Goal: Information Seeking & Learning: Learn about a topic

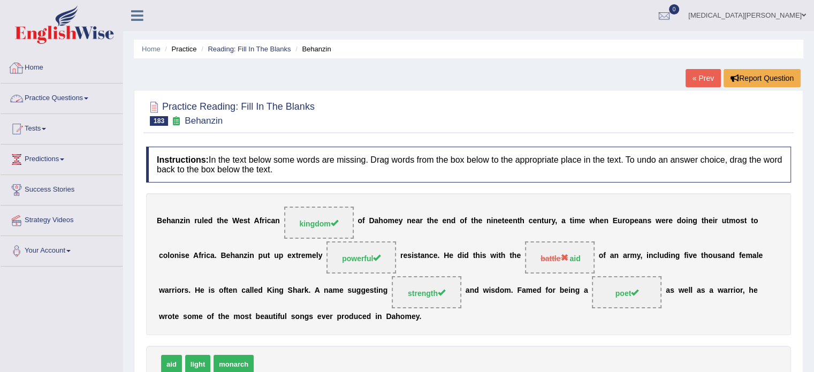
click at [75, 98] on link "Practice Questions" at bounding box center [62, 96] width 122 height 27
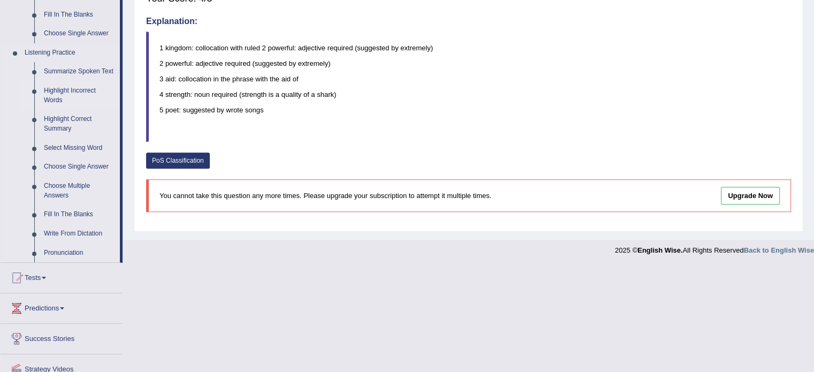
scroll to position [424, 0]
click at [62, 232] on link "Write From Dictation" at bounding box center [79, 232] width 81 height 19
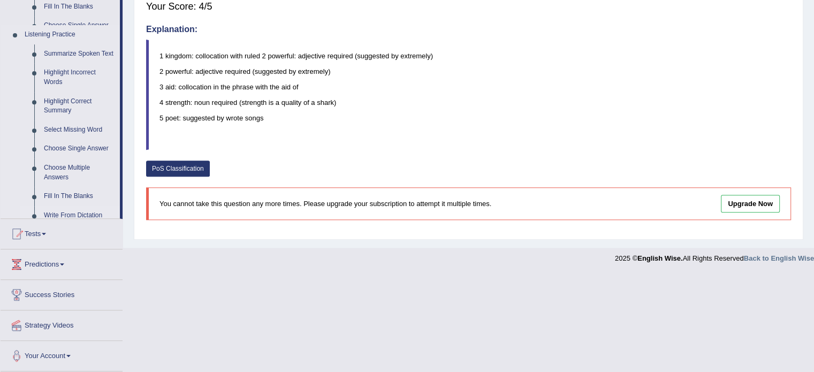
scroll to position [316, 0]
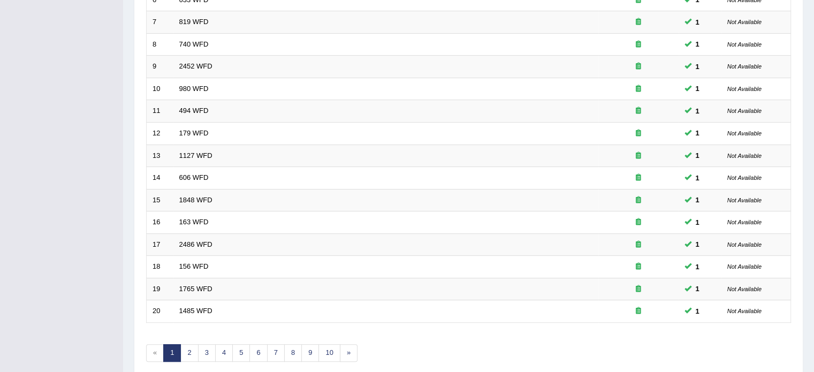
scroll to position [333, 0]
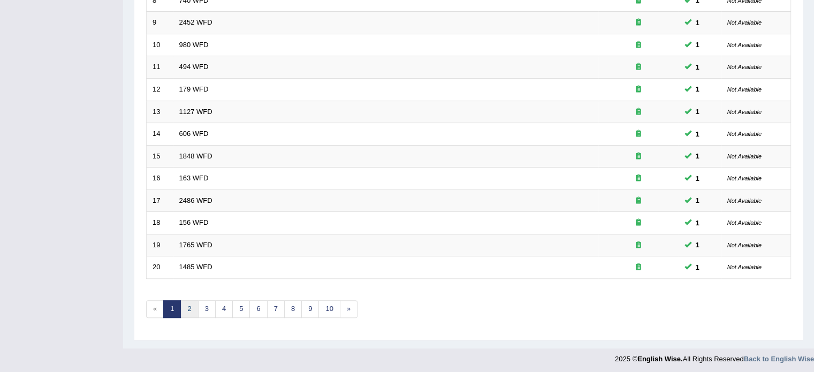
click at [187, 310] on link "2" at bounding box center [189, 309] width 18 height 18
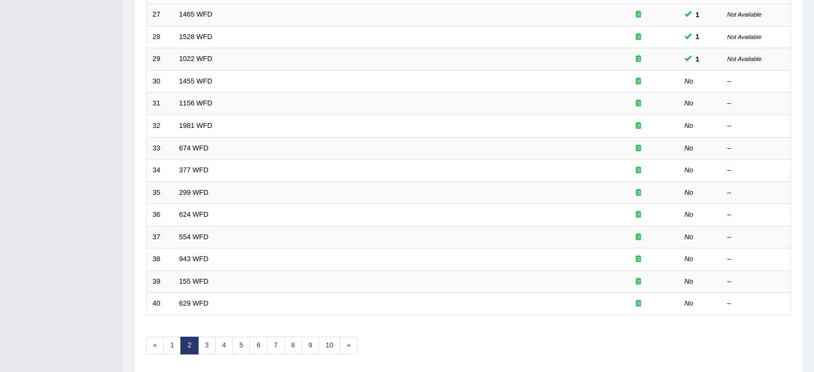
scroll to position [333, 0]
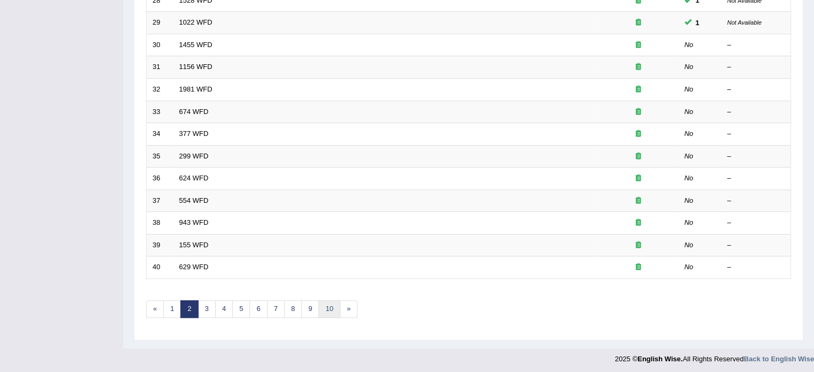
click at [322, 300] on link "10" at bounding box center [328, 309] width 21 height 18
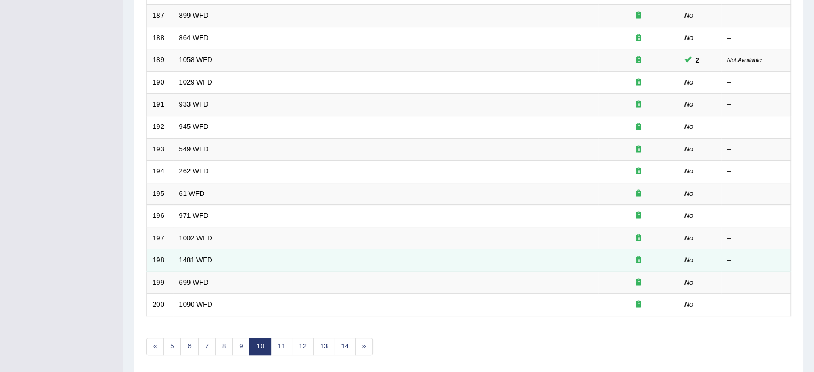
scroll to position [333, 0]
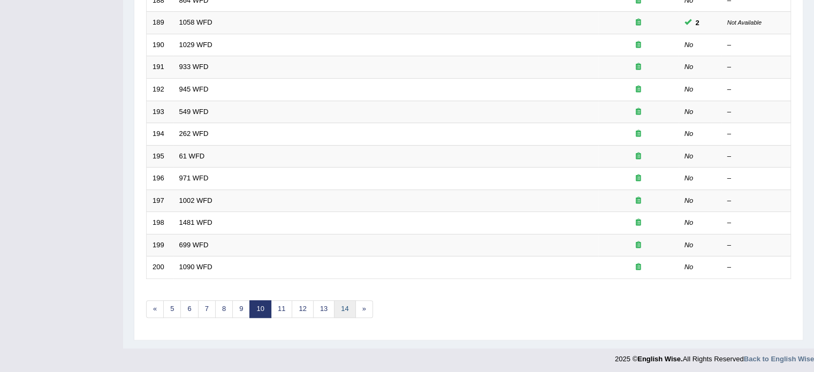
click at [341, 307] on link "14" at bounding box center [344, 309] width 21 height 18
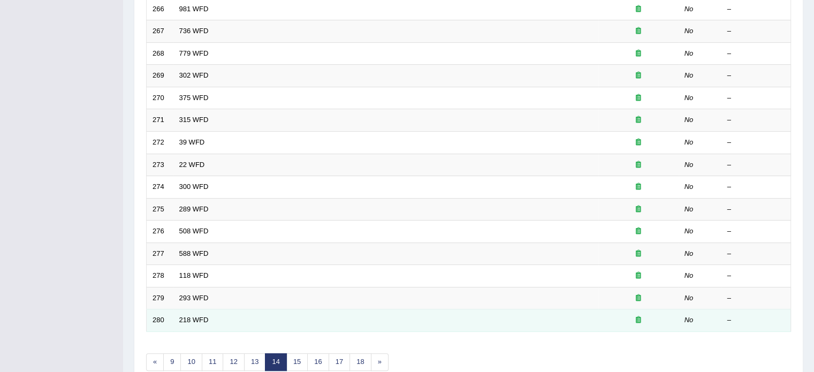
scroll to position [284, 0]
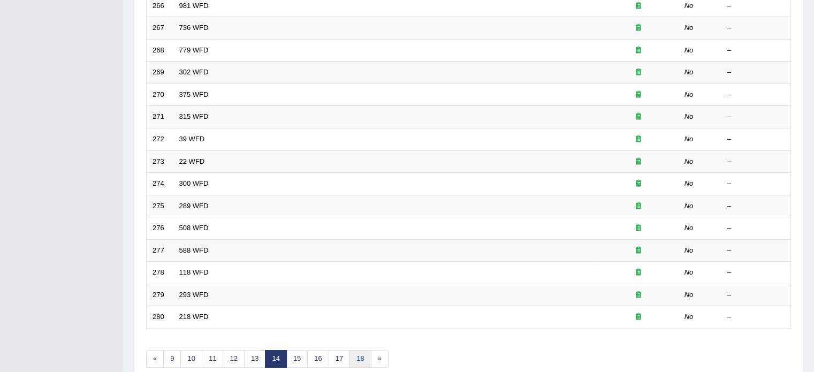
click at [360, 359] on link "18" at bounding box center [359, 359] width 21 height 18
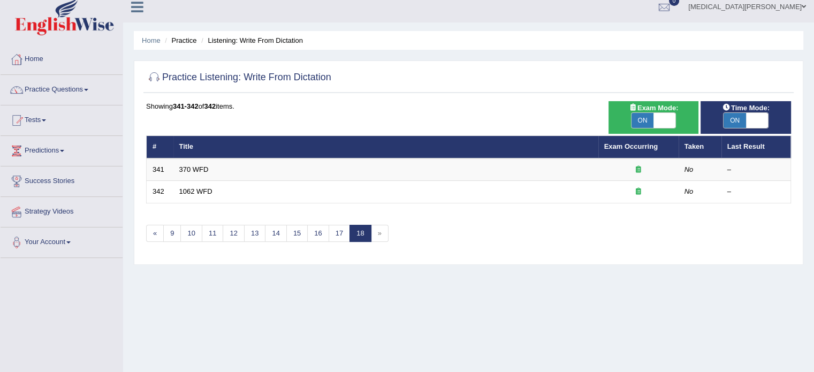
scroll to position [10, 0]
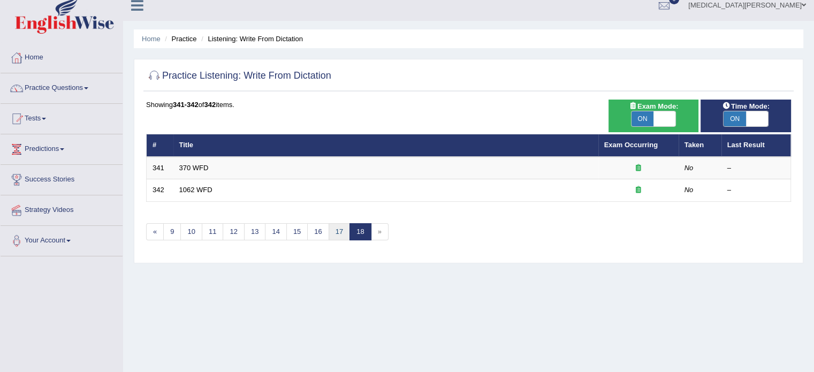
click at [332, 228] on link "17" at bounding box center [339, 232] width 21 height 18
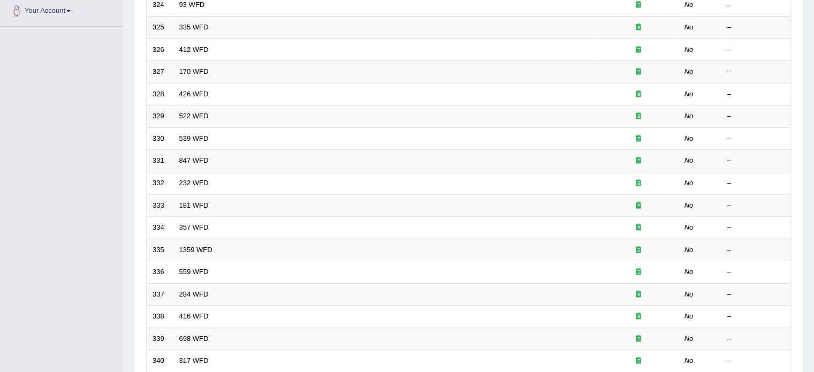
scroll to position [333, 0]
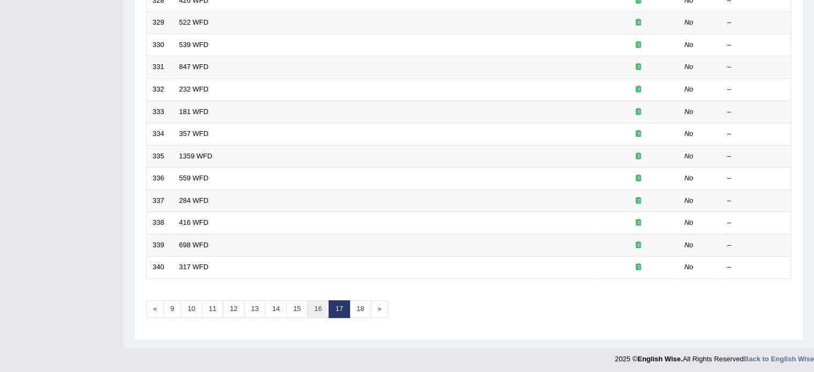
click at [312, 302] on link "16" at bounding box center [317, 309] width 21 height 18
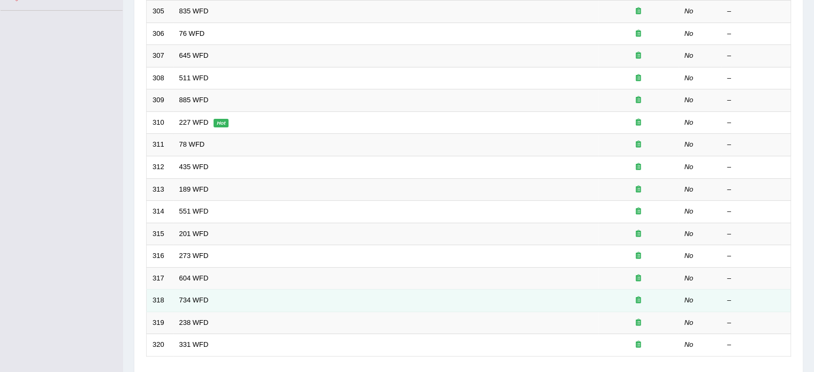
scroll to position [333, 0]
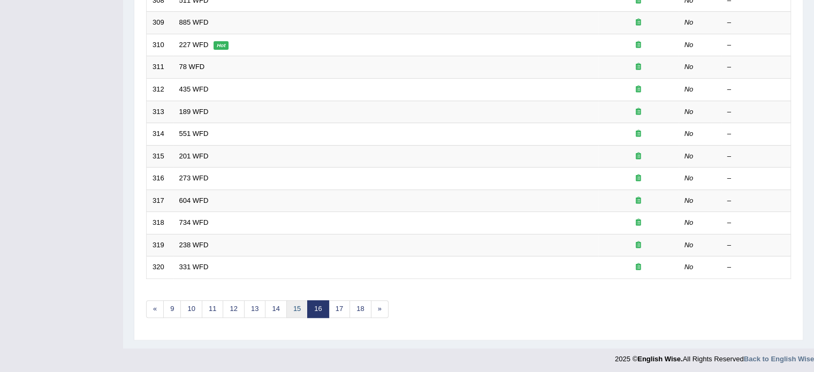
click at [295, 306] on link "15" at bounding box center [296, 309] width 21 height 18
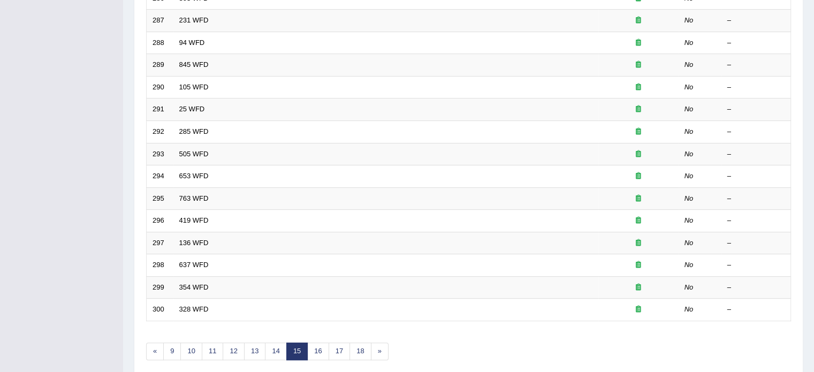
scroll to position [333, 0]
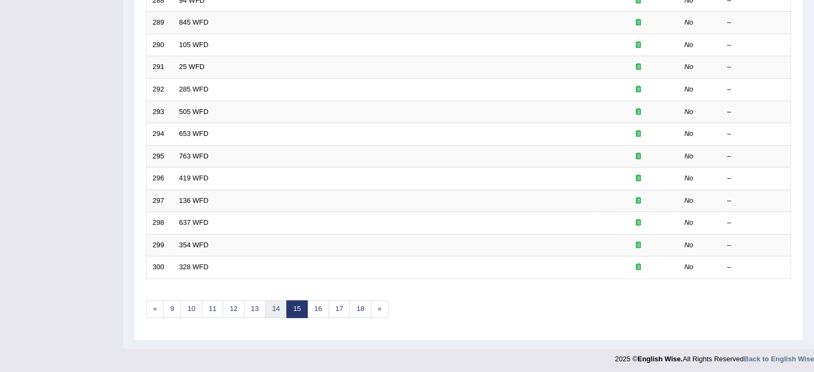
click at [266, 306] on link "14" at bounding box center [275, 309] width 21 height 18
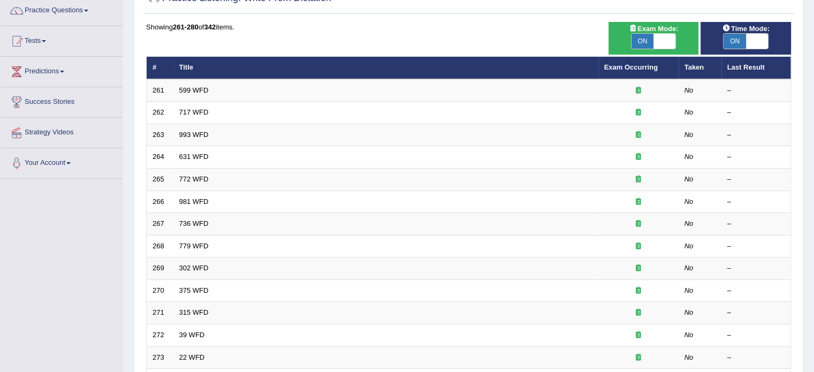
scroll to position [333, 0]
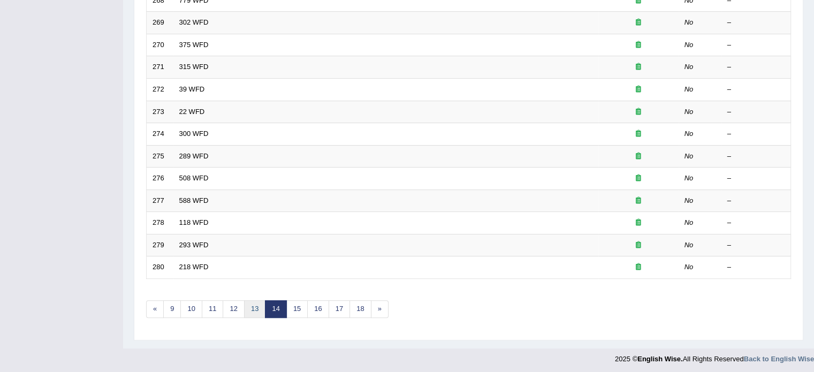
click at [250, 304] on link "13" at bounding box center [254, 309] width 21 height 18
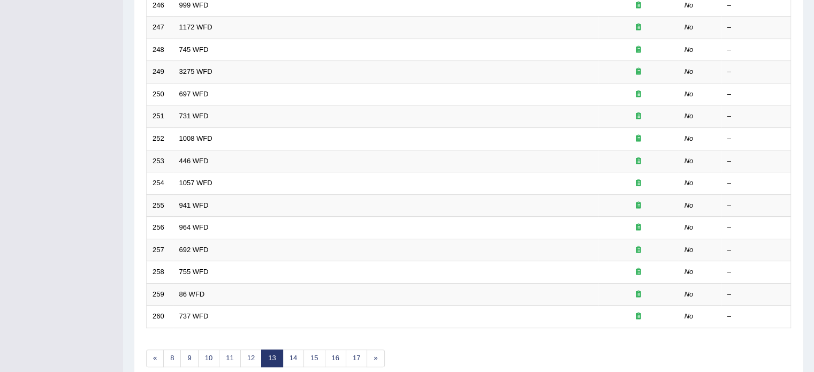
scroll to position [333, 0]
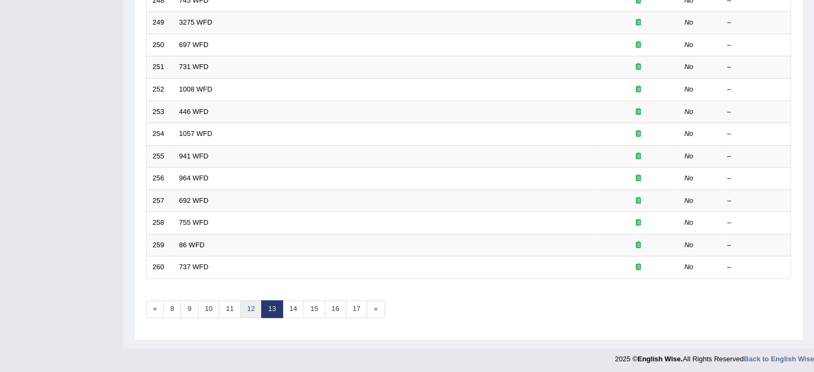
click at [248, 307] on link "12" at bounding box center [250, 309] width 21 height 18
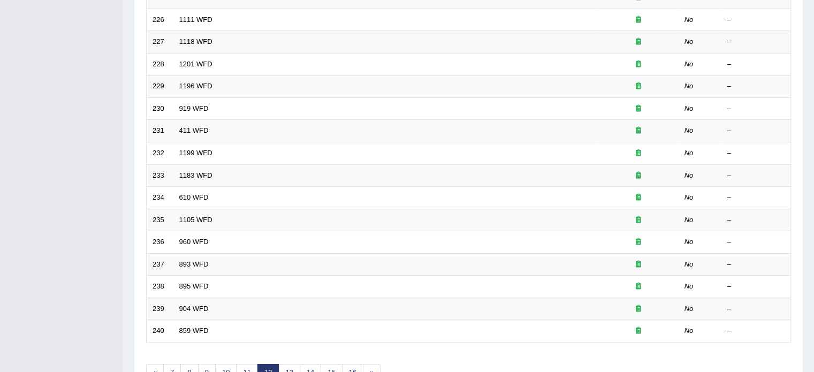
scroll to position [333, 0]
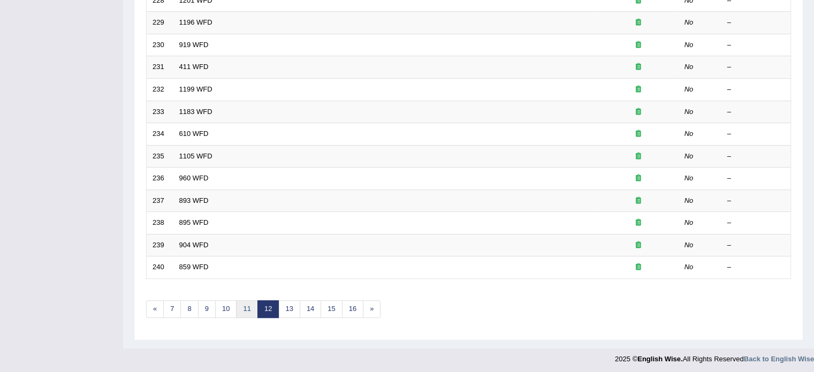
click at [243, 306] on link "11" at bounding box center [246, 309] width 21 height 18
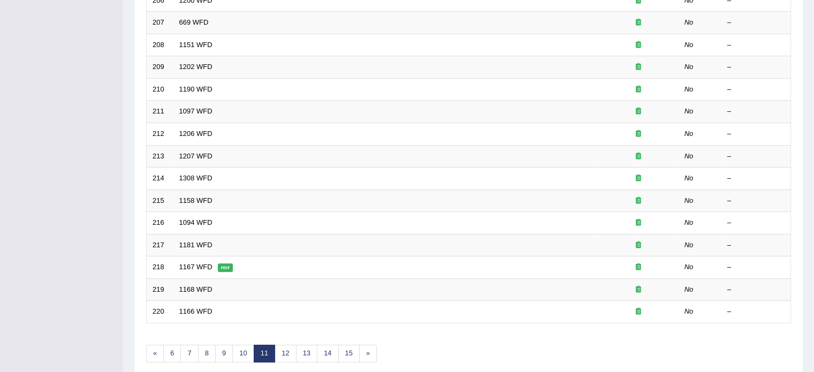
scroll to position [333, 0]
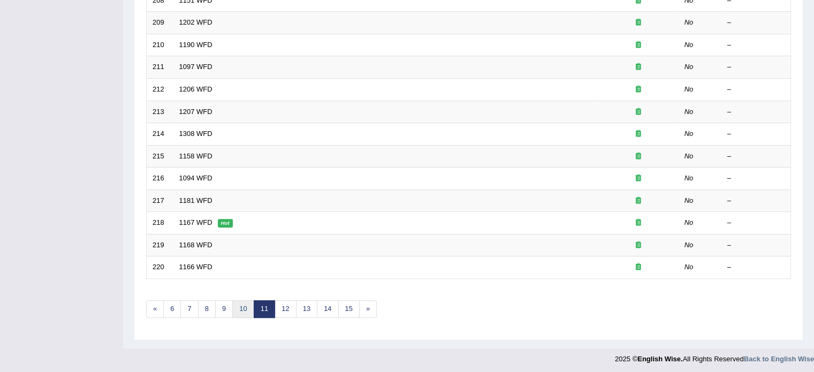
click at [242, 307] on link "10" at bounding box center [242, 309] width 21 height 18
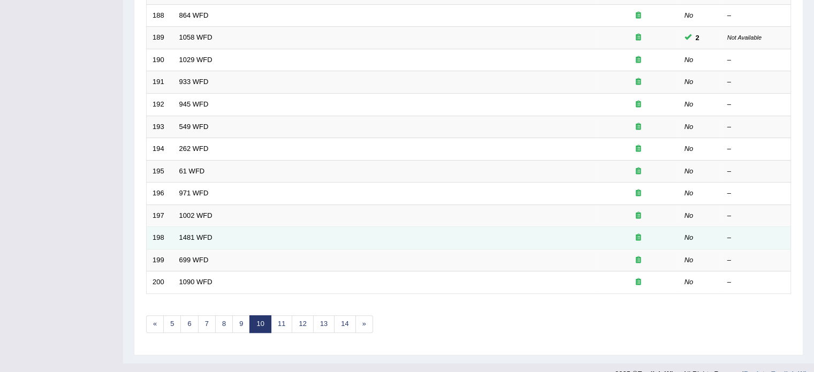
scroll to position [333, 0]
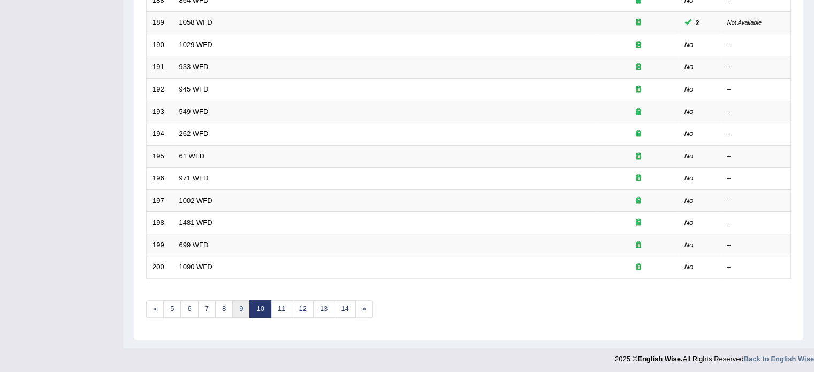
click at [240, 303] on link "9" at bounding box center [241, 309] width 18 height 18
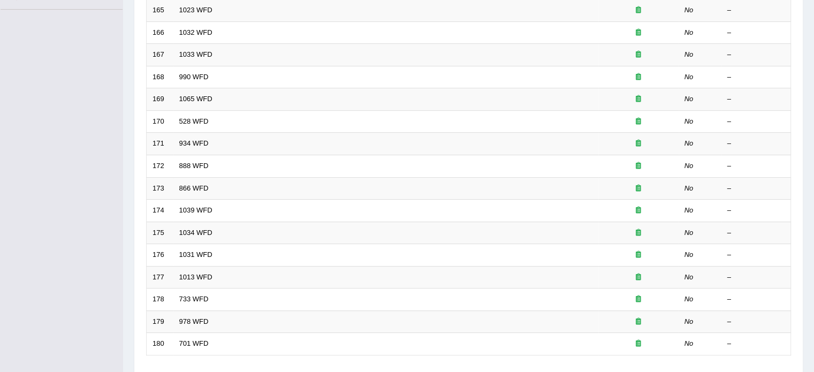
scroll to position [333, 0]
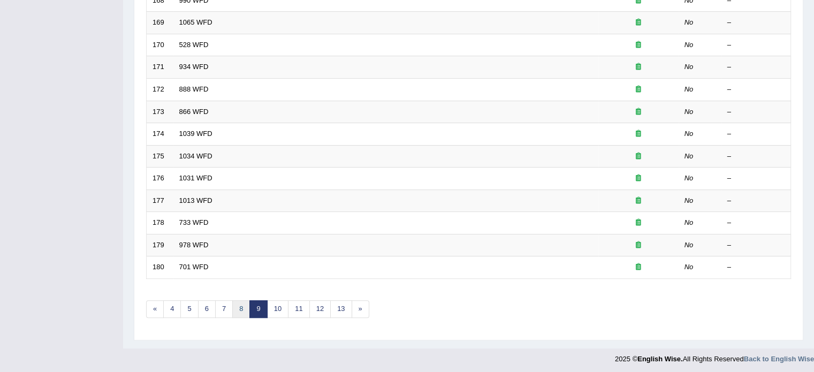
click at [237, 306] on link "8" at bounding box center [241, 309] width 18 height 18
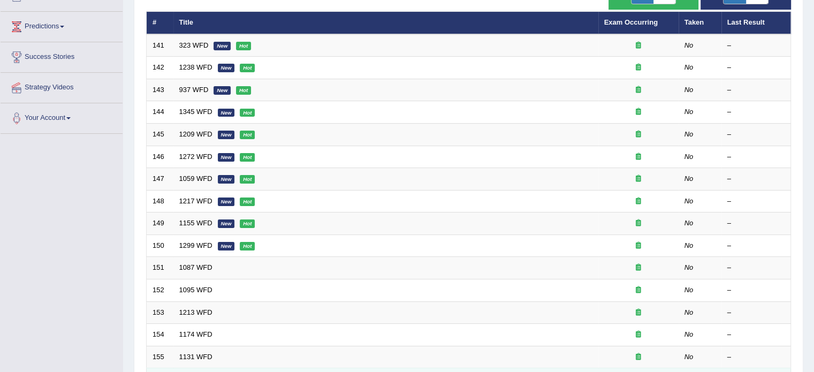
scroll to position [333, 0]
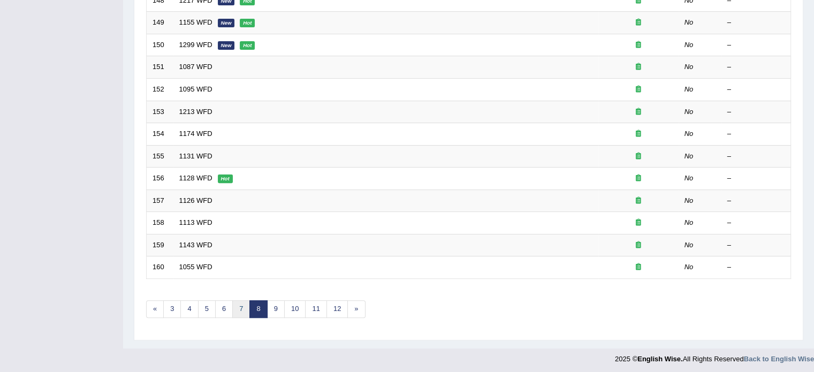
click at [238, 301] on link "7" at bounding box center [241, 309] width 18 height 18
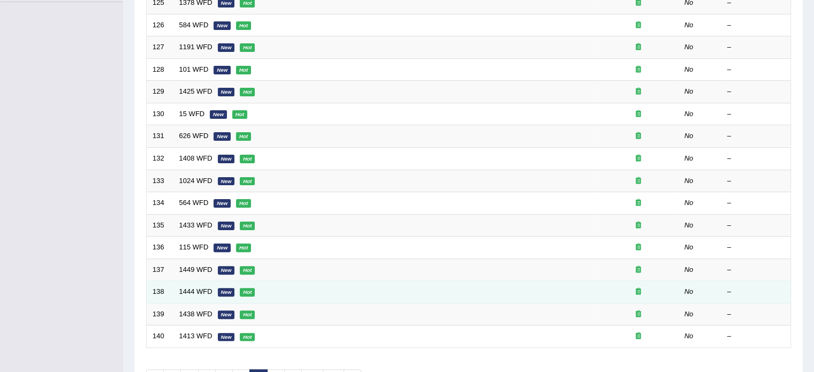
scroll to position [333, 0]
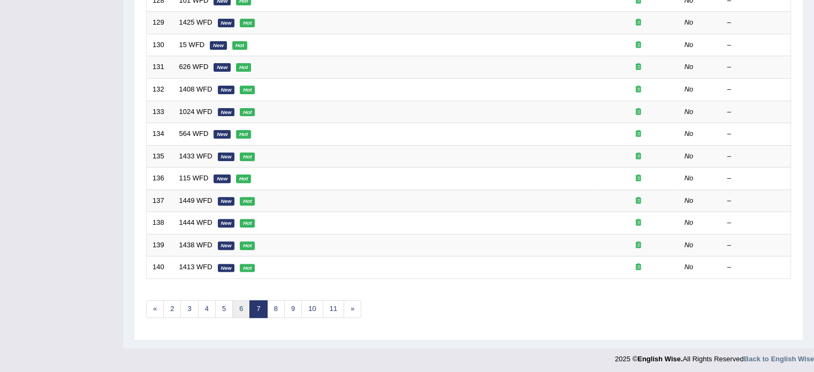
click at [236, 305] on link "6" at bounding box center [241, 309] width 18 height 18
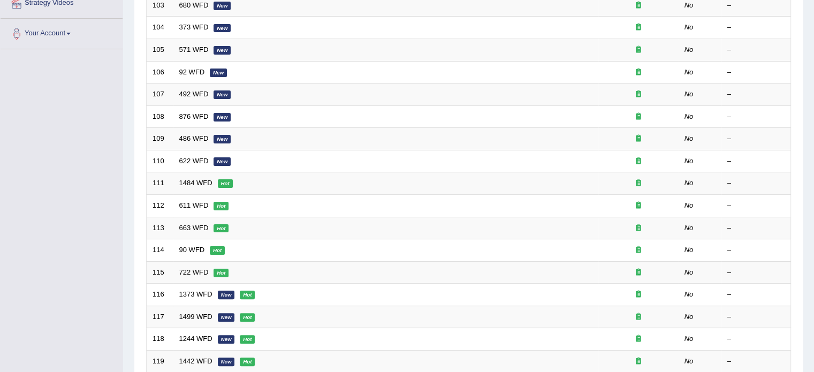
scroll to position [333, 0]
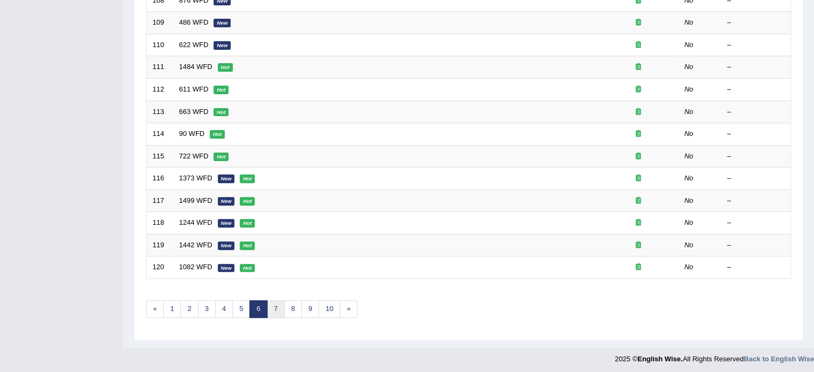
click at [270, 308] on link "7" at bounding box center [276, 309] width 18 height 18
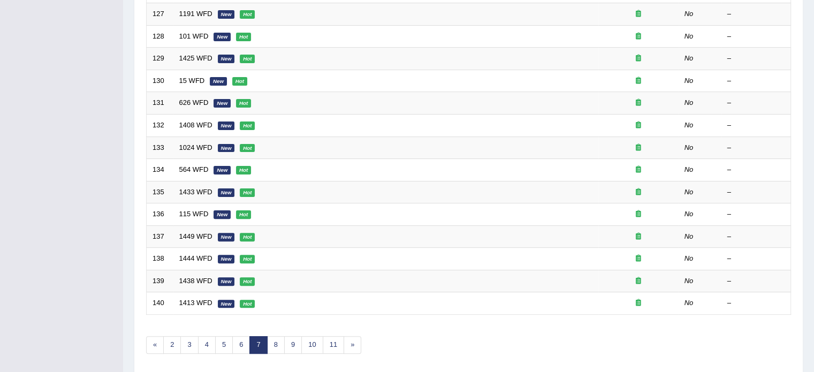
scroll to position [333, 0]
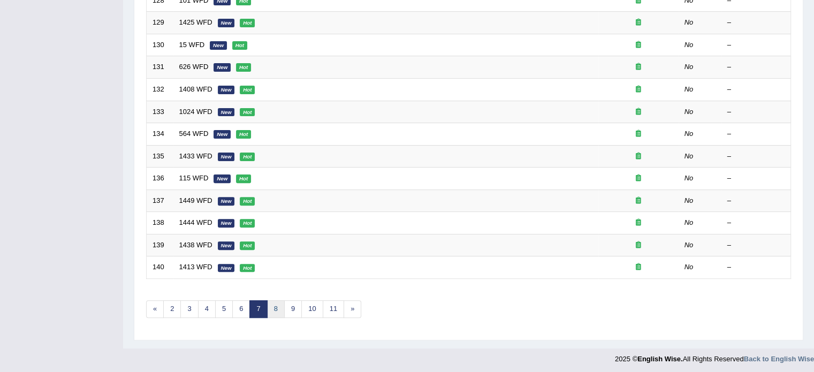
click at [274, 301] on link "8" at bounding box center [276, 309] width 18 height 18
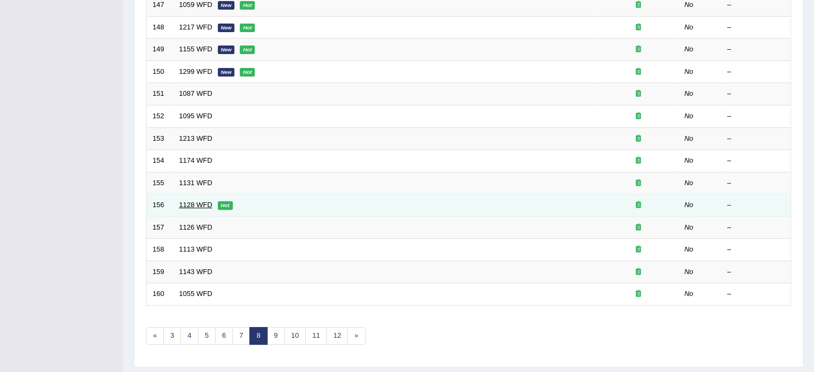
scroll to position [333, 0]
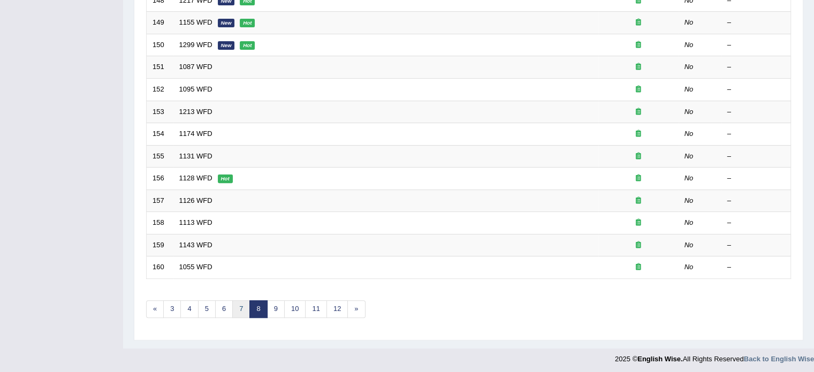
click at [241, 310] on link "7" at bounding box center [241, 309] width 18 height 18
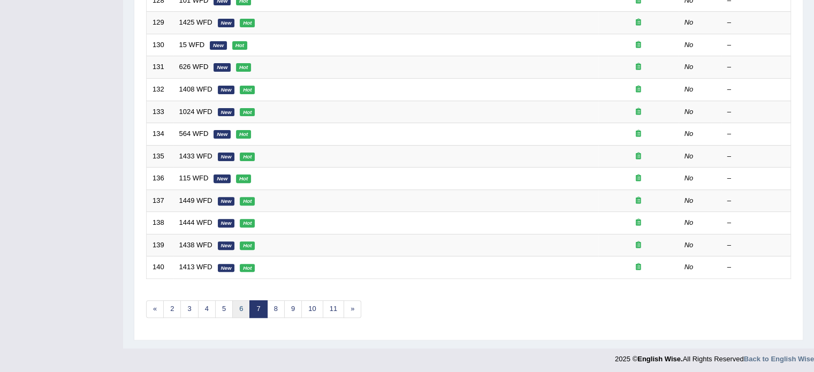
click at [240, 301] on link "6" at bounding box center [241, 309] width 18 height 18
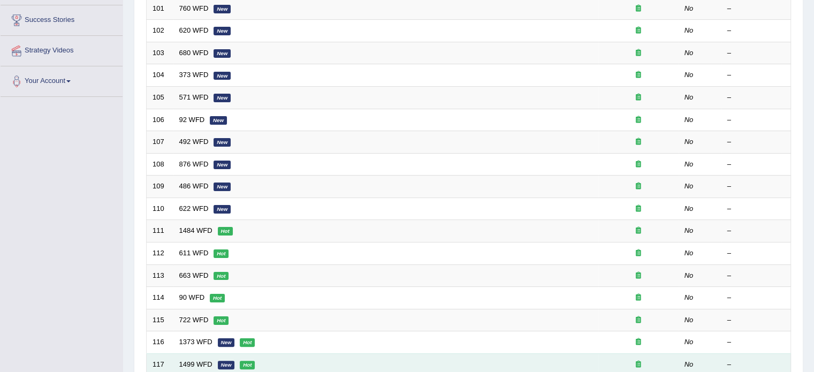
scroll to position [333, 0]
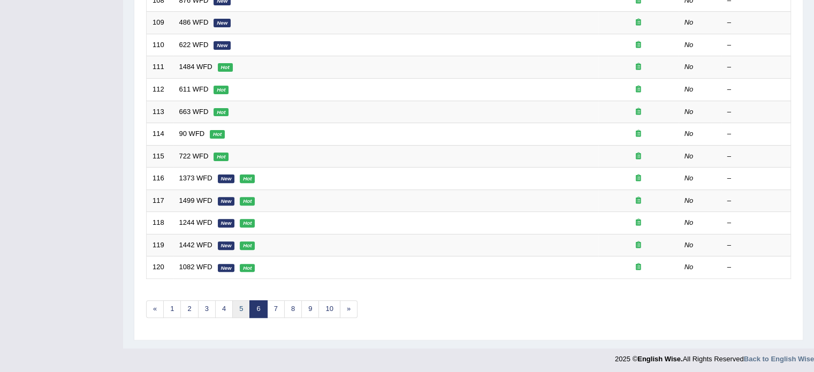
click at [240, 307] on link "5" at bounding box center [241, 309] width 18 height 18
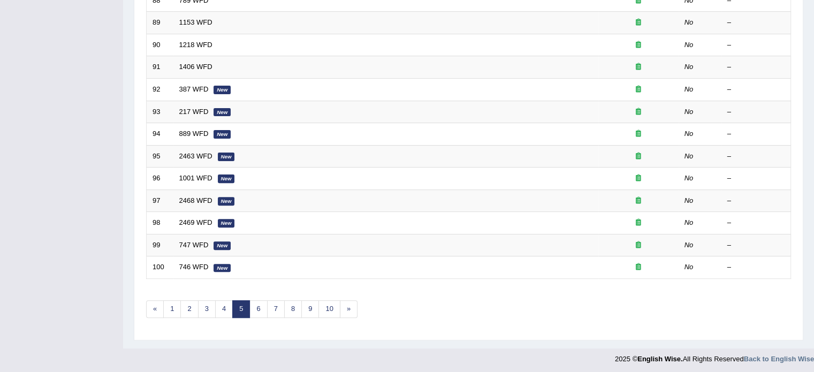
scroll to position [333, 0]
click at [290, 303] on link "8" at bounding box center [293, 309] width 18 height 18
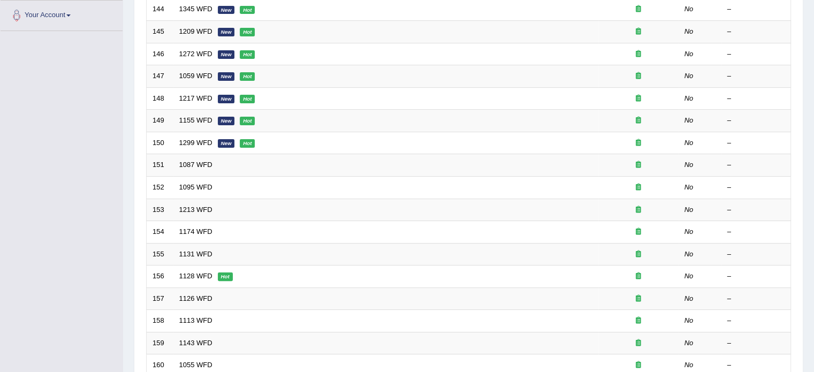
scroll to position [237, 0]
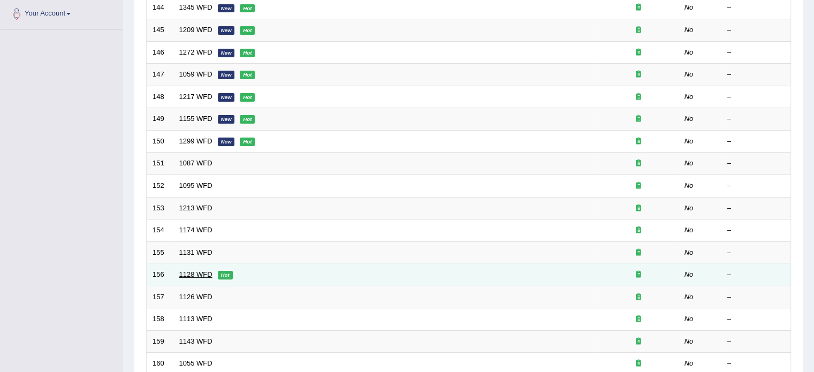
click at [188, 270] on link "1128 WFD" at bounding box center [195, 274] width 33 height 8
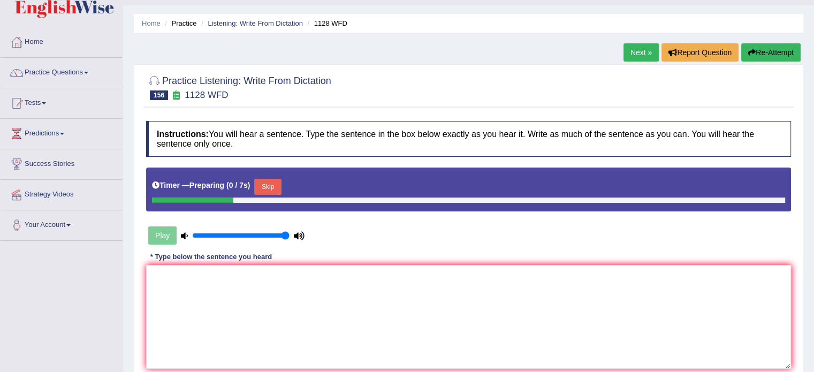
scroll to position [26, 0]
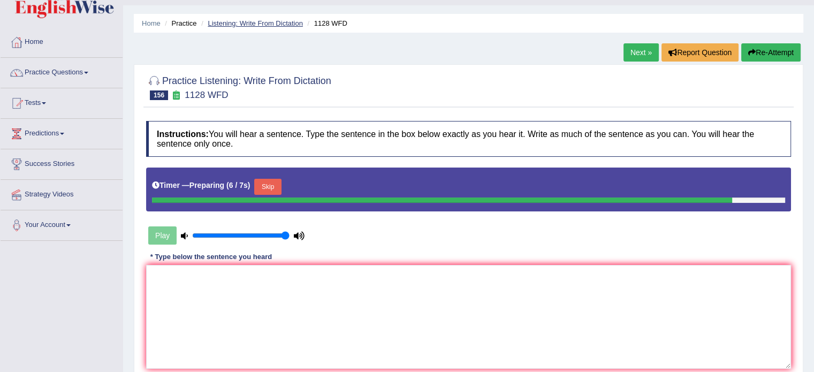
click at [241, 20] on link "Listening: Write From Dictation" at bounding box center [255, 23] width 95 height 8
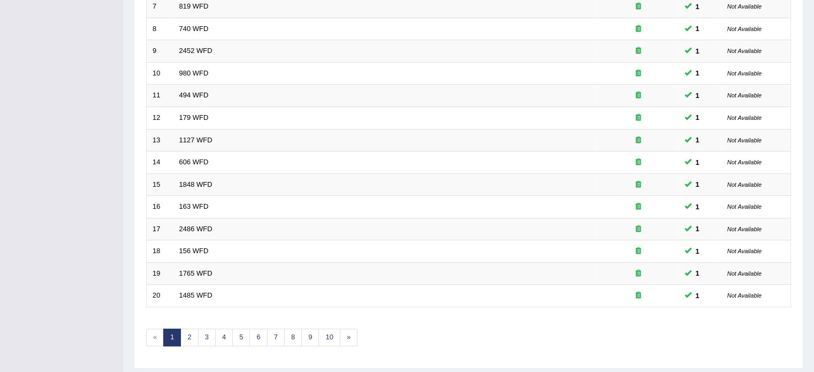
scroll to position [333, 0]
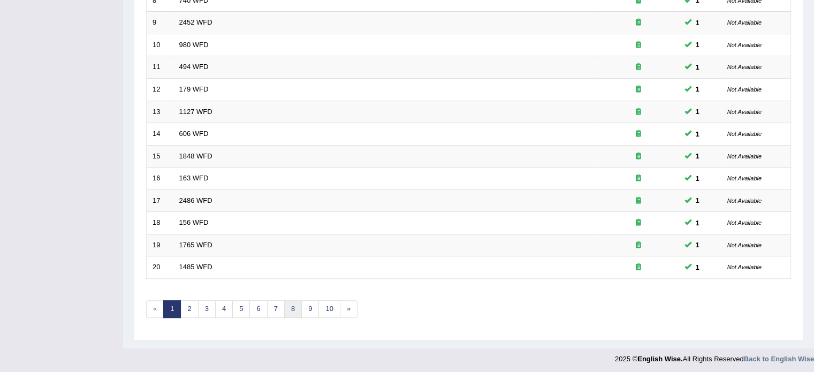
click at [292, 309] on link "8" at bounding box center [293, 309] width 18 height 18
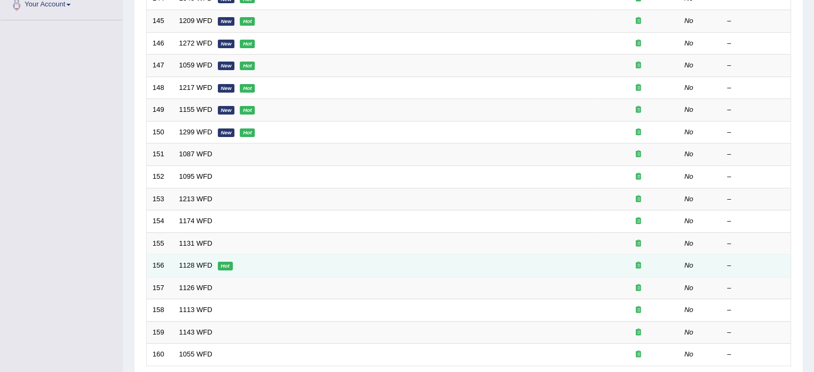
scroll to position [248, 0]
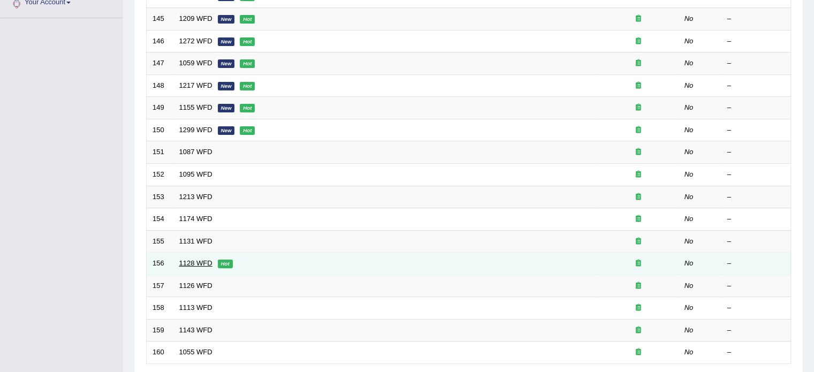
click at [195, 260] on link "1128 WFD" at bounding box center [195, 263] width 33 height 8
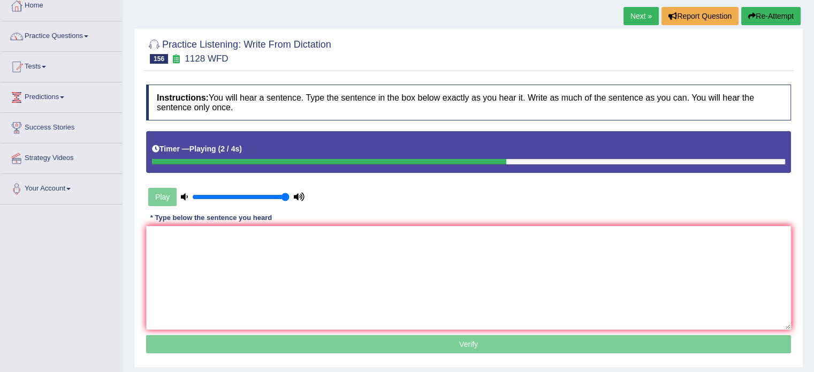
scroll to position [64, 0]
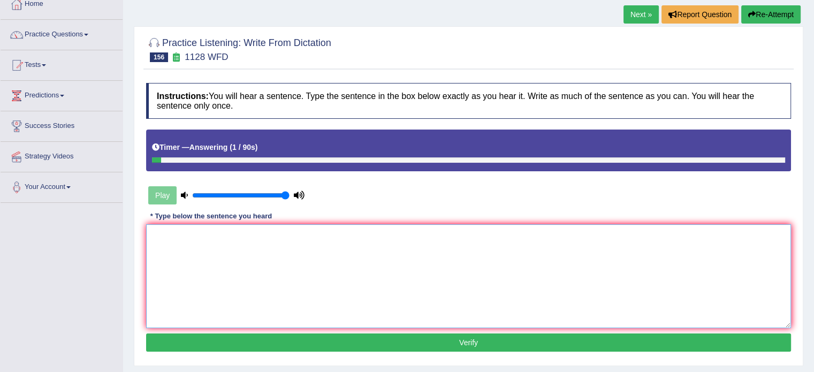
click at [197, 247] on textarea at bounding box center [468, 276] width 645 height 104
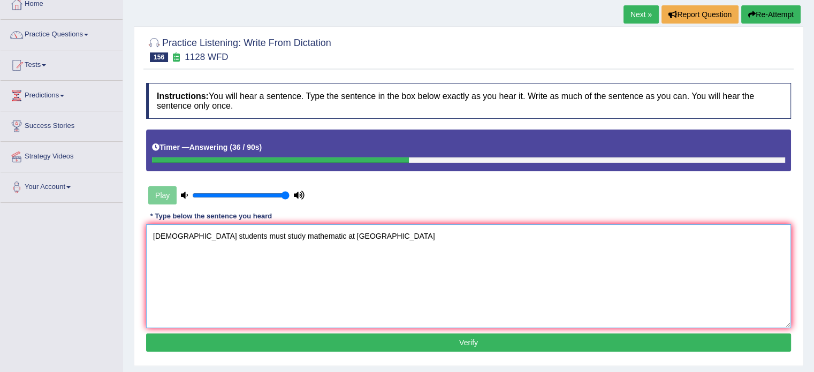
click at [324, 233] on textarea "[DEMOGRAPHIC_DATA] students must study mathematic at [GEOGRAPHIC_DATA]" at bounding box center [468, 276] width 645 height 104
click at [334, 234] on textarea "[DEMOGRAPHIC_DATA] students must study mathematic at [GEOGRAPHIC_DATA]" at bounding box center [468, 276] width 645 height 104
click at [395, 233] on textarea "British students must study mathematic at secondory secondary school" at bounding box center [468, 276] width 645 height 104
type textarea "British students must study mathematic at secondory secondary school."
click at [409, 335] on button "Verify" at bounding box center [468, 342] width 645 height 18
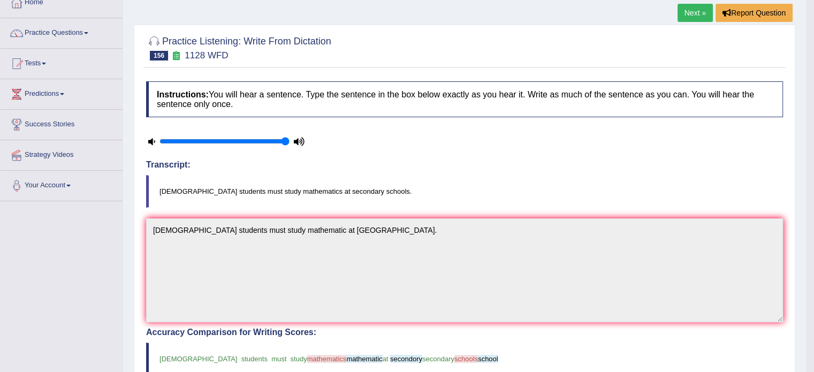
scroll to position [0, 0]
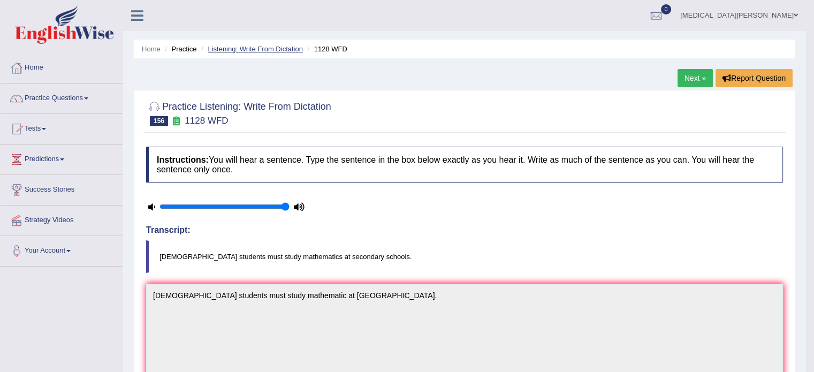
click at [272, 50] on link "Listening: Write From Dictation" at bounding box center [255, 49] width 95 height 8
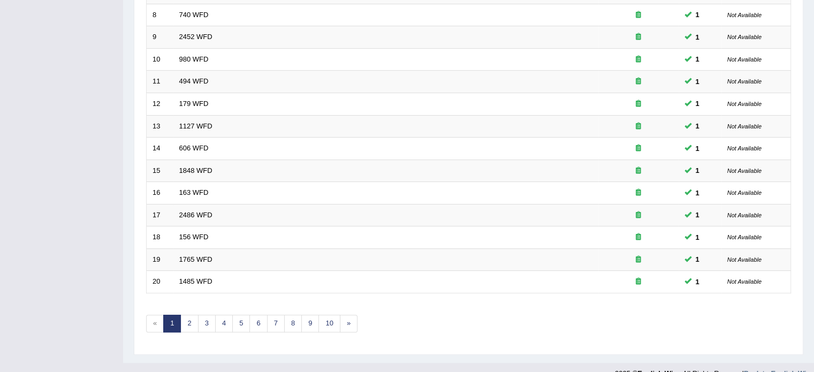
scroll to position [333, 0]
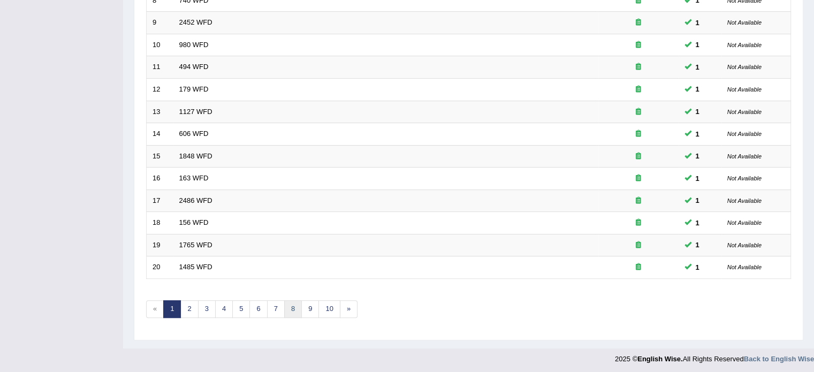
click at [286, 301] on link "8" at bounding box center [293, 309] width 18 height 18
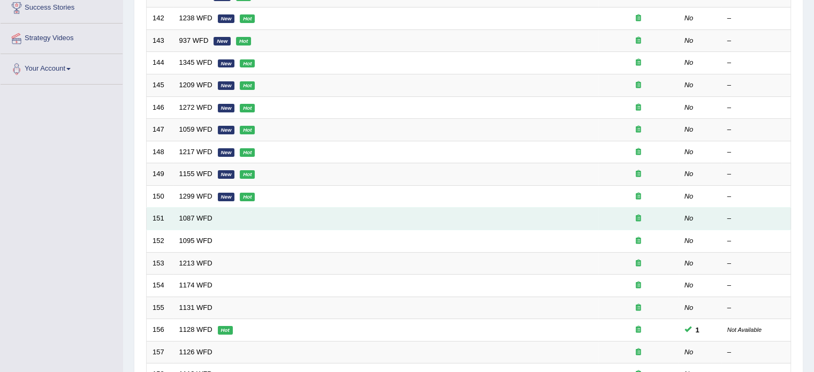
scroll to position [199, 0]
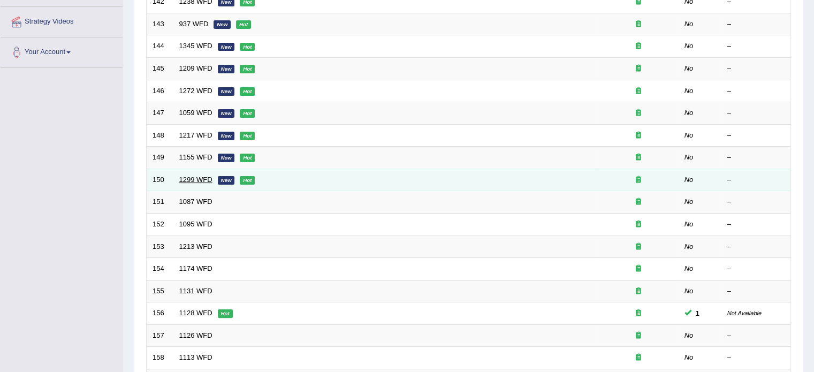
click at [196, 176] on link "1299 WFD" at bounding box center [195, 180] width 33 height 8
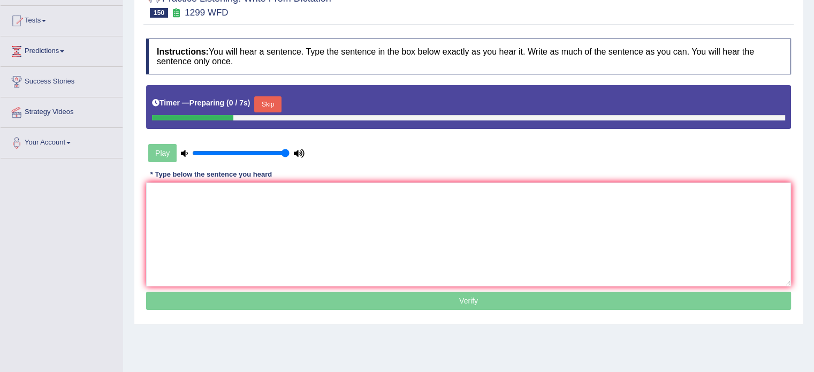
scroll to position [109, 0]
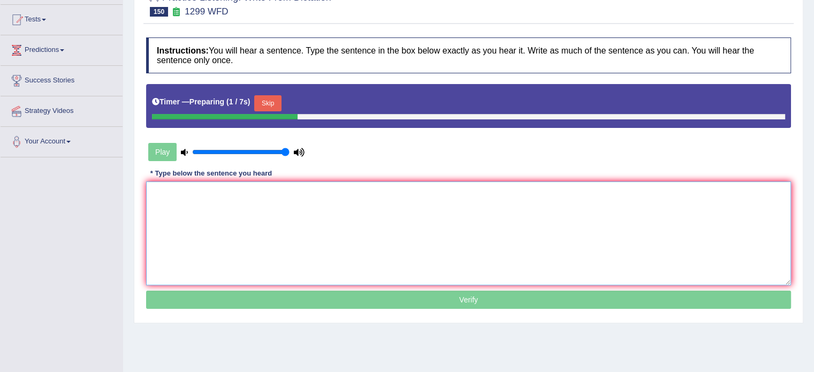
click at [196, 195] on textarea at bounding box center [468, 233] width 645 height 104
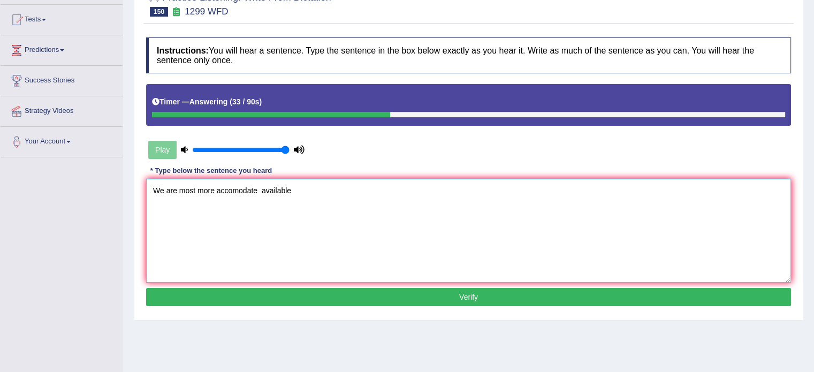
click at [239, 188] on textarea "We are most more accomodate available" at bounding box center [468, 231] width 645 height 104
click at [267, 186] on textarea "We are most more accommodate available" at bounding box center [468, 231] width 645 height 104
click at [266, 188] on textarea "We are most more accommodate students than previsouly available" at bounding box center [468, 231] width 645 height 104
click at [387, 183] on textarea "We are most more accommodate students than previsouly available" at bounding box center [468, 231] width 645 height 104
click at [347, 190] on textarea "We are most more accommodate students than previsouly available." at bounding box center [468, 231] width 645 height 104
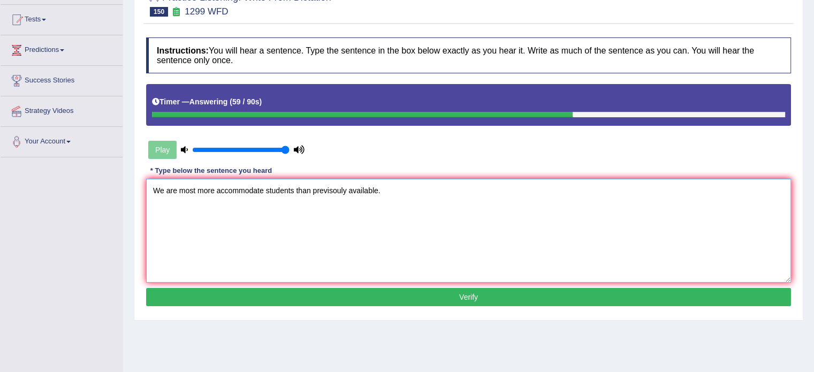
click at [332, 190] on textarea "We are most more accommodate students than previsouly available." at bounding box center [468, 231] width 645 height 104
click at [337, 190] on textarea "We are most more accommodate students than previouly available." at bounding box center [468, 231] width 645 height 104
type textarea "We are most more accommodate students than previously available."
click at [408, 294] on button "Verify" at bounding box center [468, 297] width 645 height 18
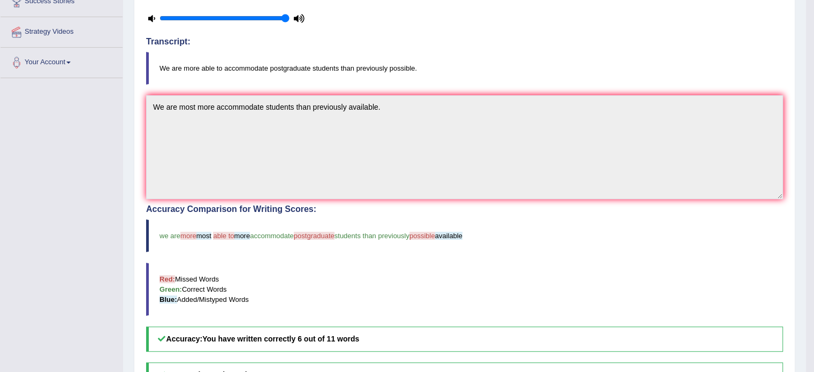
scroll to position [173, 0]
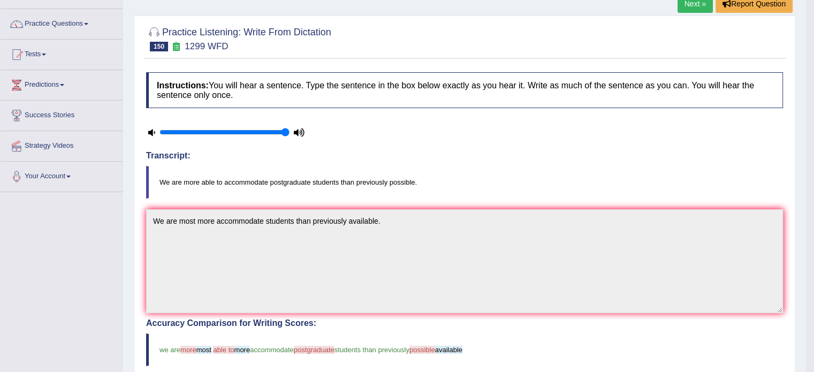
click at [302, 125] on div at bounding box center [226, 132] width 161 height 27
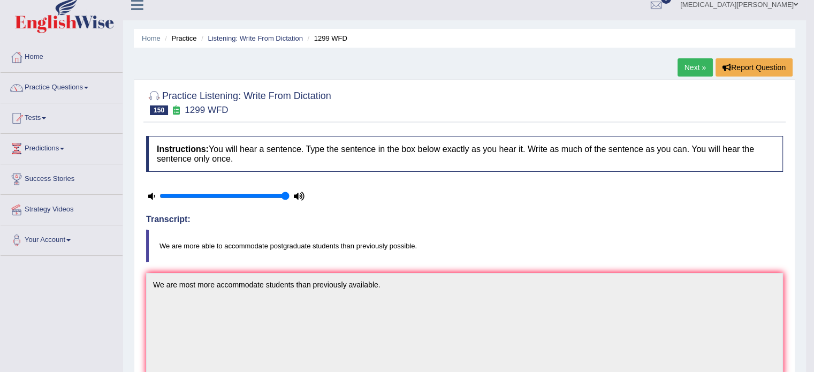
scroll to position [10, 0]
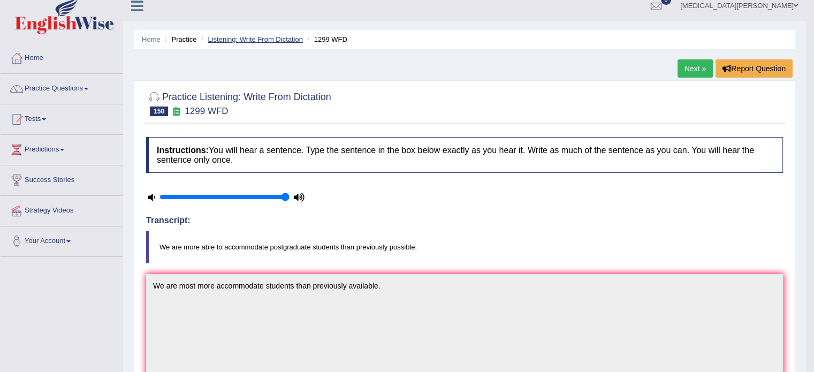
click at [272, 38] on link "Listening: Write From Dictation" at bounding box center [255, 39] width 95 height 8
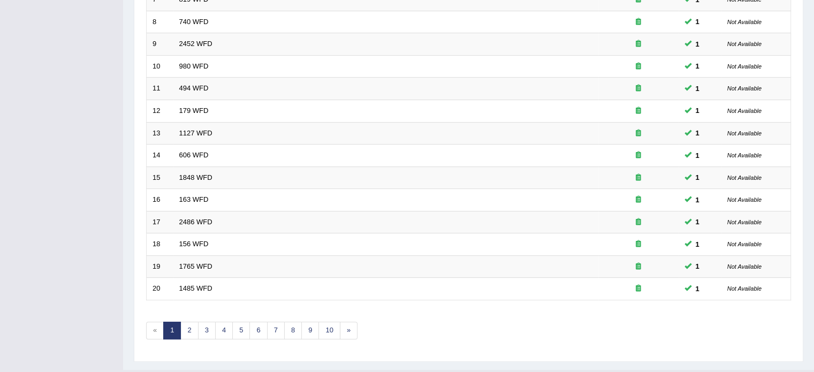
scroll to position [333, 0]
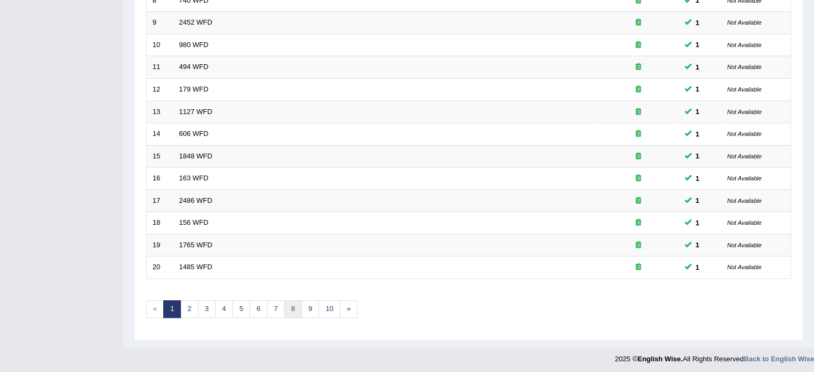
click at [290, 306] on link "8" at bounding box center [293, 309] width 18 height 18
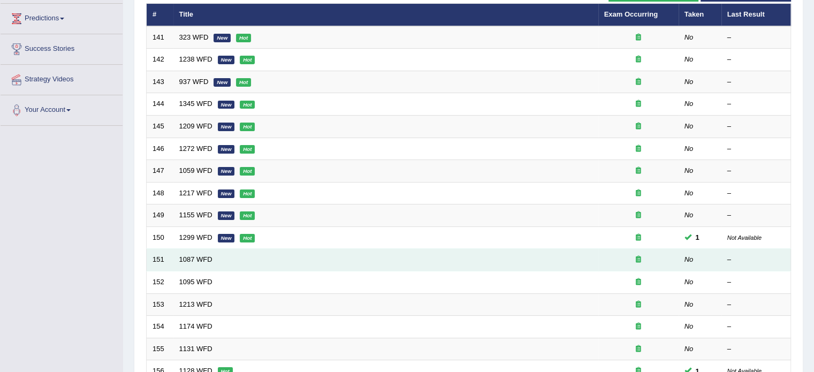
scroll to position [141, 0]
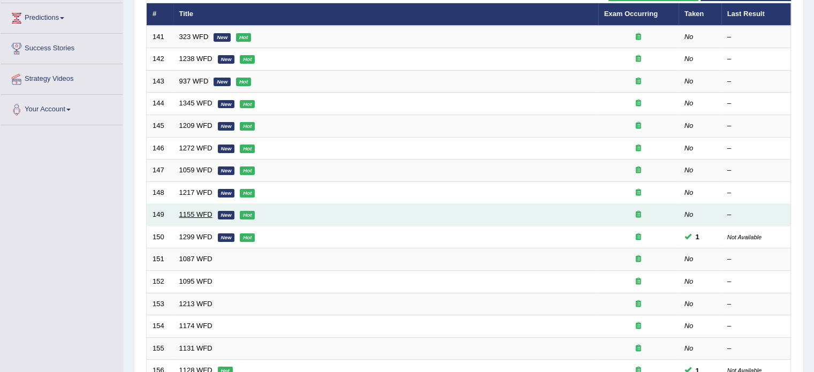
click at [189, 212] on link "1155 WFD" at bounding box center [195, 214] width 33 height 8
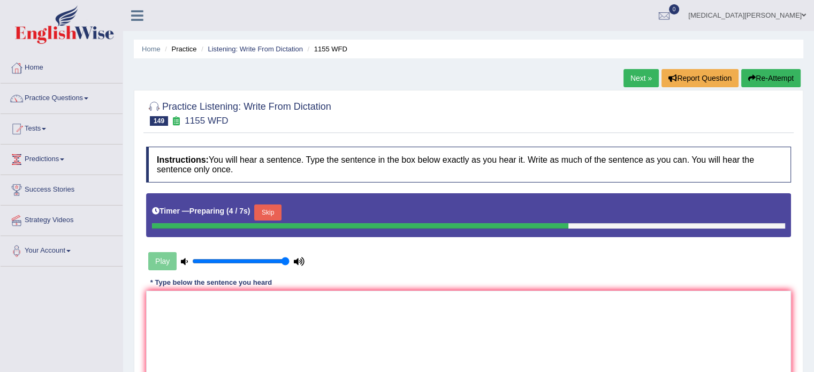
click at [265, 214] on button "Skip" at bounding box center [267, 212] width 27 height 16
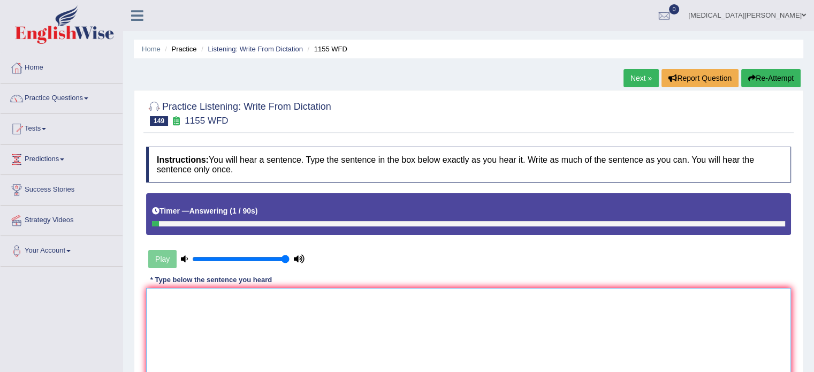
click at [269, 322] on textarea at bounding box center [468, 340] width 645 height 104
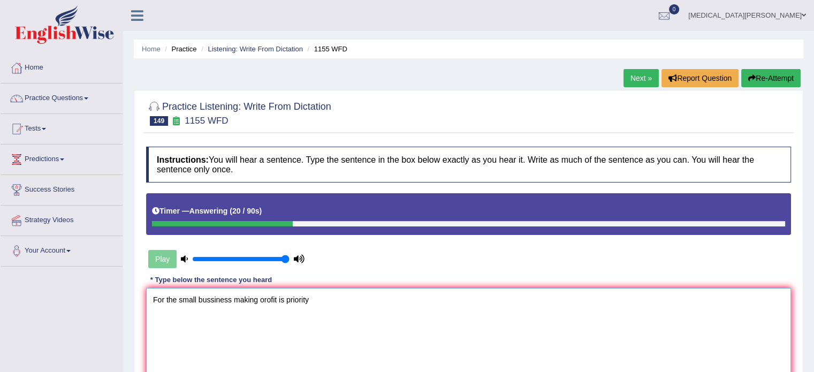
click at [264, 299] on textarea "For the small bussiness making orofit is priority" at bounding box center [468, 340] width 645 height 104
click at [212, 301] on textarea "For the small bussiness making profit is priority" at bounding box center [468, 340] width 645 height 104
click at [228, 298] on textarea "For the small business making profit is priority" at bounding box center [468, 340] width 645 height 104
click at [324, 298] on textarea "For the small business businesses making profit is priority" at bounding box center [468, 340] width 645 height 104
click at [348, 300] on textarea "For the small business businesses making profit is priority" at bounding box center [468, 340] width 645 height 104
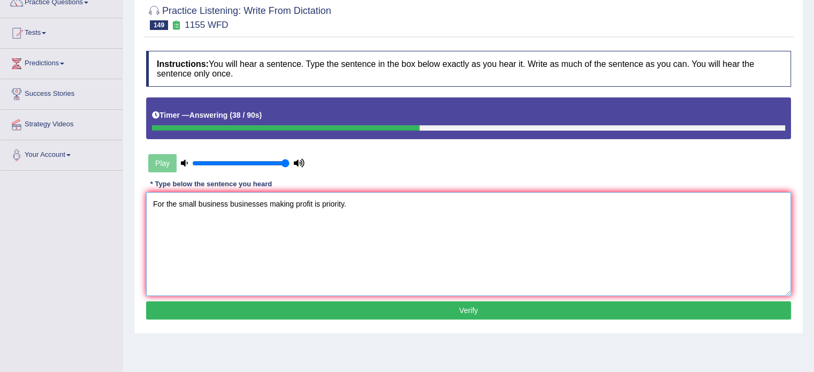
scroll to position [98, 0]
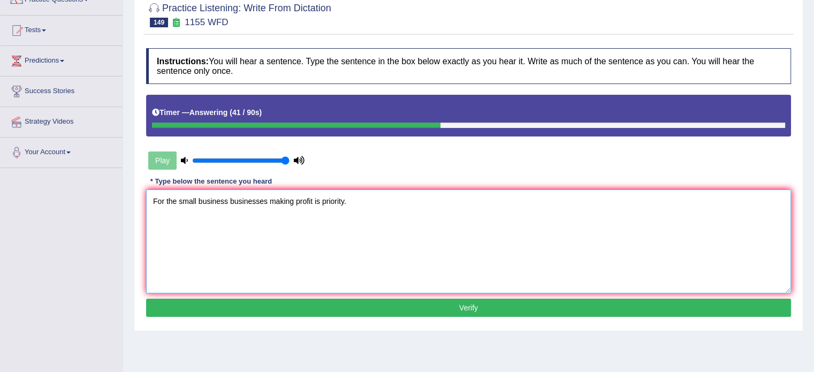
type textarea "For the small business businesses making profit is priority."
click at [369, 300] on button "Verify" at bounding box center [468, 308] width 645 height 18
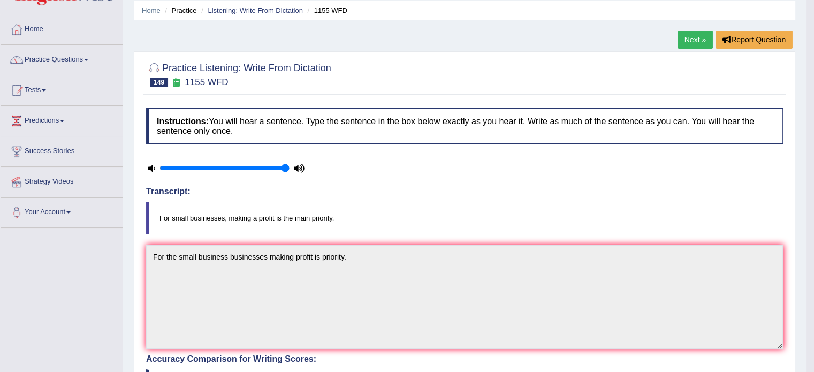
scroll to position [38, 0]
click at [250, 8] on link "Listening: Write From Dictation" at bounding box center [255, 11] width 95 height 8
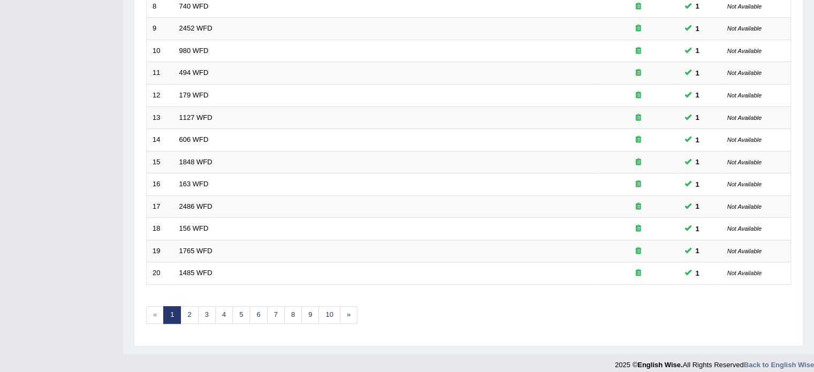
scroll to position [333, 0]
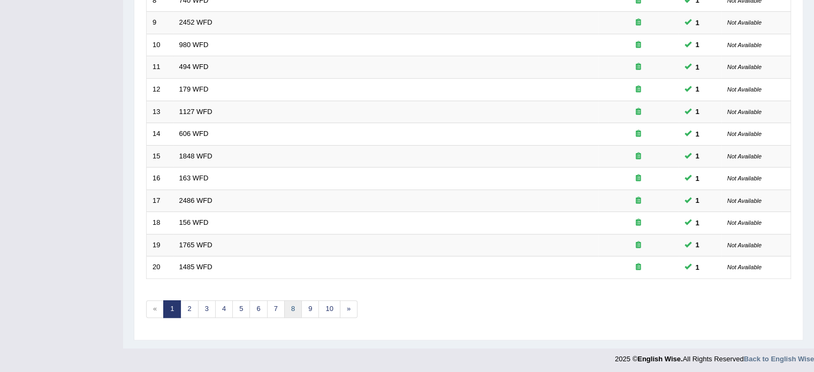
click at [294, 305] on link "8" at bounding box center [293, 309] width 18 height 18
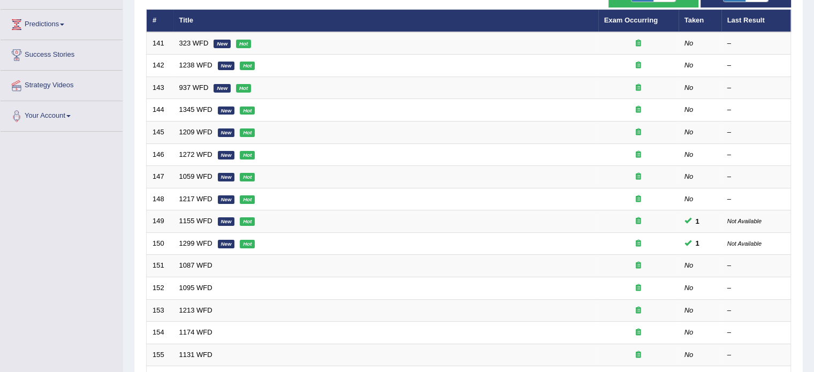
scroll to position [136, 0]
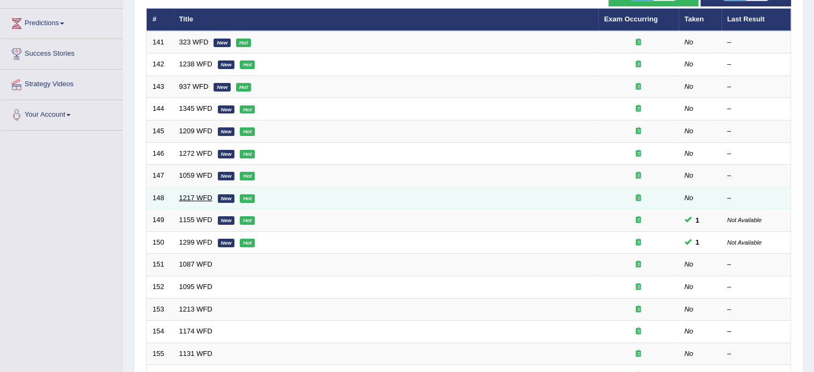
click at [188, 196] on link "1217 WFD" at bounding box center [195, 198] width 33 height 8
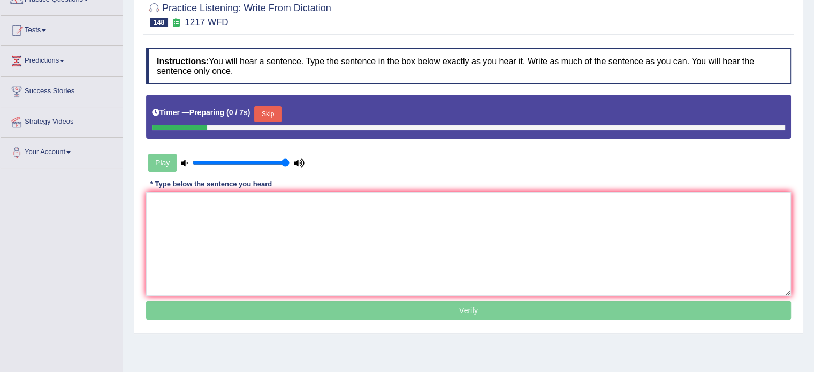
scroll to position [102, 0]
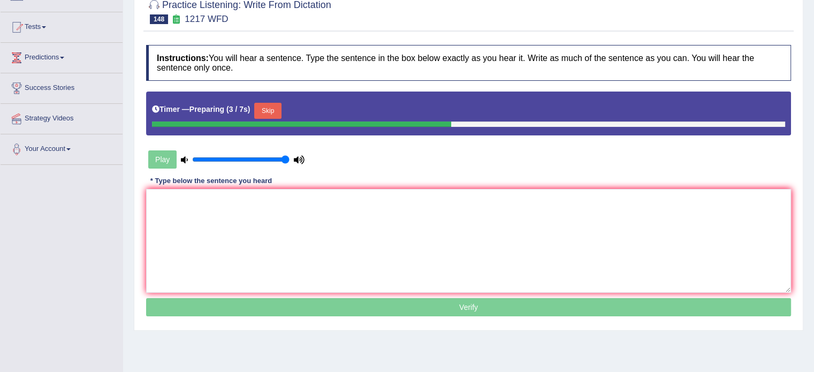
click at [263, 103] on button "Skip" at bounding box center [267, 111] width 27 height 16
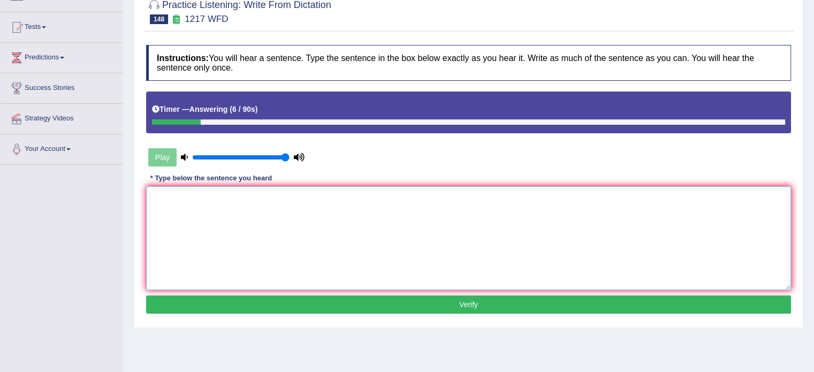
click at [225, 209] on textarea at bounding box center [468, 238] width 645 height 104
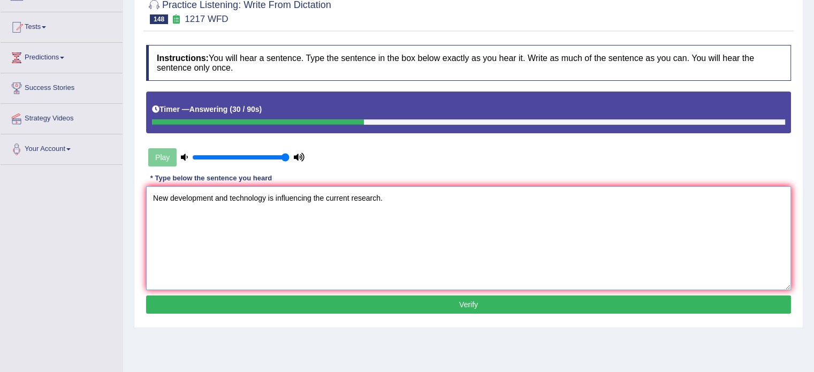
type textarea "New development and technology is influencing the current research."
click at [333, 301] on button "Verify" at bounding box center [468, 304] width 645 height 18
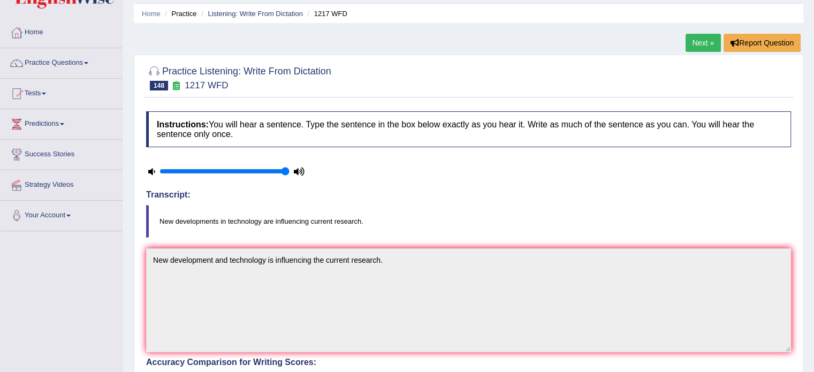
scroll to position [0, 0]
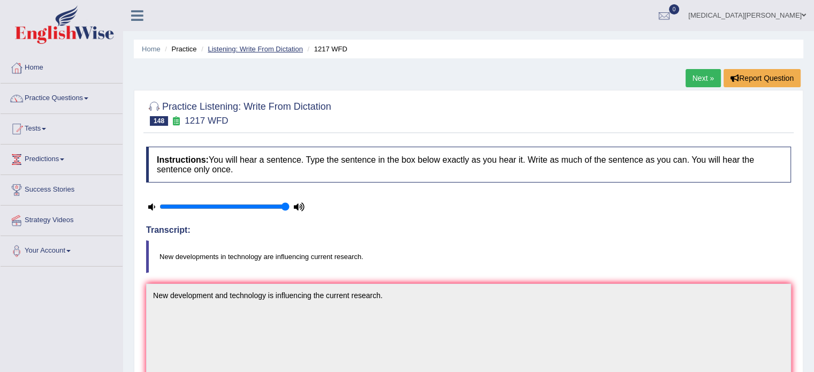
click at [272, 52] on link "Listening: Write From Dictation" at bounding box center [255, 49] width 95 height 8
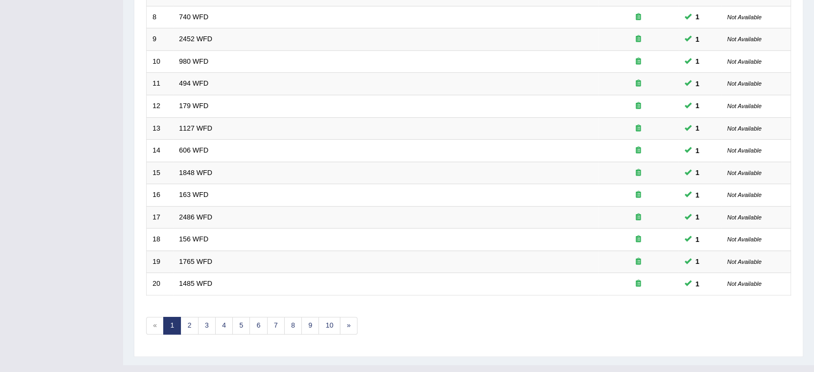
scroll to position [333, 0]
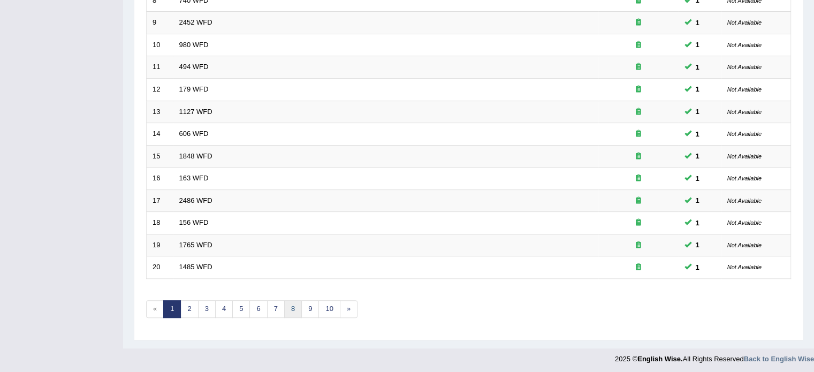
click at [292, 308] on link "8" at bounding box center [293, 309] width 18 height 18
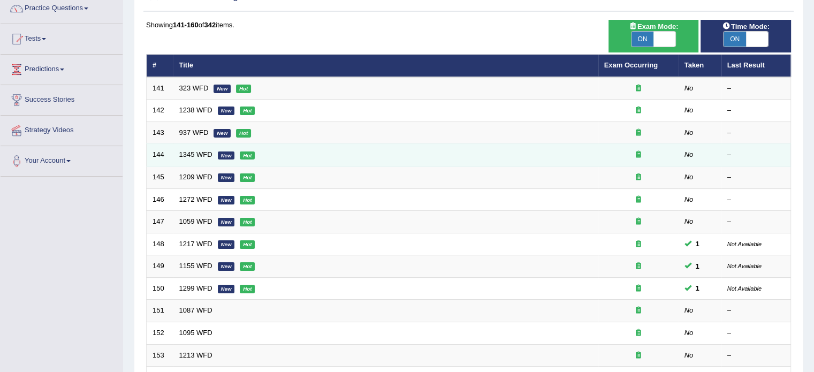
scroll to position [92, 0]
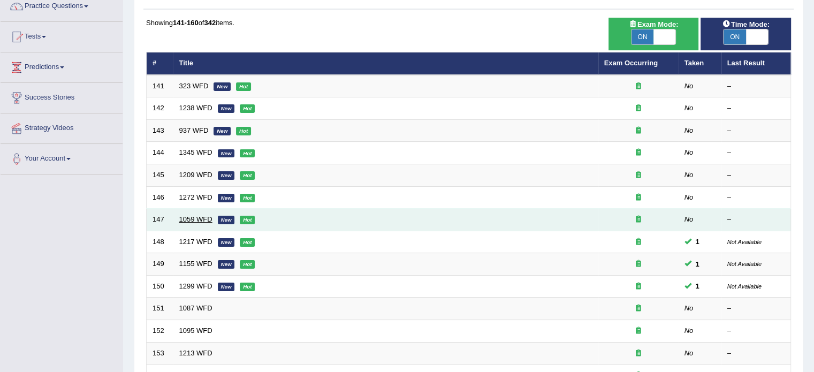
click at [190, 216] on link "1059 WFD" at bounding box center [195, 219] width 33 height 8
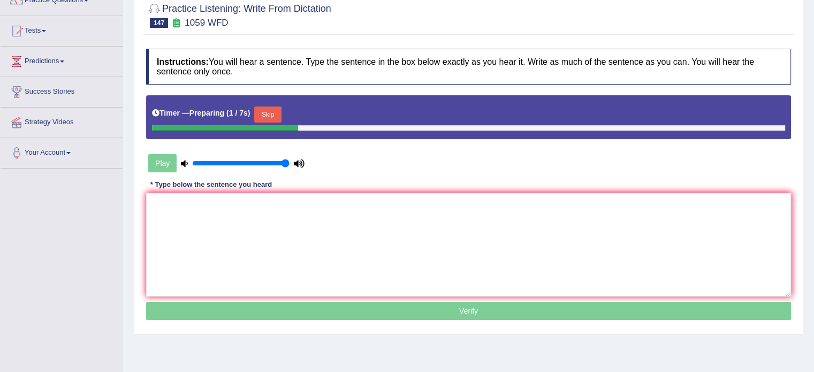
click at [273, 108] on button "Skip" at bounding box center [267, 114] width 27 height 16
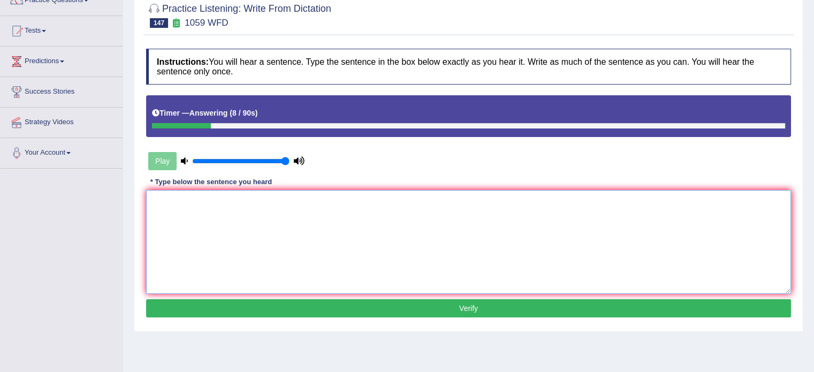
click at [229, 224] on textarea at bounding box center [468, 242] width 645 height 104
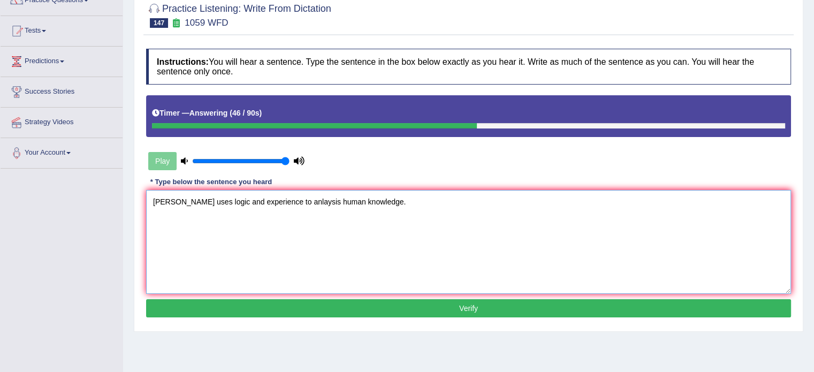
click at [223, 201] on textarea "Philo uses logic and experience to anlaysis human knowledge." at bounding box center [468, 242] width 645 height 104
drag, startPoint x: 321, startPoint y: 203, endPoint x: 358, endPoint y: 203, distance: 36.9
click at [358, 203] on textarea "Philo uses logic and experience to anlaysis human knowledge." at bounding box center [468, 242] width 645 height 104
click at [225, 200] on textarea "Philo uses logic and experience to anlaysis human knowledge." at bounding box center [468, 242] width 645 height 104
paste textarea "knowledge"
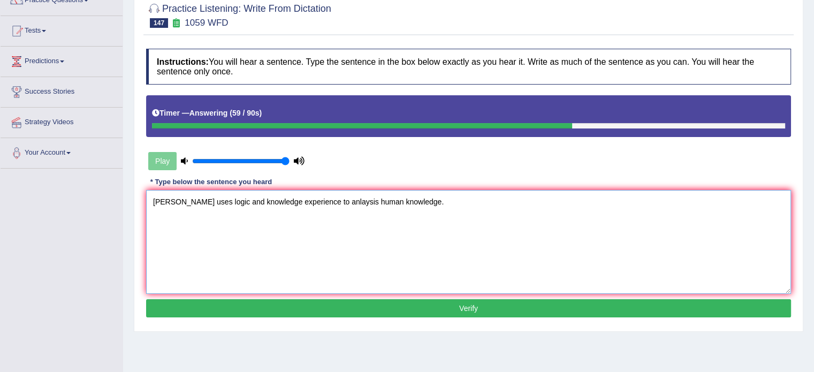
click at [395, 201] on textarea "Philo uses logic and knowledge experience to anlaysis human knowledge." at bounding box center [468, 242] width 645 height 104
paste textarea "experience"
click at [170, 201] on textarea "Philo uses logic and knowledge experience to anlaysis human knowledge experienc…" at bounding box center [468, 242] width 645 height 104
type textarea "Philosophy uses logic and knowledge experience to anlaysis human knowledge expe…"
click at [307, 303] on button "Verify" at bounding box center [468, 308] width 645 height 18
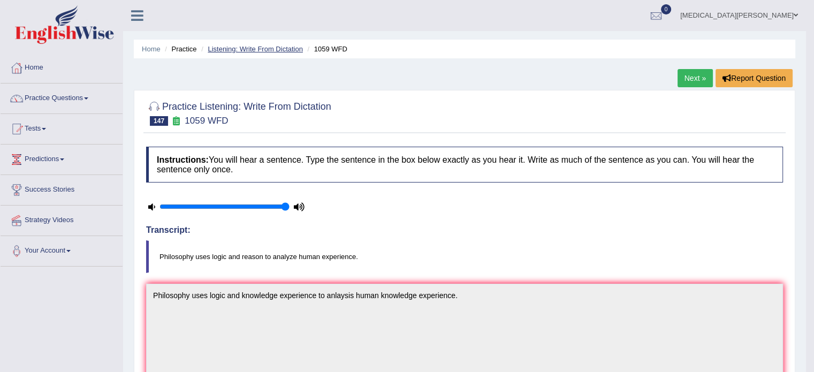
click at [259, 48] on link "Listening: Write From Dictation" at bounding box center [255, 49] width 95 height 8
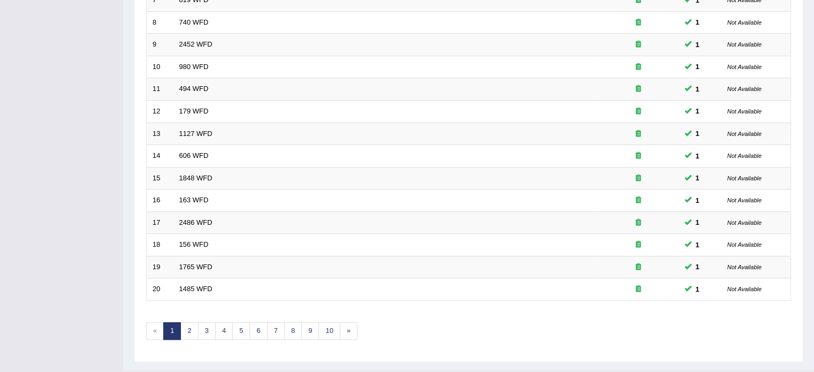
scroll to position [333, 0]
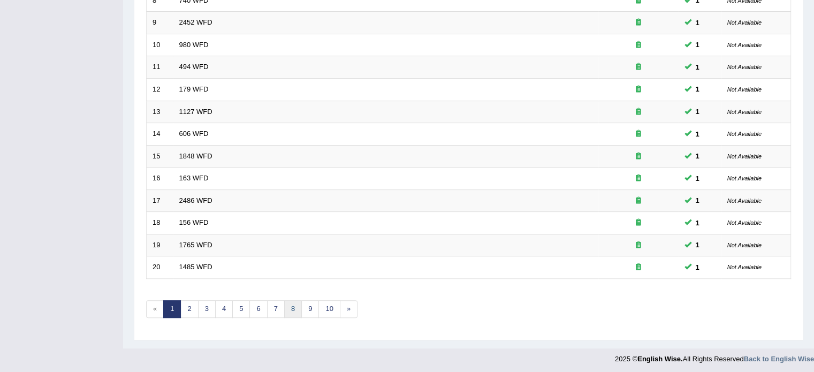
click at [287, 303] on link "8" at bounding box center [293, 309] width 18 height 18
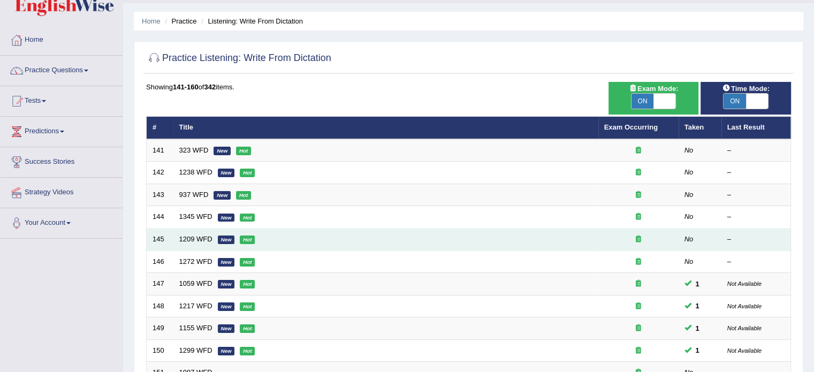
scroll to position [29, 0]
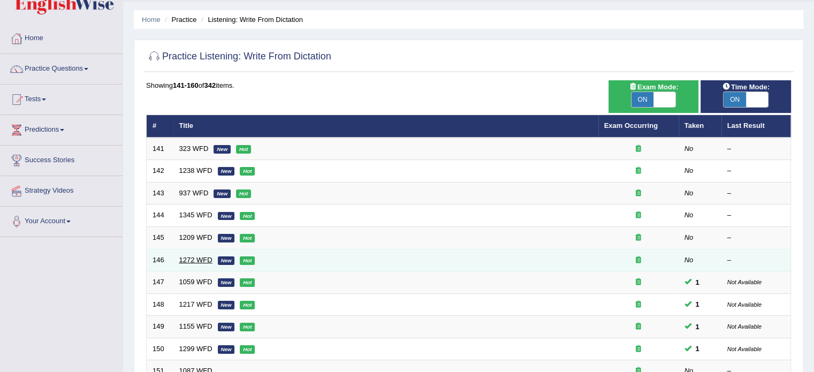
click at [194, 256] on link "1272 WFD" at bounding box center [195, 260] width 33 height 8
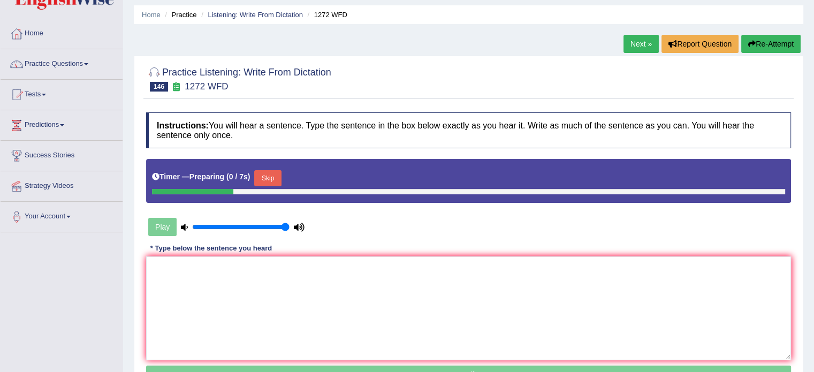
scroll to position [34, 0]
click at [267, 173] on button "Skip" at bounding box center [267, 178] width 27 height 16
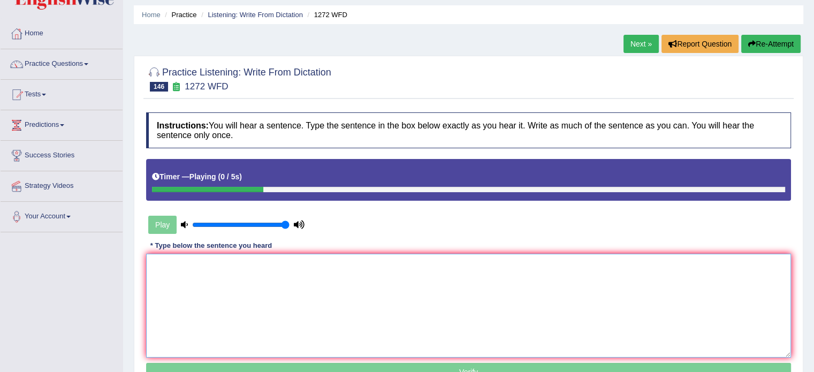
click at [257, 284] on textarea at bounding box center [468, 306] width 645 height 104
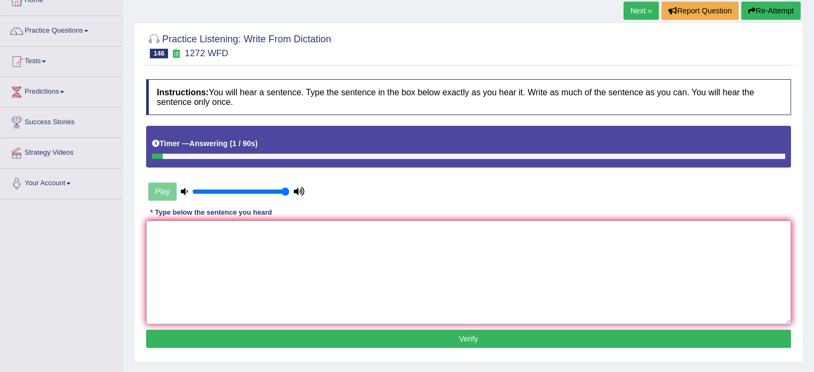
scroll to position [70, 0]
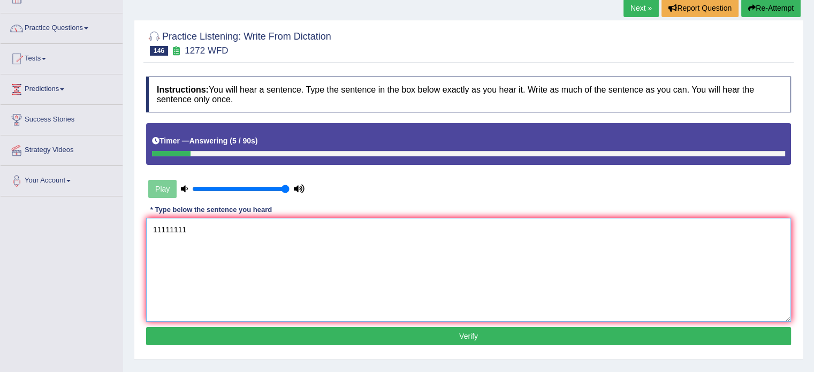
click at [257, 284] on textarea "11111111" at bounding box center [468, 270] width 645 height 104
type textarea "1"
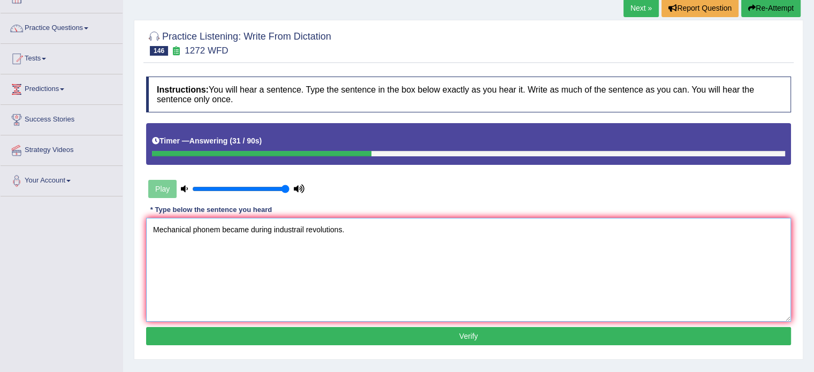
click at [306, 233] on textarea "Mechanical phonem became during industrail revolutions." at bounding box center [468, 270] width 645 height 104
click at [222, 227] on textarea "Mechanical phonem became during industrial revolutions." at bounding box center [468, 270] width 645 height 104
type textarea "Mechanical phonemenon became during industrial revolutions."
click at [370, 331] on button "Verify" at bounding box center [468, 336] width 645 height 18
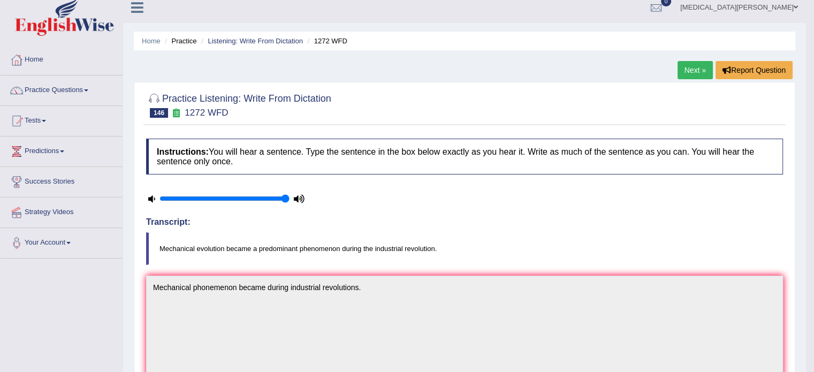
scroll to position [0, 0]
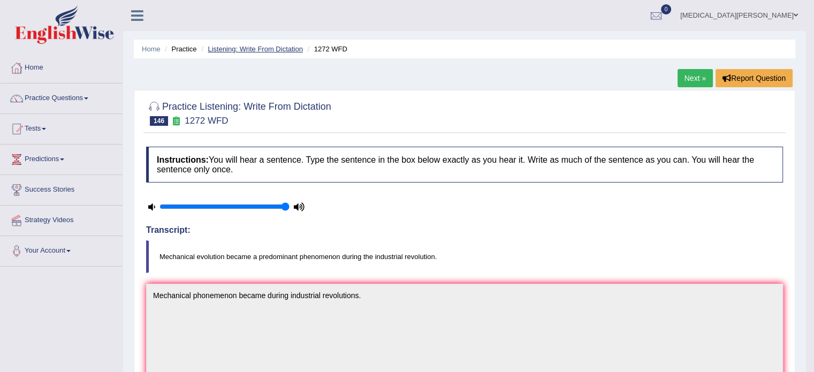
click at [249, 47] on link "Listening: Write From Dictation" at bounding box center [255, 49] width 95 height 8
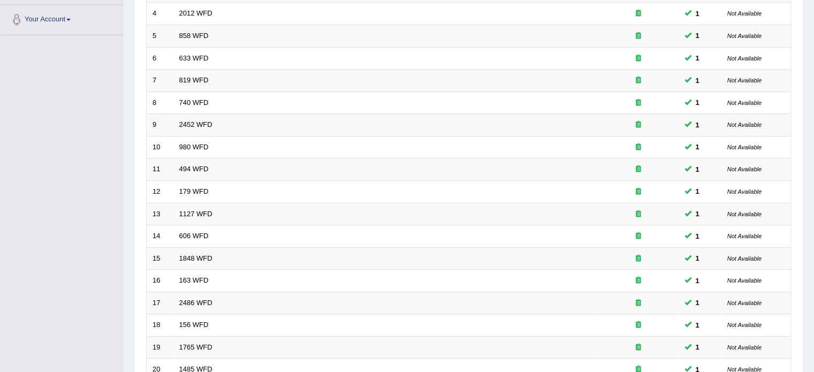
scroll to position [333, 0]
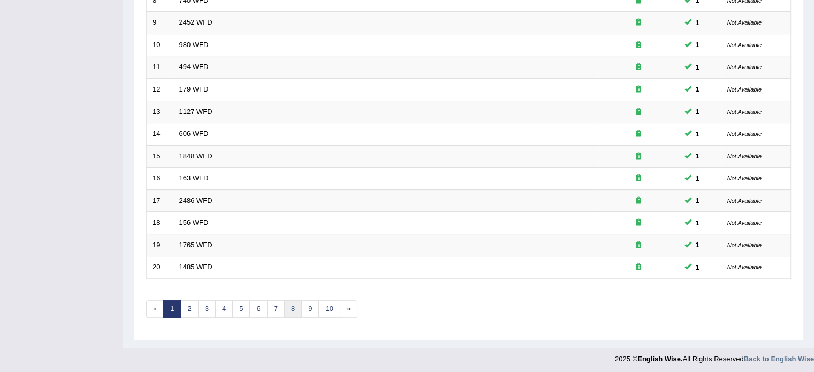
click at [286, 307] on link "8" at bounding box center [293, 309] width 18 height 18
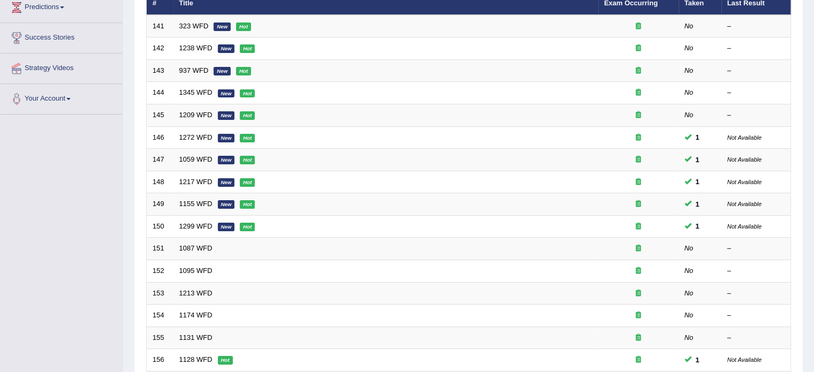
scroll to position [162, 0]
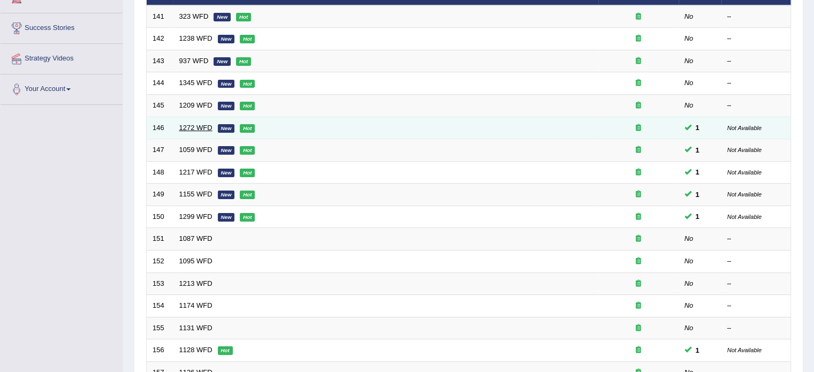
click at [196, 127] on link "1272 WFD" at bounding box center [195, 128] width 33 height 8
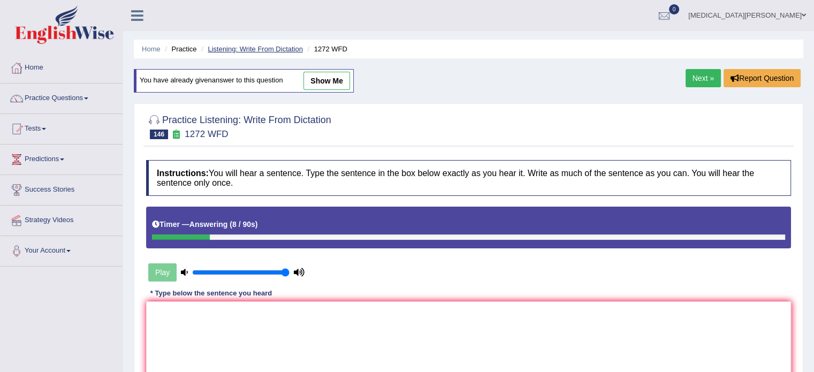
click at [278, 49] on link "Listening: Write From Dictation" at bounding box center [255, 49] width 95 height 8
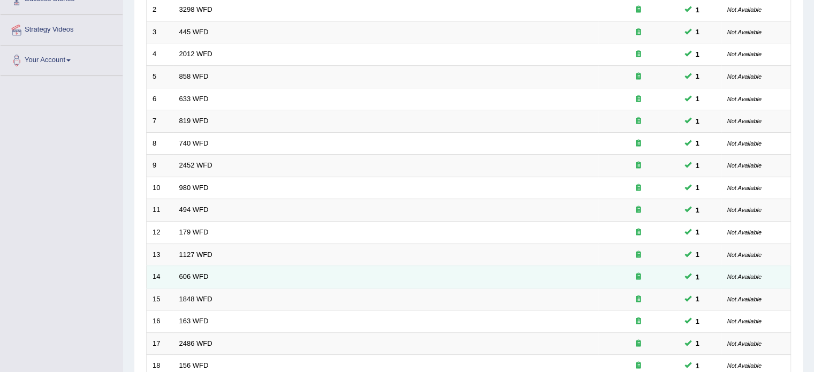
scroll to position [333, 0]
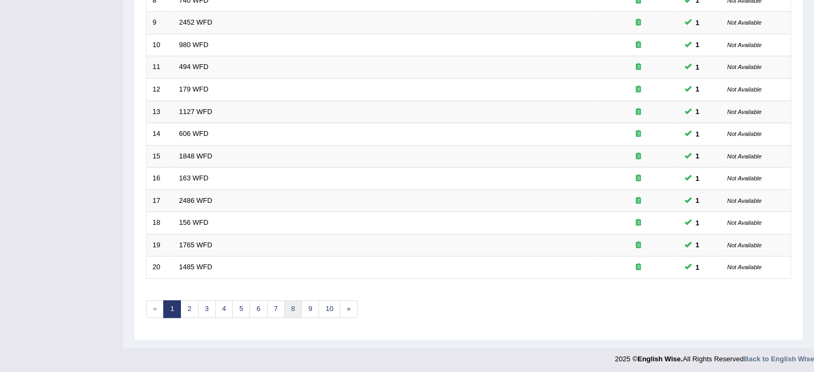
click at [293, 307] on link "8" at bounding box center [293, 309] width 18 height 18
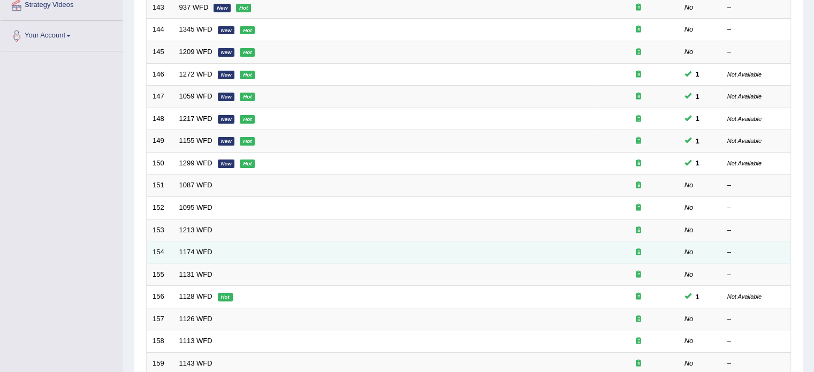
scroll to position [209, 0]
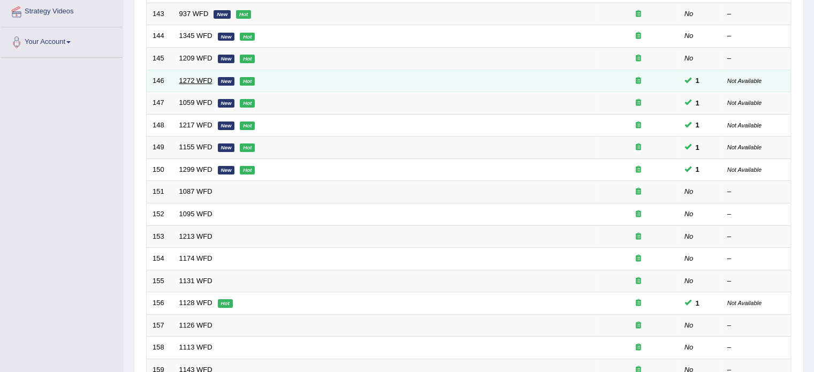
click at [187, 77] on link "1272 WFD" at bounding box center [195, 81] width 33 height 8
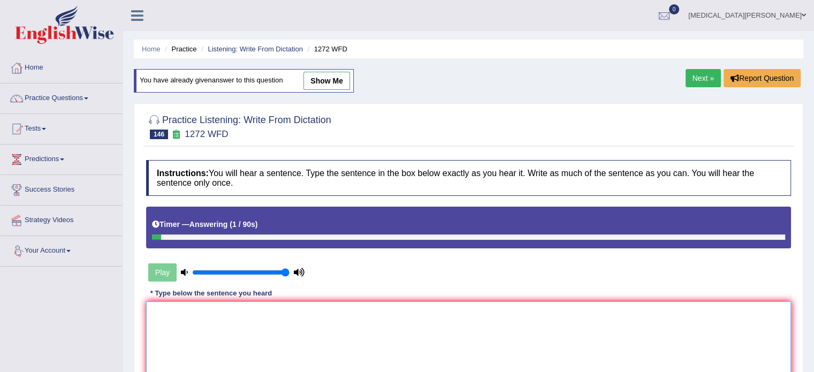
click at [154, 316] on textarea at bounding box center [468, 353] width 645 height 104
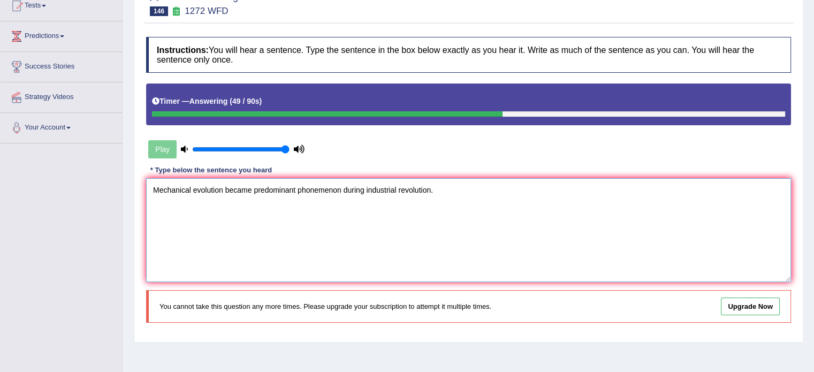
scroll to position [124, 0]
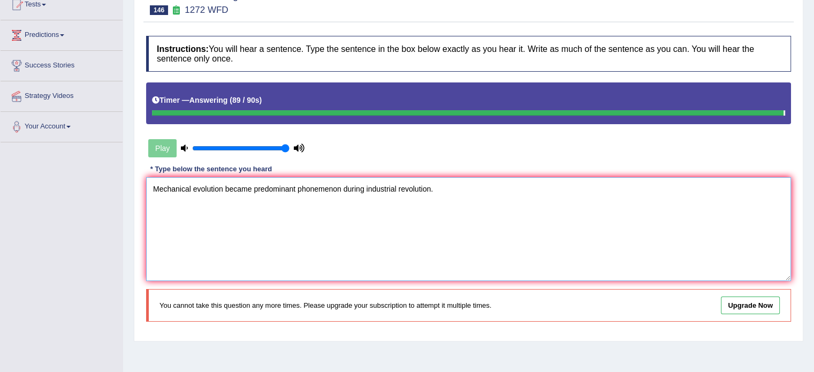
type textarea "Mechanical evolution became predominant phonemenon during industrial revolution."
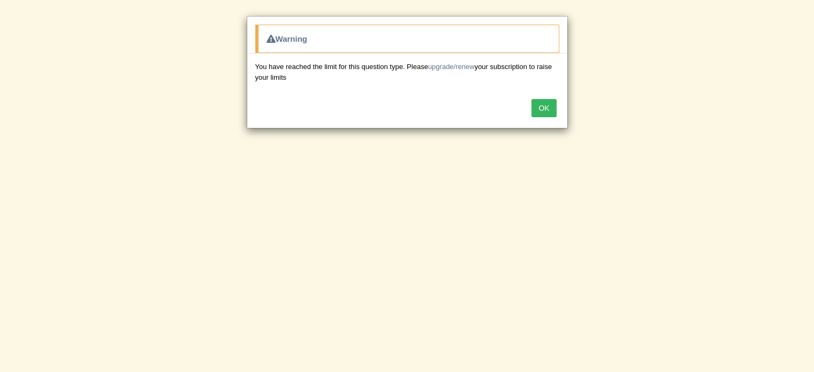
click at [551, 105] on button "OK" at bounding box center [543, 108] width 25 height 18
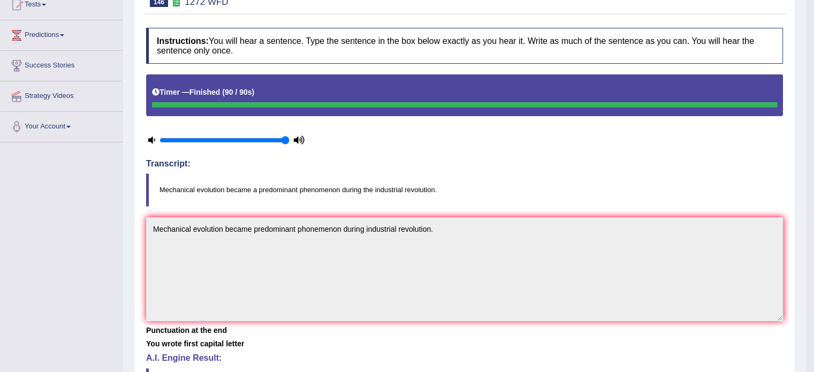
click at [551, 105] on div at bounding box center [464, 104] width 625 height 5
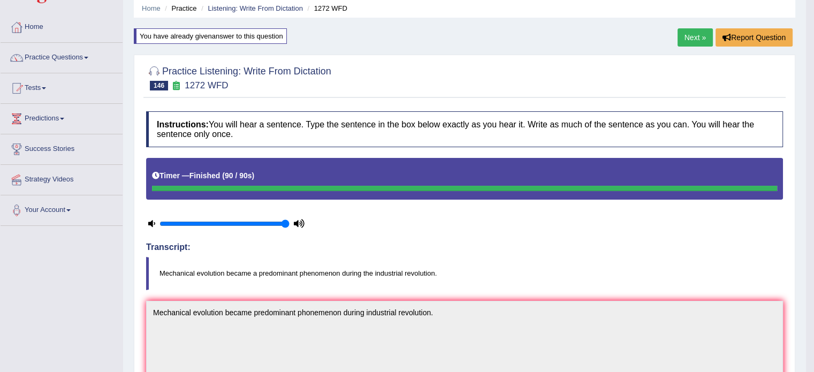
scroll to position [0, 0]
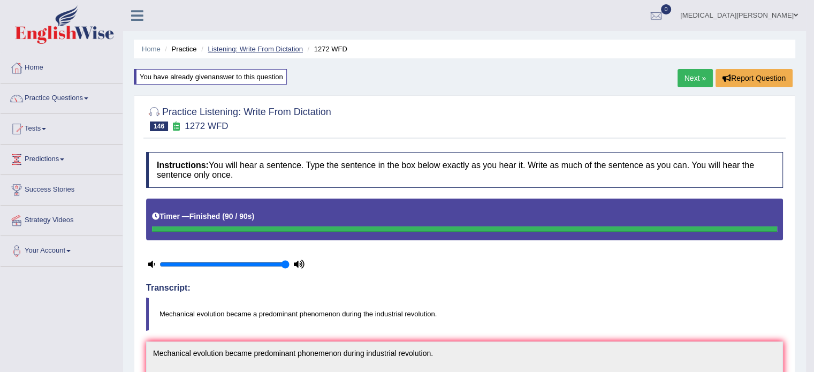
click at [265, 45] on link "Listening: Write From Dictation" at bounding box center [255, 49] width 95 height 8
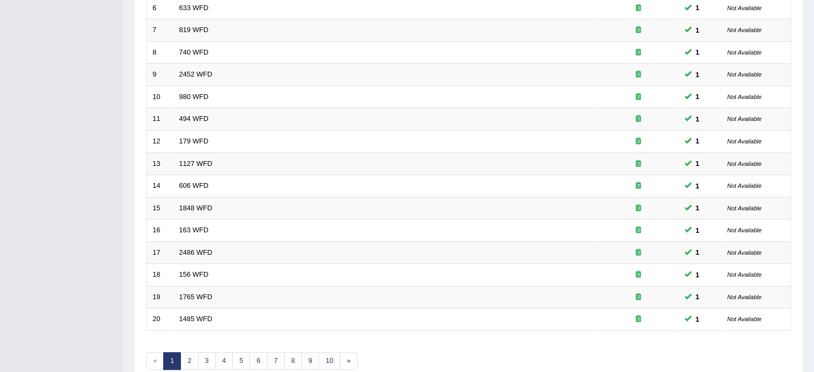
scroll to position [333, 0]
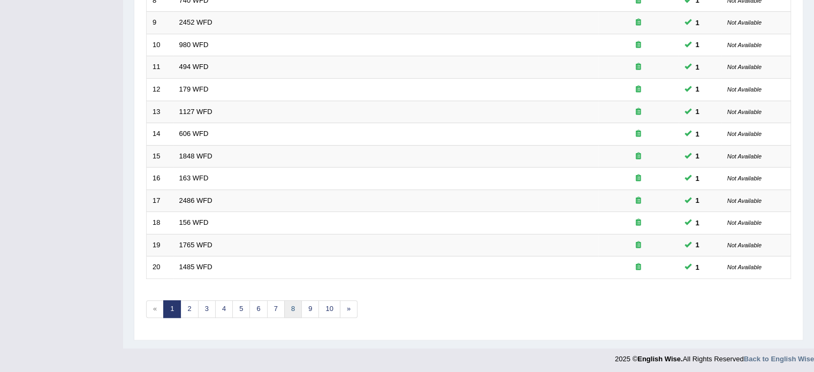
click at [291, 308] on link "8" at bounding box center [293, 309] width 18 height 18
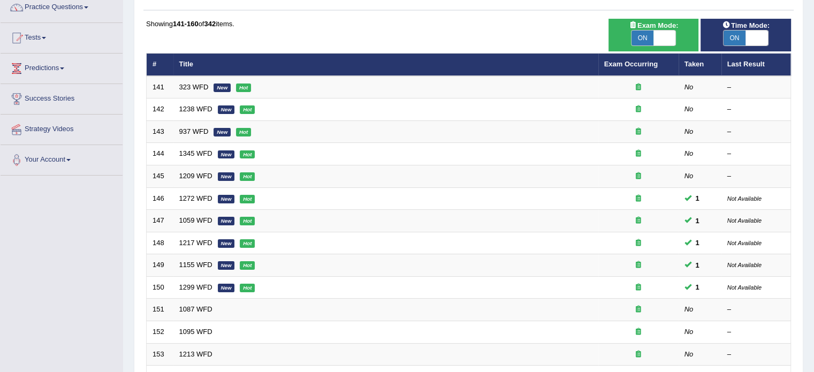
scroll to position [93, 0]
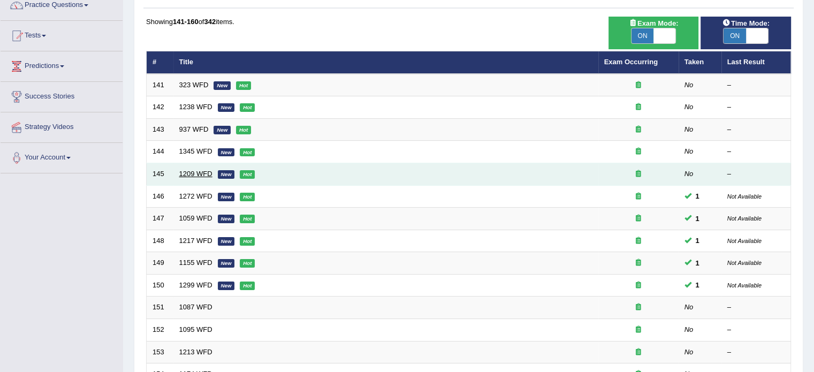
click at [192, 172] on link "1209 WFD" at bounding box center [195, 174] width 33 height 8
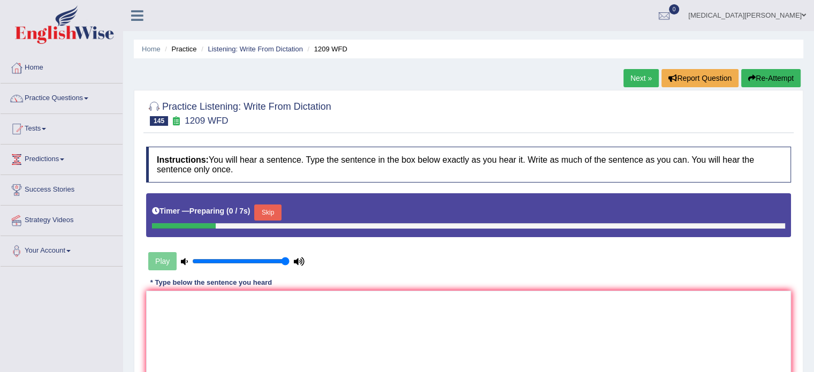
scroll to position [90, 0]
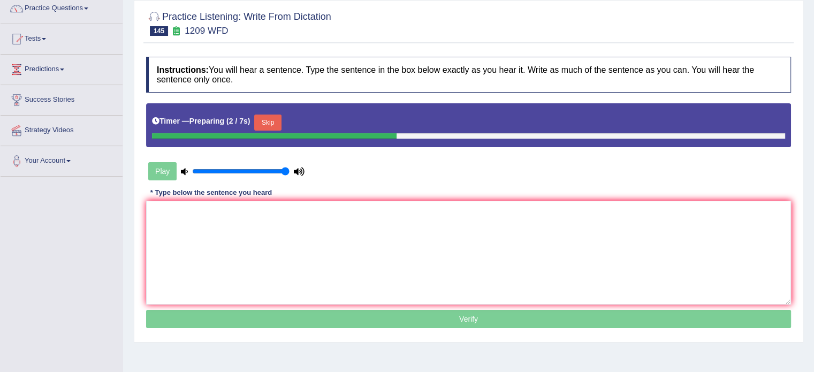
click at [263, 121] on button "Skip" at bounding box center [267, 123] width 27 height 16
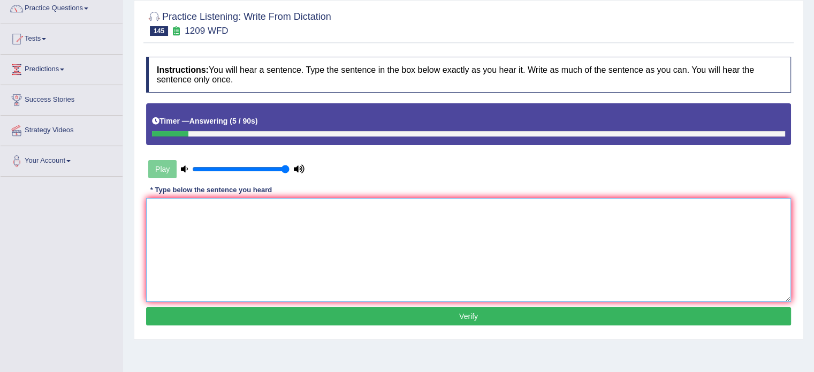
click at [262, 217] on textarea at bounding box center [468, 250] width 645 height 104
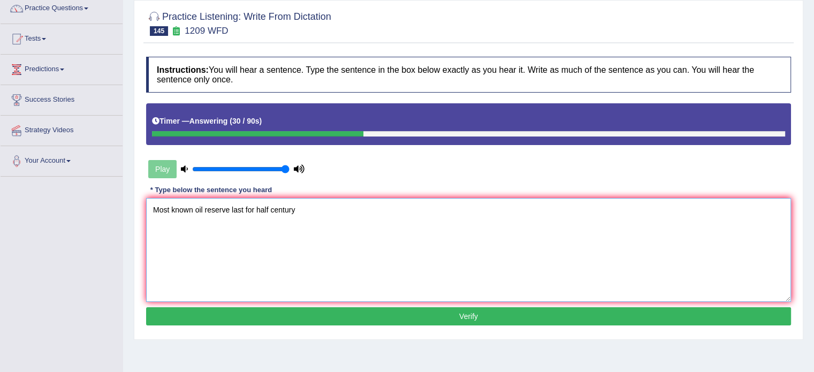
click at [232, 205] on textarea "Most known oil reserve last for half century" at bounding box center [468, 250] width 645 height 104
click at [341, 215] on textarea "Most known oil reserve reserves only last for half century" at bounding box center [468, 250] width 645 height 104
type textarea "Most known oil reserve reserves only last for half century."
click at [351, 314] on button "Verify" at bounding box center [468, 316] width 645 height 18
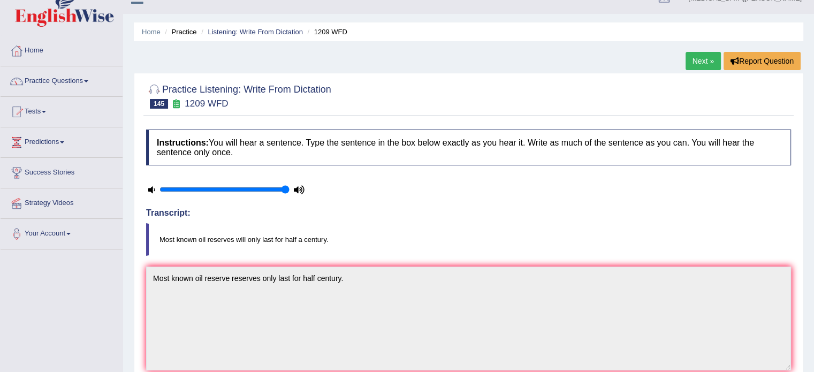
scroll to position [17, 0]
click at [253, 32] on link "Listening: Write From Dictation" at bounding box center [255, 32] width 95 height 8
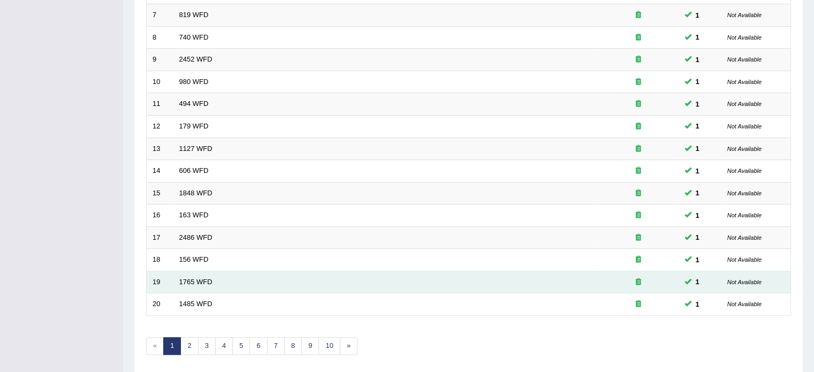
scroll to position [325, 0]
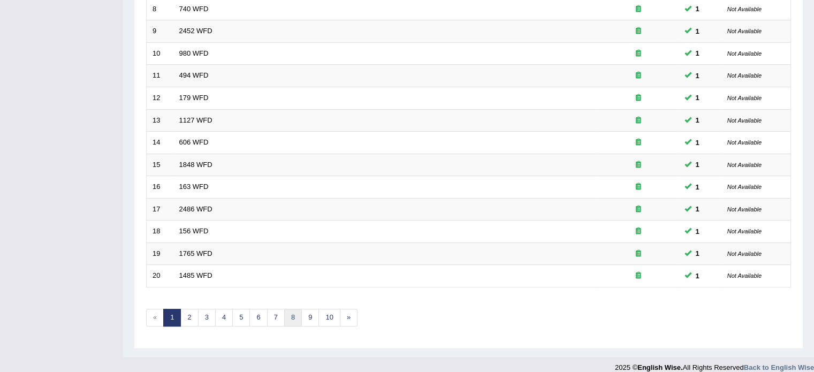
click at [289, 318] on link "8" at bounding box center [293, 318] width 18 height 18
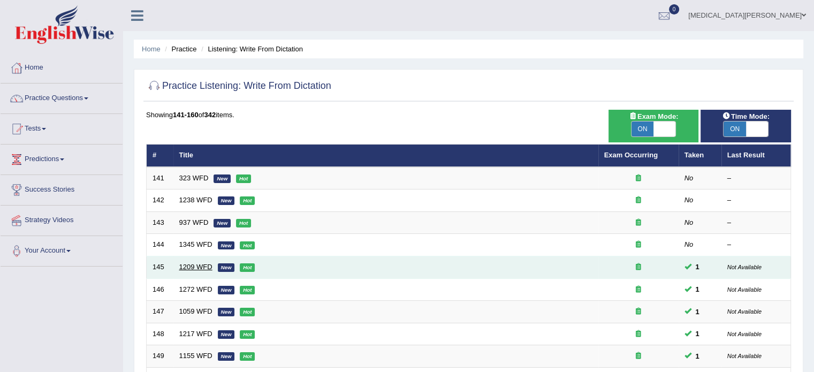
click at [196, 265] on link "1209 WFD" at bounding box center [195, 267] width 33 height 8
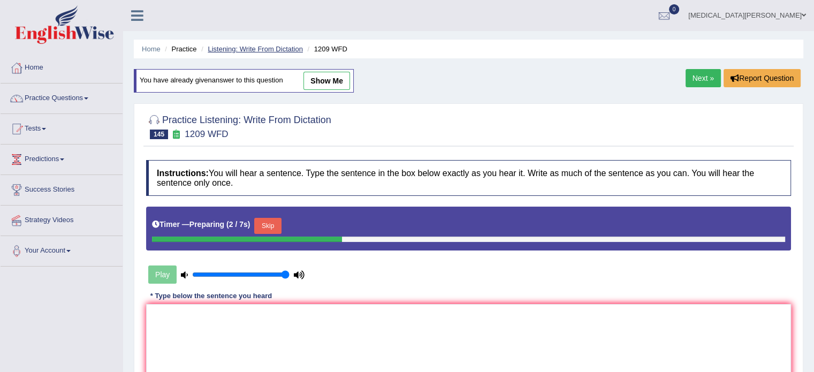
click at [268, 47] on link "Listening: Write From Dictation" at bounding box center [255, 49] width 95 height 8
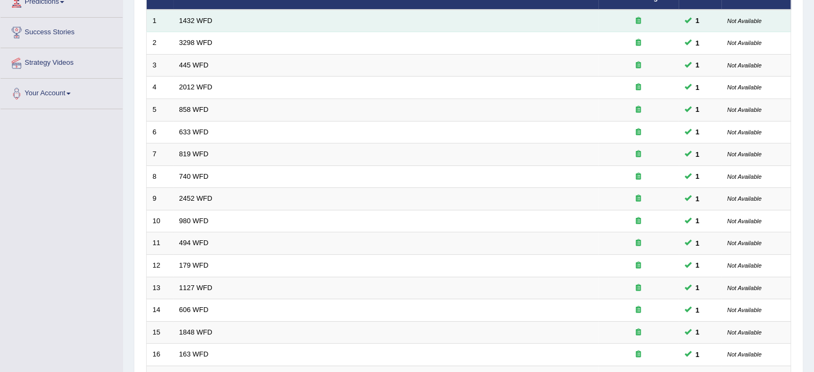
scroll to position [333, 0]
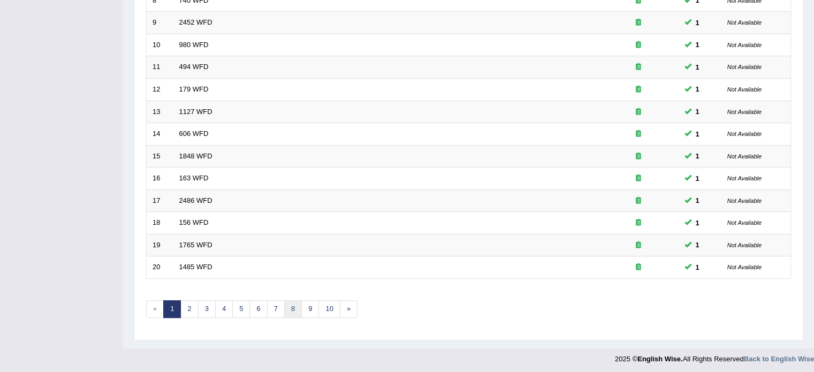
click at [292, 300] on link "8" at bounding box center [293, 309] width 18 height 18
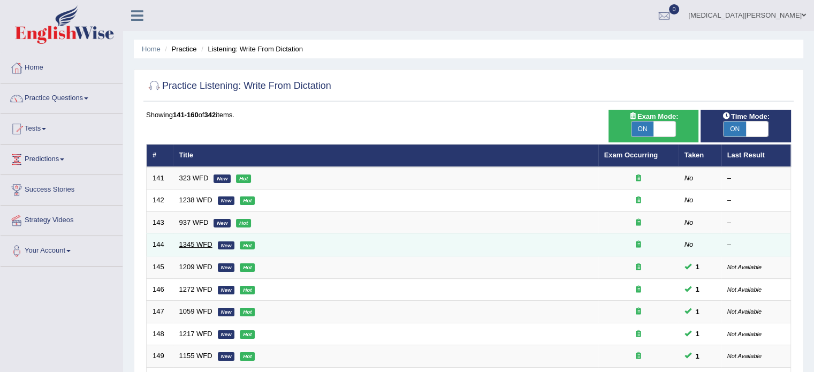
click at [188, 242] on link "1345 WFD" at bounding box center [195, 244] width 33 height 8
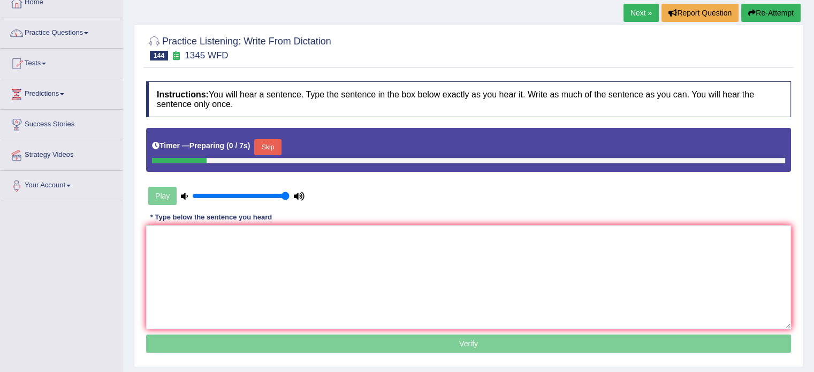
scroll to position [73, 0]
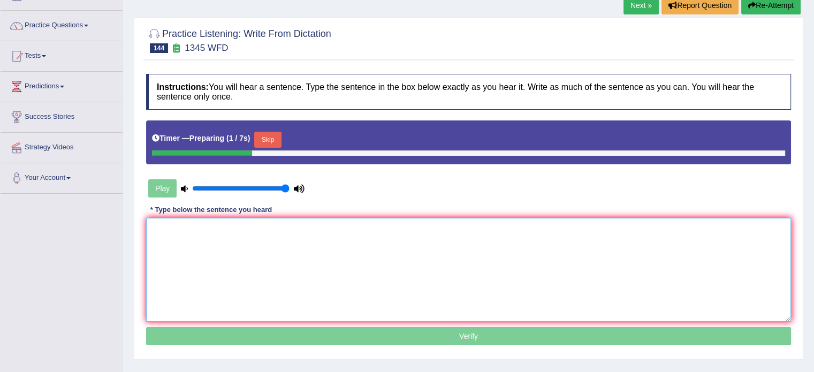
click at [199, 233] on textarea at bounding box center [468, 270] width 645 height 104
click at [265, 136] on button "Skip" at bounding box center [267, 140] width 27 height 16
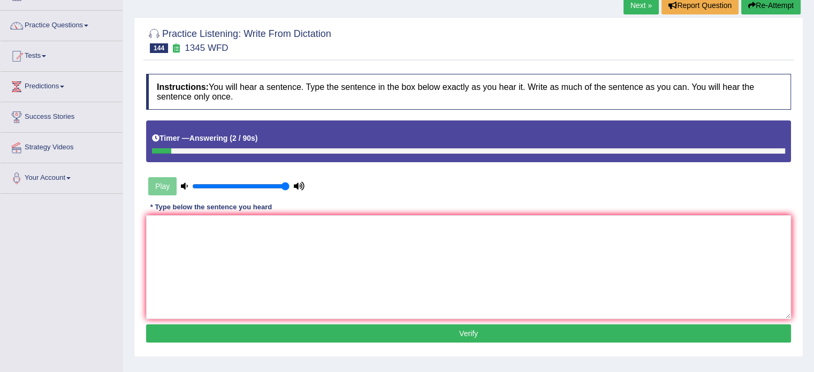
click at [749, 2] on icon "button" at bounding box center [751, 5] width 7 height 7
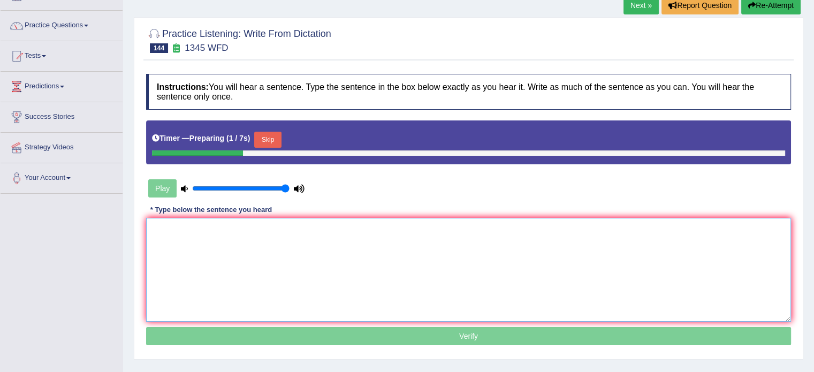
click at [176, 254] on textarea at bounding box center [468, 270] width 645 height 104
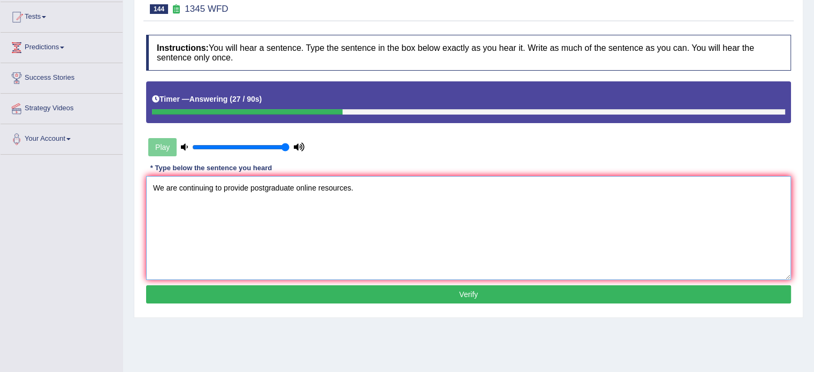
scroll to position [113, 0]
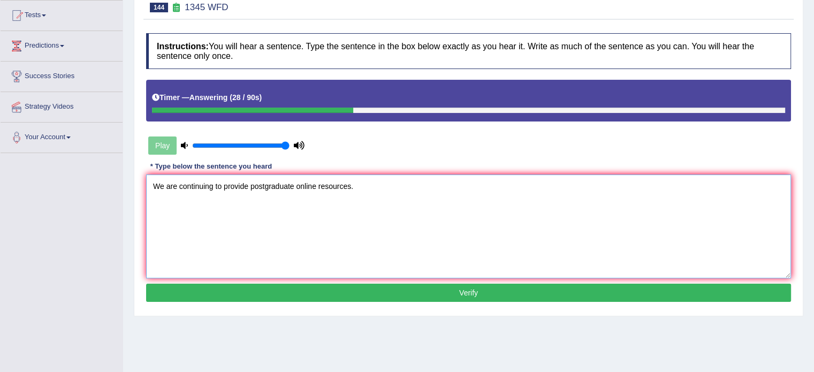
type textarea "We are continuing to provide postgraduate online resources."
click at [354, 291] on button "Verify" at bounding box center [468, 293] width 645 height 18
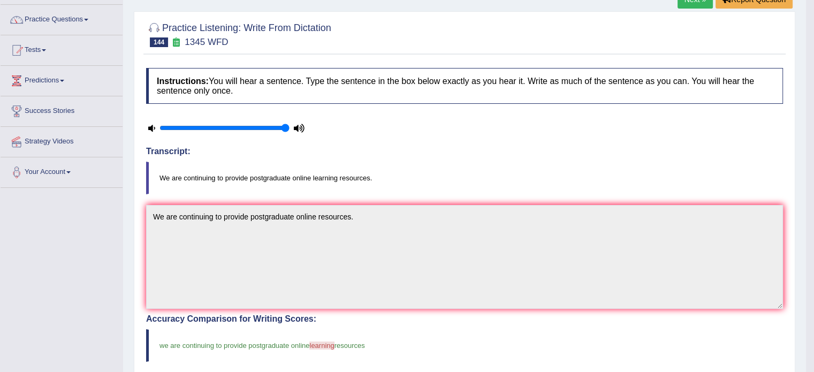
scroll to position [0, 0]
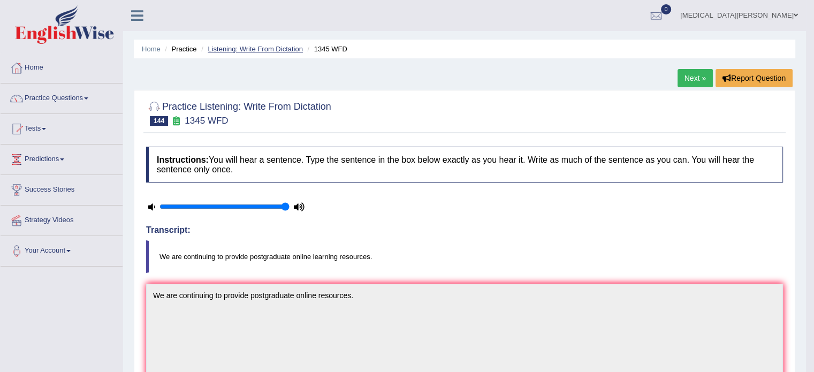
click at [279, 46] on link "Listening: Write From Dictation" at bounding box center [255, 49] width 95 height 8
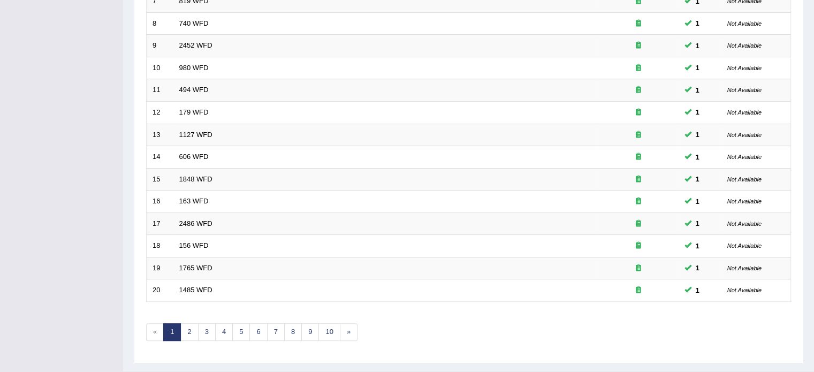
scroll to position [333, 0]
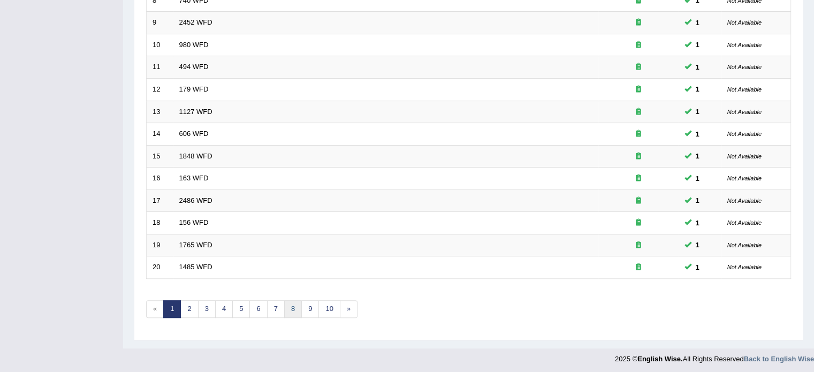
click at [291, 307] on link "8" at bounding box center [293, 309] width 18 height 18
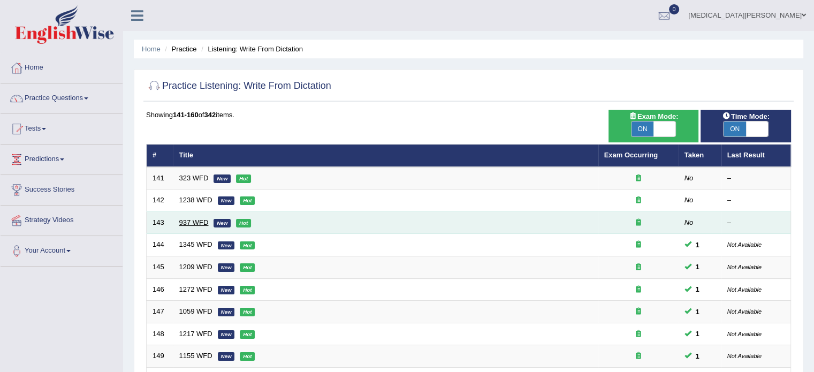
click at [190, 218] on link "937 WFD" at bounding box center [193, 222] width 29 height 8
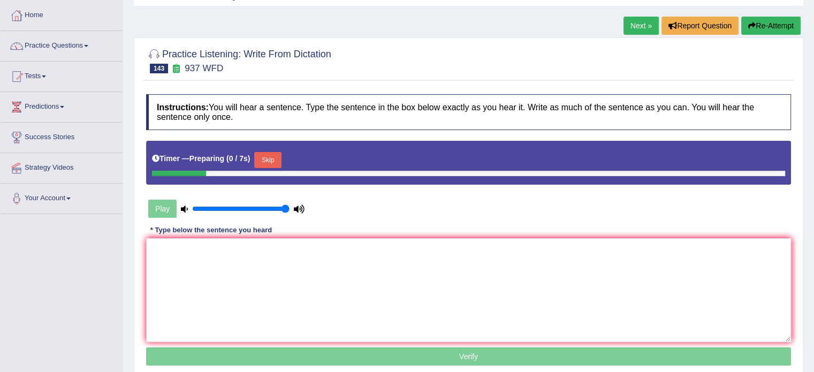
scroll to position [54, 0]
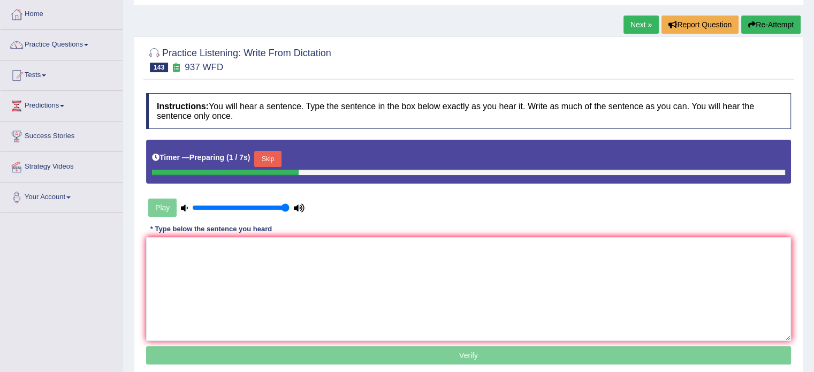
click at [260, 158] on button "Skip" at bounding box center [267, 159] width 27 height 16
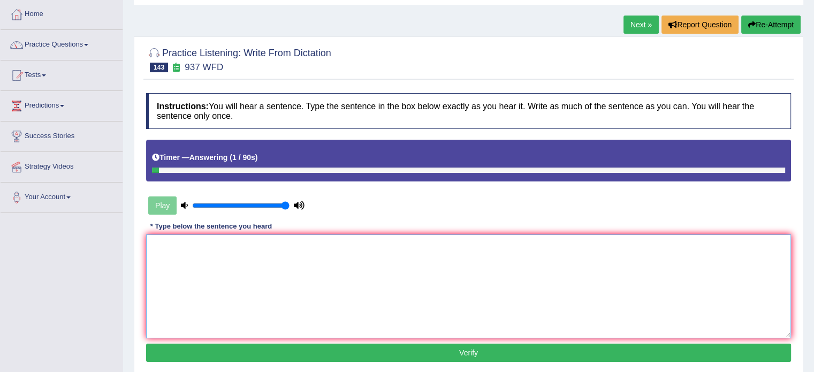
click at [257, 262] on textarea at bounding box center [468, 286] width 645 height 104
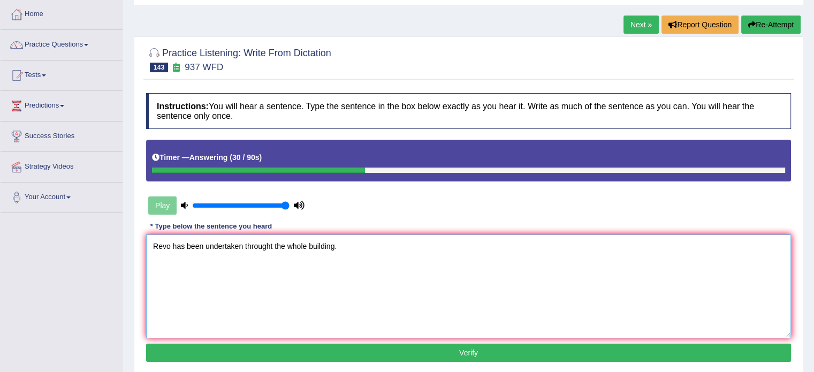
click at [167, 243] on textarea "Revo has been undertaken throught the whole building." at bounding box center [468, 286] width 645 height 104
click at [162, 245] on textarea "Revo has been undertaken throught the whole building." at bounding box center [468, 286] width 645 height 104
type textarea "Renovation has been undertaken throught the whole building."
click at [382, 349] on button "Verify" at bounding box center [468, 353] width 645 height 18
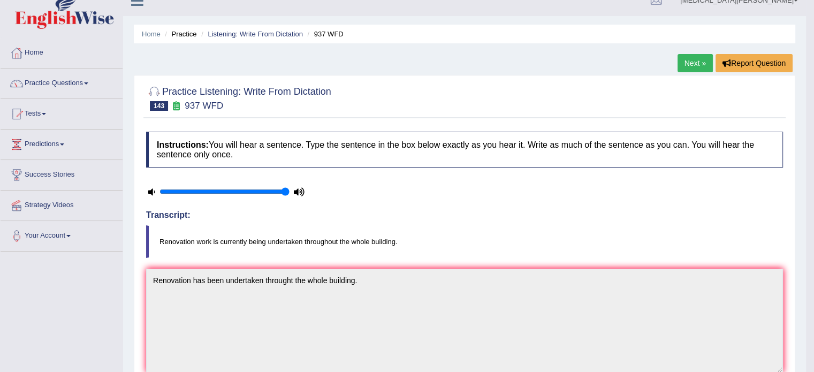
scroll to position [15, 0]
click at [263, 34] on link "Listening: Write From Dictation" at bounding box center [255, 34] width 95 height 8
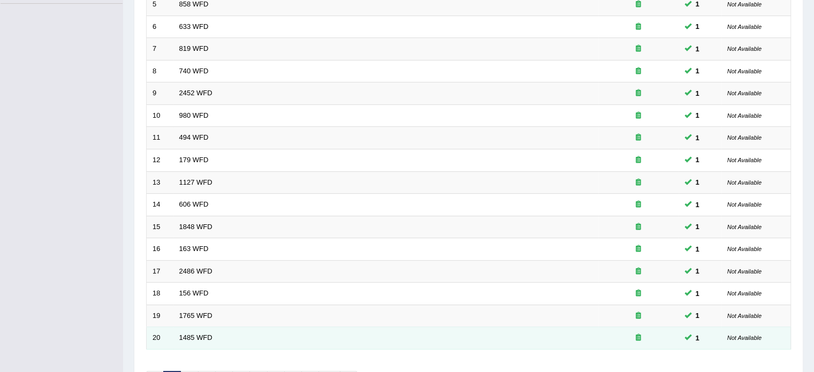
scroll to position [333, 0]
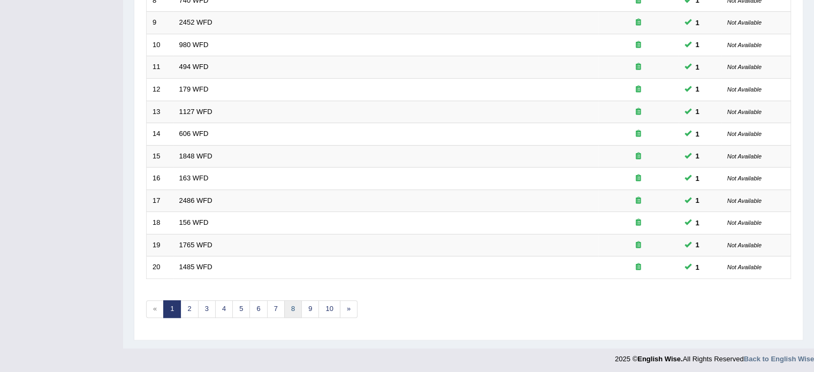
click at [293, 306] on link "8" at bounding box center [293, 309] width 18 height 18
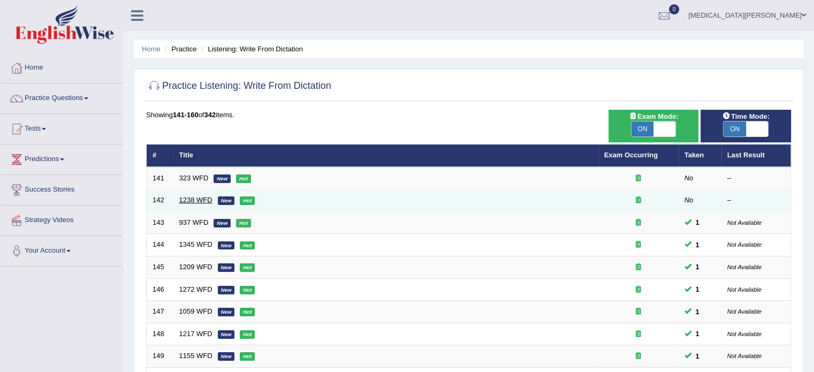
click at [187, 199] on link "1238 WFD" at bounding box center [195, 200] width 33 height 8
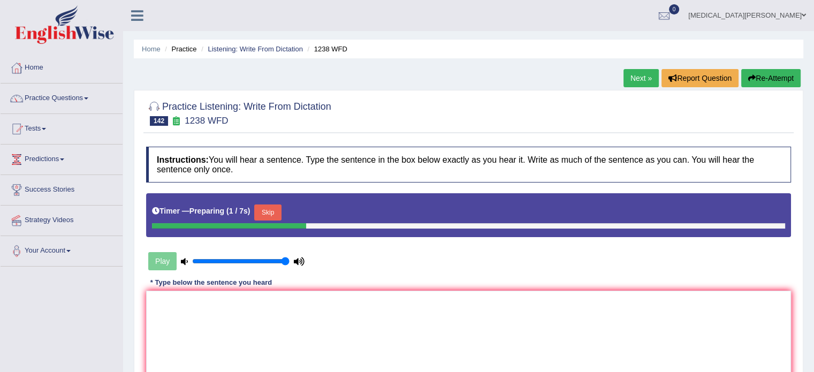
click at [263, 209] on button "Skip" at bounding box center [267, 212] width 27 height 16
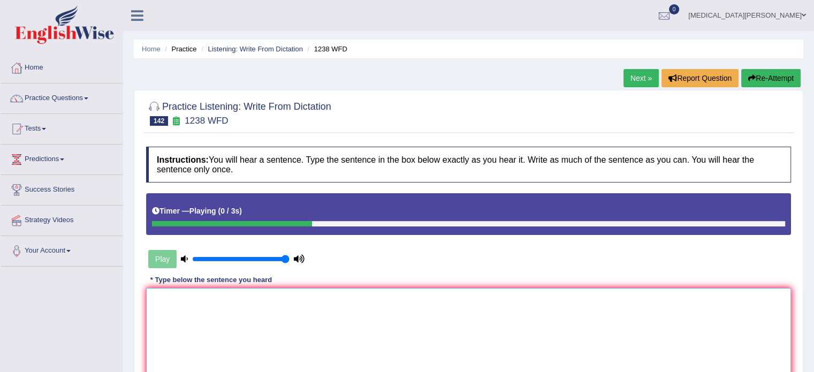
click at [221, 301] on textarea at bounding box center [468, 340] width 645 height 104
click at [297, 300] on textarea at bounding box center [468, 340] width 645 height 104
click at [292, 300] on textarea "You wrote poetry and papers as well as sceintific" at bounding box center [468, 340] width 645 height 104
click at [299, 300] on textarea "You wrote poetry and papers as well as scieintific" at bounding box center [468, 340] width 645 height 104
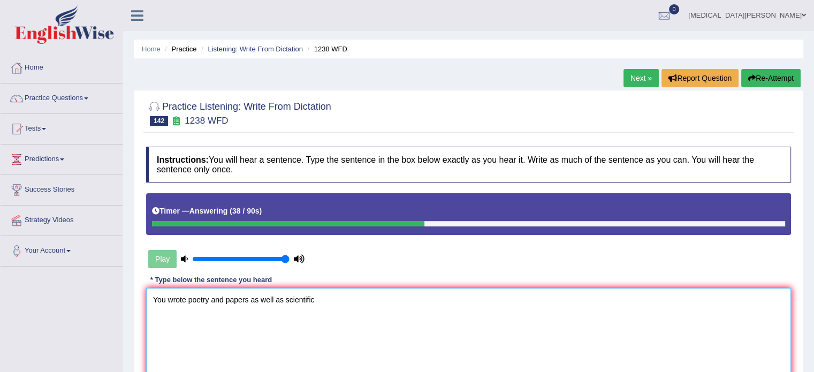
click at [319, 297] on textarea "You wrote poetry and papers as well as scientific" at bounding box center [468, 340] width 645 height 104
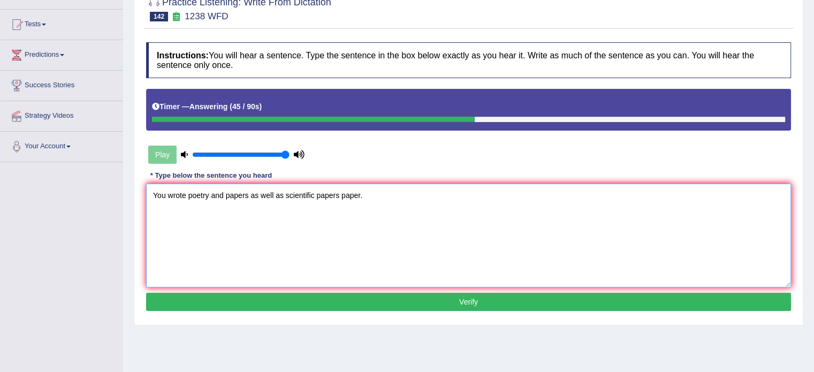
scroll to position [106, 0]
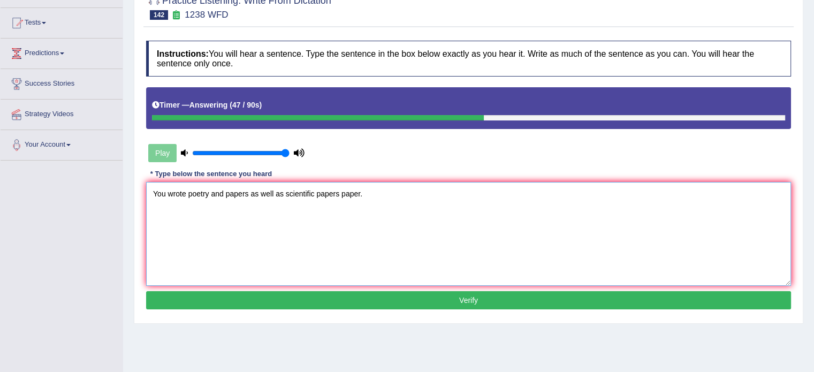
type textarea "You wrote poetry and papers as well as scientific papers paper."
click at [324, 288] on div "Instructions: You will hear a sentence. Type the sentence in the box below exac…" at bounding box center [468, 176] width 650 height 283
click at [326, 296] on button "Verify" at bounding box center [468, 300] width 645 height 18
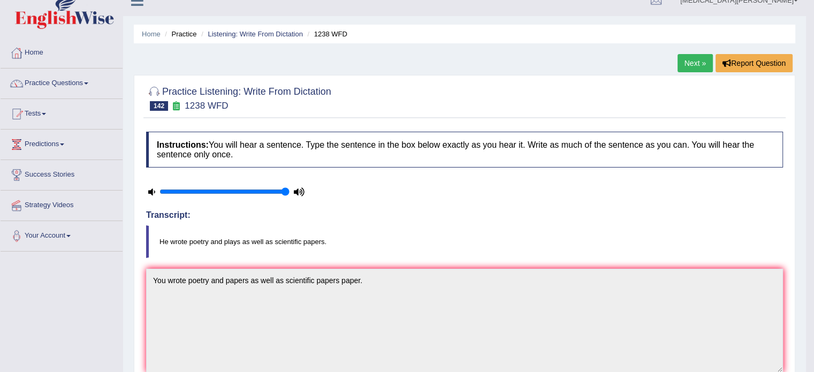
scroll to position [14, 0]
click at [261, 37] on link "Listening: Write From Dictation" at bounding box center [255, 35] width 95 height 8
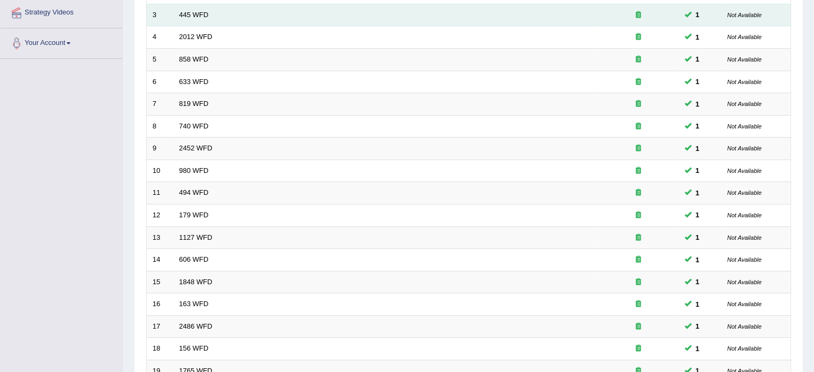
scroll to position [333, 0]
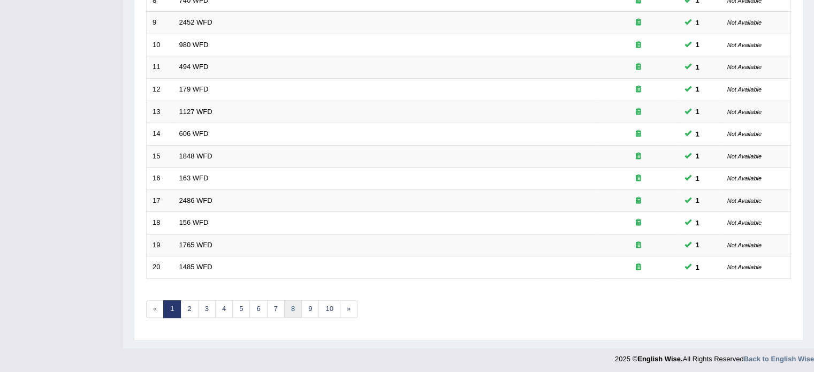
click at [290, 302] on link "8" at bounding box center [293, 309] width 18 height 18
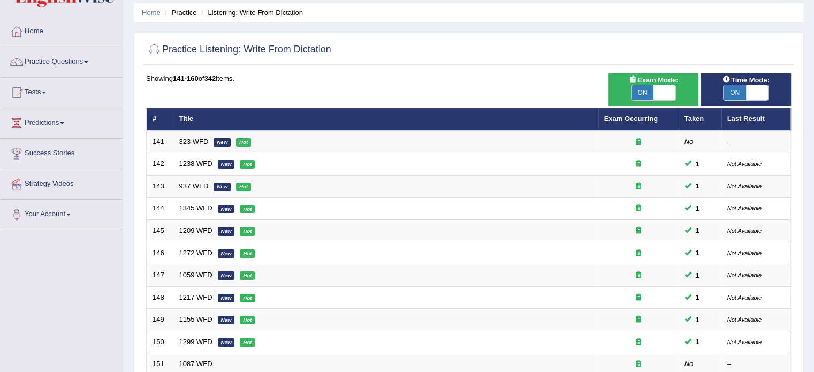
scroll to position [37, 0]
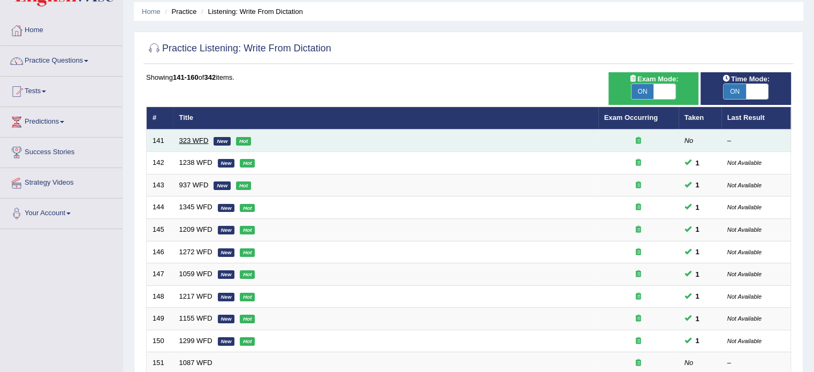
click at [179, 141] on link "323 WFD" at bounding box center [193, 140] width 29 height 8
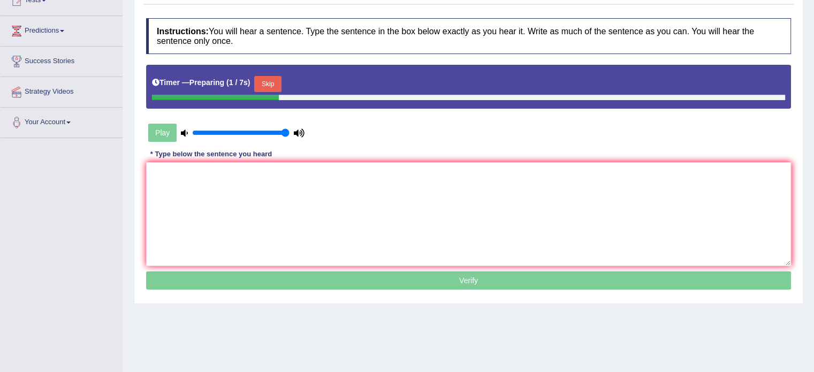
scroll to position [130, 0]
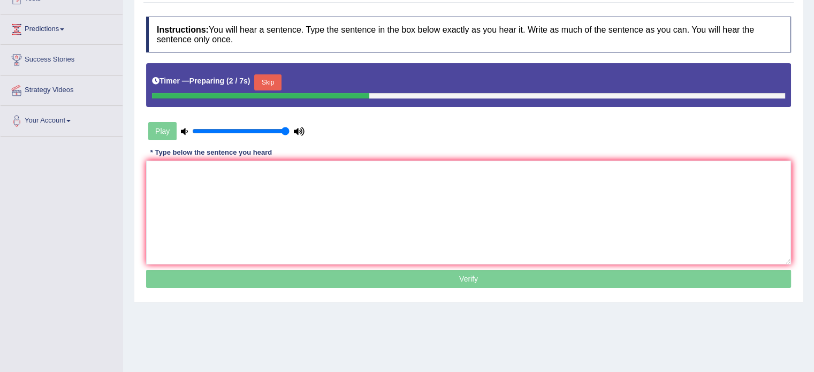
click at [263, 87] on button "Skip" at bounding box center [267, 82] width 27 height 16
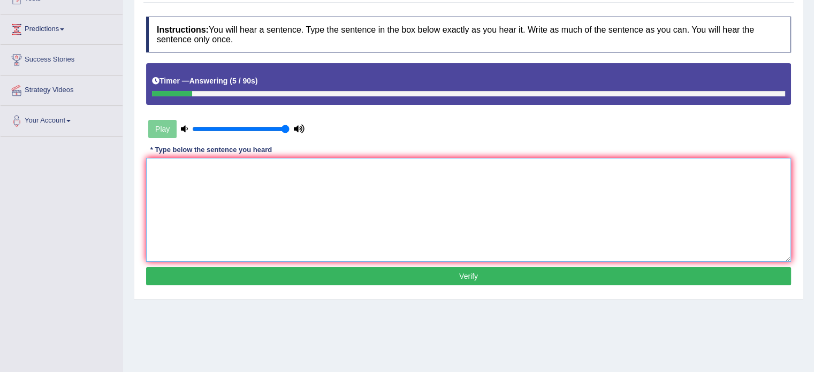
click at [257, 180] on textarea at bounding box center [468, 210] width 645 height 104
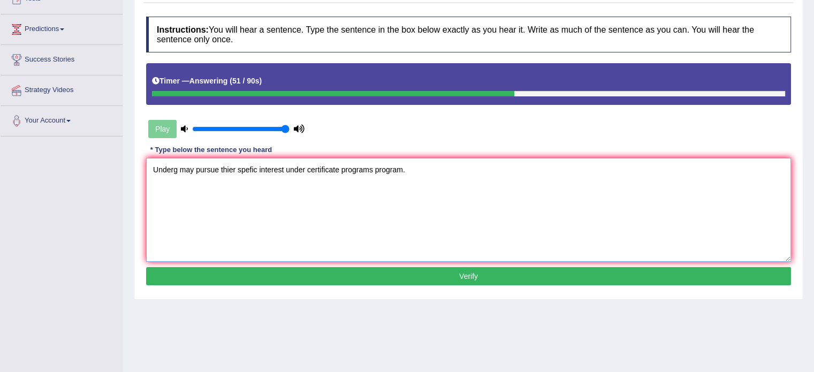
click at [178, 169] on textarea "Underg may pursue thier spefic interest under certificate programs program." at bounding box center [468, 210] width 645 height 104
click at [251, 169] on textarea "Undergraduate may pursue thier spefic interest under certificate programs progr…" at bounding box center [468, 210] width 645 height 104
click at [274, 169] on textarea "Undergraduate may pursue their spefic interest under certificate programs progr…" at bounding box center [468, 210] width 645 height 104
type textarea "Undergraduate may pursue their specific interest under certificate programs pro…"
click at [434, 274] on button "Verify" at bounding box center [468, 276] width 645 height 18
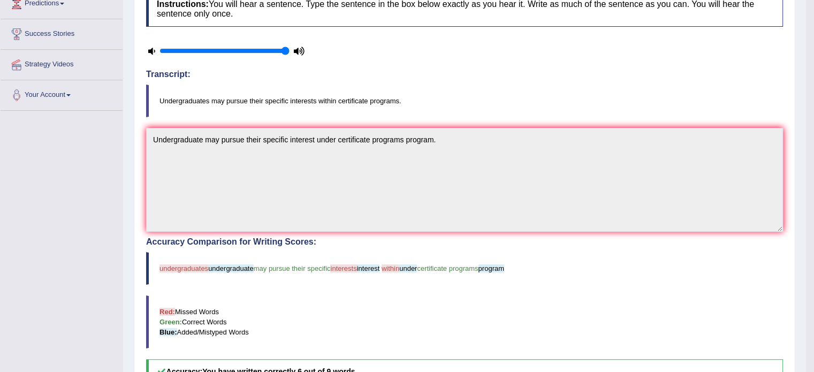
scroll to position [0, 0]
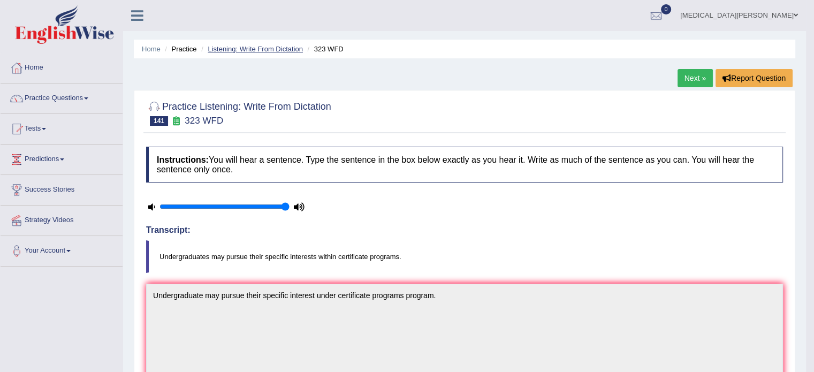
click at [264, 51] on link "Listening: Write From Dictation" at bounding box center [255, 49] width 95 height 8
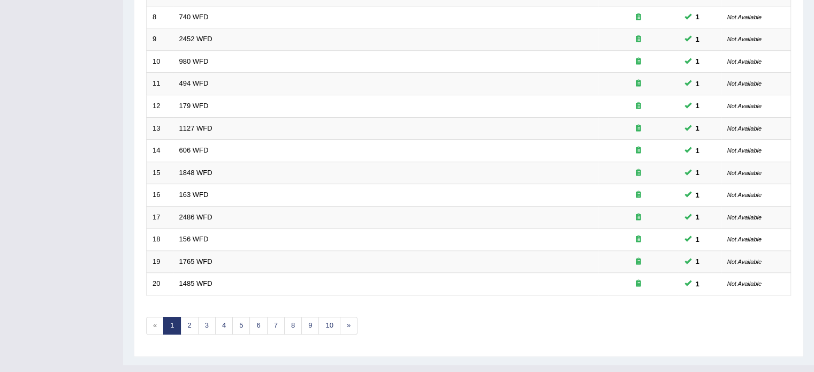
scroll to position [312, 0]
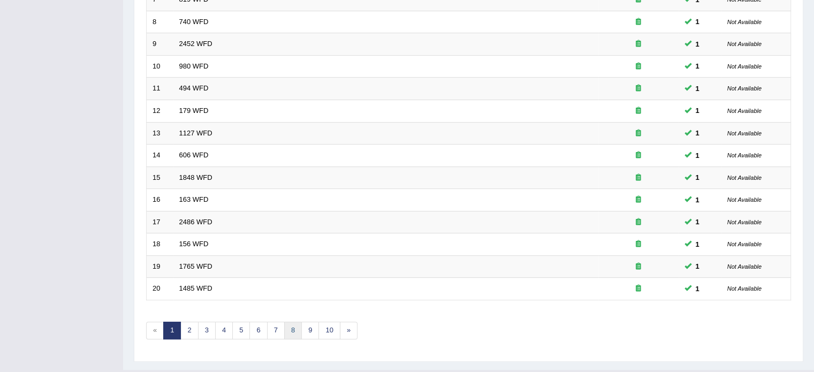
click at [291, 324] on link "8" at bounding box center [293, 331] width 18 height 18
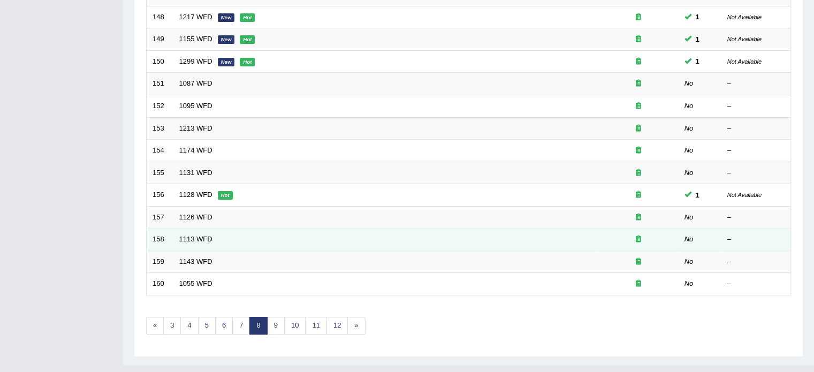
scroll to position [333, 0]
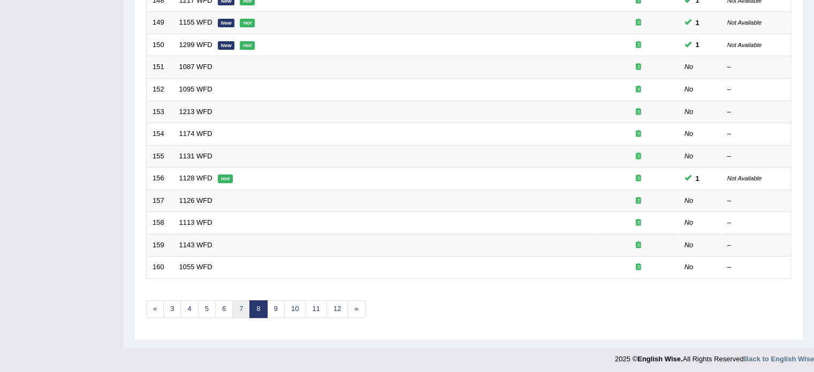
click at [238, 304] on link "7" at bounding box center [241, 309] width 18 height 18
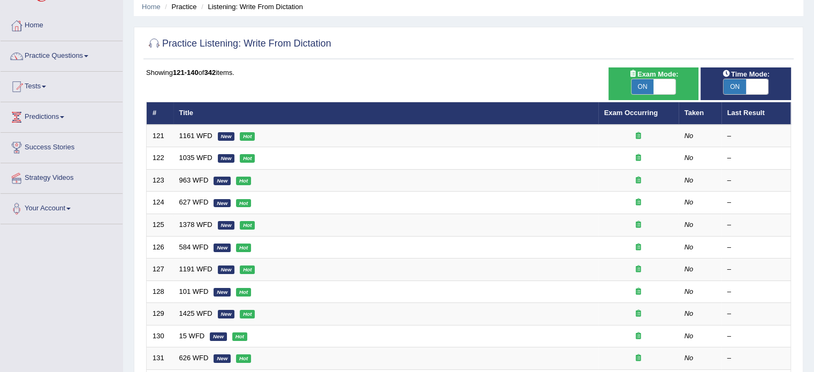
scroll to position [19, 0]
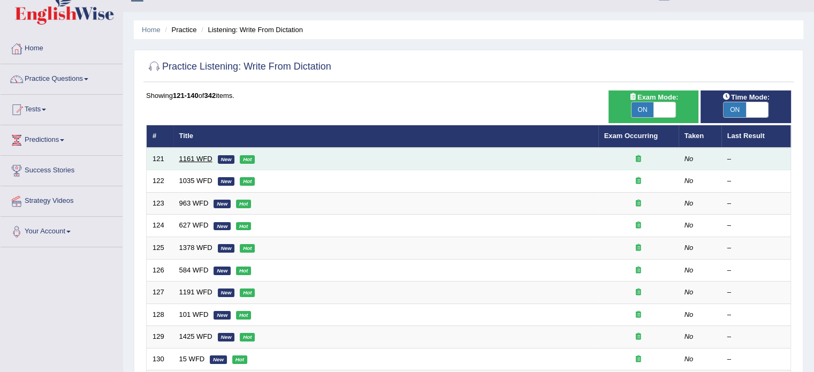
click at [185, 159] on link "1161 WFD" at bounding box center [195, 159] width 33 height 8
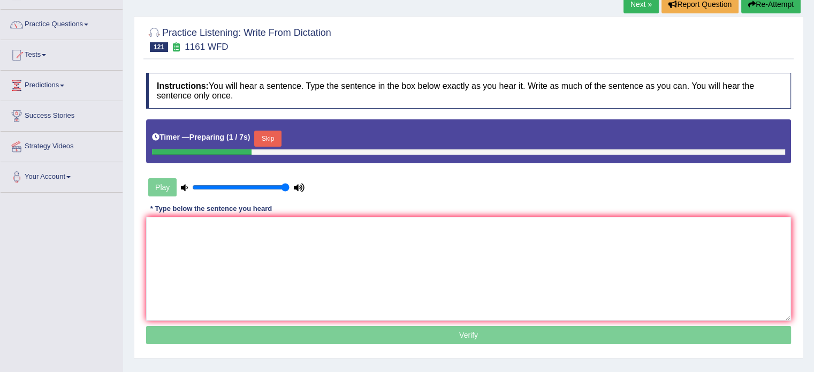
scroll to position [81, 0]
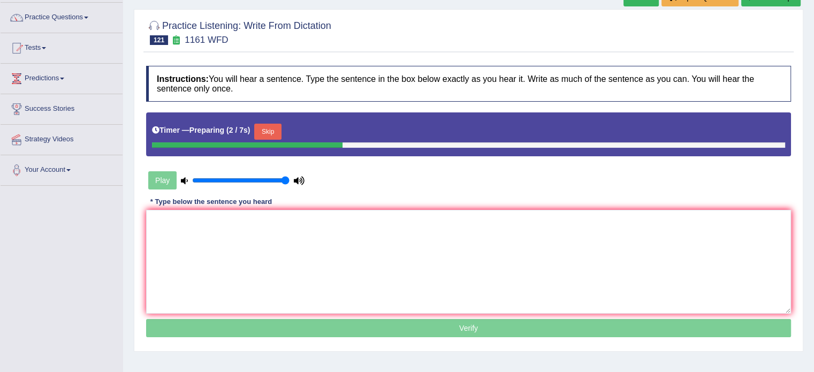
click at [268, 132] on button "Skip" at bounding box center [267, 132] width 27 height 16
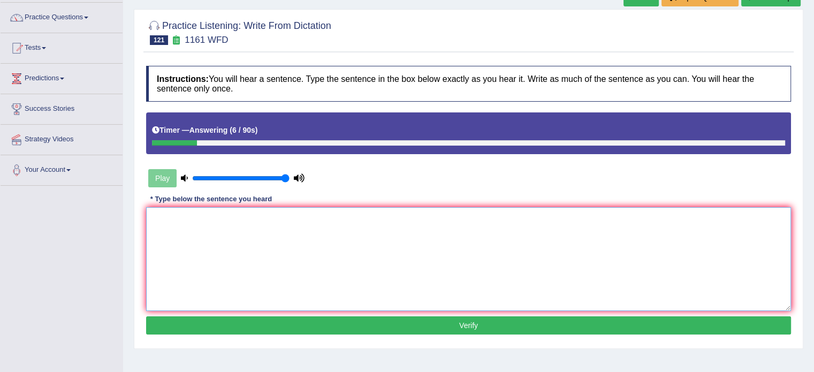
click at [274, 221] on textarea at bounding box center [468, 259] width 645 height 104
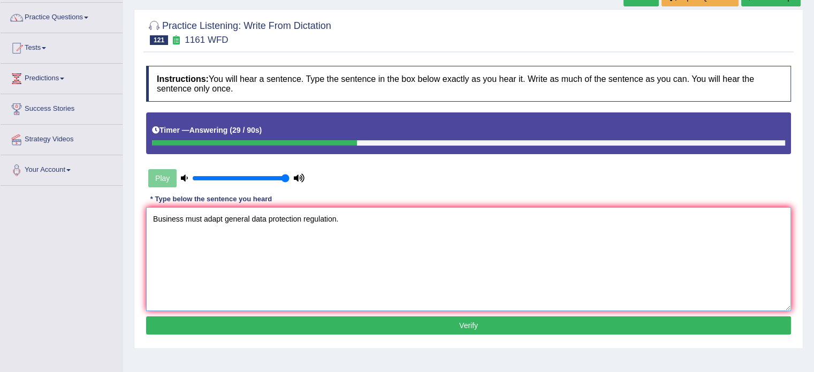
type textarea "Business must adapt general data protection regulation."
click at [400, 324] on button "Verify" at bounding box center [468, 325] width 645 height 18
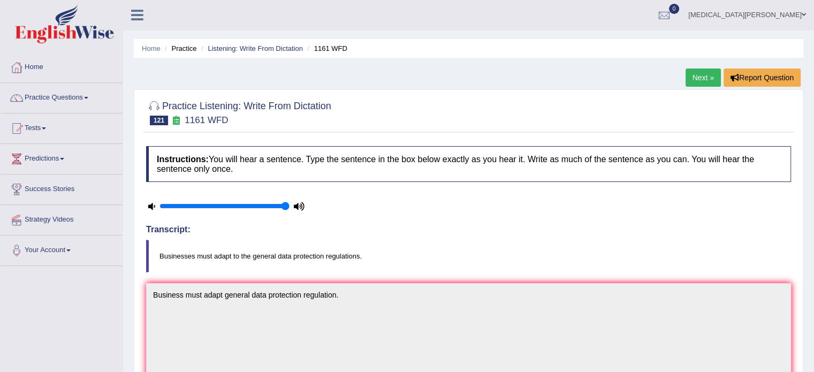
scroll to position [0, 0]
click at [277, 48] on link "Listening: Write From Dictation" at bounding box center [255, 49] width 95 height 8
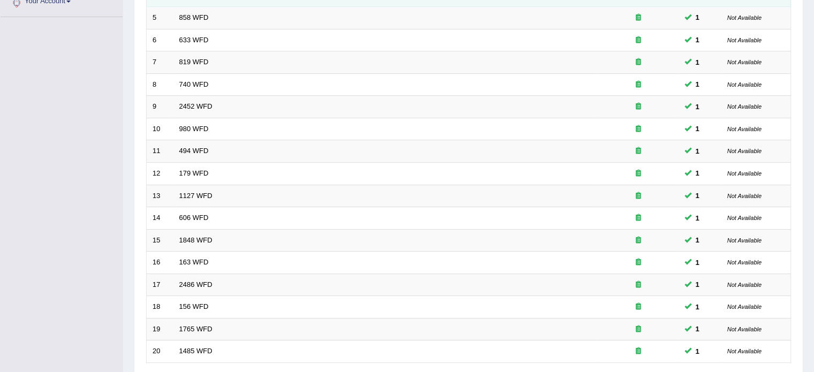
scroll to position [333, 0]
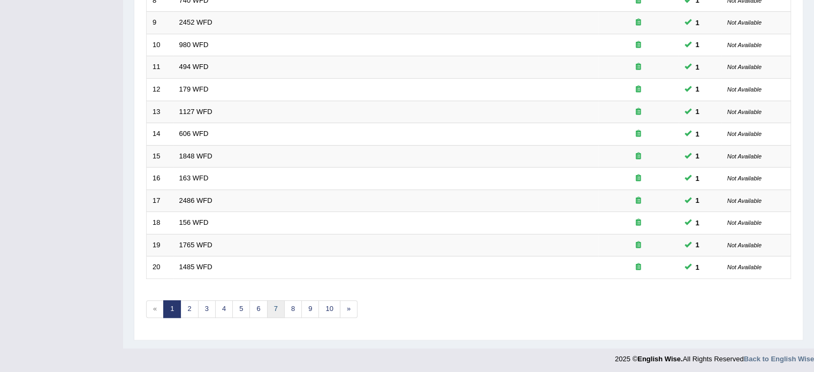
click at [277, 305] on link "7" at bounding box center [276, 309] width 18 height 18
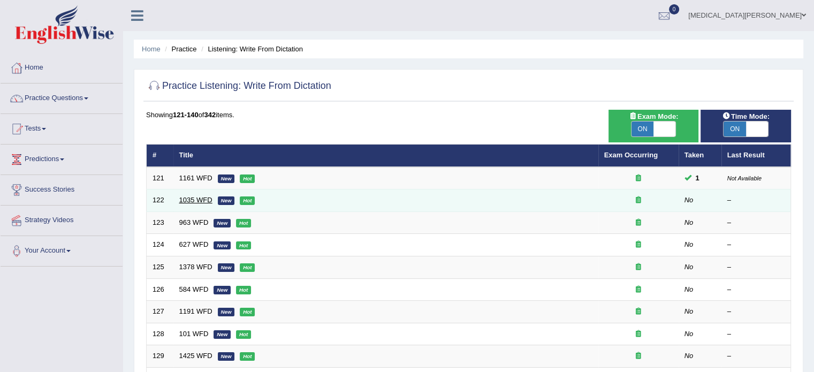
click at [184, 199] on link "1035 WFD" at bounding box center [195, 200] width 33 height 8
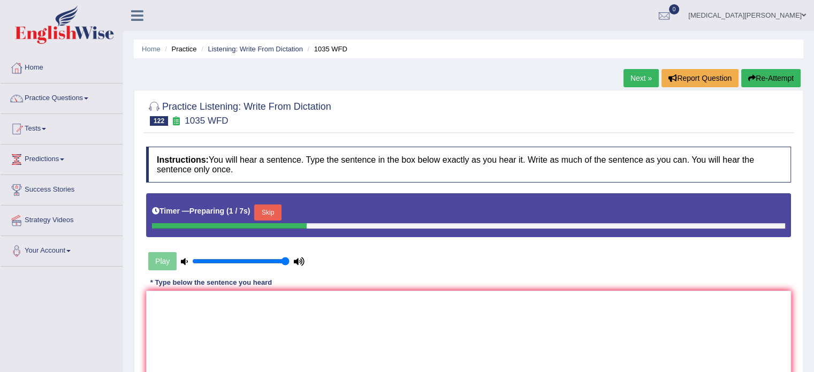
click at [259, 206] on button "Skip" at bounding box center [267, 212] width 27 height 16
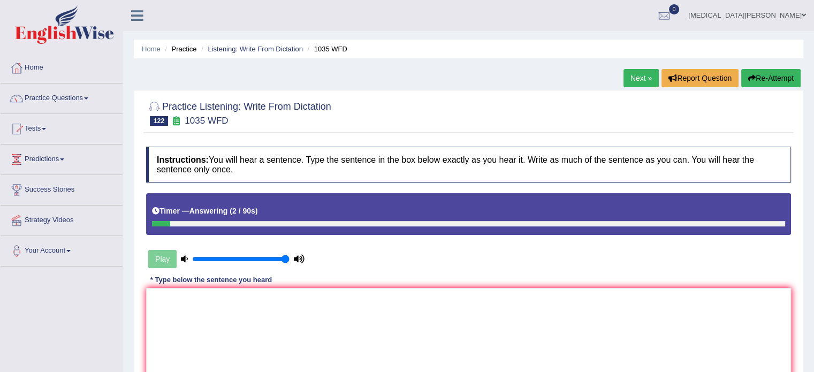
click at [778, 81] on button "Re-Attempt" at bounding box center [770, 78] width 59 height 18
click at [208, 312] on textarea at bounding box center [468, 340] width 645 height 104
type textarea "Students must"
click at [771, 82] on button "Re-Attempt" at bounding box center [770, 78] width 59 height 18
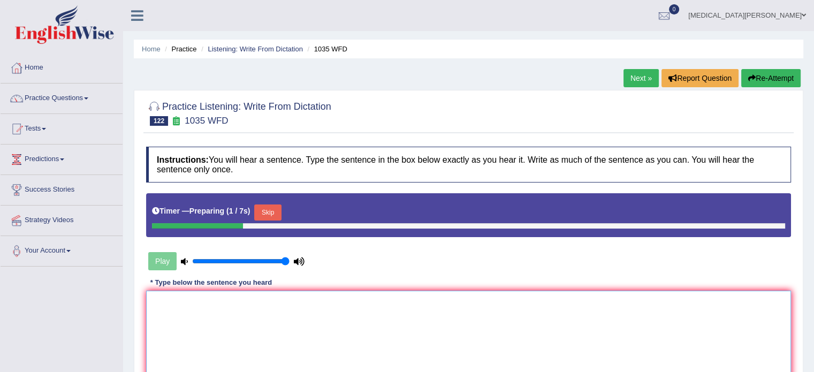
click at [383, 301] on textarea at bounding box center [468, 343] width 645 height 104
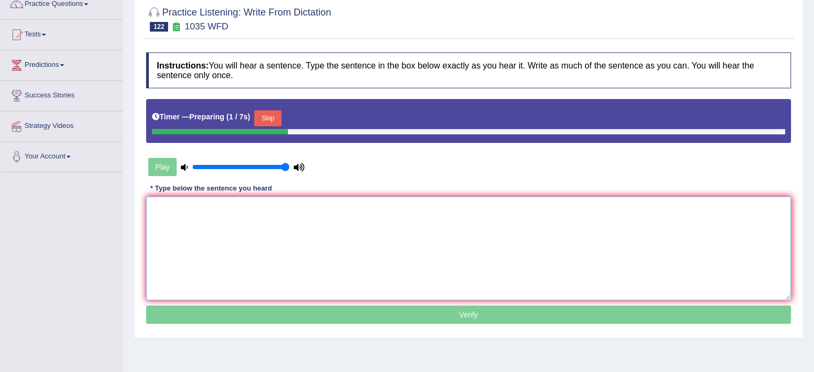
scroll to position [98, 0]
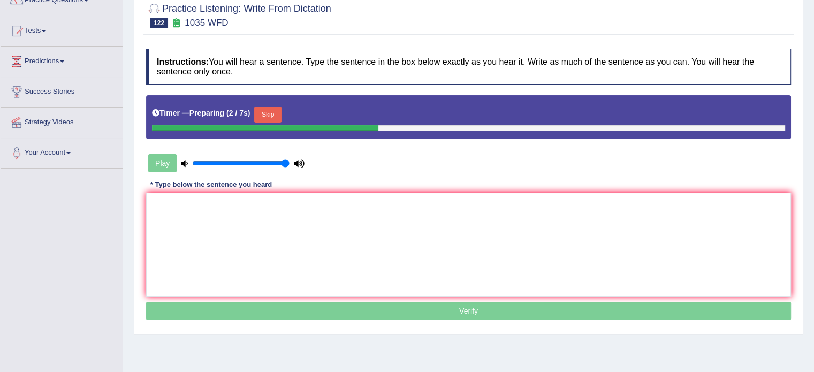
click at [266, 113] on button "Skip" at bounding box center [267, 114] width 27 height 16
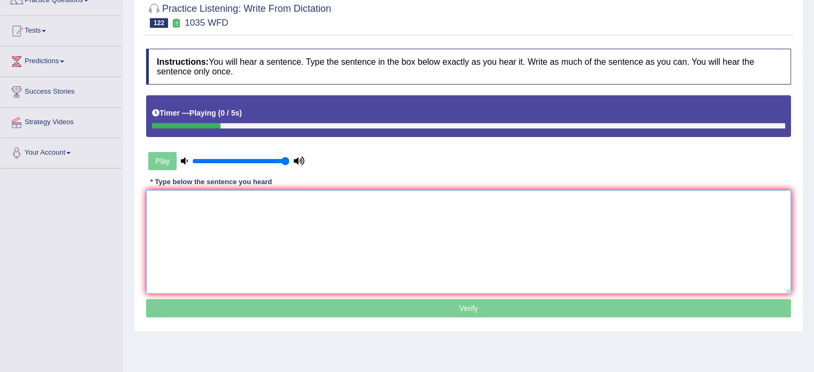
click at [255, 216] on textarea at bounding box center [468, 242] width 645 height 104
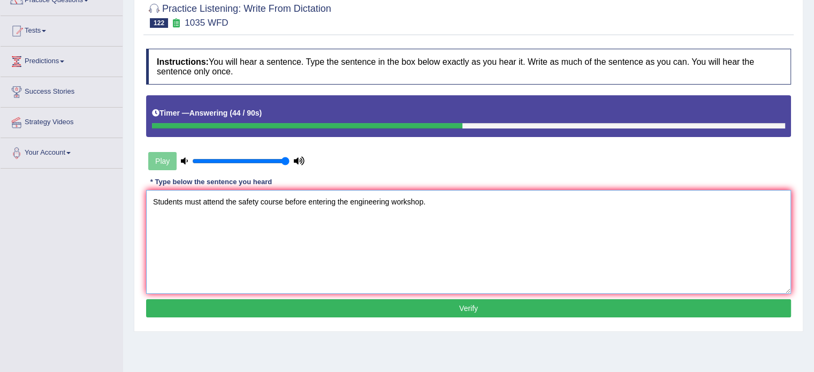
type textarea "Students must attend the safety course before entering the engineering workshop."
click at [388, 305] on button "Verify" at bounding box center [468, 308] width 645 height 18
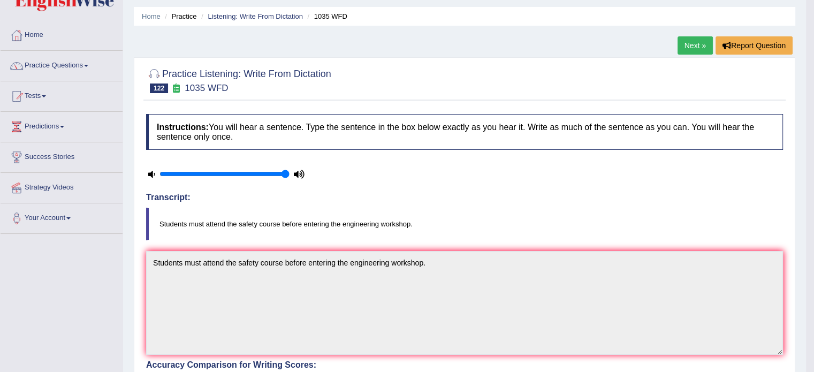
scroll to position [0, 0]
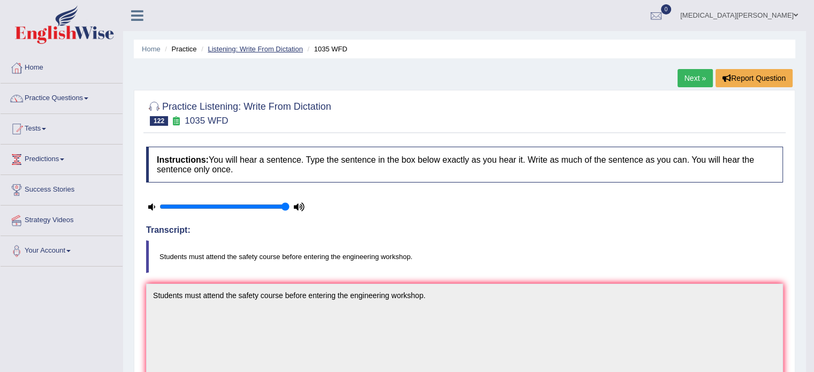
click at [257, 47] on link "Listening: Write From Dictation" at bounding box center [255, 49] width 95 height 8
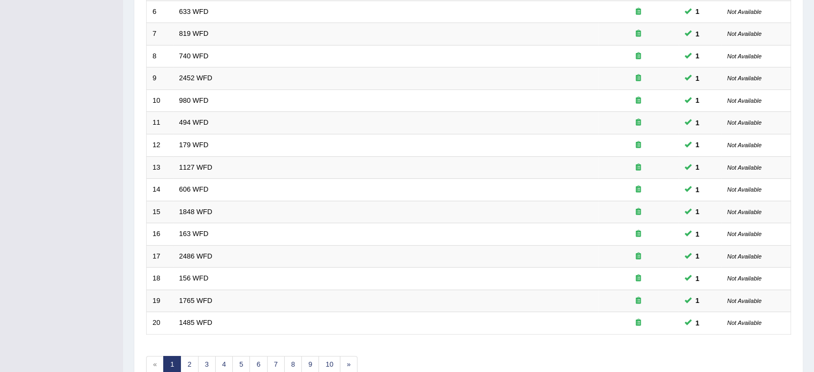
scroll to position [333, 0]
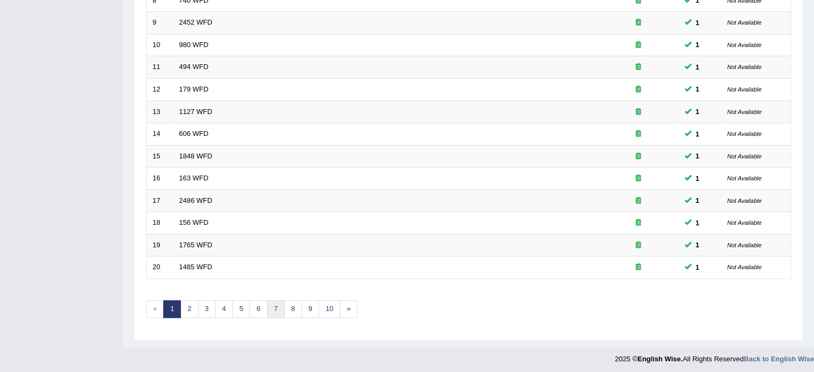
click at [273, 302] on link "7" at bounding box center [276, 309] width 18 height 18
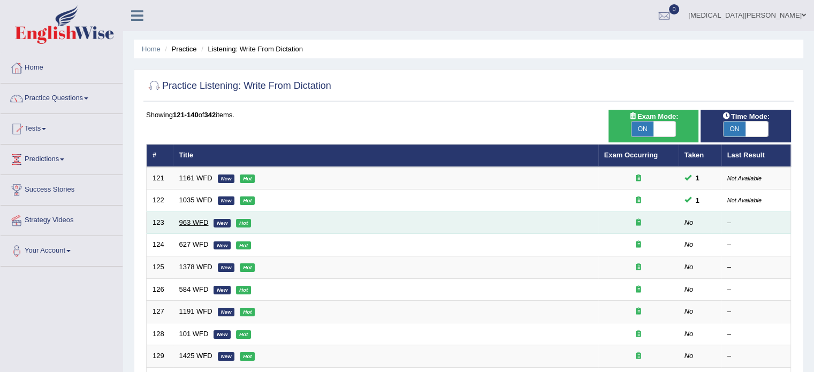
click at [186, 219] on link "963 WFD" at bounding box center [193, 222] width 29 height 8
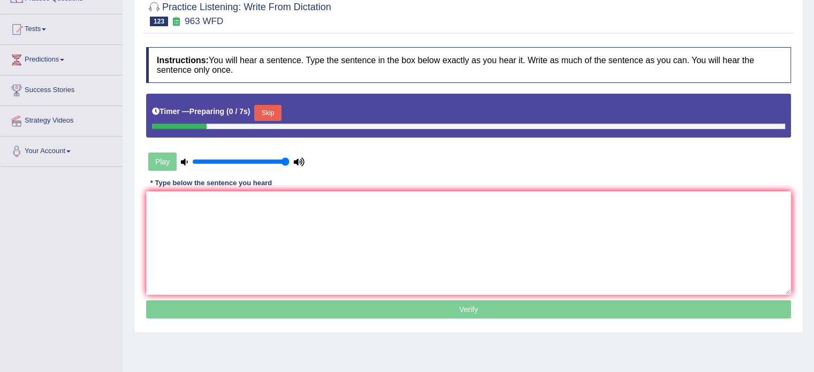
scroll to position [110, 0]
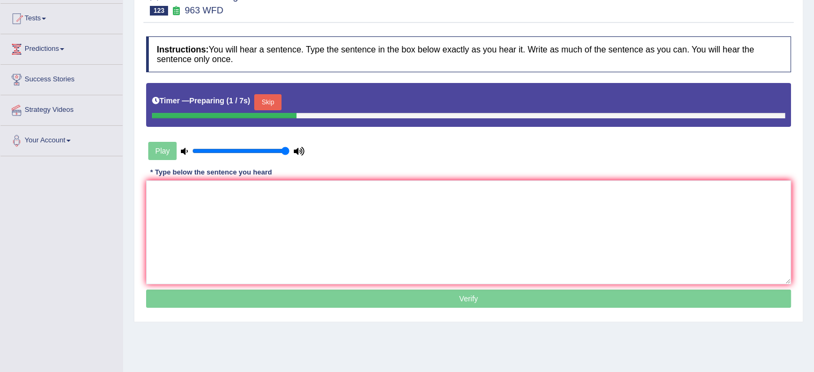
click at [258, 100] on button "Skip" at bounding box center [267, 102] width 27 height 16
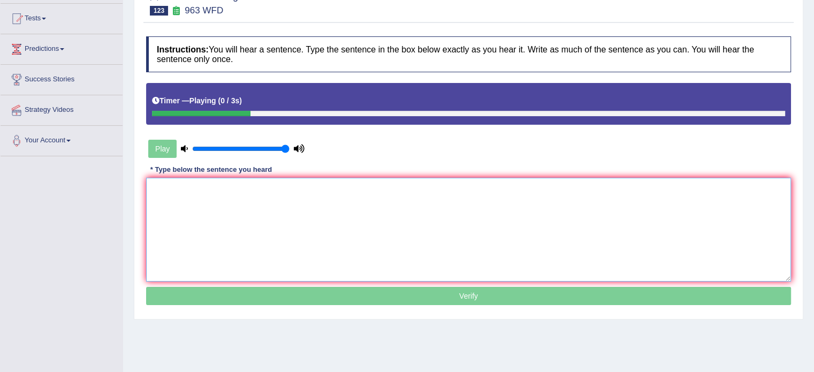
click at [201, 225] on textarea at bounding box center [468, 230] width 645 height 104
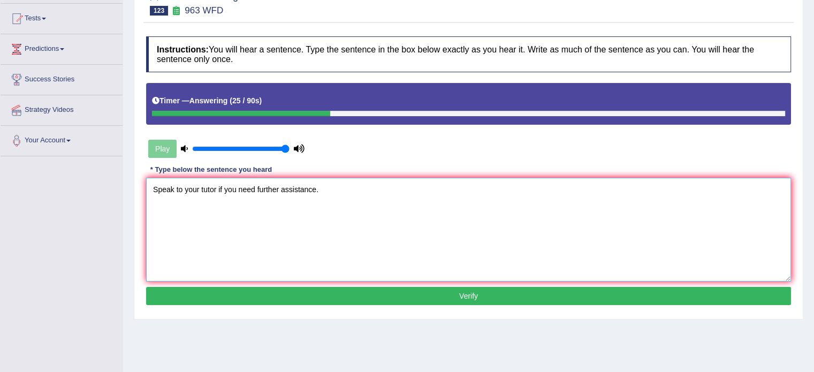
click at [213, 188] on textarea "Speak to your tutor if you need further assistance." at bounding box center [468, 230] width 645 height 104
type textarea "Speak to your tutor, if you need further assistance."
click at [310, 295] on button "Verify" at bounding box center [468, 296] width 645 height 18
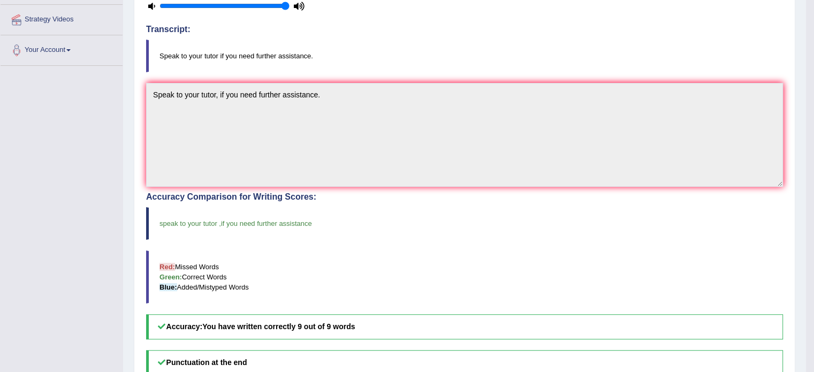
scroll to position [0, 0]
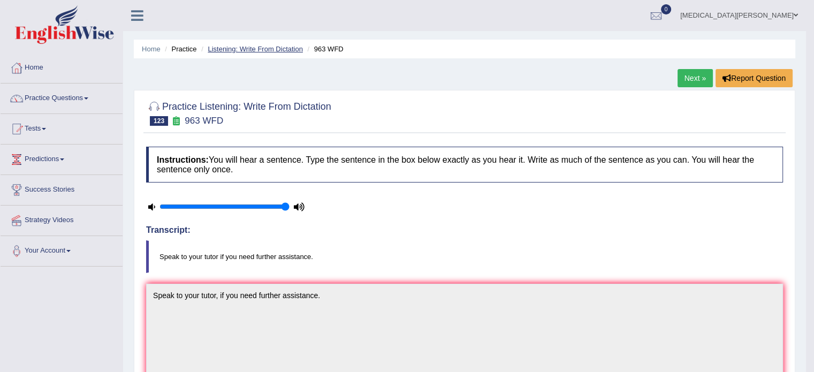
click at [271, 51] on link "Listening: Write From Dictation" at bounding box center [255, 49] width 95 height 8
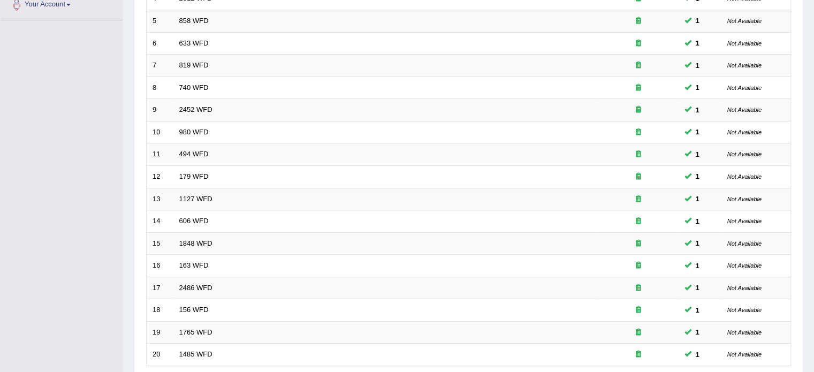
scroll to position [333, 0]
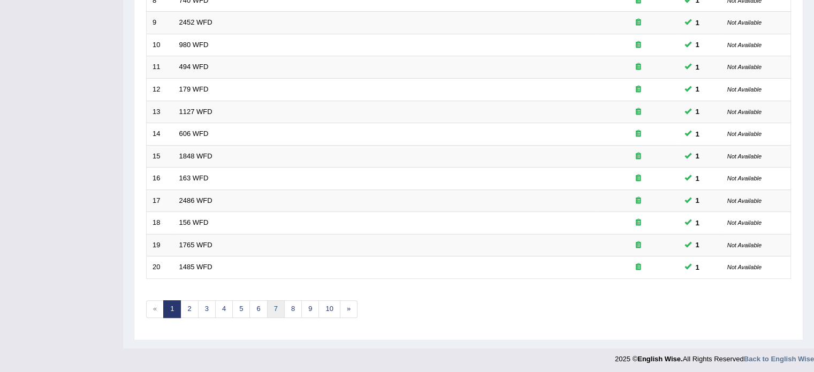
click at [276, 307] on link "7" at bounding box center [276, 309] width 18 height 18
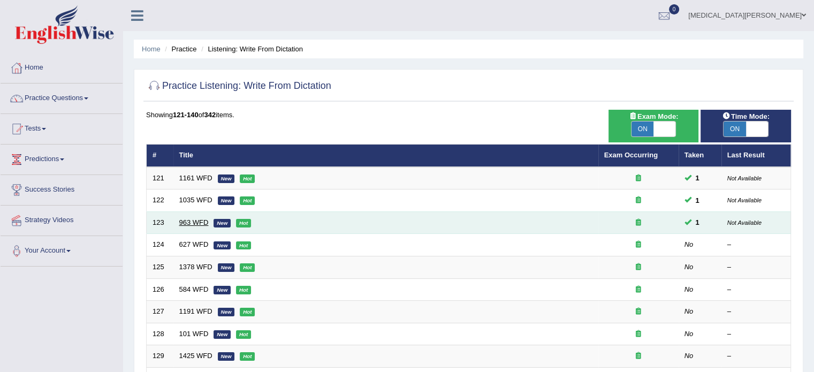
click at [191, 223] on link "963 WFD" at bounding box center [193, 222] width 29 height 8
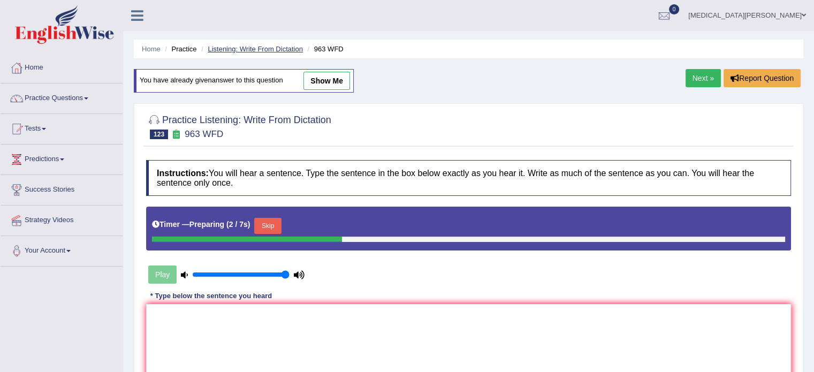
click at [272, 51] on link "Listening: Write From Dictation" at bounding box center [255, 49] width 95 height 8
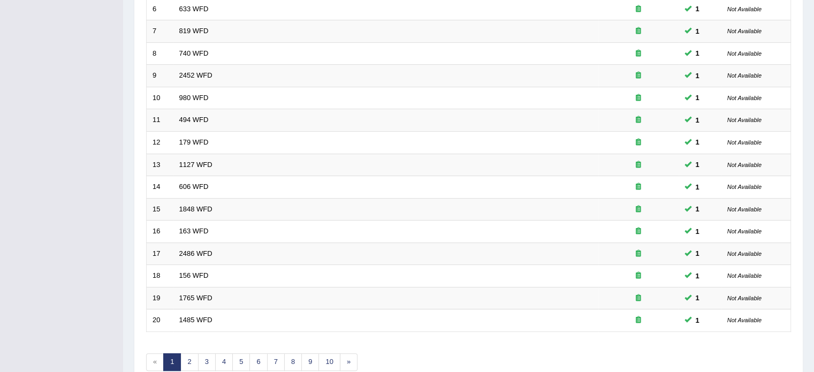
scroll to position [333, 0]
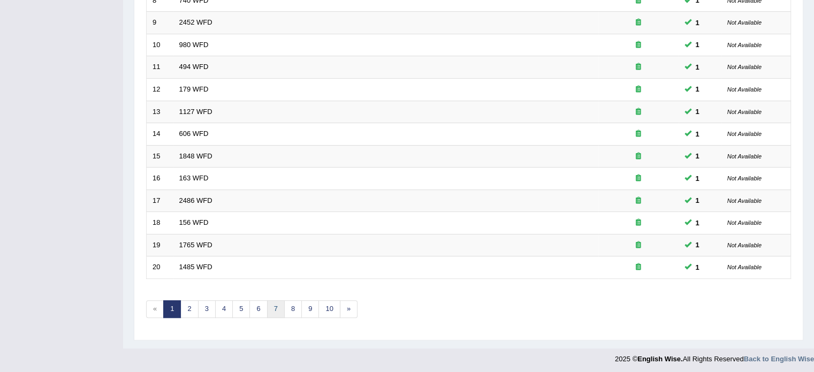
click at [277, 308] on link "7" at bounding box center [276, 309] width 18 height 18
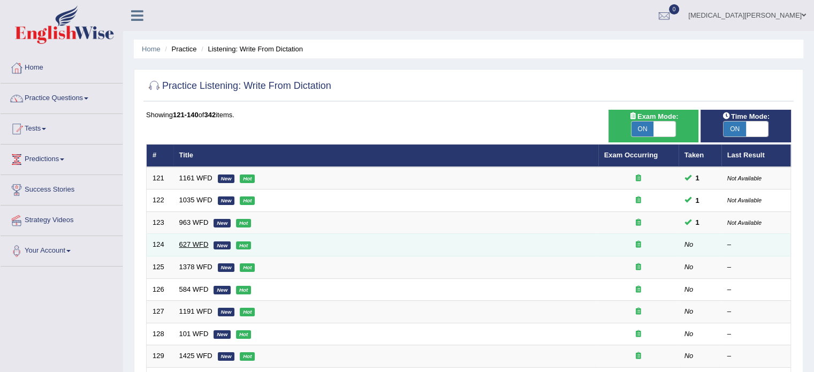
click at [195, 243] on link "627 WFD" at bounding box center [193, 244] width 29 height 8
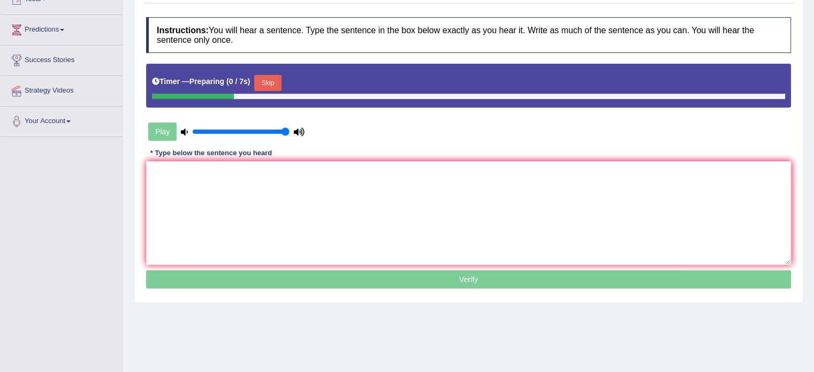
scroll to position [135, 0]
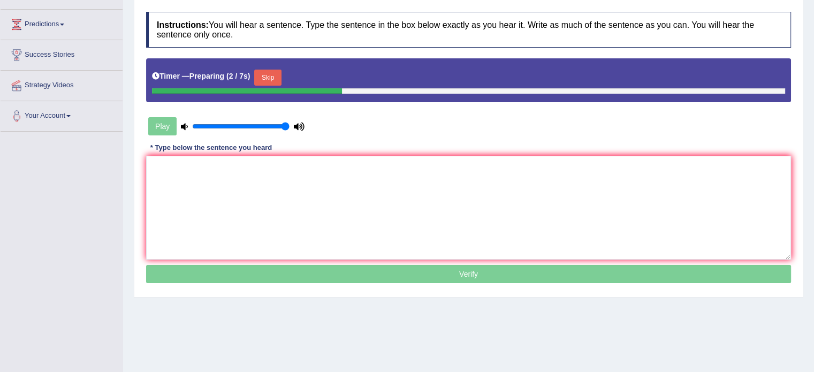
click at [267, 72] on button "Skip" at bounding box center [267, 78] width 27 height 16
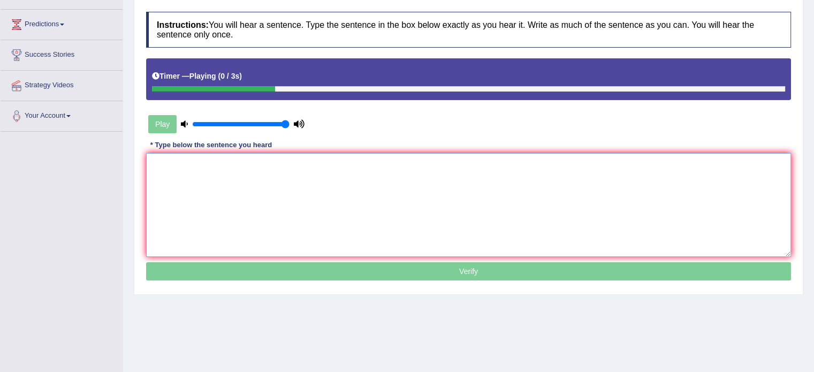
click at [268, 174] on textarea at bounding box center [468, 205] width 645 height 104
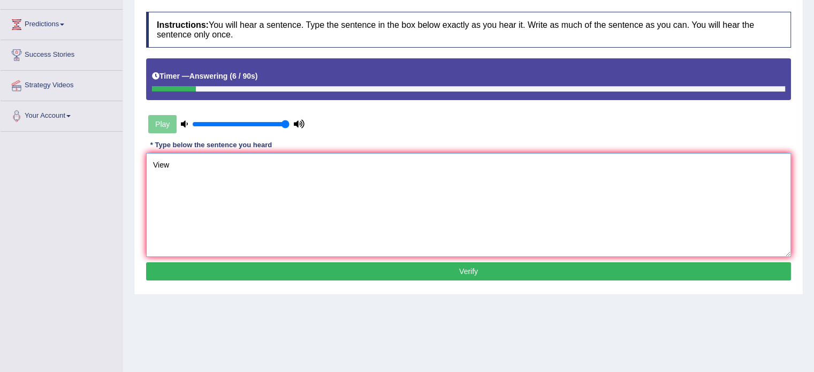
scroll to position [0, 0]
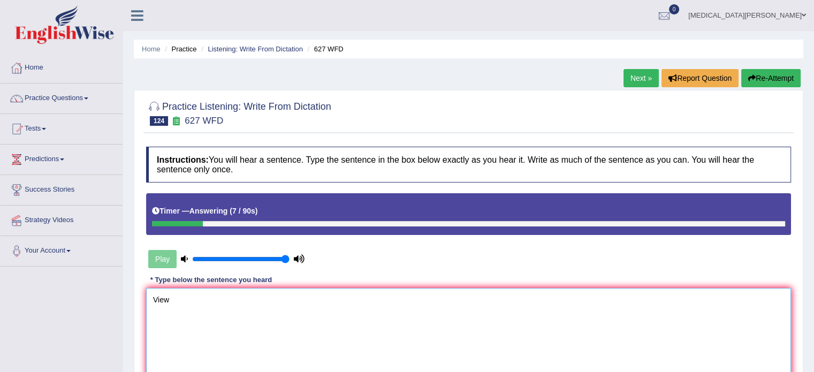
type textarea "View"
click at [775, 85] on button "Re-Attempt" at bounding box center [770, 78] width 59 height 18
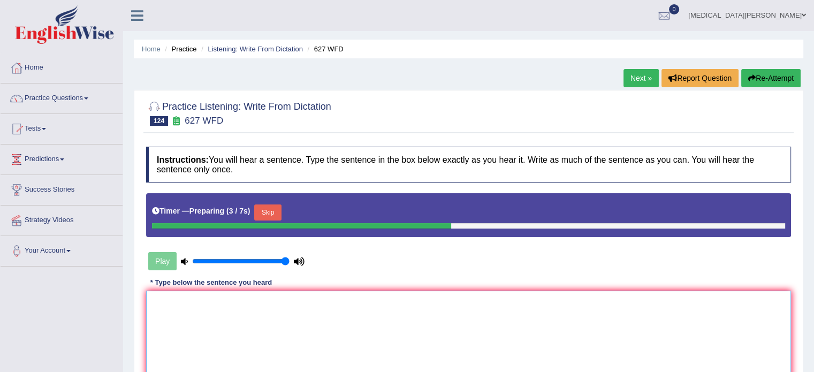
click at [460, 321] on textarea at bounding box center [468, 343] width 645 height 104
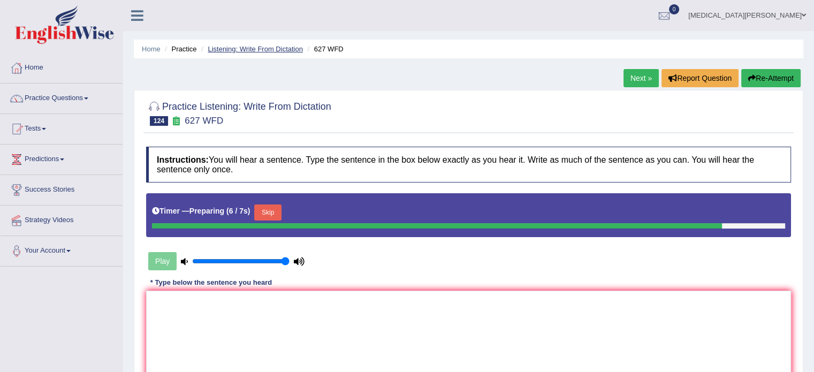
click at [256, 47] on link "Listening: Write From Dictation" at bounding box center [255, 49] width 95 height 8
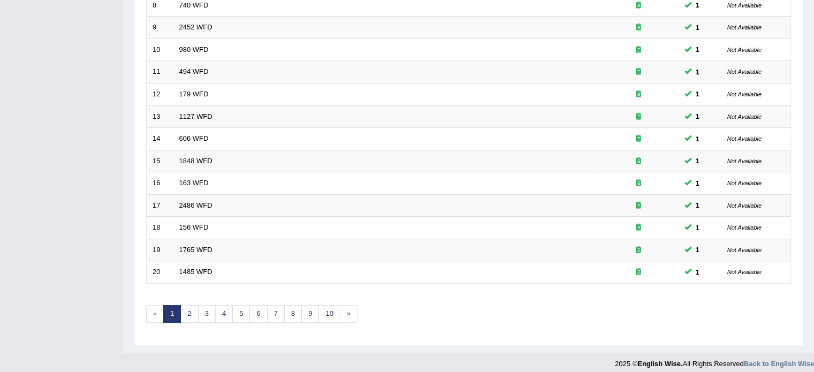
scroll to position [333, 0]
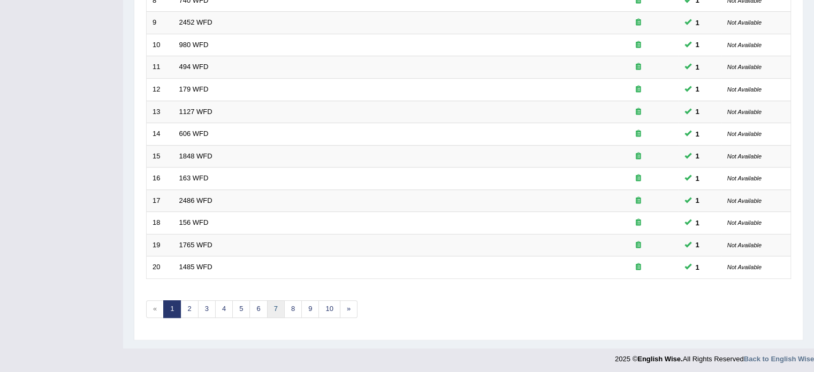
click at [269, 303] on link "7" at bounding box center [276, 309] width 18 height 18
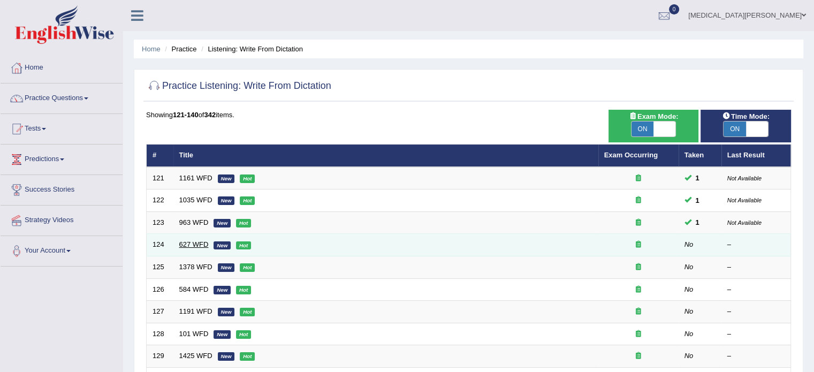
click at [188, 243] on link "627 WFD" at bounding box center [193, 244] width 29 height 8
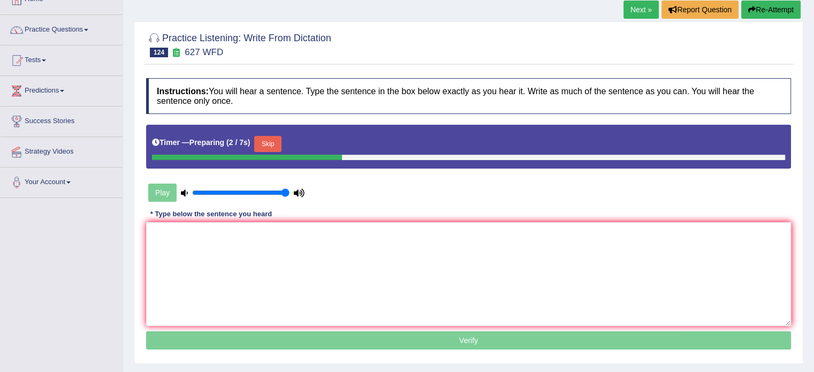
click at [261, 140] on button "Skip" at bounding box center [267, 144] width 27 height 16
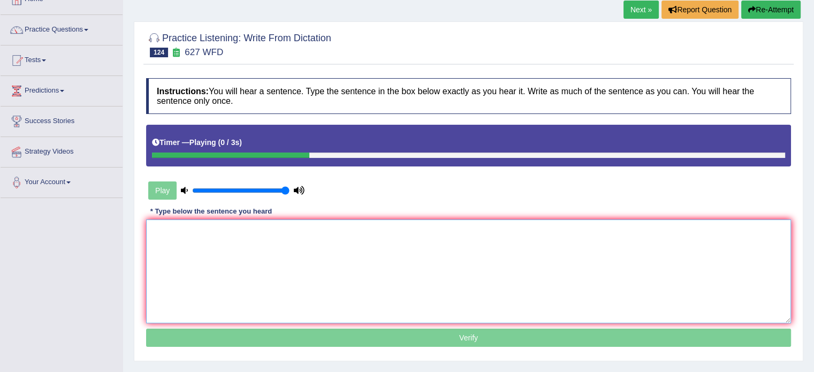
click at [226, 246] on textarea at bounding box center [468, 271] width 645 height 104
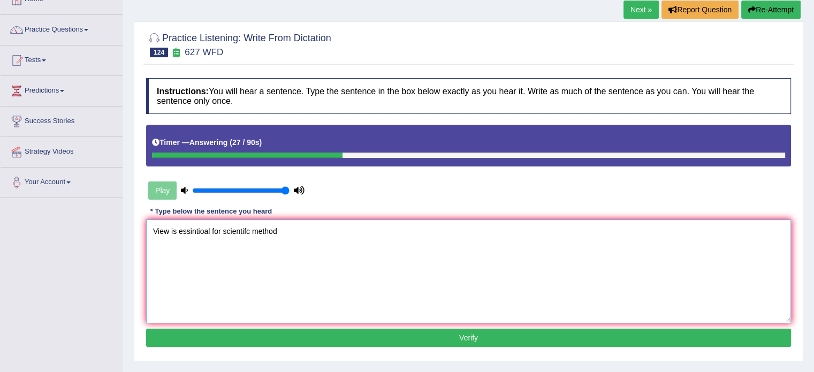
click at [247, 229] on textarea "View is essintioal for scientifc method" at bounding box center [468, 271] width 645 height 104
click at [210, 231] on textarea "View is essintioal for scientific method" at bounding box center [468, 271] width 645 height 104
click at [154, 228] on textarea "View is essential for scientific method" at bounding box center [468, 271] width 645 height 104
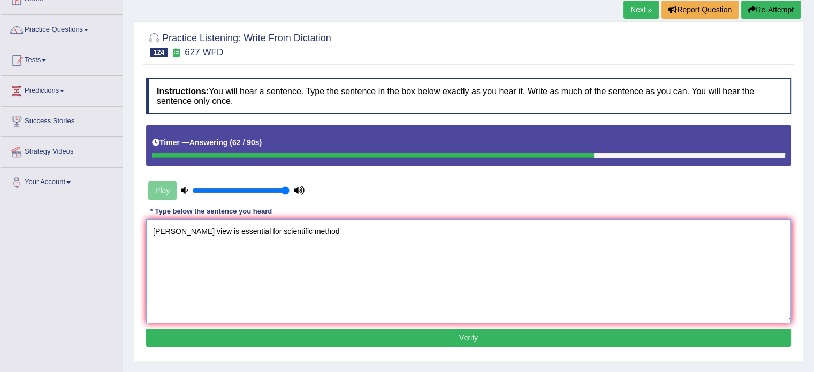
click at [300, 234] on textarea "Peter view is essential for scientific method" at bounding box center [468, 271] width 645 height 104
type textarea "Peter view is essential for scientific method."
click at [295, 338] on button "Verify" at bounding box center [468, 338] width 645 height 18
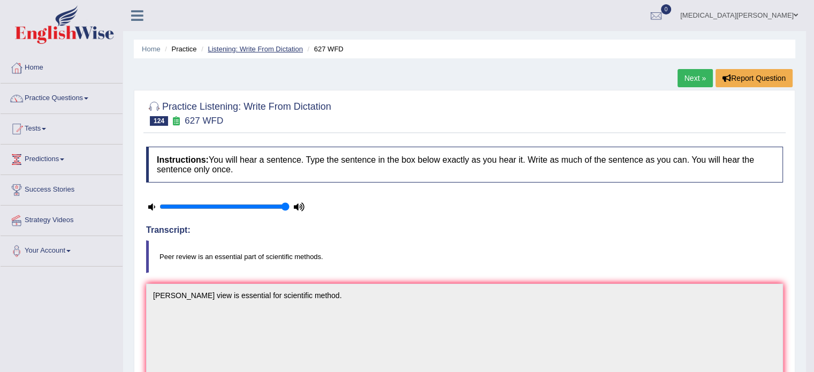
click at [267, 49] on link "Listening: Write From Dictation" at bounding box center [255, 49] width 95 height 8
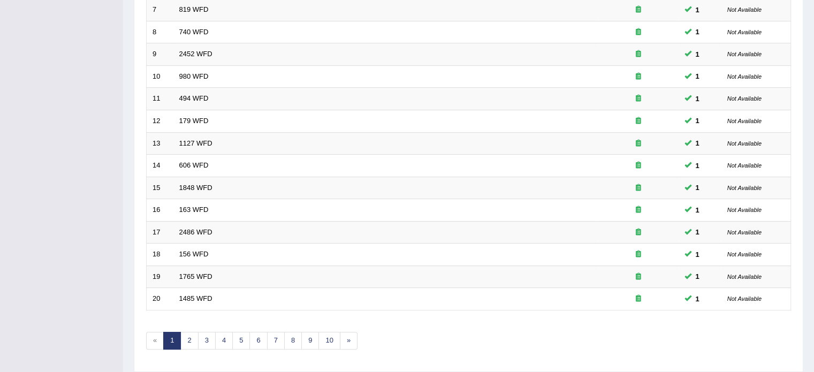
scroll to position [333, 0]
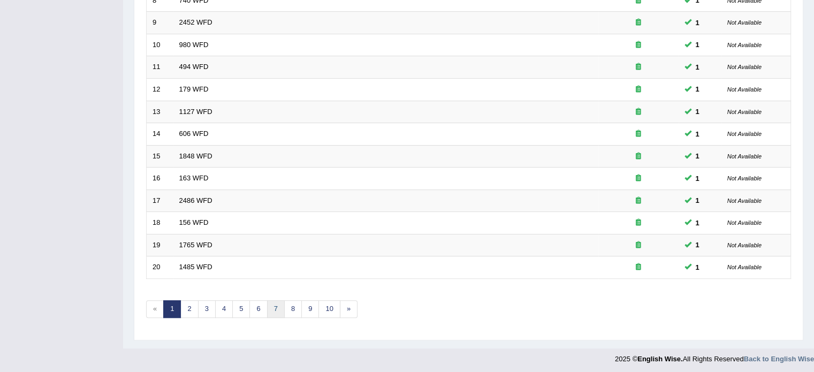
click at [278, 307] on link "7" at bounding box center [276, 309] width 18 height 18
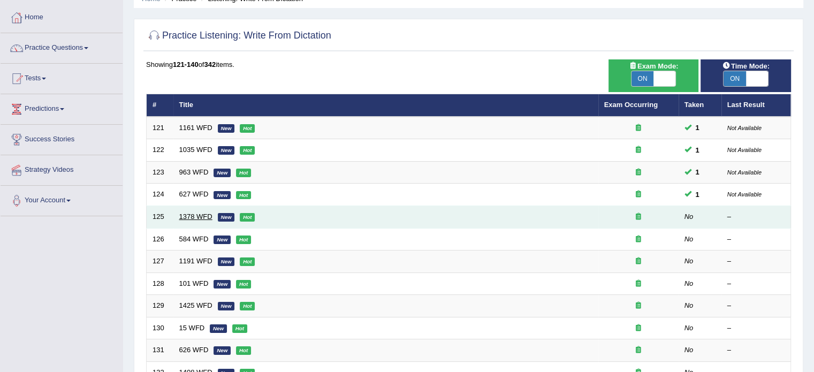
click at [193, 212] on link "1378 WFD" at bounding box center [195, 216] width 33 height 8
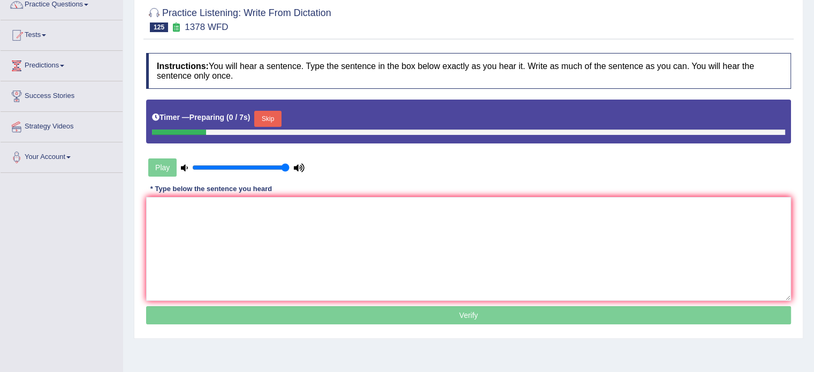
scroll to position [98, 0]
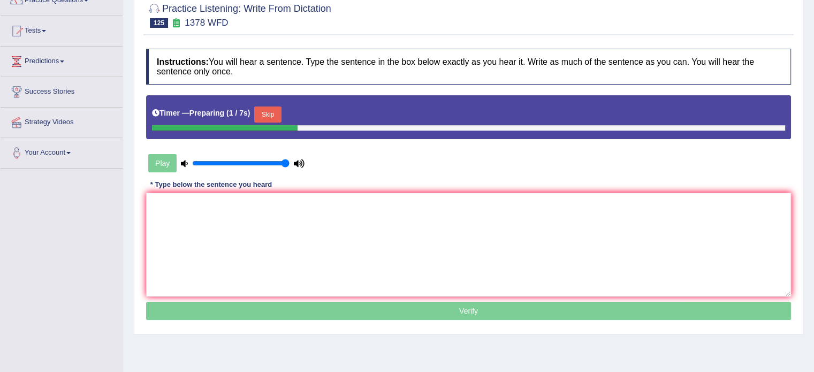
click at [263, 111] on button "Skip" at bounding box center [267, 114] width 27 height 16
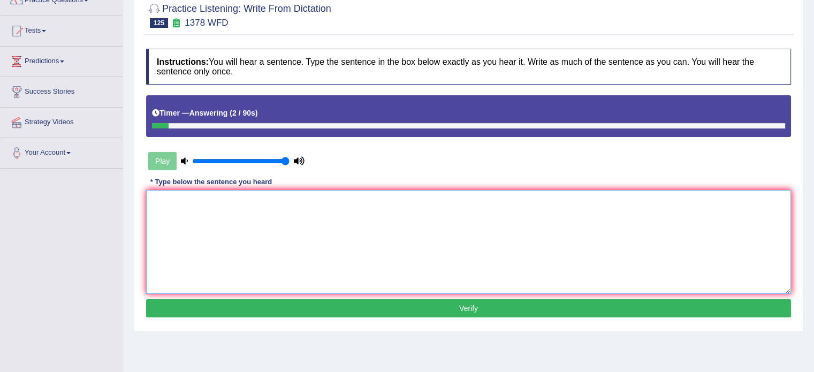
click at [228, 206] on textarea at bounding box center [468, 242] width 645 height 104
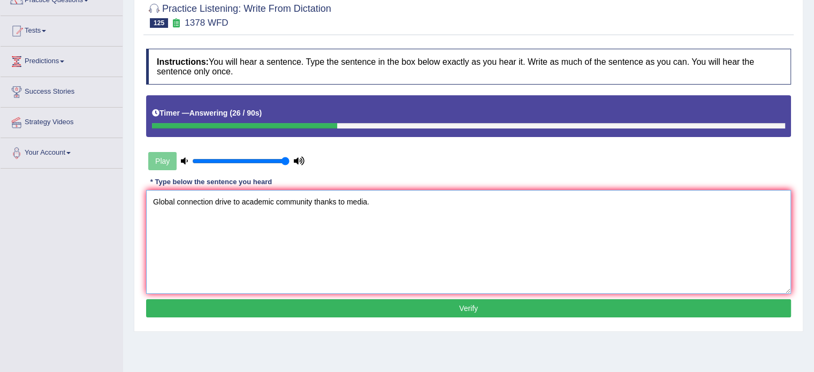
type textarea "Global connection drive to academic community thanks to media."
click at [409, 303] on button "Verify" at bounding box center [468, 308] width 645 height 18
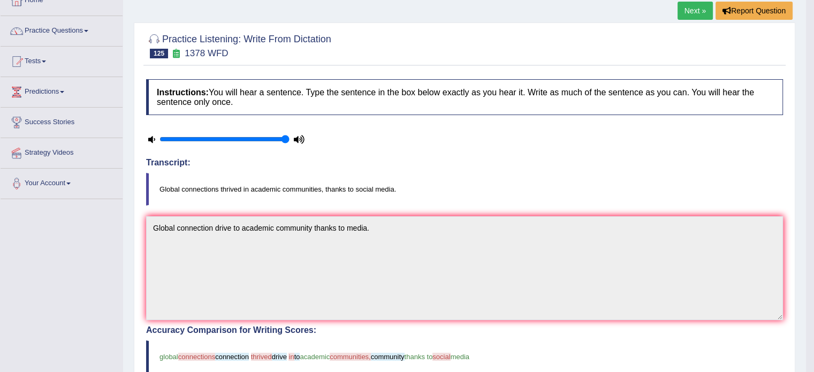
scroll to position [0, 0]
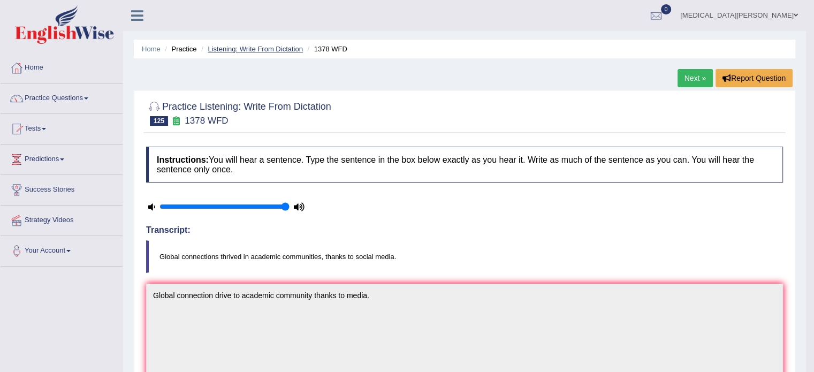
click at [276, 47] on link "Listening: Write From Dictation" at bounding box center [255, 49] width 95 height 8
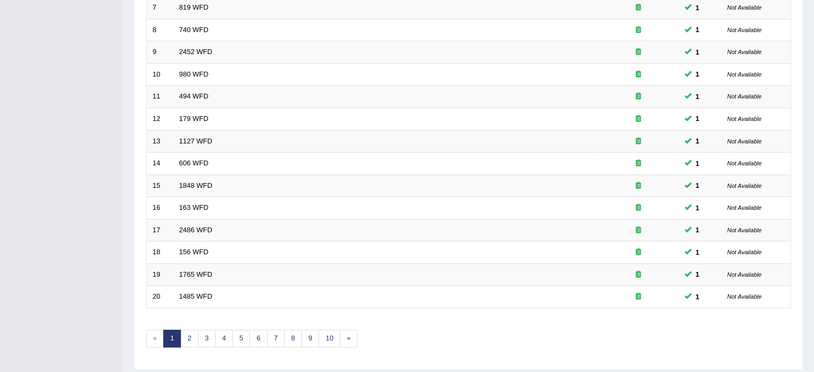
scroll to position [333, 0]
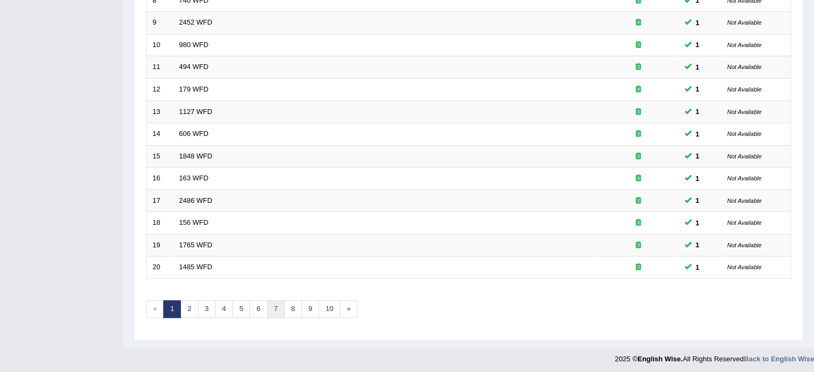
click at [273, 306] on link "7" at bounding box center [276, 309] width 18 height 18
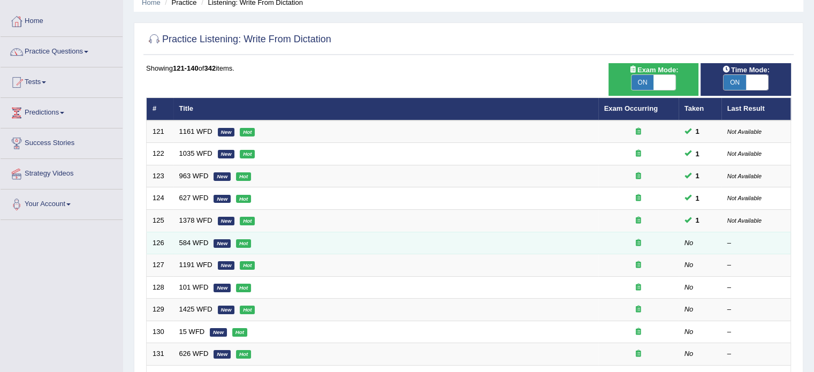
scroll to position [47, 0]
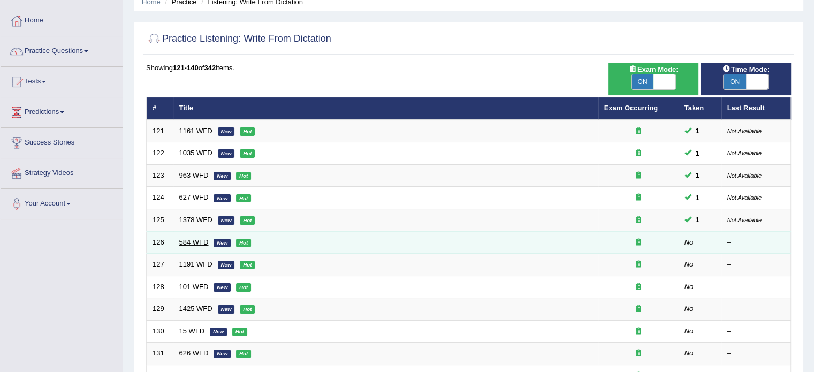
click at [189, 238] on link "584 WFD" at bounding box center [193, 242] width 29 height 8
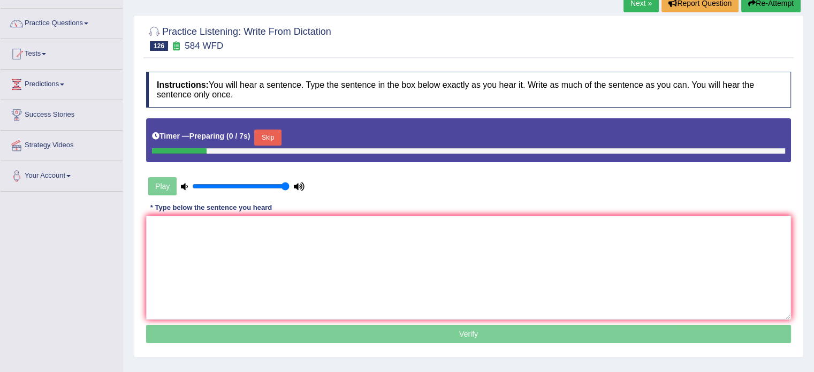
scroll to position [85, 0]
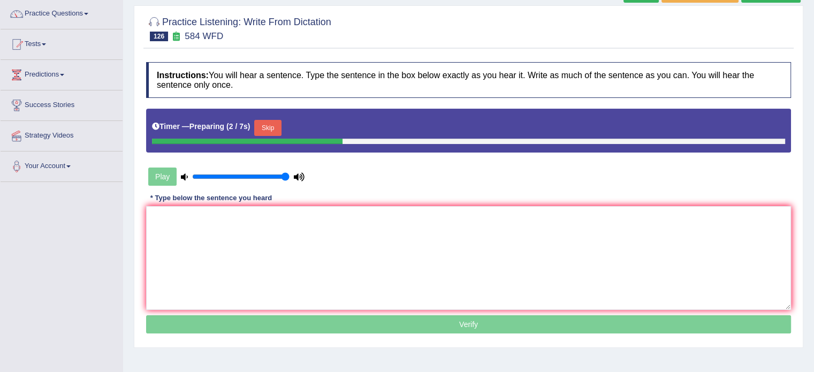
click at [261, 124] on button "Skip" at bounding box center [267, 128] width 27 height 16
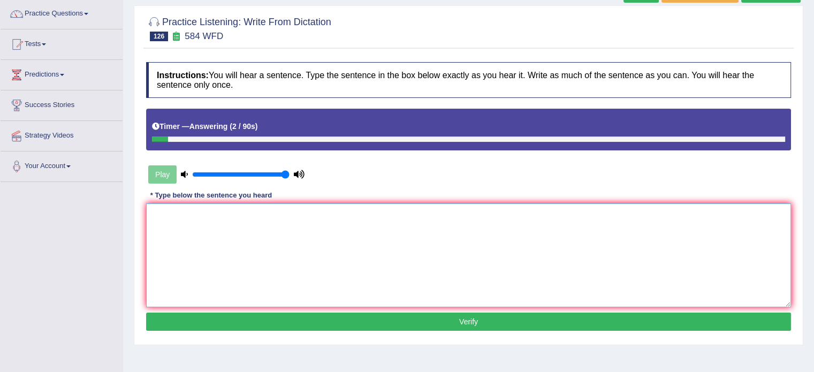
click at [235, 230] on textarea at bounding box center [468, 255] width 645 height 104
click at [167, 212] on textarea "You need to hand essay next semester" at bounding box center [468, 255] width 645 height 104
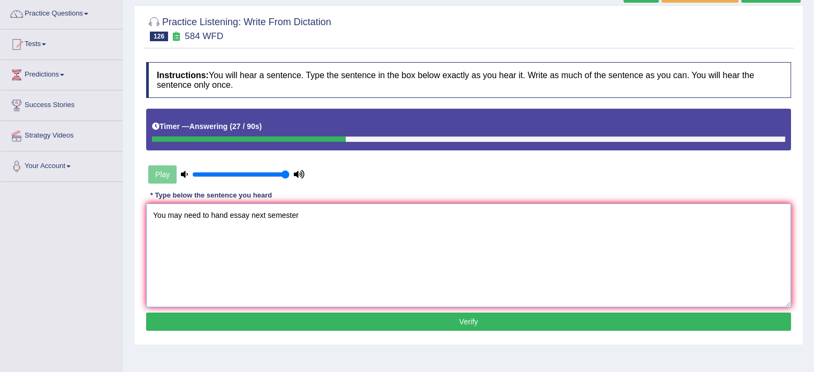
click at [296, 213] on textarea "You may need to hand essay next semester" at bounding box center [468, 255] width 645 height 104
type textarea "You may need to hand essay next semester."
click at [310, 323] on button "Verify" at bounding box center [468, 321] width 645 height 18
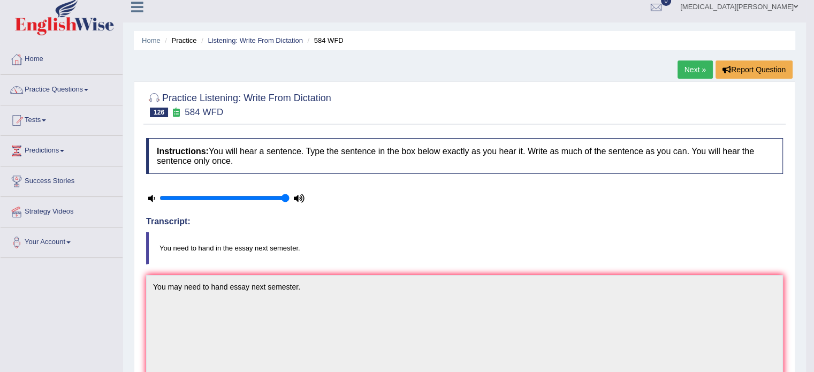
scroll to position [0, 0]
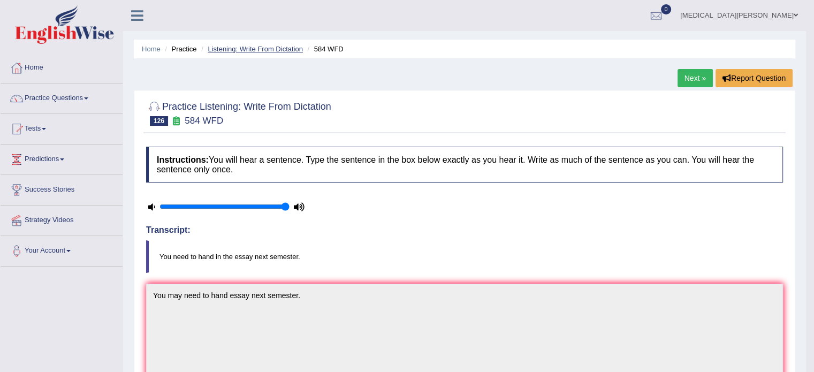
click at [259, 45] on link "Listening: Write From Dictation" at bounding box center [255, 49] width 95 height 8
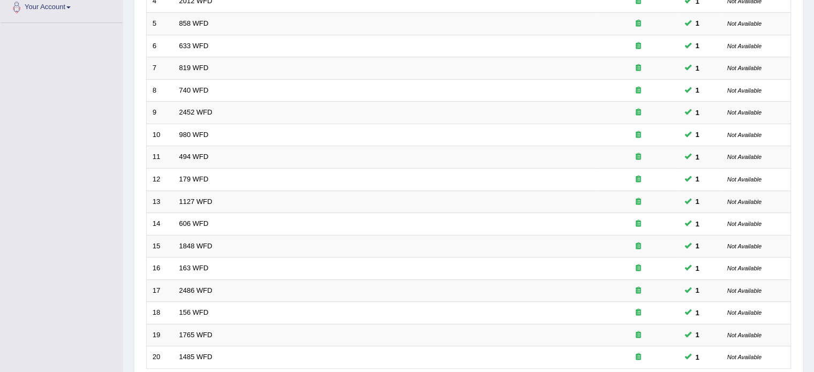
scroll to position [333, 0]
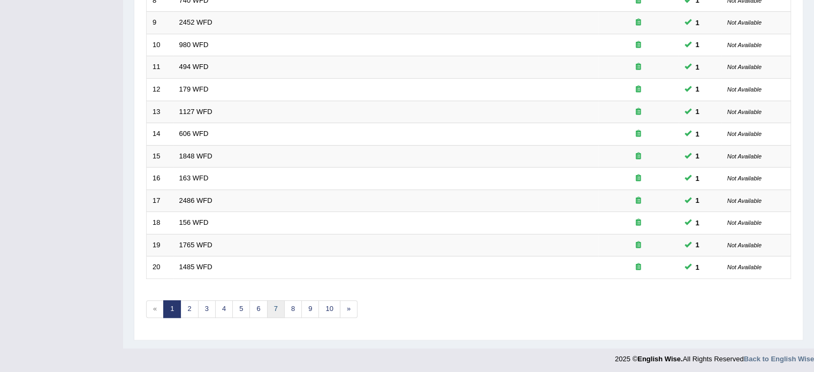
click at [272, 304] on link "7" at bounding box center [276, 309] width 18 height 18
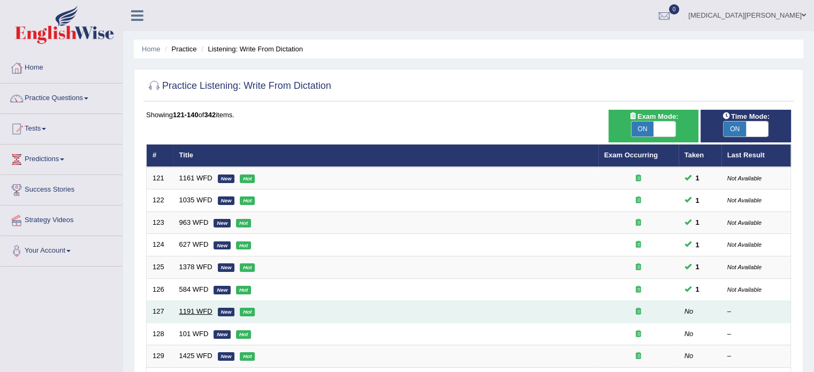
click at [190, 309] on link "1191 WFD" at bounding box center [195, 311] width 33 height 8
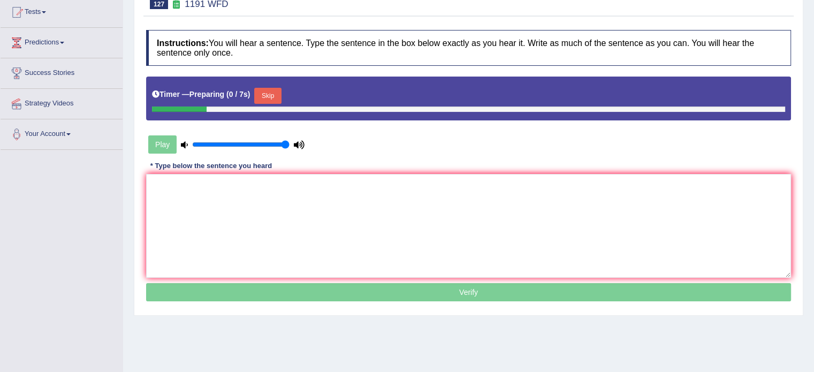
scroll to position [118, 0]
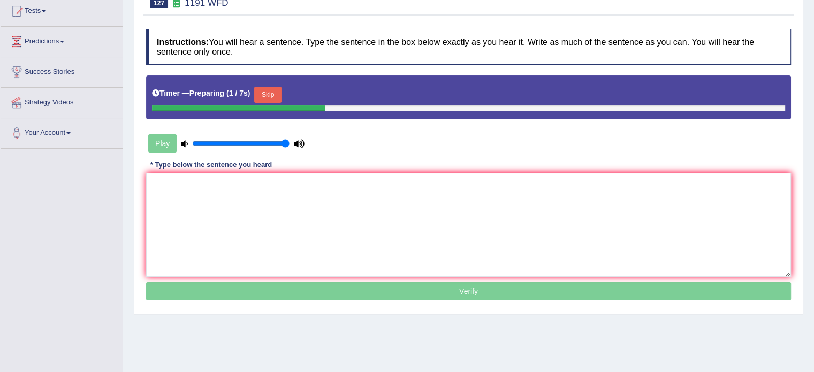
click at [261, 97] on button "Skip" at bounding box center [267, 95] width 27 height 16
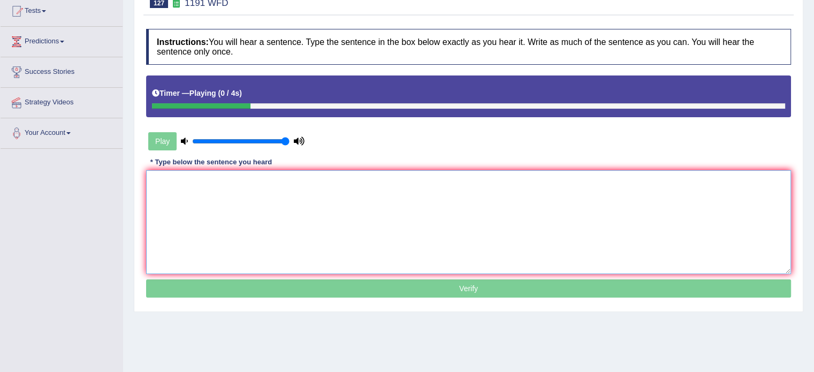
click at [218, 208] on textarea at bounding box center [468, 222] width 645 height 104
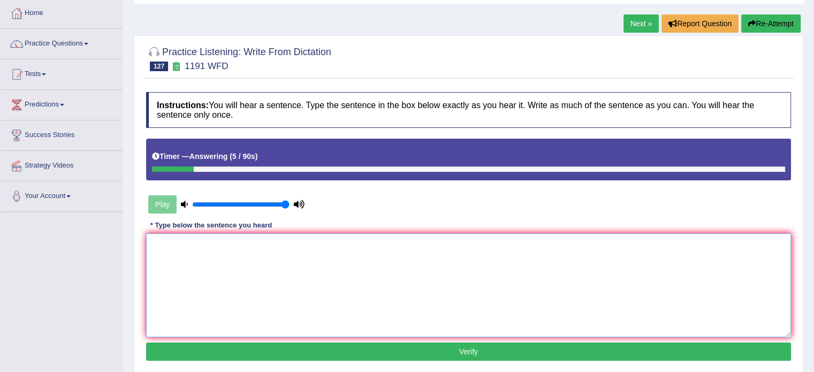
scroll to position [50, 0]
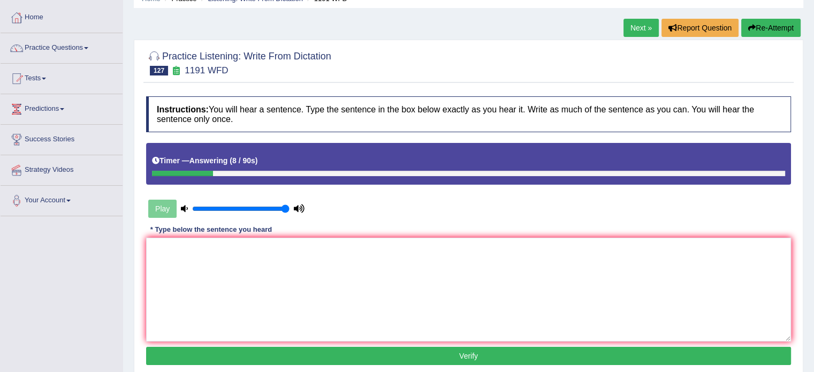
click at [786, 28] on button "Re-Attempt" at bounding box center [770, 28] width 59 height 18
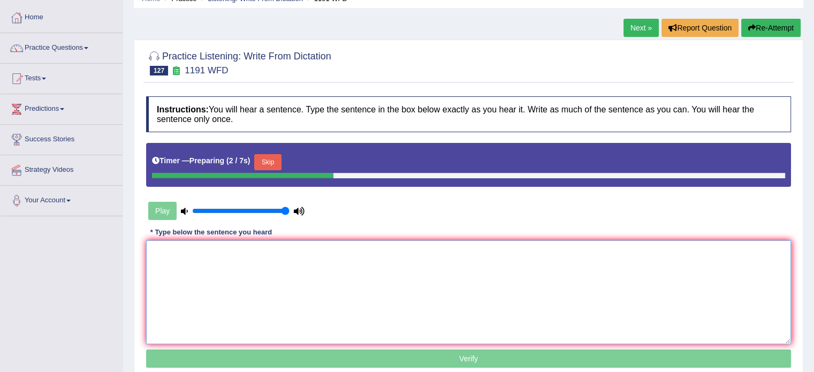
click at [293, 300] on textarea at bounding box center [468, 292] width 645 height 104
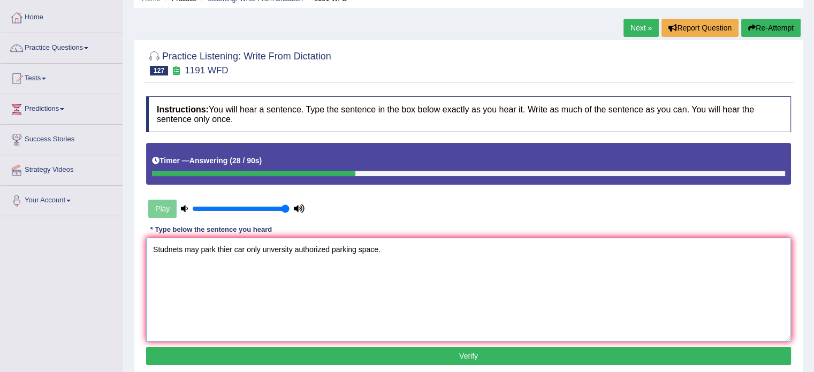
click at [172, 248] on textarea "Studnets may park thier car only unversity authorized parking space." at bounding box center [468, 290] width 645 height 104
click at [224, 247] on textarea "Studetns may park thier car only unversity authorized parking space." at bounding box center [468, 290] width 645 height 104
click at [269, 249] on textarea "Studetns may park their car only unversity authorized parking space." at bounding box center [468, 290] width 645 height 104
click at [178, 248] on textarea "Studetns may park their car only university authorized parking space." at bounding box center [468, 290] width 645 height 104
click at [174, 247] on textarea "Studetns may park their car only university authorized parking space." at bounding box center [468, 290] width 645 height 104
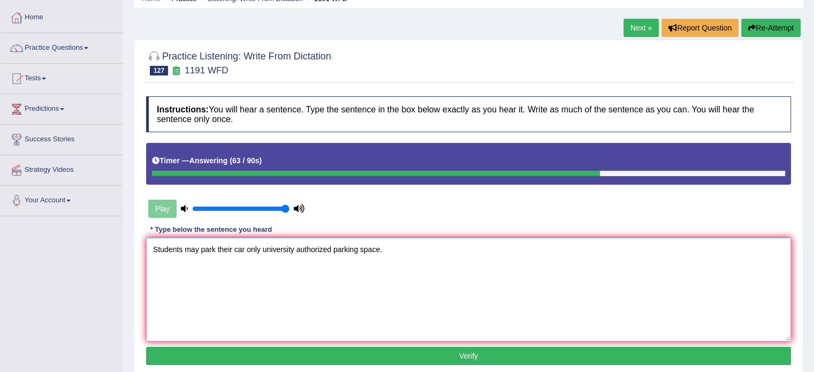
click at [333, 246] on textarea "Students may park their car only university authorized parking space." at bounding box center [468, 290] width 645 height 104
click at [369, 249] on textarea "Students may park their car only university authorized car parking space." at bounding box center [468, 290] width 645 height 104
click at [386, 248] on textarea "Students may park their car only university authorized car parking park space." at bounding box center [468, 290] width 645 height 104
type textarea "Students may park their car only university authorized car parking park space."
click at [464, 356] on button "Verify" at bounding box center [468, 356] width 645 height 18
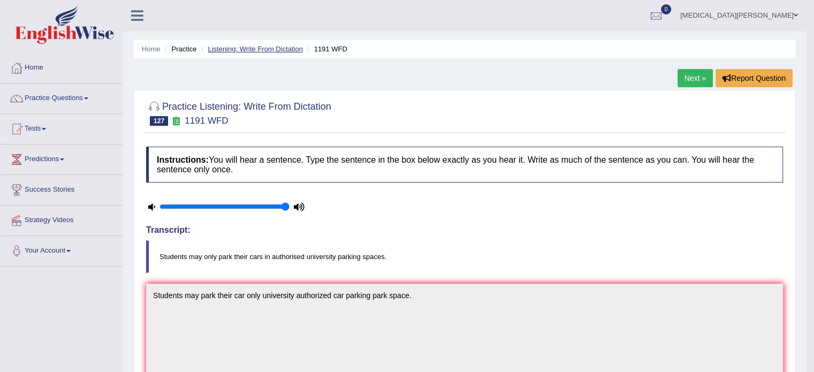
click at [261, 45] on link "Listening: Write From Dictation" at bounding box center [255, 49] width 95 height 8
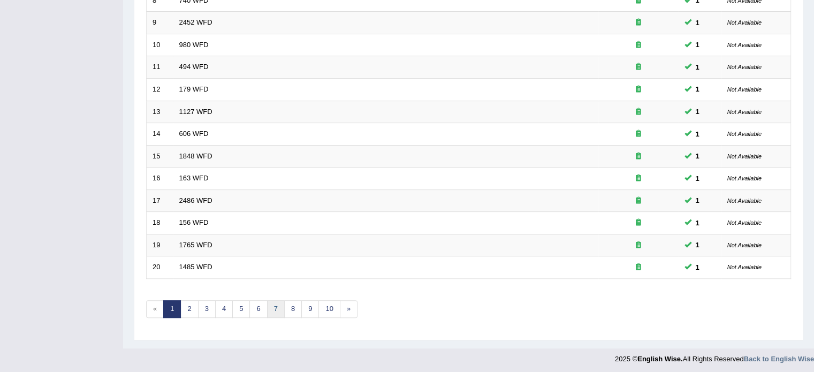
click at [276, 304] on link "7" at bounding box center [276, 309] width 18 height 18
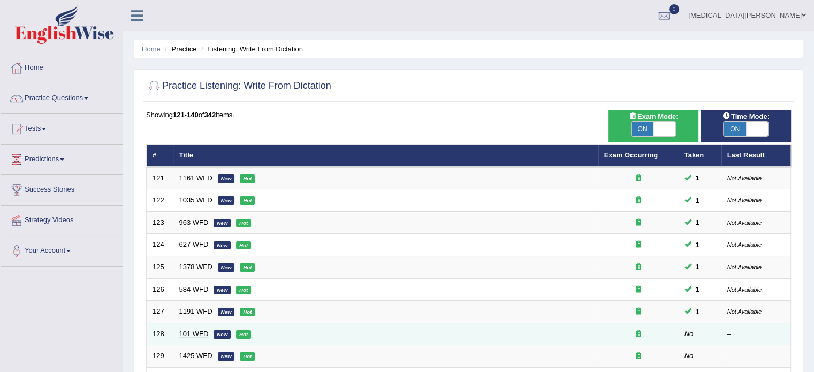
click at [191, 333] on link "101 WFD" at bounding box center [193, 334] width 29 height 8
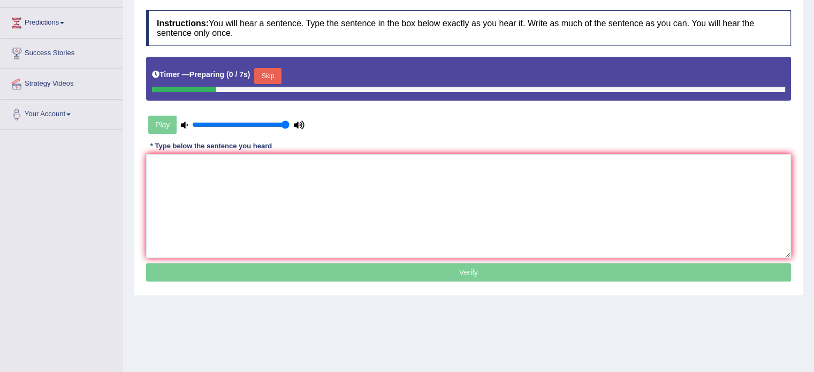
scroll to position [137, 0]
click at [267, 76] on button "Skip" at bounding box center [267, 75] width 27 height 16
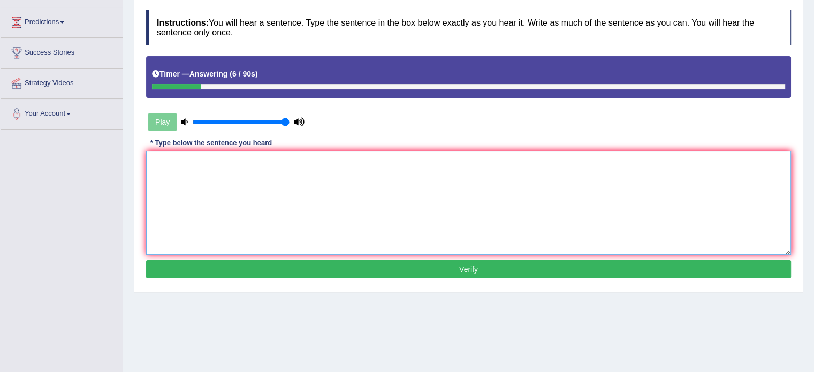
drag, startPoint x: 268, startPoint y: 187, endPoint x: 261, endPoint y: 174, distance: 14.1
click at [261, 174] on textarea at bounding box center [468, 203] width 645 height 104
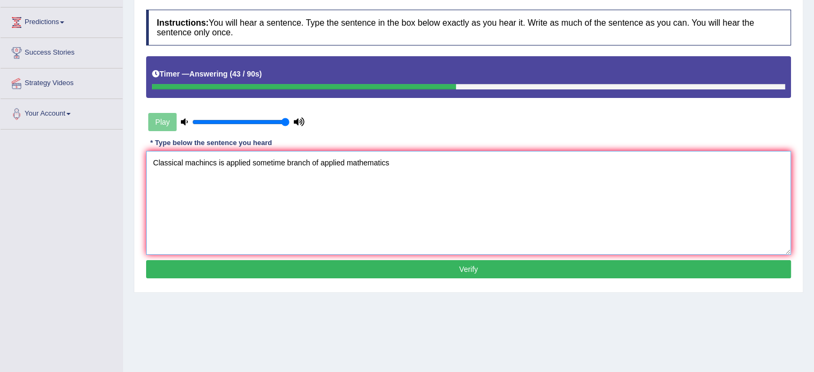
click at [194, 161] on textarea "Classical machincs is applied sometime branch of applied mathematics" at bounding box center [468, 203] width 645 height 104
click at [208, 160] on textarea "Classical mechincs is applied sometime branch of applied mathematics" at bounding box center [468, 203] width 645 height 104
click at [253, 162] on textarea "Classical mechinics is applied sometime branch of applied mathematics" at bounding box center [468, 203] width 645 height 104
click at [402, 166] on textarea "Classical mechinics is applied sometime branch of applied mathematics" at bounding box center [468, 203] width 645 height 104
click at [254, 164] on textarea "Classical mechinics is applied sometime branch of applied mathematics." at bounding box center [468, 203] width 645 height 104
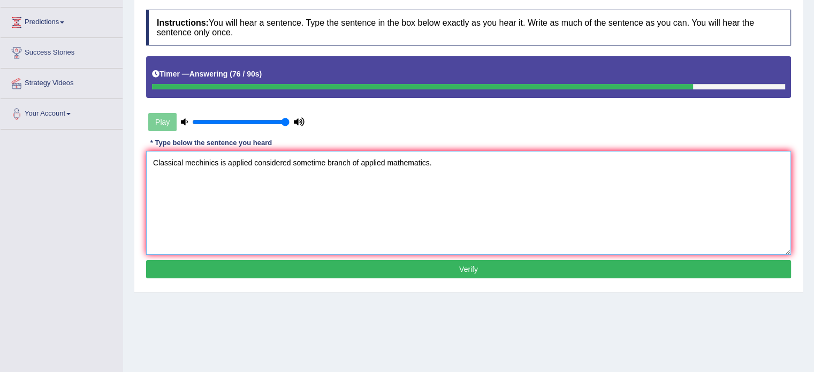
type textarea "Classical mechinics is applied considered sometime branch of applied mathematic…"
click at [342, 270] on button "Verify" at bounding box center [468, 269] width 645 height 18
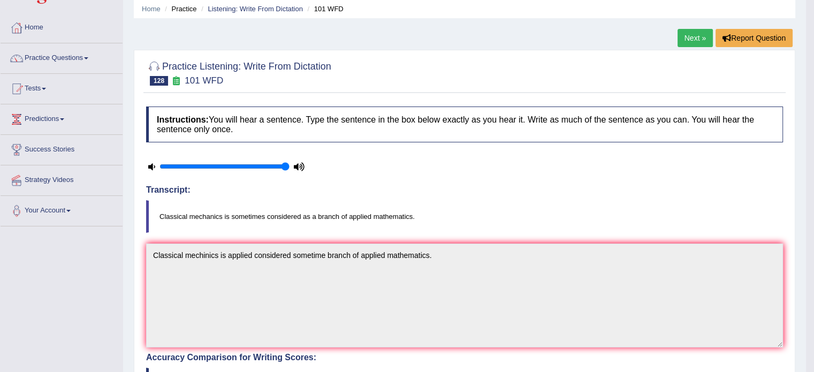
scroll to position [0, 0]
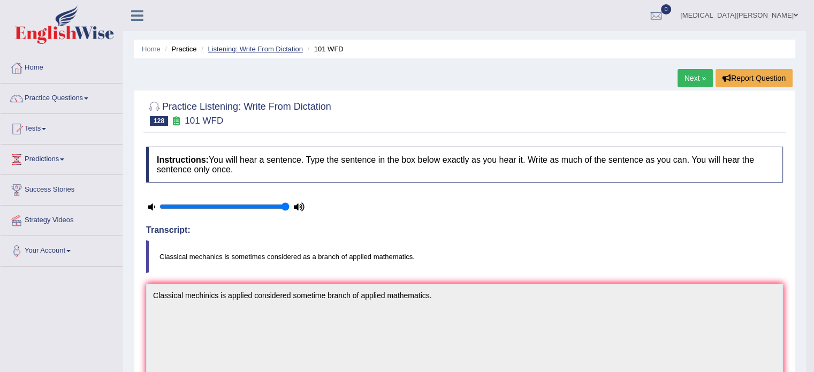
click at [266, 49] on link "Listening: Write From Dictation" at bounding box center [255, 49] width 95 height 8
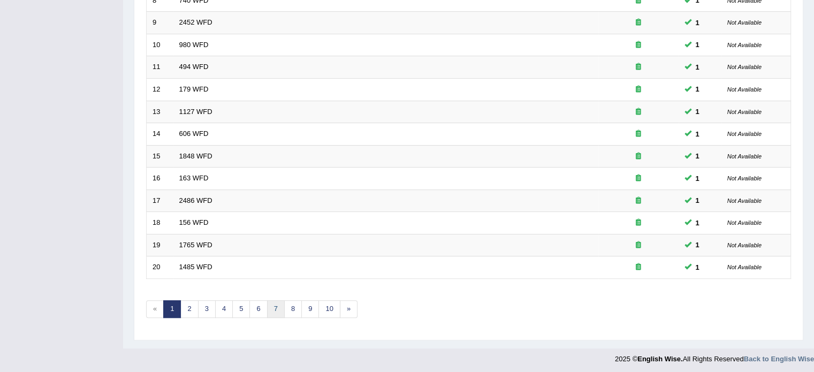
click at [273, 307] on link "7" at bounding box center [276, 309] width 18 height 18
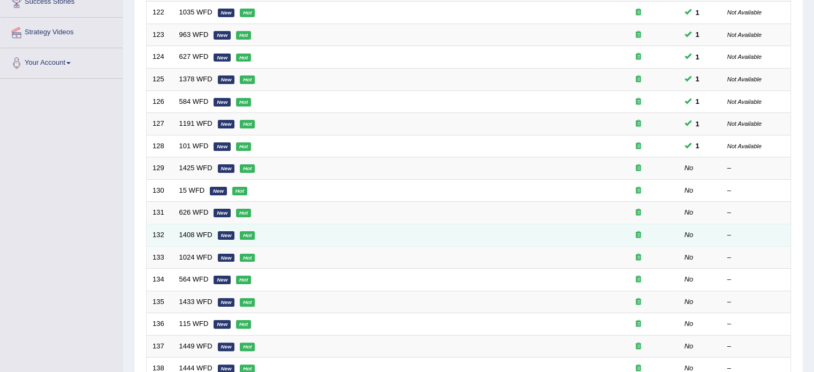
scroll to position [190, 0]
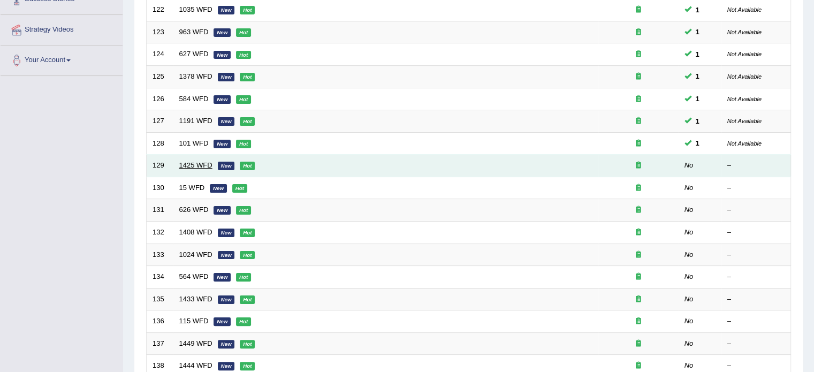
click at [199, 164] on link "1425 WFD" at bounding box center [195, 165] width 33 height 8
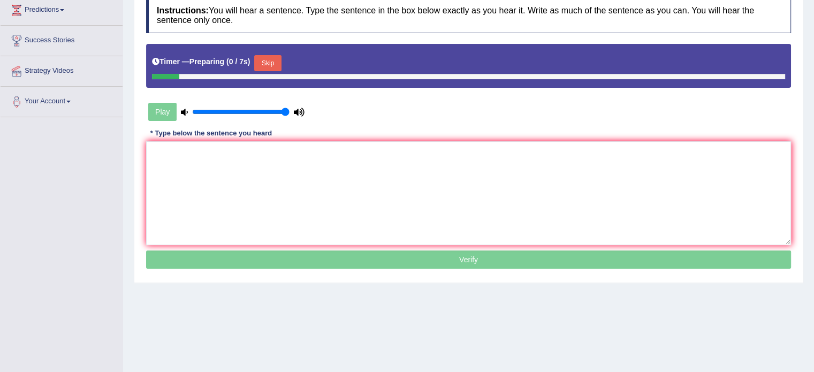
scroll to position [150, 0]
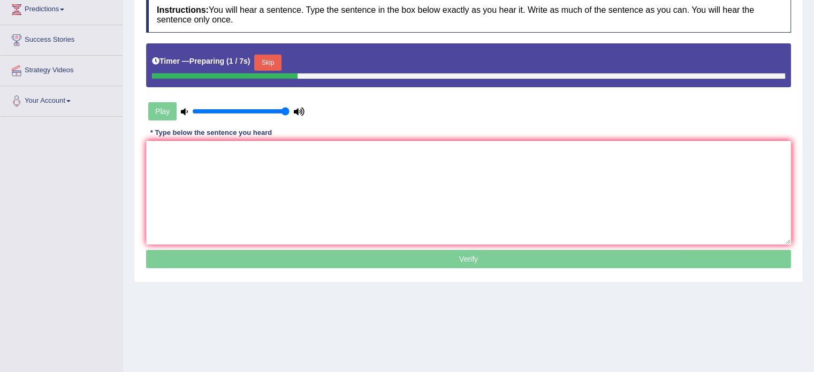
click at [261, 60] on button "Skip" at bounding box center [267, 63] width 27 height 16
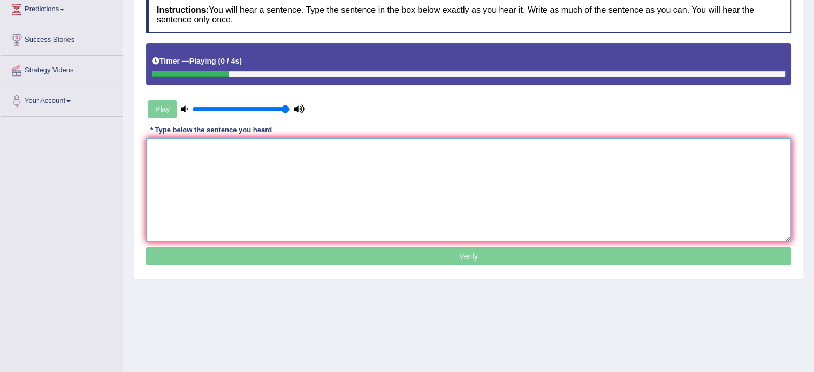
click at [232, 160] on textarea at bounding box center [468, 190] width 645 height 104
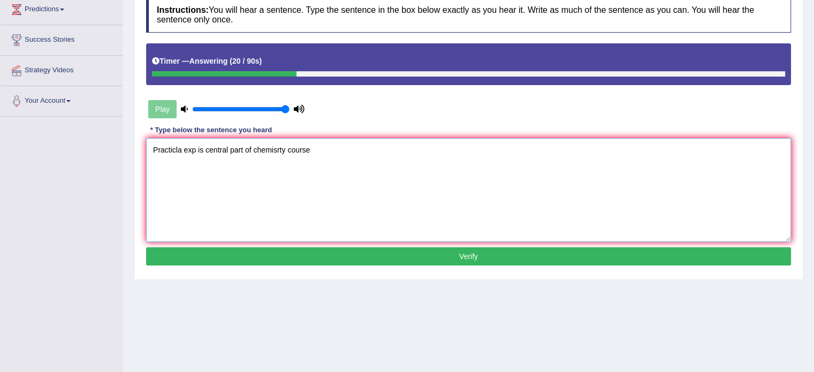
click at [176, 150] on textarea "Practicla exp is central part of chemisrty course" at bounding box center [468, 190] width 645 height 104
click at [309, 150] on textarea "Practical experiments is central part of chemisrty course" at bounding box center [468, 190] width 645 height 104
click at [341, 149] on textarea "Practical experiments is central part of chemistry course" at bounding box center [468, 190] width 645 height 104
type textarea "Practical experiments is central part of chemistry course."
click at [311, 252] on button "Verify" at bounding box center [468, 256] width 645 height 18
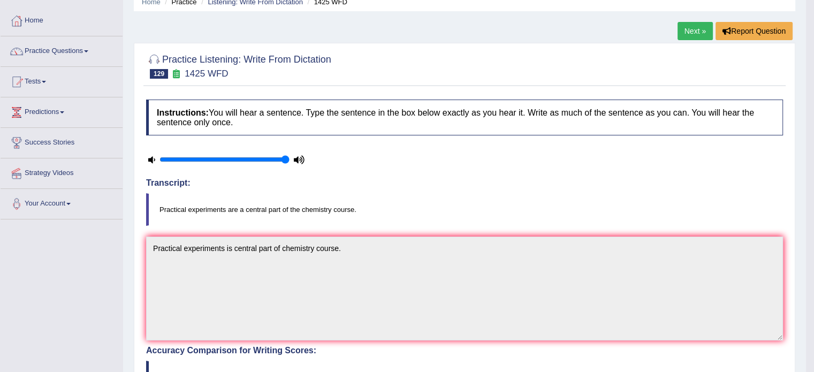
scroll to position [0, 0]
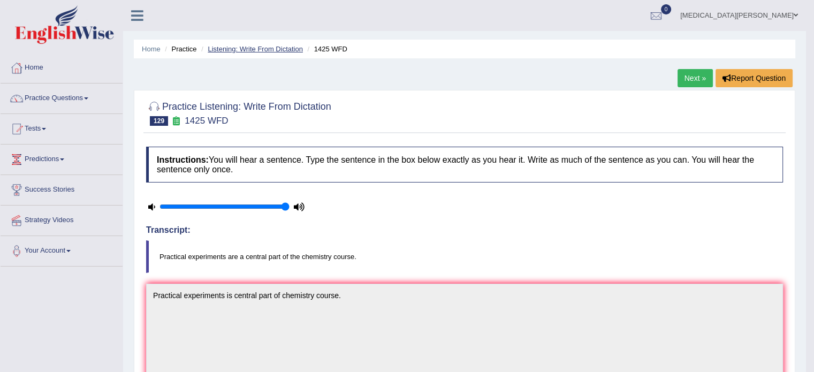
click at [264, 45] on link "Listening: Write From Dictation" at bounding box center [255, 49] width 95 height 8
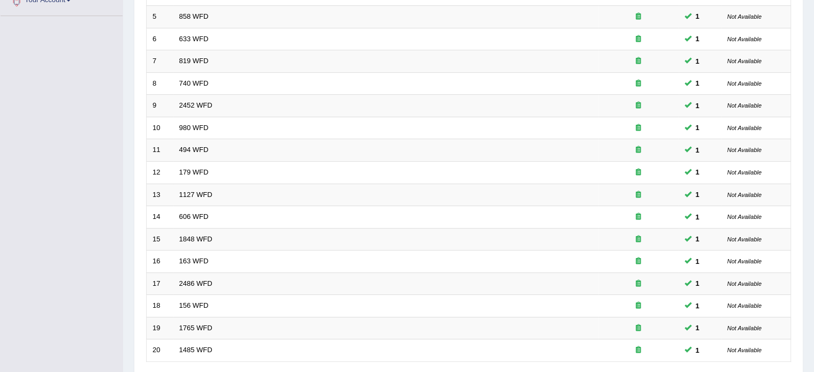
scroll to position [333, 0]
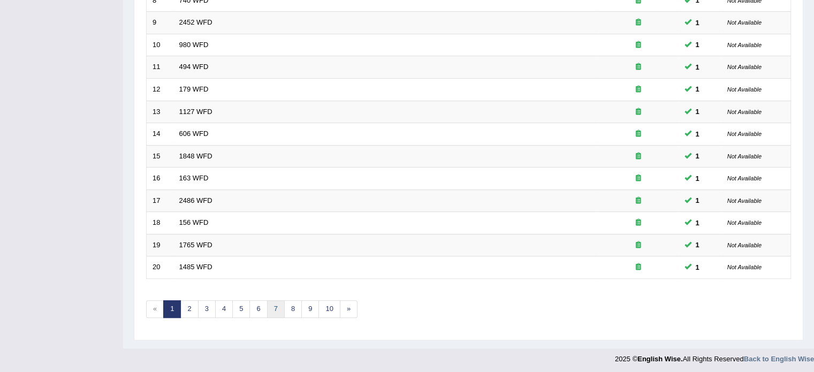
click at [276, 307] on link "7" at bounding box center [276, 309] width 18 height 18
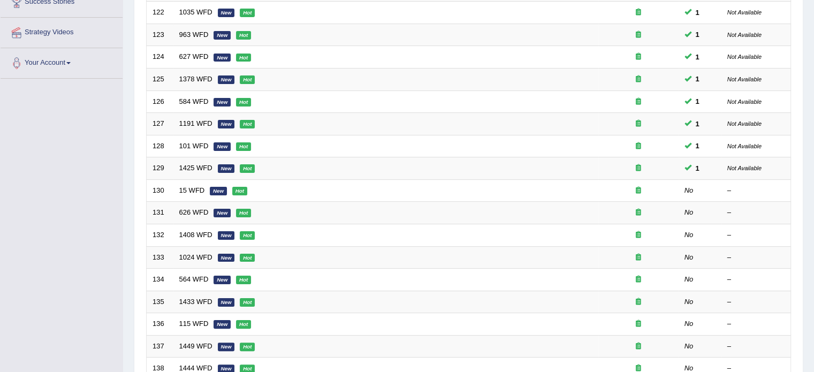
scroll to position [188, 0]
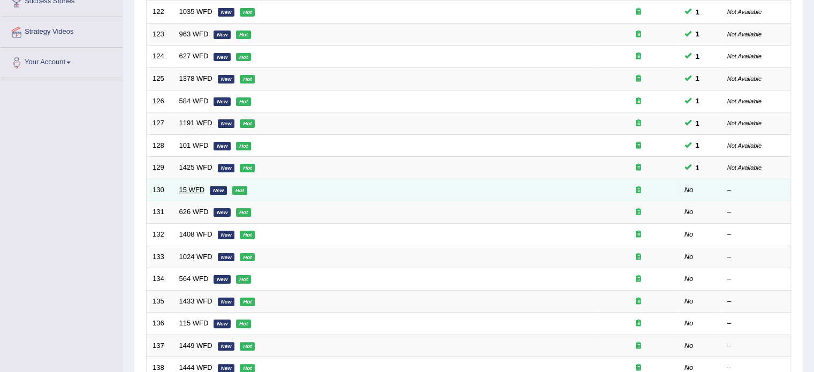
click at [191, 186] on link "15 WFD" at bounding box center [192, 190] width 26 height 8
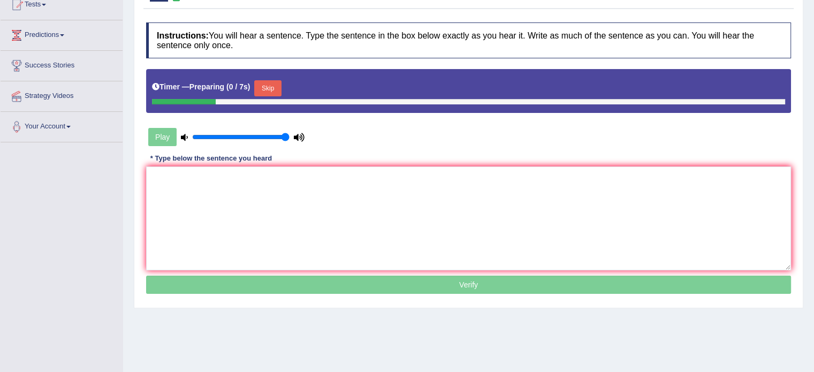
scroll to position [125, 0]
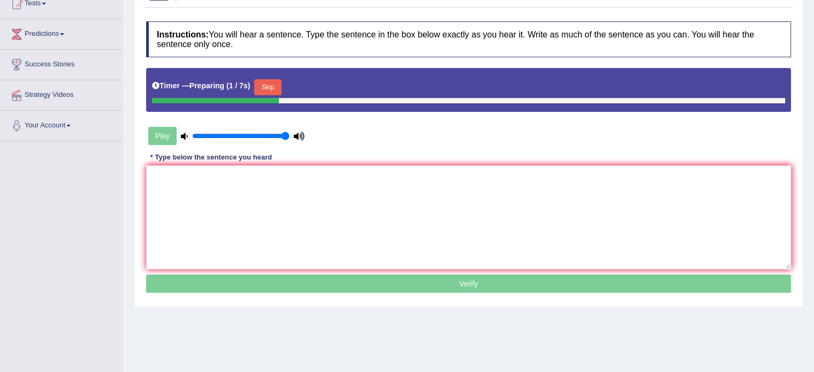
click at [265, 84] on button "Skip" at bounding box center [267, 87] width 27 height 16
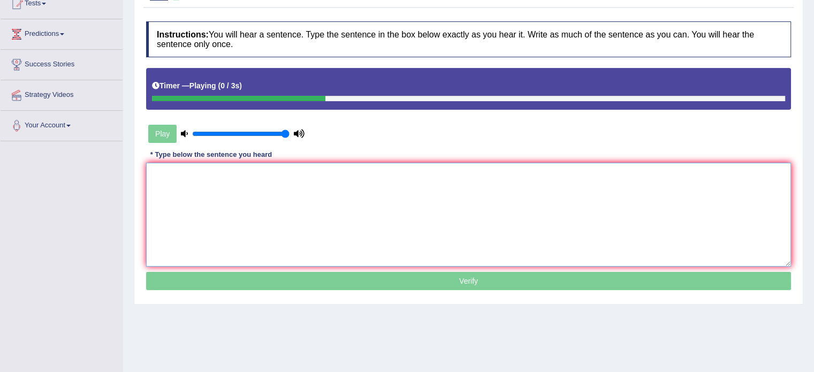
click at [238, 195] on textarea at bounding box center [468, 215] width 645 height 104
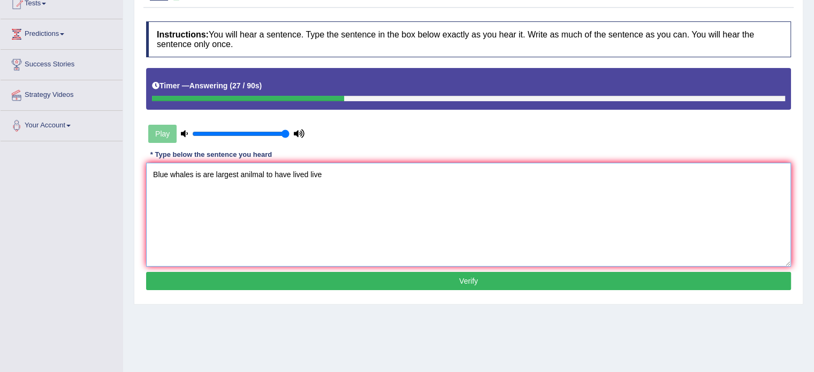
click at [249, 173] on textarea "Blue whales is are largest anilmal to have lived live" at bounding box center [468, 215] width 645 height 104
click at [325, 178] on textarea "Blue whales is are largest animal to have lived live" at bounding box center [468, 215] width 645 height 104
type textarea "Blue whales is are largest animal to have lived live."
click at [340, 273] on button "Verify" at bounding box center [468, 281] width 645 height 18
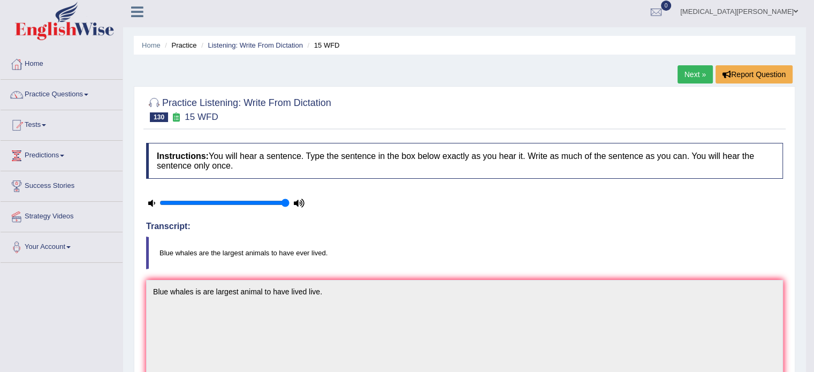
scroll to position [2, 0]
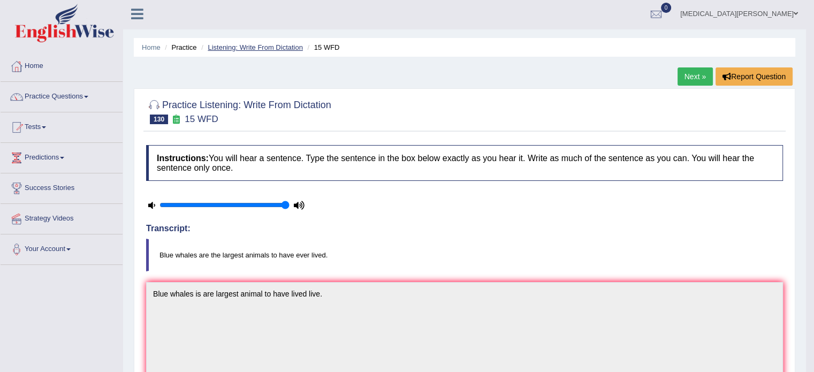
click at [258, 46] on link "Listening: Write From Dictation" at bounding box center [255, 47] width 95 height 8
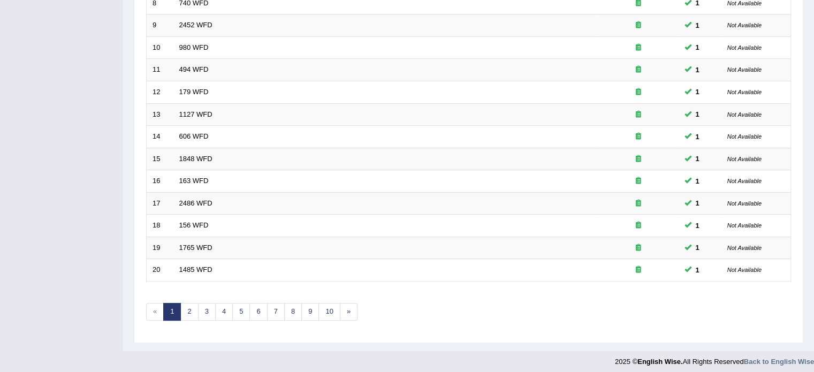
scroll to position [333, 0]
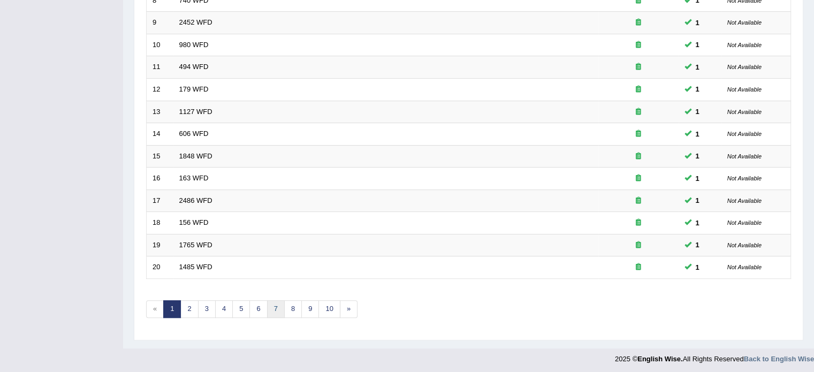
click at [270, 305] on link "7" at bounding box center [276, 309] width 18 height 18
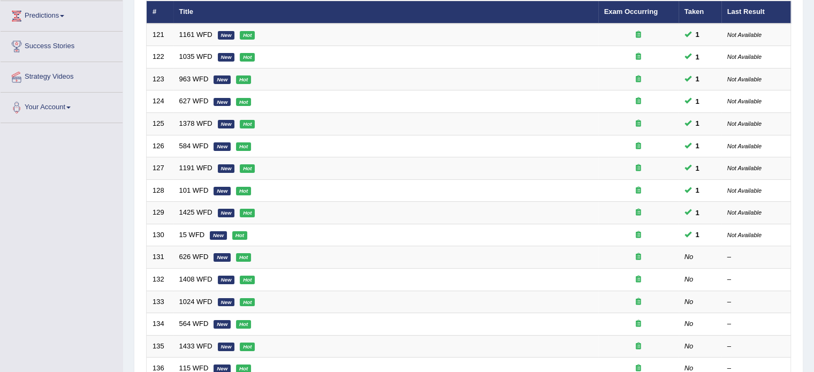
scroll to position [190, 0]
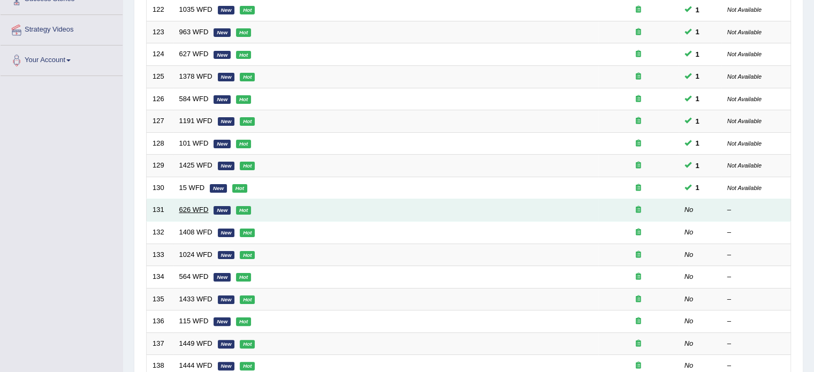
click at [186, 211] on link "626 WFD" at bounding box center [193, 209] width 29 height 8
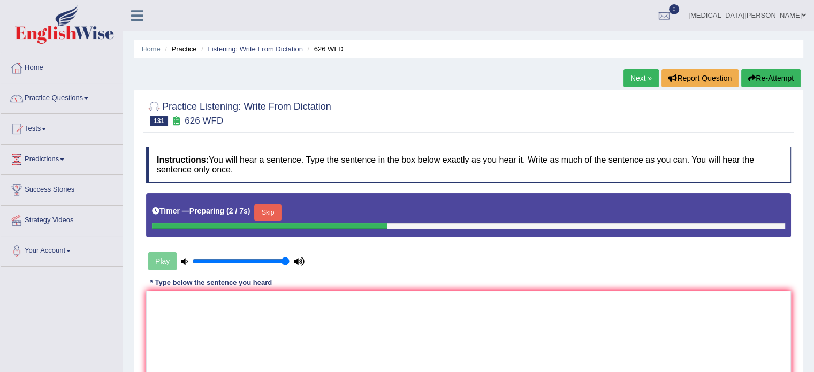
click at [264, 209] on button "Skip" at bounding box center [267, 212] width 27 height 16
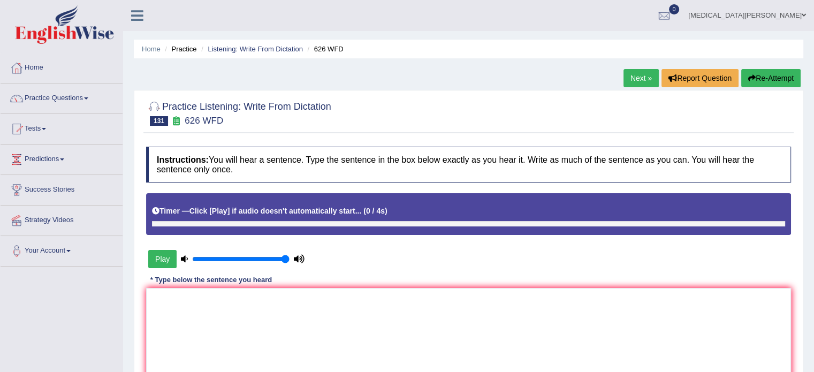
click at [264, 209] on div "Timer — Click [Play] if audio doesn't automatically start... ( 0 / 4s )" at bounding box center [468, 211] width 633 height 19
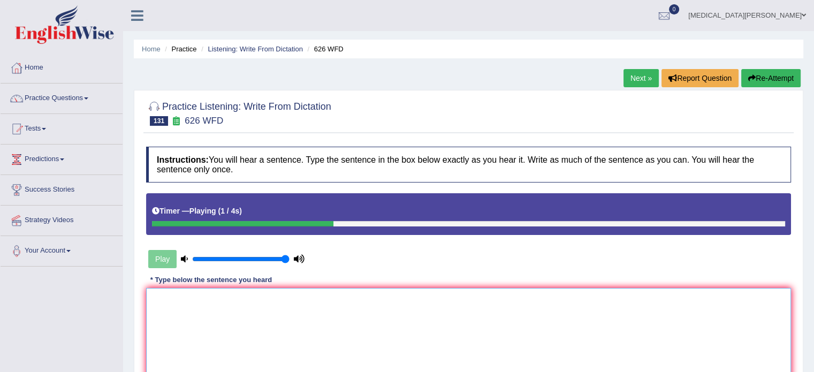
click at [222, 303] on textarea at bounding box center [468, 340] width 645 height 104
click at [176, 299] on textarea "Our lab equip are provided free of charge" at bounding box center [468, 340] width 645 height 104
click at [219, 298] on textarea "Our laboratory equip are provided free of charge" at bounding box center [468, 340] width 645 height 104
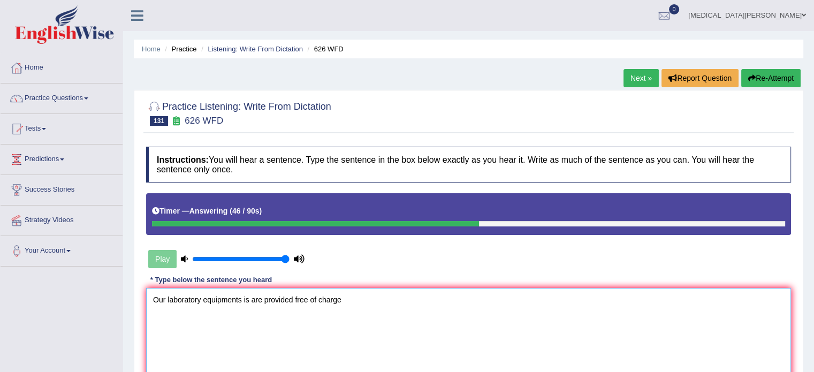
click at [341, 301] on textarea "Our laboratory equipments is are provided free of charge" at bounding box center [468, 340] width 645 height 104
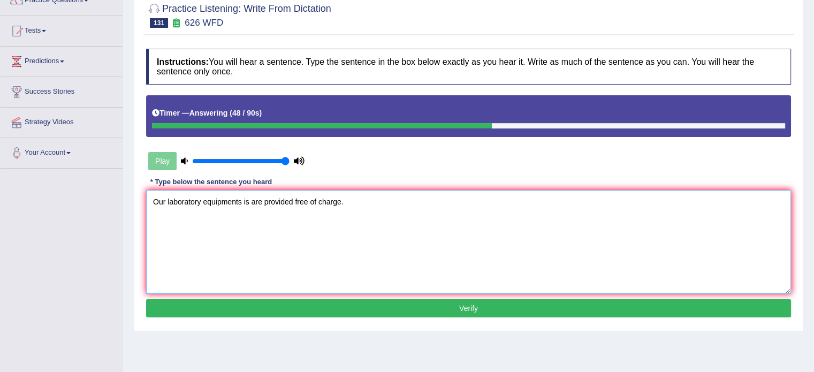
scroll to position [98, 0]
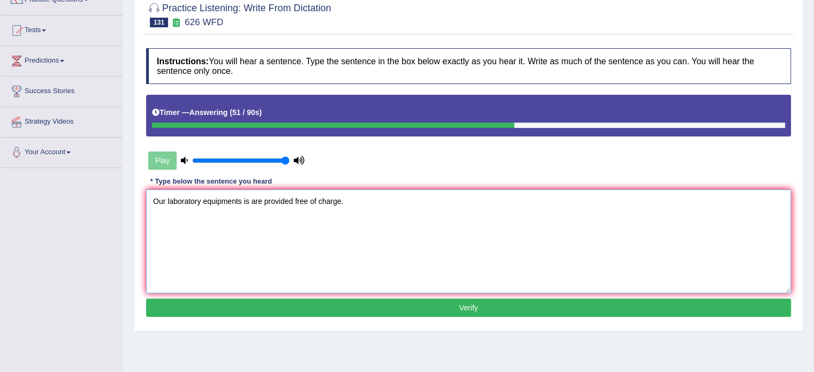
click at [319, 197] on textarea "Our laboratory equipments is are provided free of charge." at bounding box center [468, 241] width 645 height 104
type textarea "Our laboratory equipments is are provided free of the charge."
click at [368, 307] on button "Verify" at bounding box center [468, 308] width 645 height 18
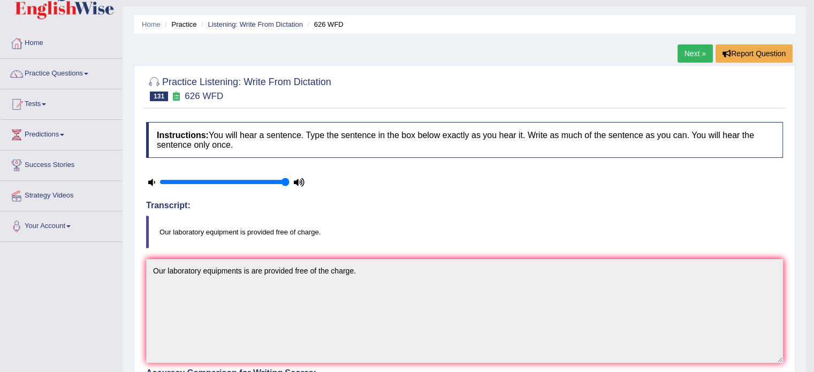
scroll to position [24, 0]
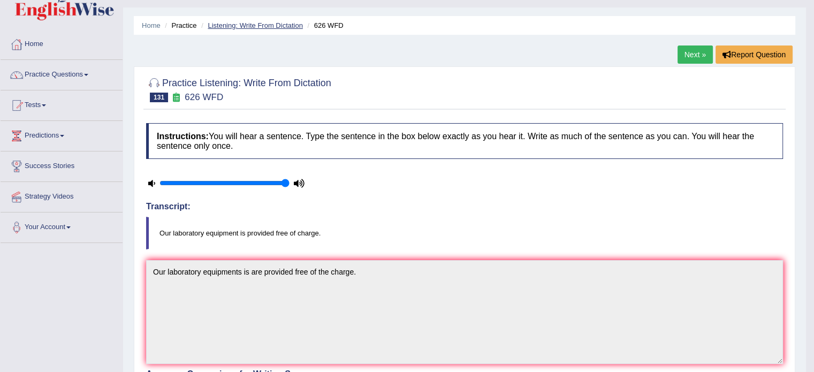
click at [255, 21] on link "Listening: Write From Dictation" at bounding box center [255, 25] width 95 height 8
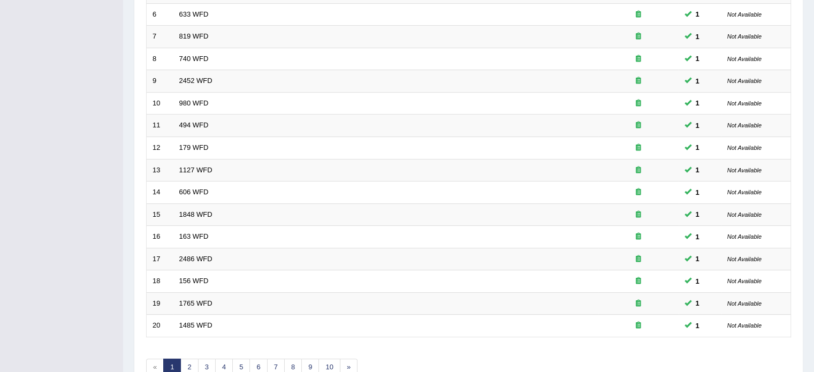
scroll to position [333, 0]
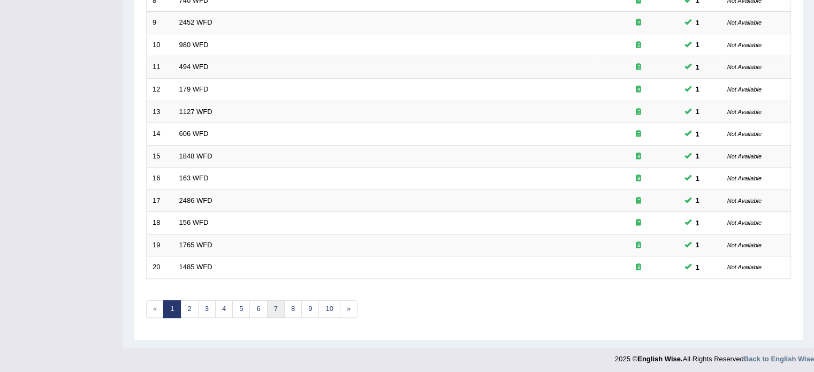
click at [275, 307] on link "7" at bounding box center [276, 309] width 18 height 18
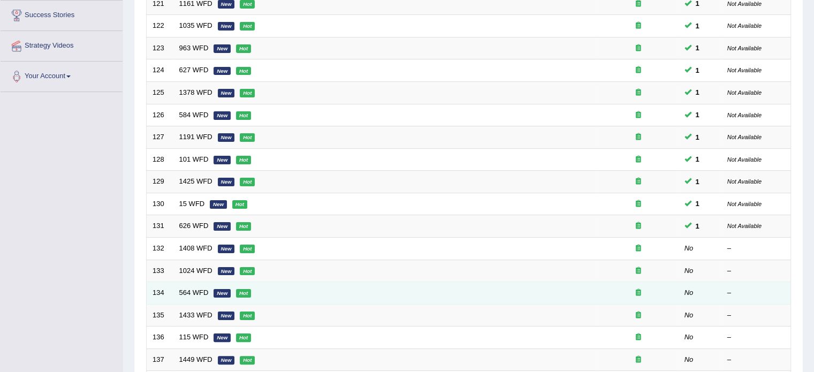
scroll to position [177, 0]
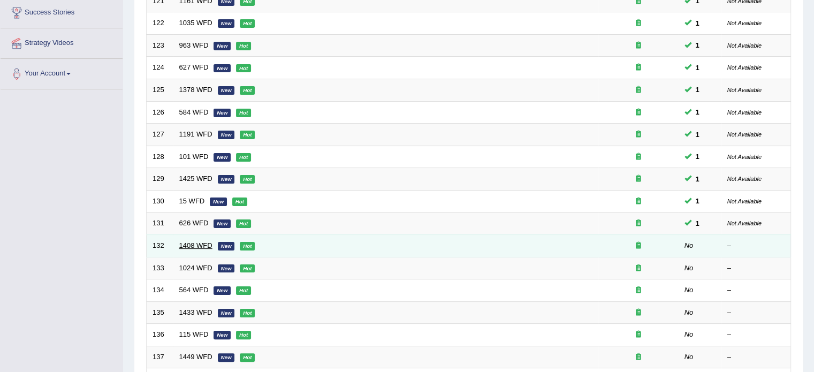
click at [184, 242] on link "1408 WFD" at bounding box center [195, 245] width 33 height 8
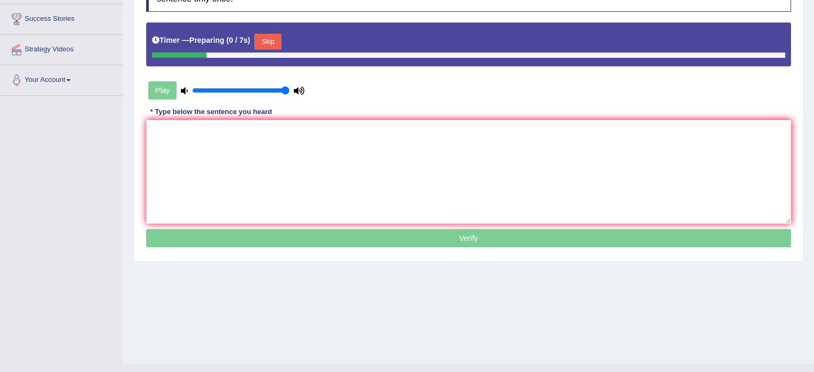
scroll to position [171, 0]
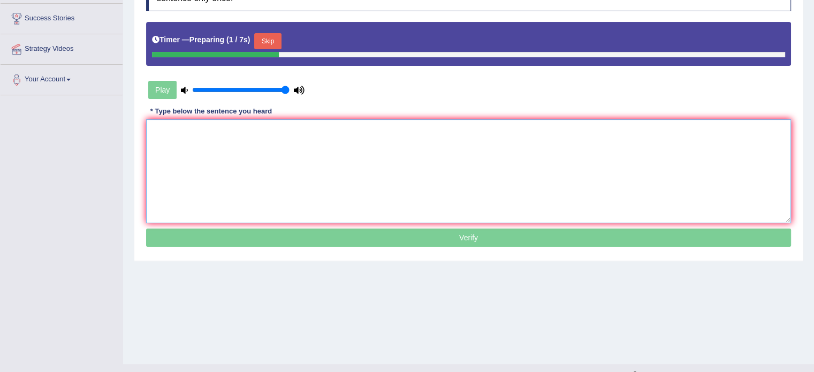
click at [201, 150] on textarea at bounding box center [468, 171] width 645 height 104
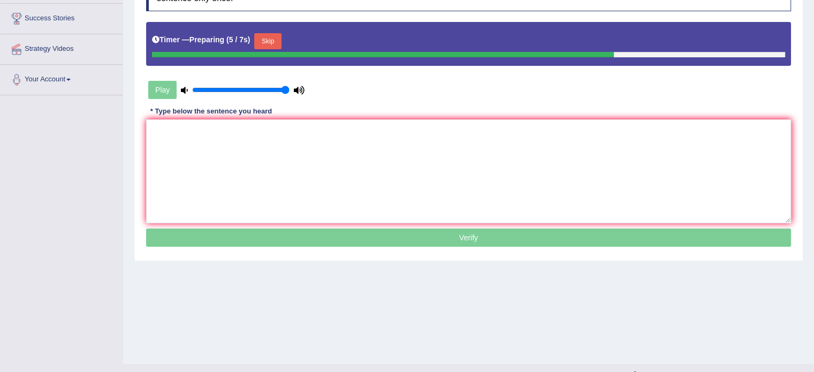
click at [265, 37] on button "Skip" at bounding box center [267, 41] width 27 height 16
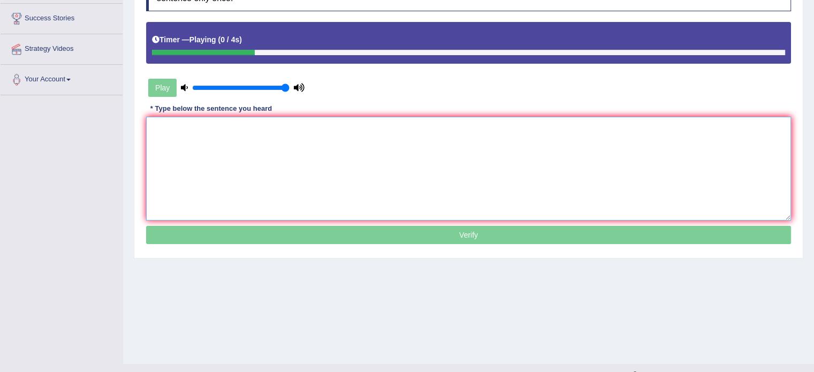
click at [236, 130] on textarea at bounding box center [468, 169] width 645 height 104
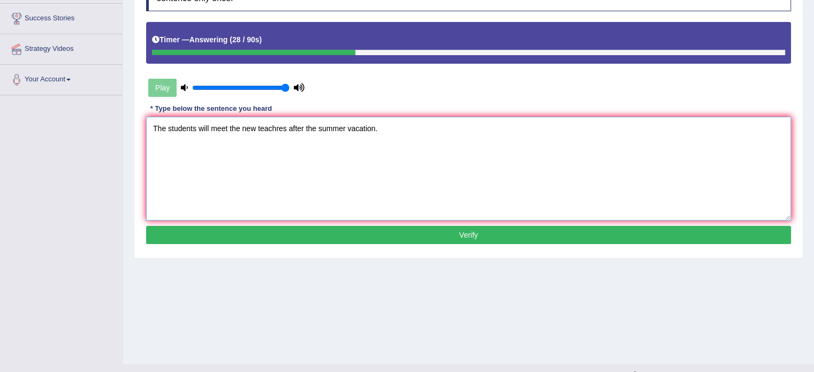
click at [278, 127] on textarea "The students will meet the new teachres after the summer vacation." at bounding box center [468, 169] width 645 height 104
type textarea "The students will meet the new teachers teacher after the summer vacation."
click at [349, 228] on button "Verify" at bounding box center [468, 235] width 645 height 18
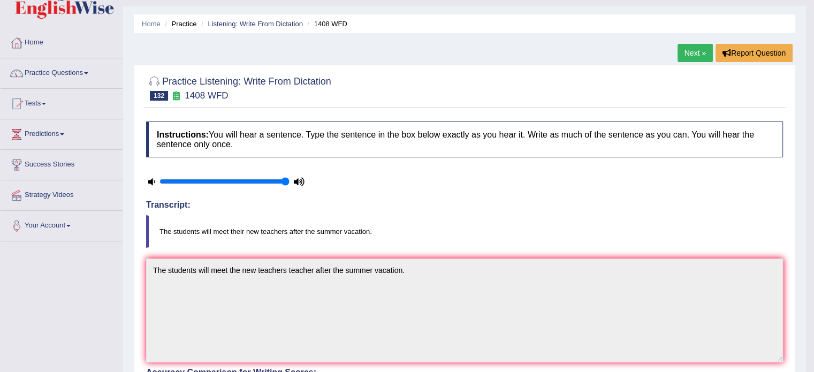
scroll to position [22, 0]
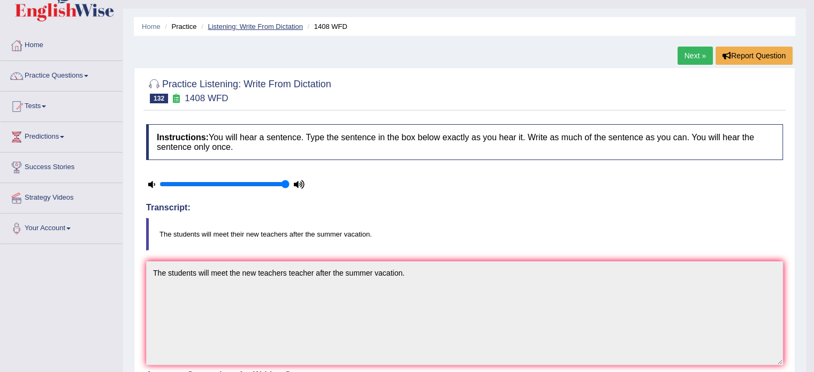
click at [257, 28] on link "Listening: Write From Dictation" at bounding box center [255, 26] width 95 height 8
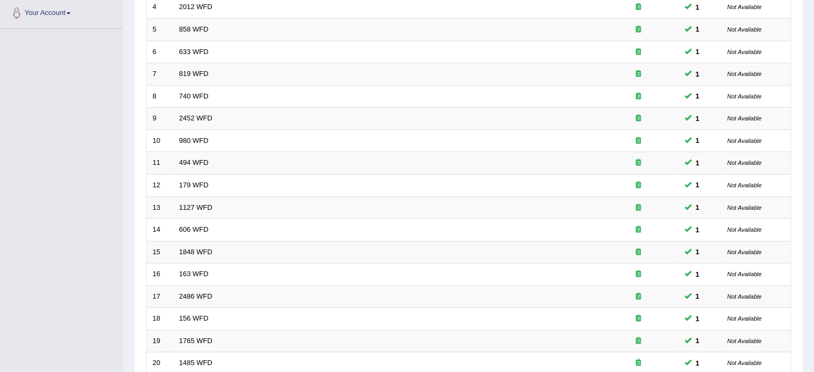
scroll to position [333, 0]
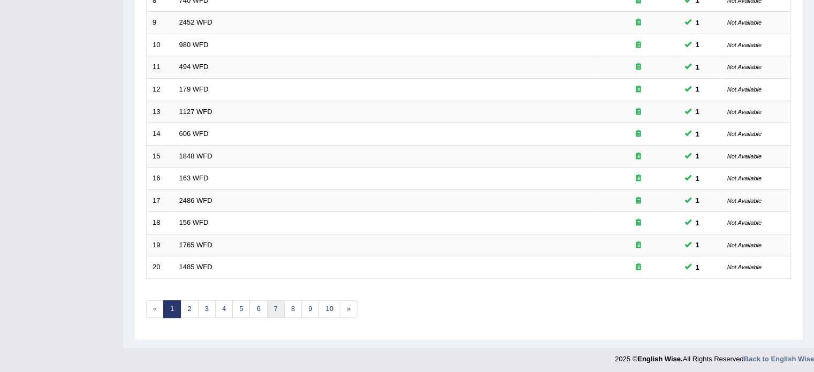
click at [270, 308] on link "7" at bounding box center [276, 309] width 18 height 18
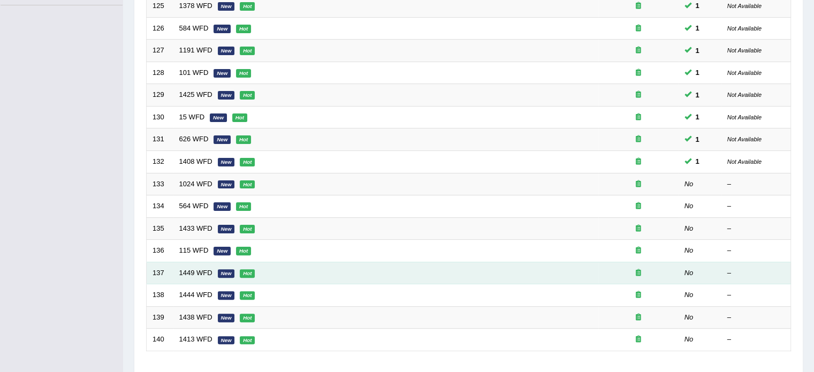
scroll to position [265, 0]
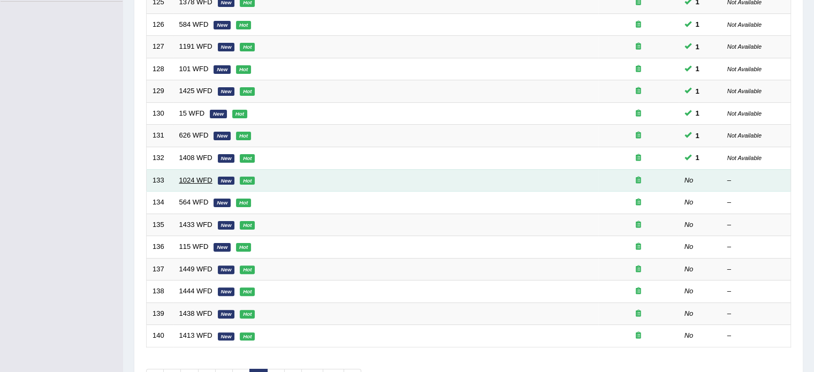
click at [186, 177] on link "1024 WFD" at bounding box center [195, 180] width 33 height 8
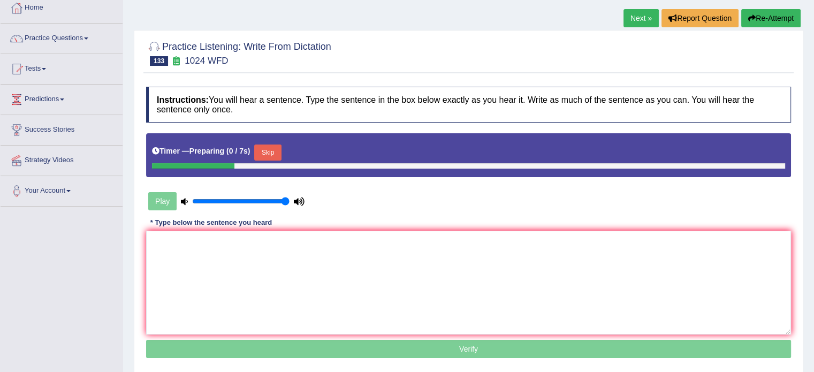
scroll to position [62, 0]
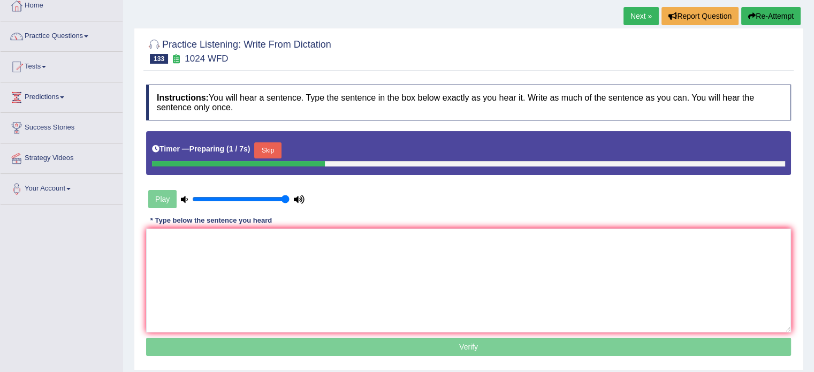
click at [264, 144] on button "Skip" at bounding box center [267, 150] width 27 height 16
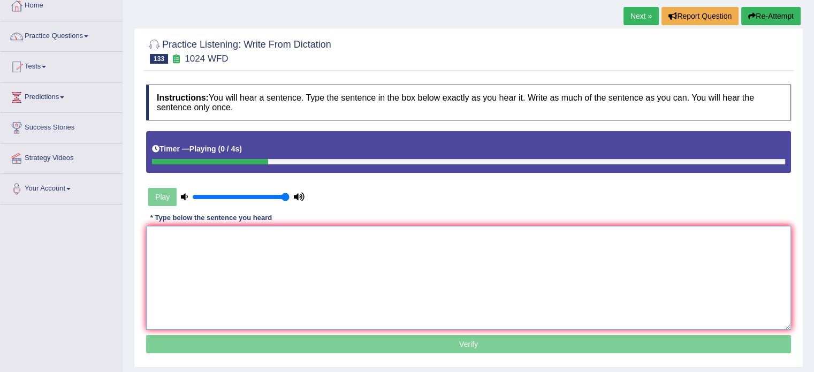
click at [235, 263] on textarea at bounding box center [468, 278] width 645 height 104
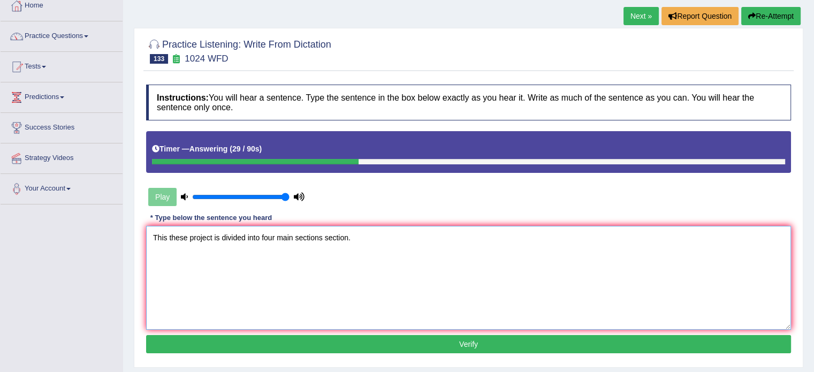
type textarea "This these project is divided into four main sections section."
click at [302, 342] on button "Verify" at bounding box center [468, 344] width 645 height 18
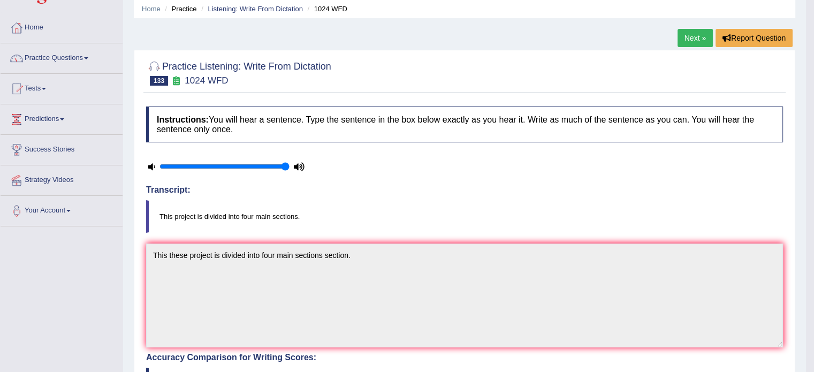
scroll to position [0, 0]
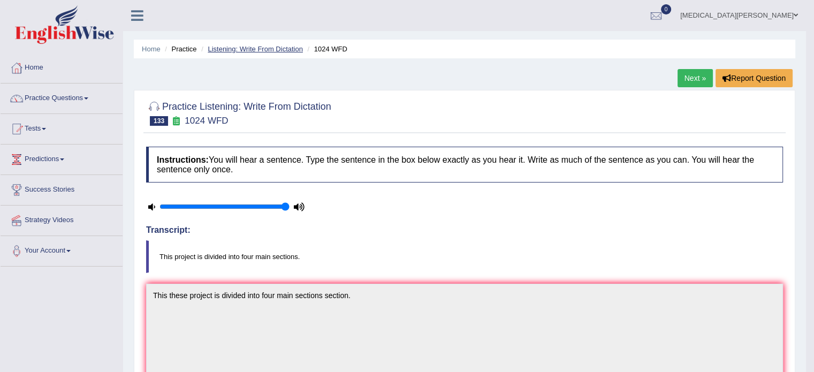
click at [275, 46] on link "Listening: Write From Dictation" at bounding box center [255, 49] width 95 height 8
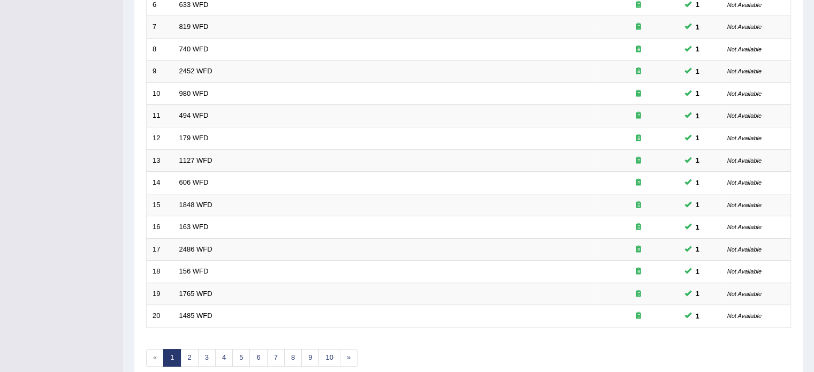
scroll to position [333, 0]
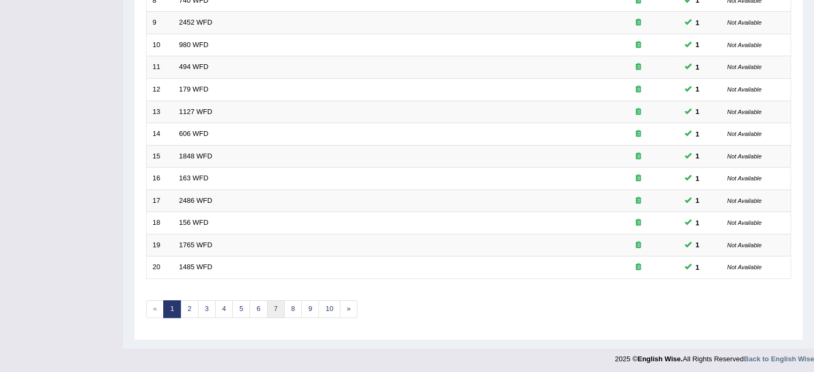
click at [272, 304] on link "7" at bounding box center [276, 309] width 18 height 18
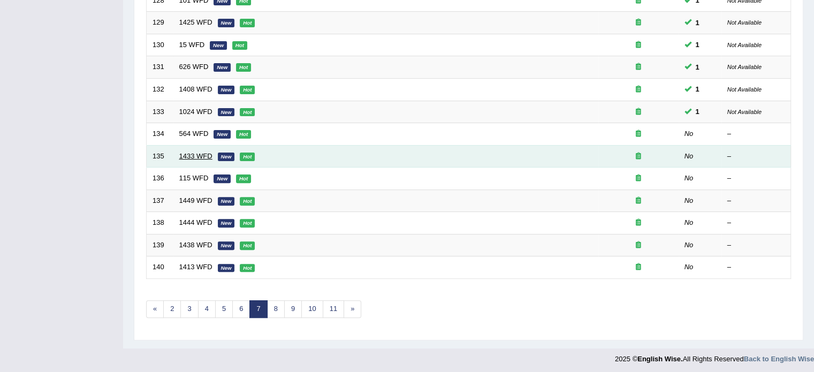
click at [196, 154] on link "1433 WFD" at bounding box center [195, 156] width 33 height 8
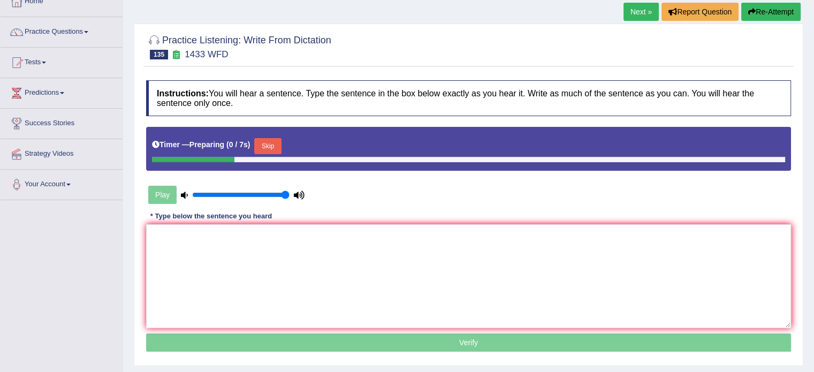
scroll to position [66, 0]
click at [268, 143] on button "Skip" at bounding box center [267, 146] width 27 height 16
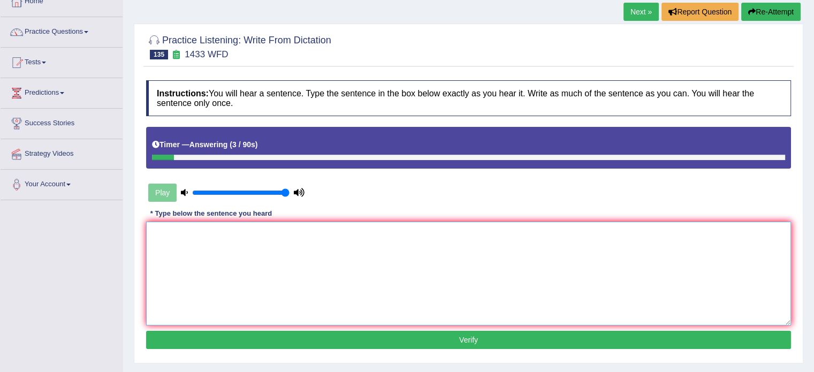
click at [270, 242] on textarea at bounding box center [468, 274] width 645 height 104
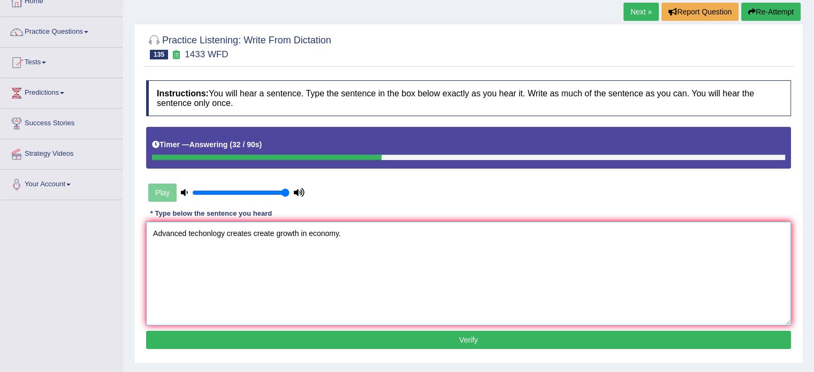
click at [207, 232] on textarea "Advanced techonlogy creates create growth in economy." at bounding box center [468, 274] width 645 height 104
click at [306, 233] on textarea "Advanced technology creates create growth in economy." at bounding box center [468, 274] width 645 height 104
type textarea "Advanced technology creates create growth in the economy."
click at [330, 338] on button "Verify" at bounding box center [468, 340] width 645 height 18
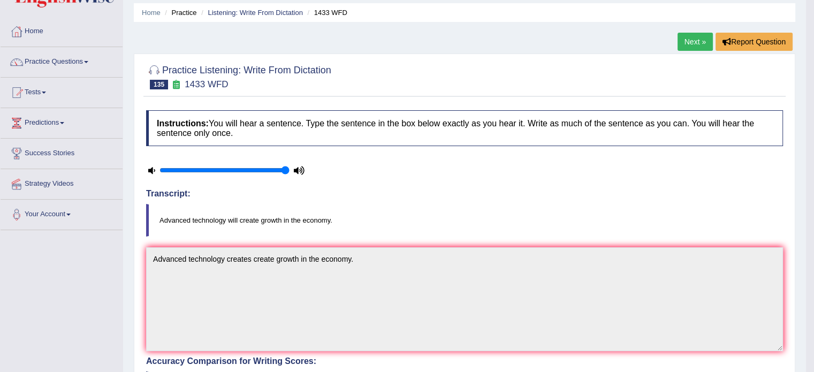
scroll to position [0, 0]
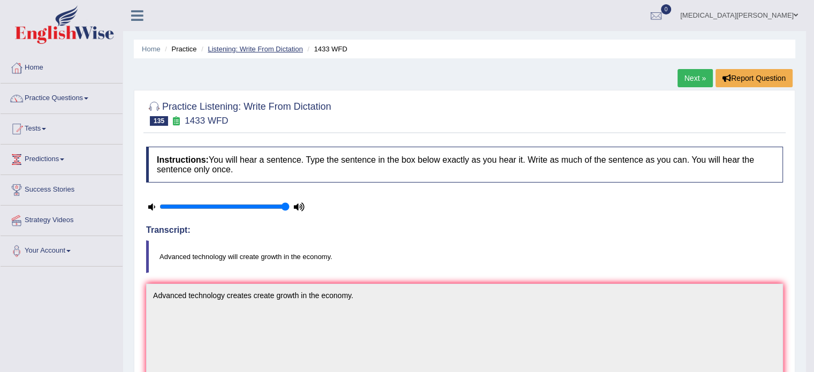
click at [256, 51] on link "Listening: Write From Dictation" at bounding box center [255, 49] width 95 height 8
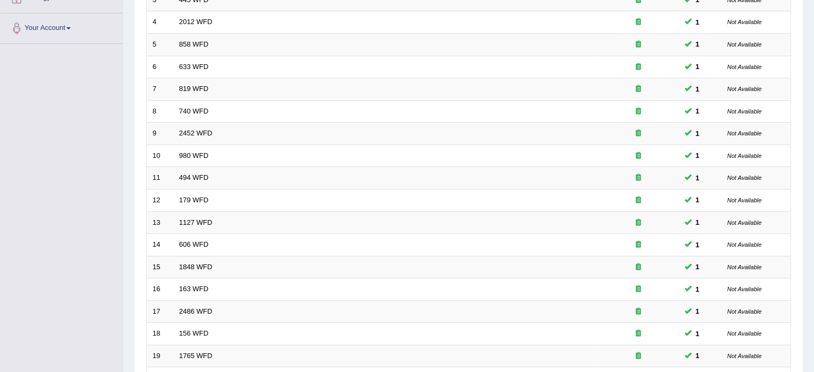
scroll to position [333, 0]
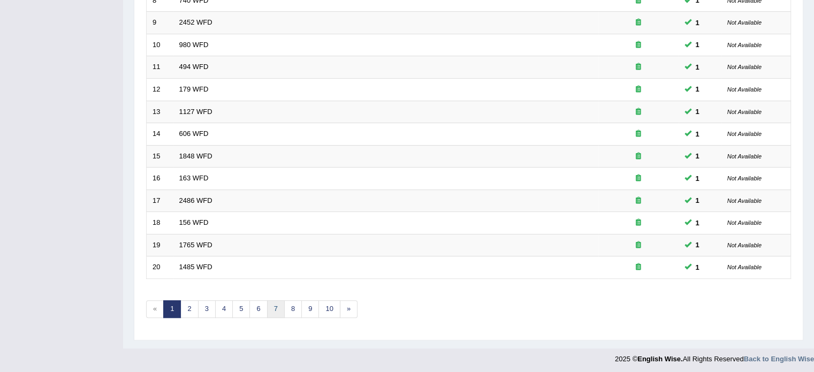
click at [273, 308] on link "7" at bounding box center [276, 309] width 18 height 18
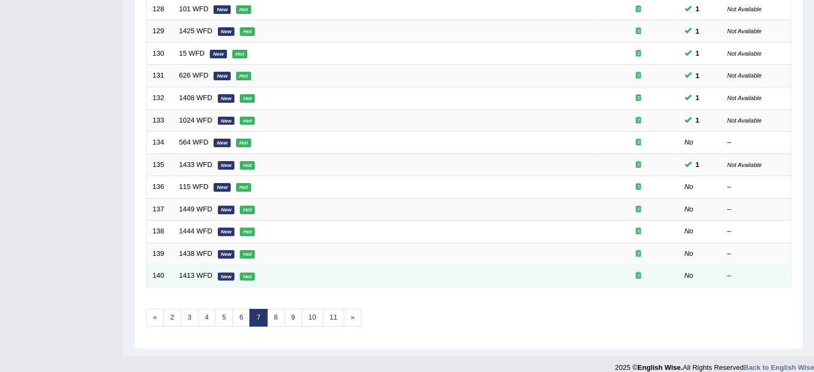
scroll to position [333, 0]
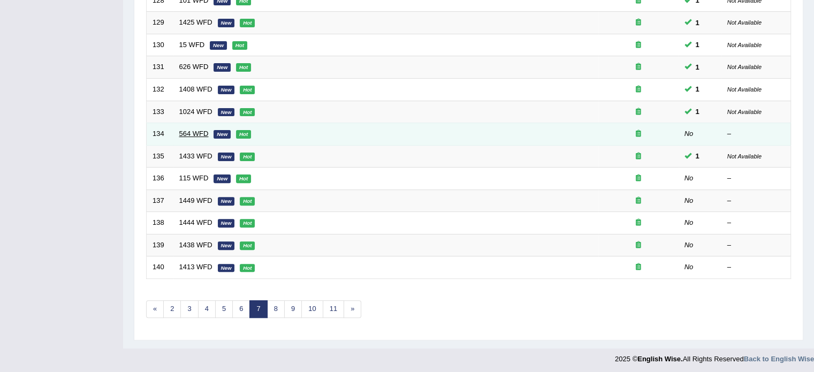
click at [189, 129] on link "564 WFD" at bounding box center [193, 133] width 29 height 8
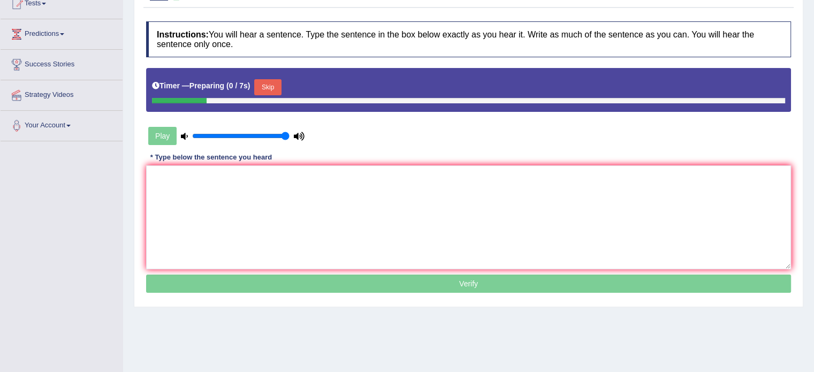
scroll to position [126, 0]
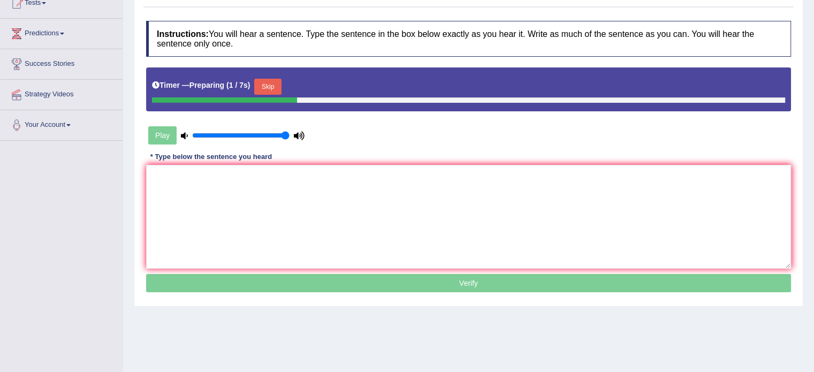
click at [265, 82] on button "Skip" at bounding box center [267, 87] width 27 height 16
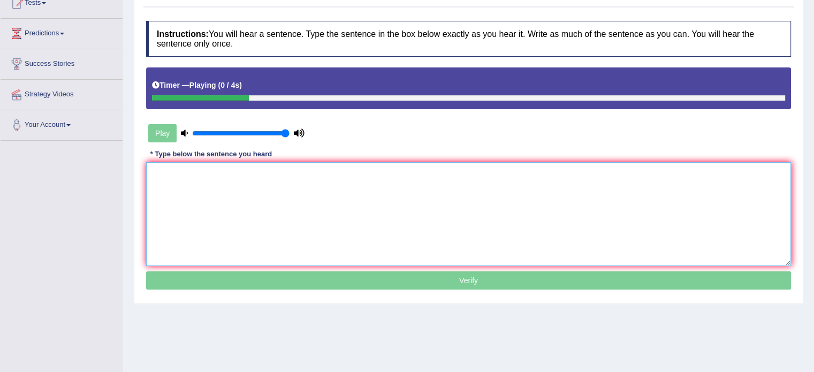
click at [236, 190] on textarea at bounding box center [468, 214] width 645 height 104
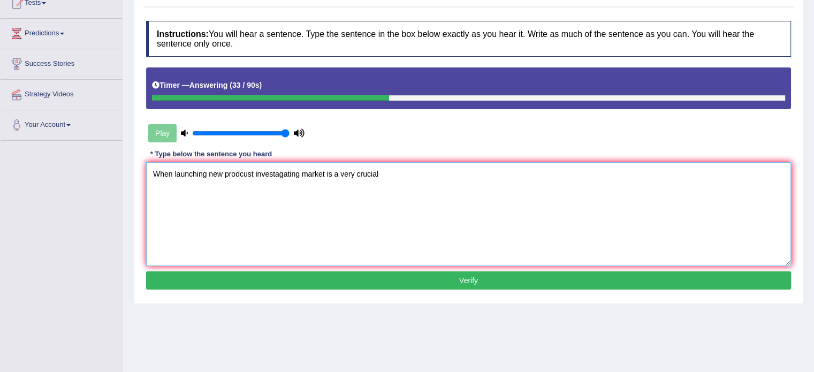
click at [242, 173] on textarea "When launching new prodcust investagating market is a very crucial" at bounding box center [468, 214] width 645 height 104
click at [245, 173] on textarea "When launching new produst investagating market is a very crucial" at bounding box center [468, 214] width 645 height 104
click at [375, 173] on textarea "When launching new product, investagating market is a very crucial" at bounding box center [468, 214] width 645 height 104
type textarea "When launching new product, investagating market is a very crucial."
click at [360, 276] on button "Verify" at bounding box center [468, 280] width 645 height 18
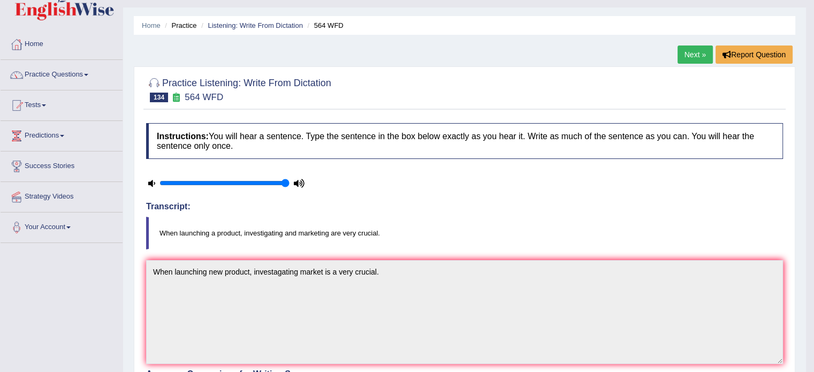
scroll to position [0, 0]
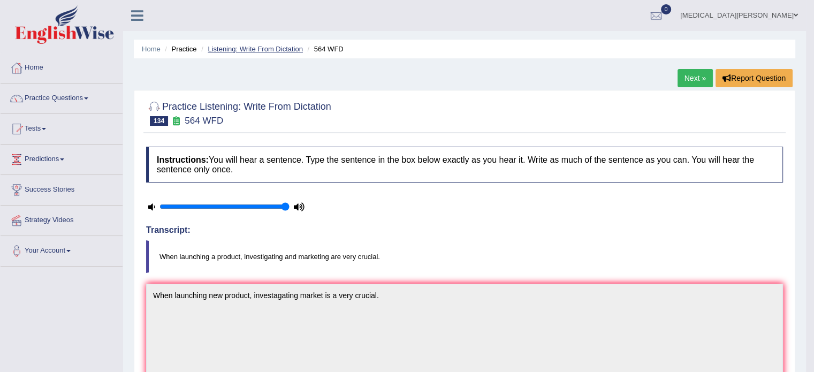
click at [270, 45] on link "Listening: Write From Dictation" at bounding box center [255, 49] width 95 height 8
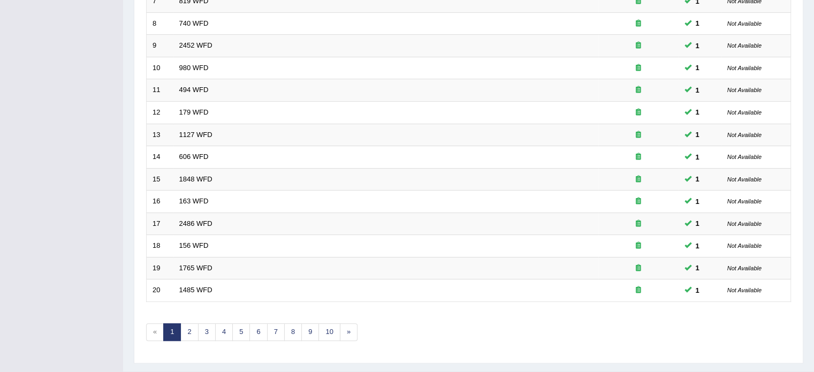
scroll to position [333, 0]
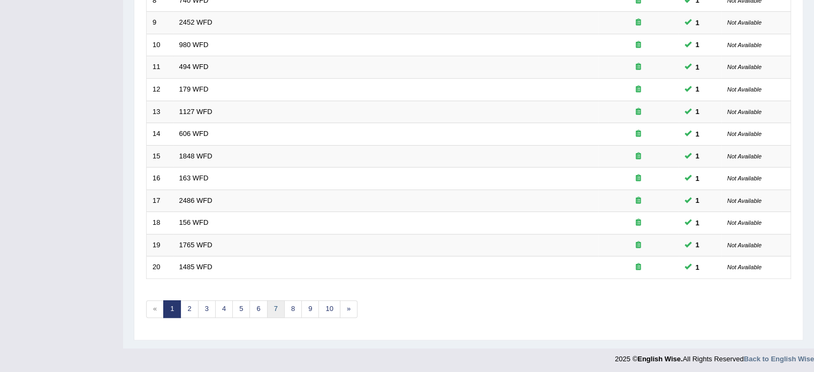
click at [271, 305] on link "7" at bounding box center [276, 309] width 18 height 18
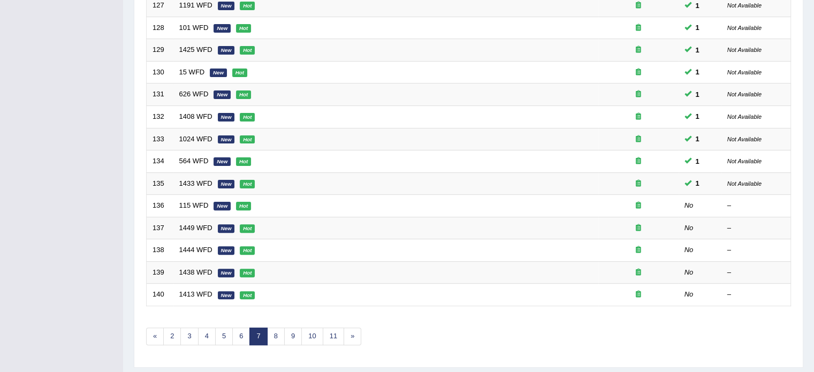
scroll to position [333, 0]
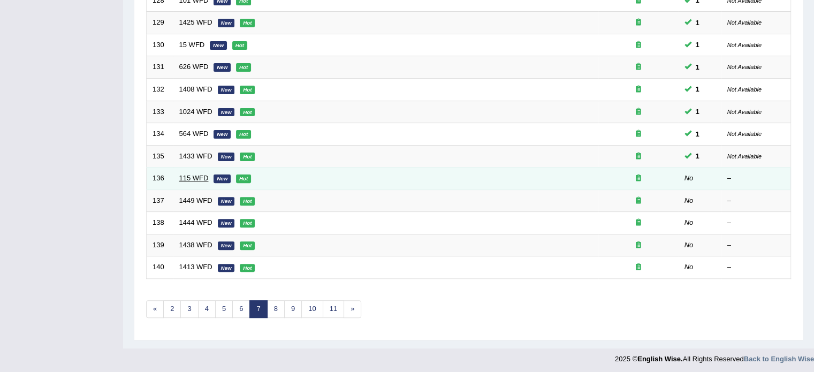
click at [188, 174] on link "115 WFD" at bounding box center [193, 178] width 29 height 8
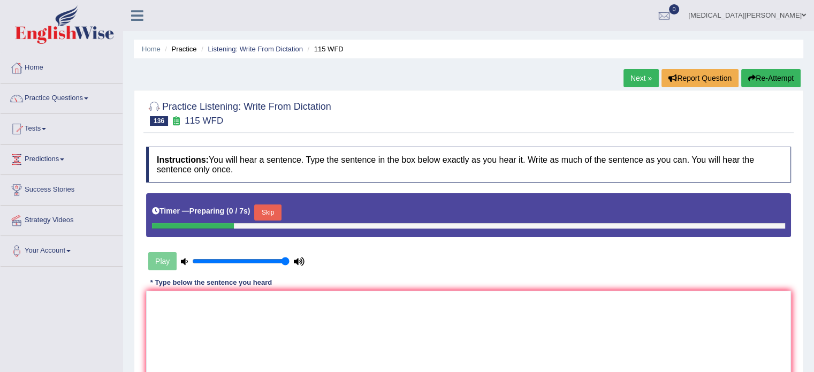
click at [260, 206] on button "Skip" at bounding box center [267, 212] width 27 height 16
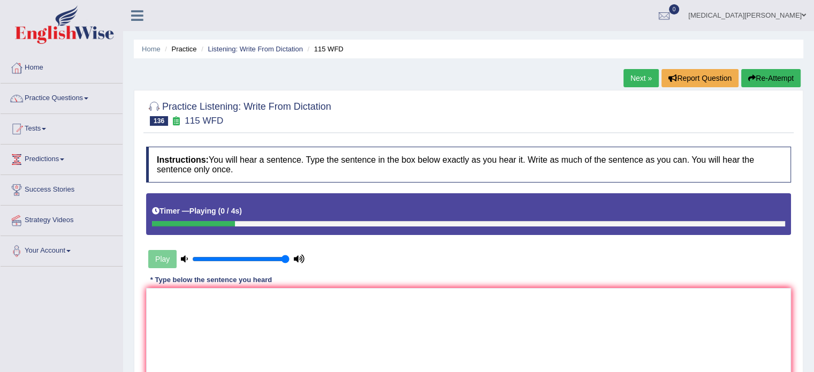
scroll to position [56, 0]
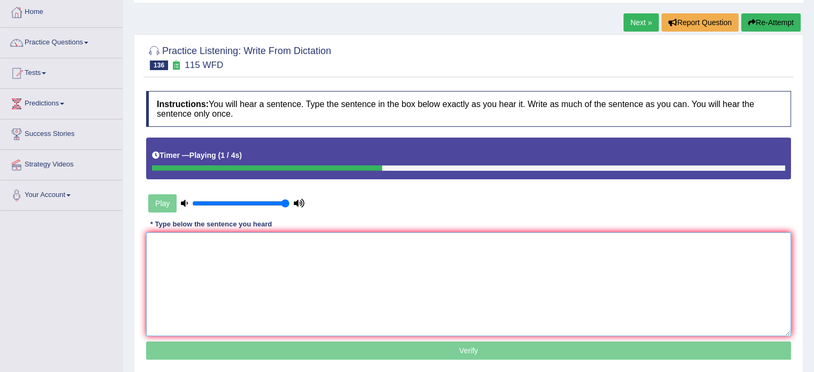
click at [254, 261] on textarea at bounding box center [468, 284] width 645 height 104
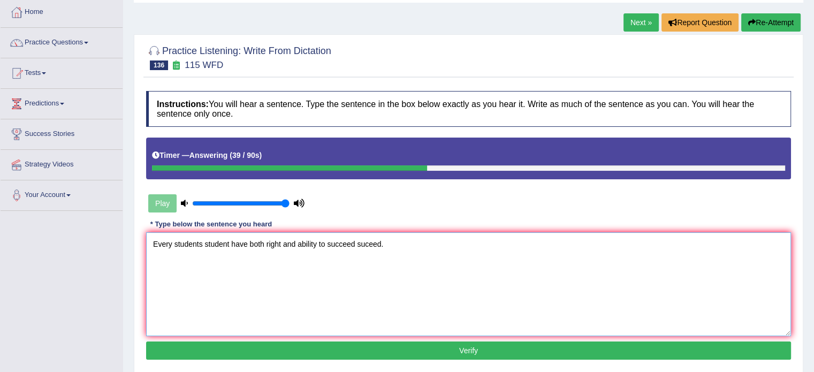
type textarea "Every students student have both right and ability to succeed suceed."
click at [376, 346] on button "Verify" at bounding box center [468, 350] width 645 height 18
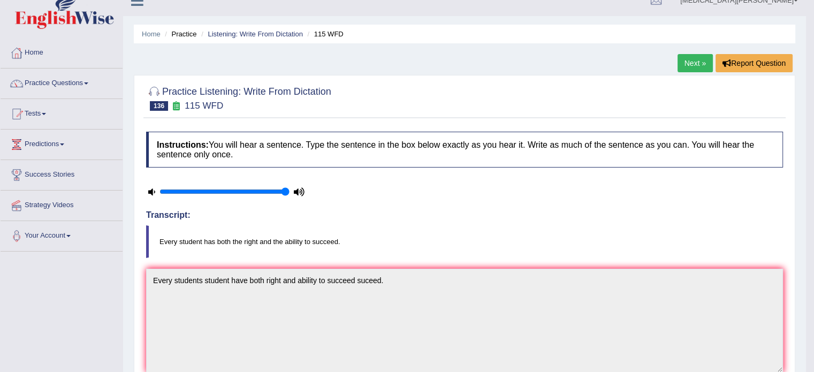
scroll to position [11, 0]
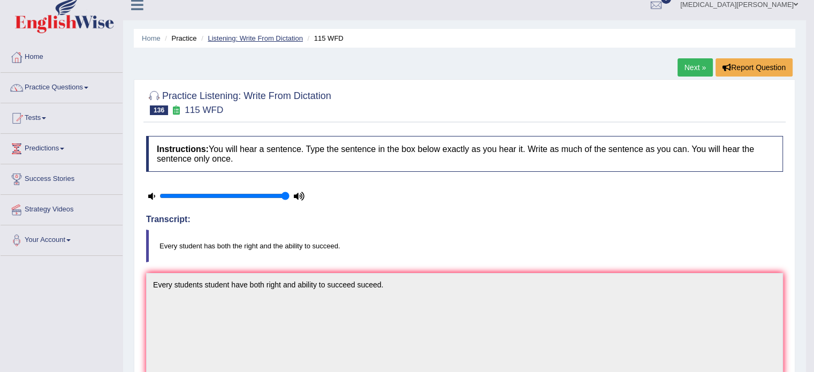
click at [238, 39] on link "Listening: Write From Dictation" at bounding box center [255, 38] width 95 height 8
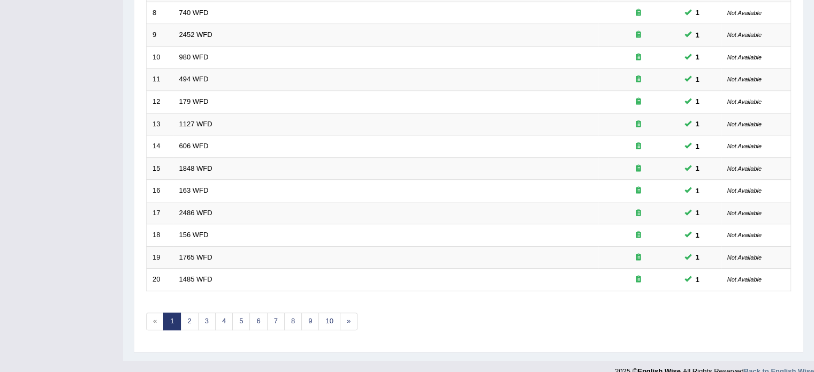
scroll to position [333, 0]
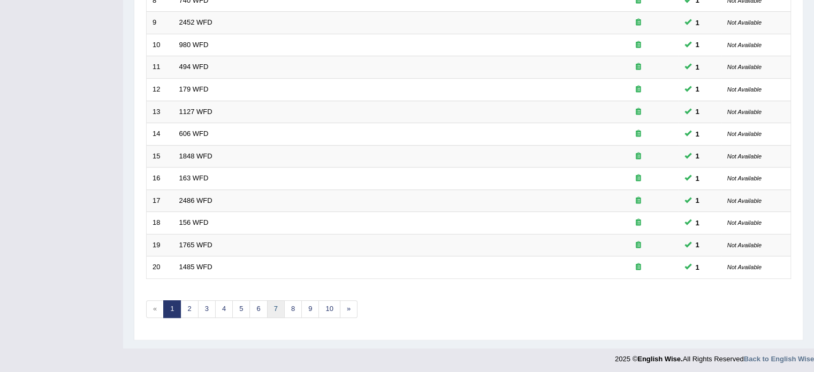
click at [270, 304] on link "7" at bounding box center [276, 309] width 18 height 18
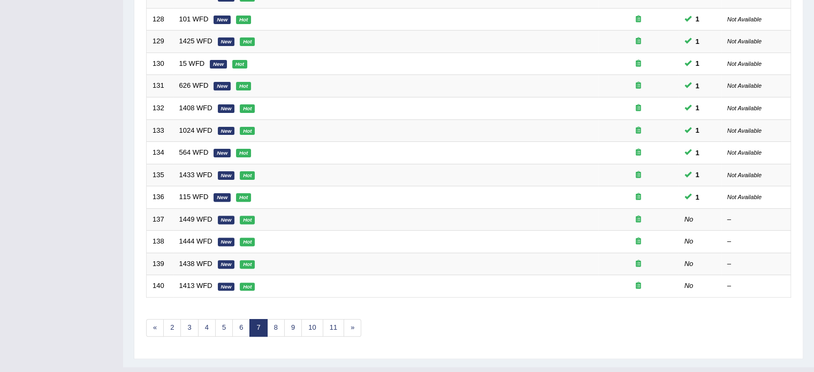
scroll to position [333, 0]
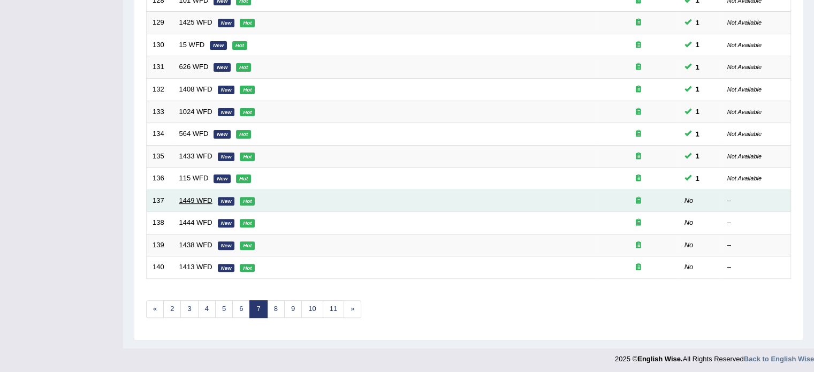
click at [182, 196] on link "1449 WFD" at bounding box center [195, 200] width 33 height 8
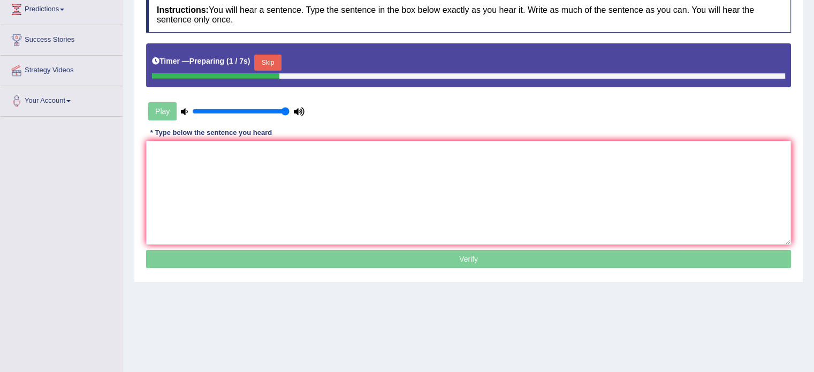
click at [264, 58] on button "Skip" at bounding box center [267, 63] width 27 height 16
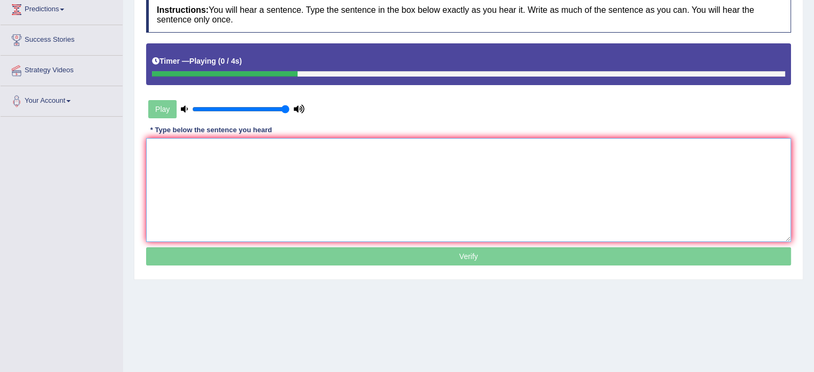
click at [238, 157] on textarea at bounding box center [468, 190] width 645 height 104
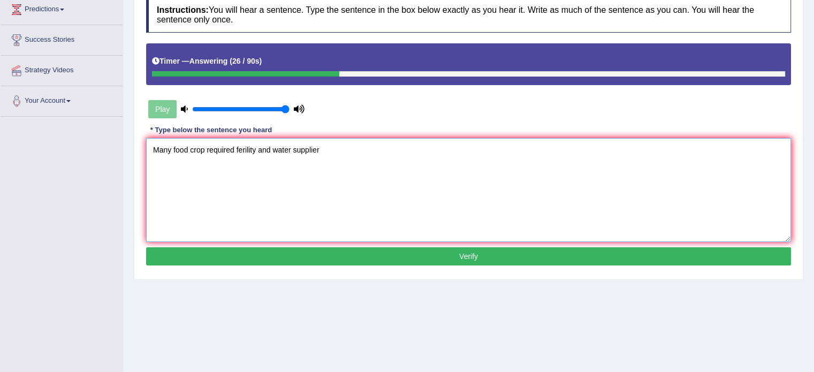
click at [205, 148] on textarea "Many food crop required ferility and water supplier" at bounding box center [468, 190] width 645 height 104
click at [245, 148] on textarea "Many food crop required ferility and water supplier" at bounding box center [468, 190] width 645 height 104
click at [206, 148] on textarea "Many food crop required fertility and water supplier" at bounding box center [468, 190] width 645 height 104
click at [348, 147] on textarea "Many food crop crops required fertility and water supplier" at bounding box center [468, 190] width 645 height 104
type textarea "Many food crop crops required fertility and water supplier."
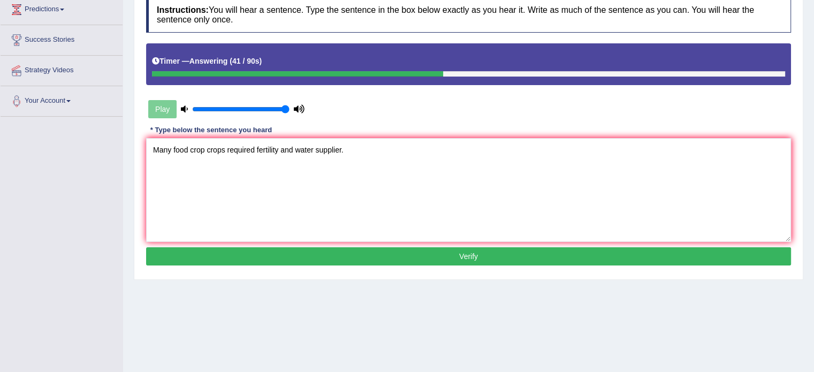
click at [335, 262] on button "Verify" at bounding box center [468, 256] width 645 height 18
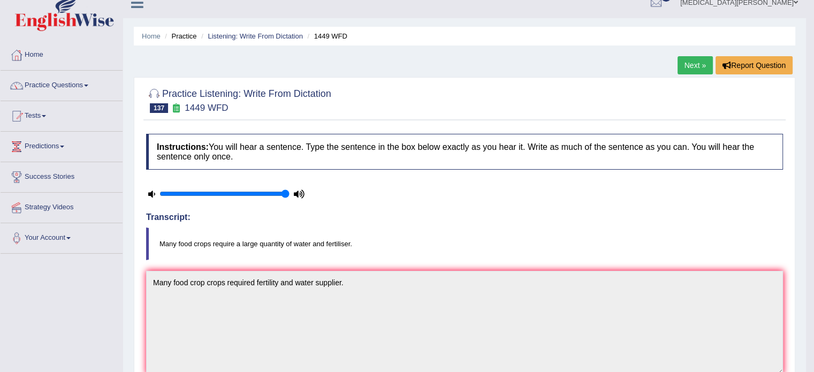
scroll to position [11, 0]
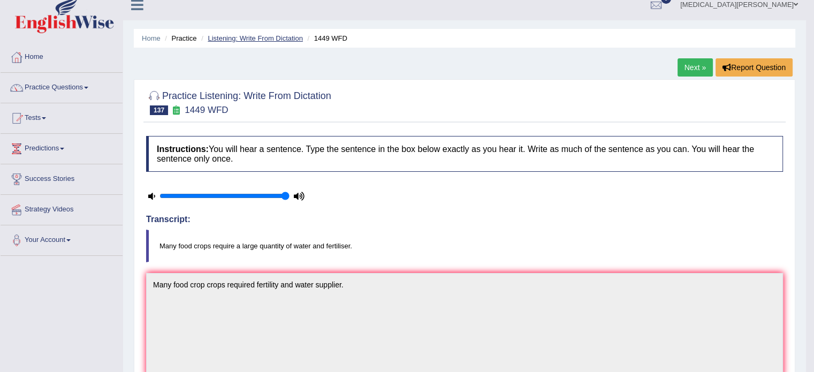
click at [278, 34] on link "Listening: Write From Dictation" at bounding box center [255, 38] width 95 height 8
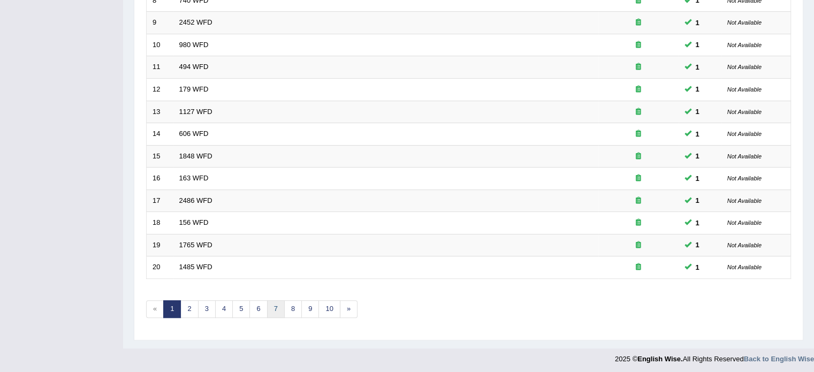
click at [271, 306] on link "7" at bounding box center [276, 309] width 18 height 18
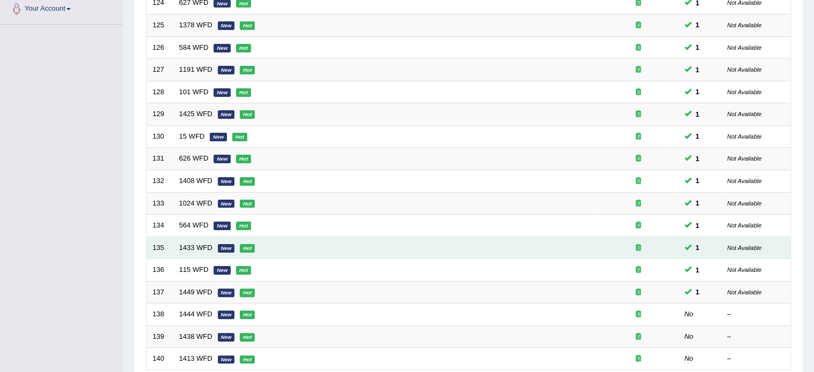
scroll to position [242, 0]
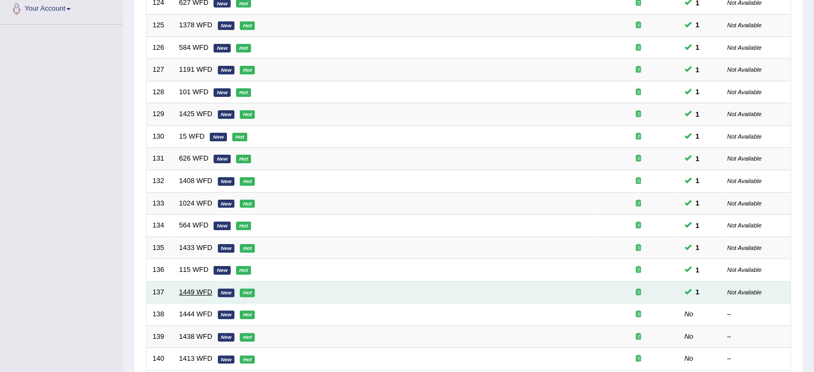
click at [192, 290] on link "1449 WFD" at bounding box center [195, 292] width 33 height 8
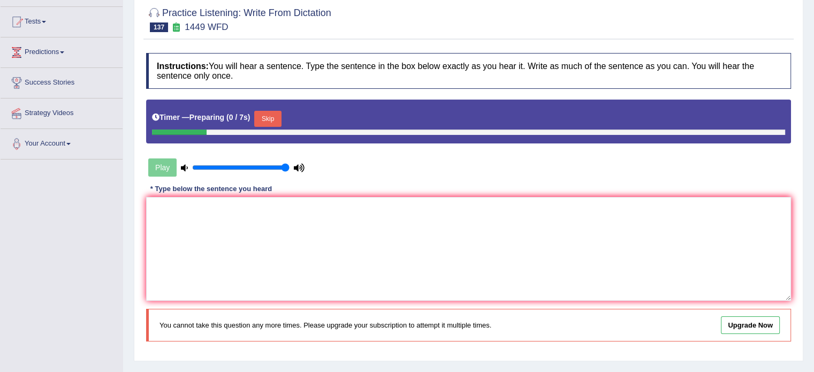
scroll to position [108, 0]
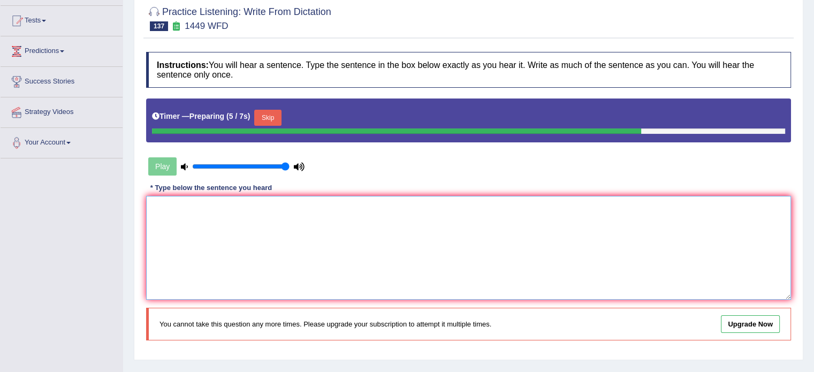
click at [240, 240] on textarea at bounding box center [468, 248] width 645 height 104
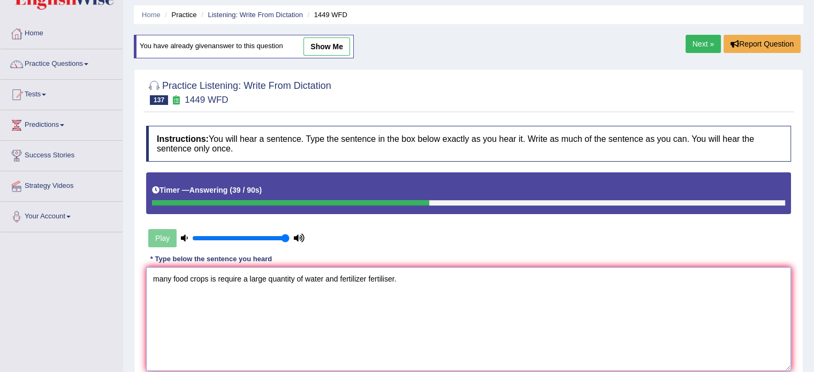
scroll to position [0, 0]
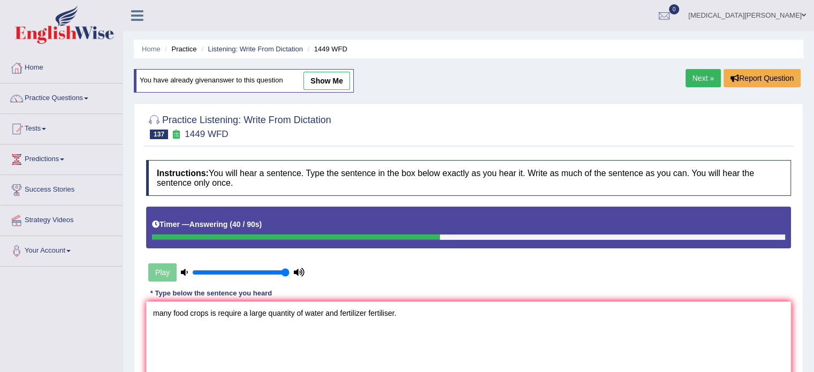
click at [321, 77] on link "show me" at bounding box center [326, 81] width 47 height 18
type textarea "Many food crop crops required fertility and water supplier."
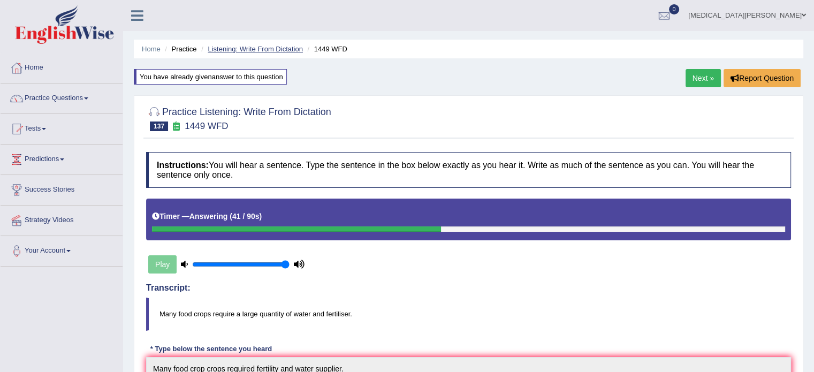
click at [278, 50] on link "Listening: Write From Dictation" at bounding box center [255, 49] width 95 height 8
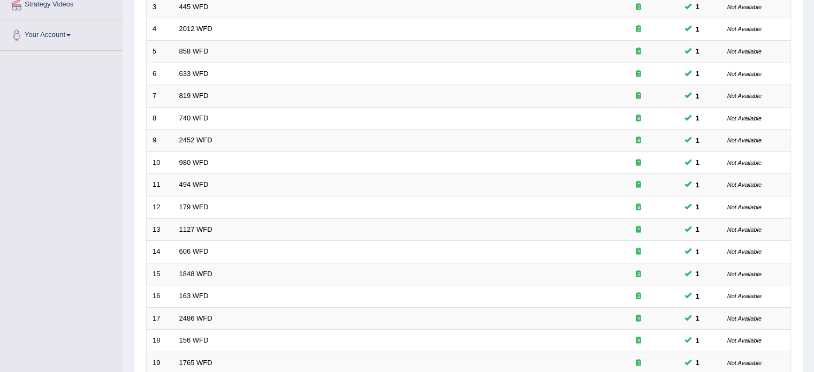
scroll to position [333, 0]
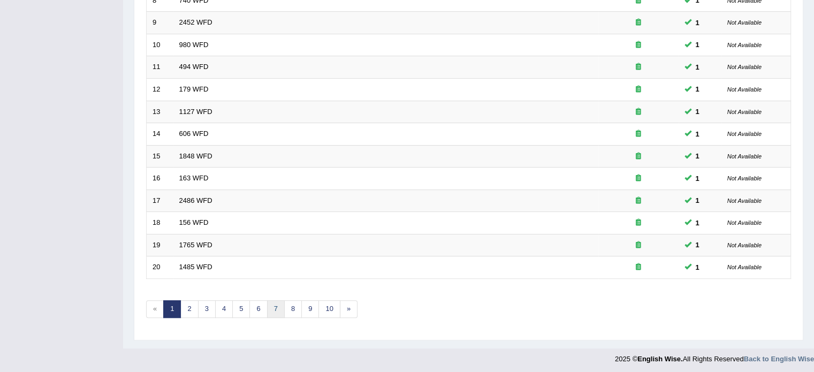
click at [272, 303] on link "7" at bounding box center [276, 309] width 18 height 18
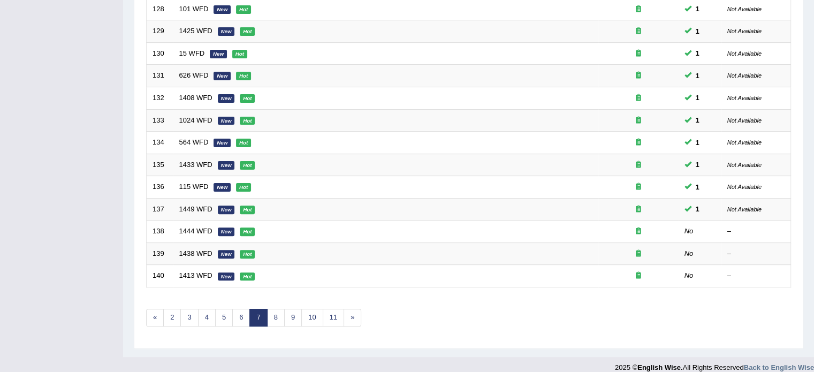
scroll to position [333, 0]
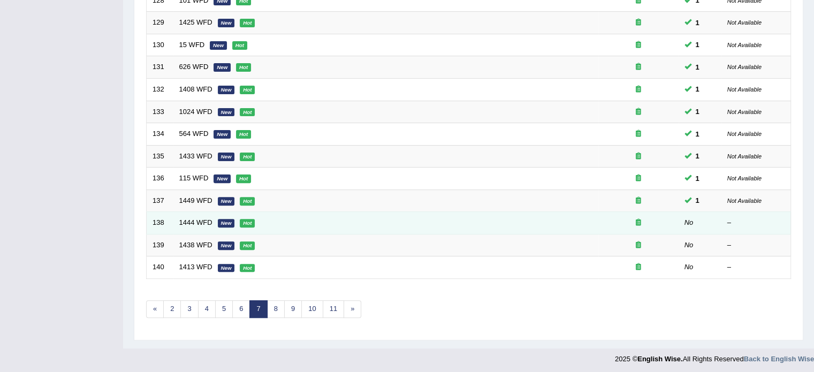
click at [197, 225] on td "1444 WFD New Hot" at bounding box center [385, 223] width 425 height 22
click at [193, 218] on link "1444 WFD" at bounding box center [195, 222] width 33 height 8
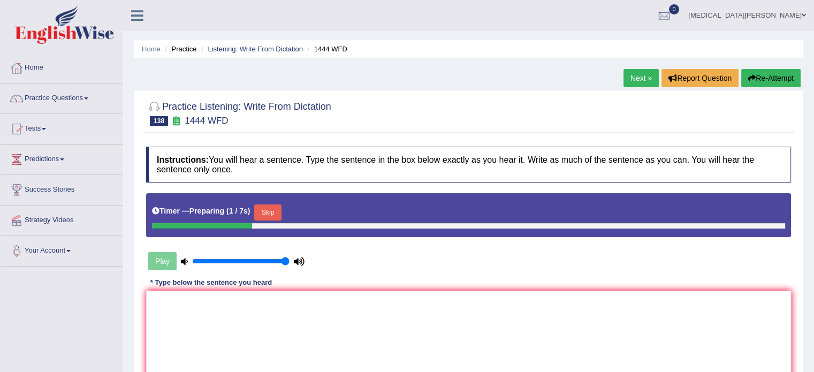
click at [267, 209] on button "Skip" at bounding box center [267, 212] width 27 height 16
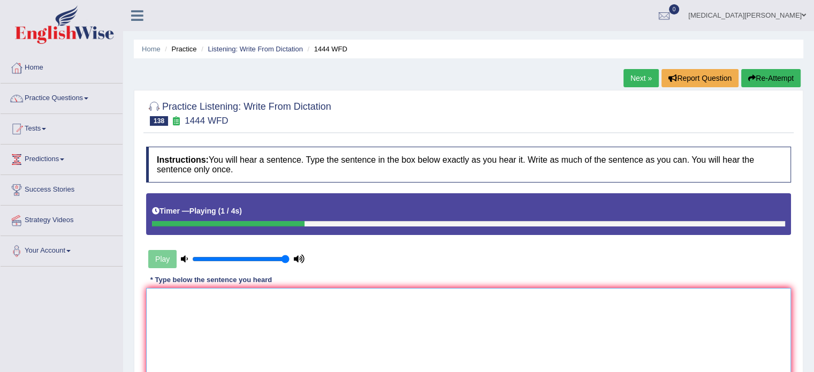
click at [287, 315] on textarea at bounding box center [468, 340] width 645 height 104
click at [212, 300] on textarea "Information techonology changed the way people study today" at bounding box center [468, 340] width 645 height 104
click at [233, 297] on textarea "Information technology changed the way people study today" at bounding box center [468, 340] width 645 height 104
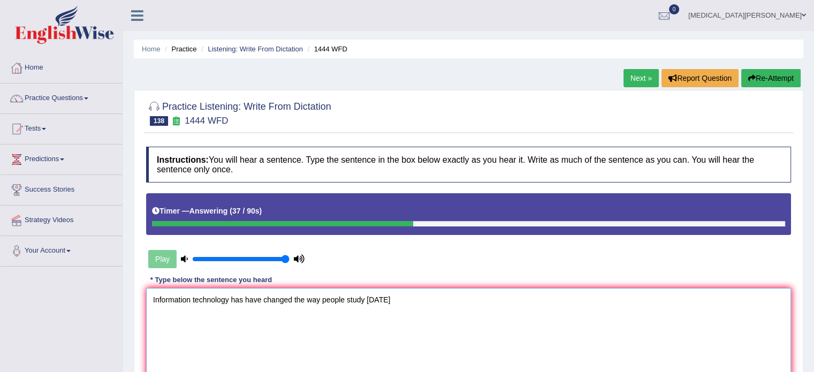
click at [387, 297] on textarea "Information technology has have changed the way people study today" at bounding box center [468, 340] width 645 height 104
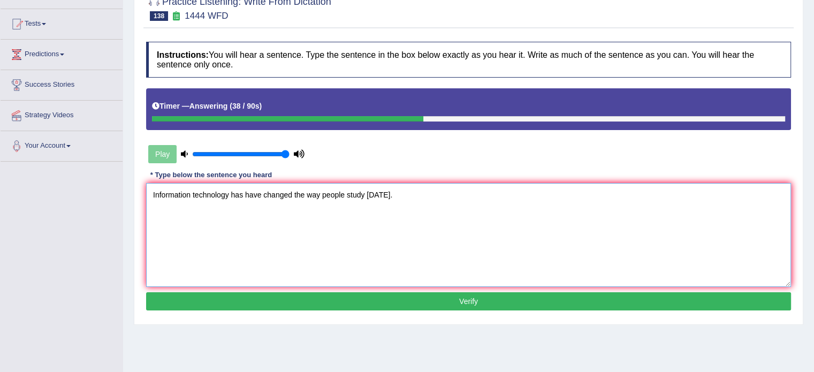
scroll to position [106, 0]
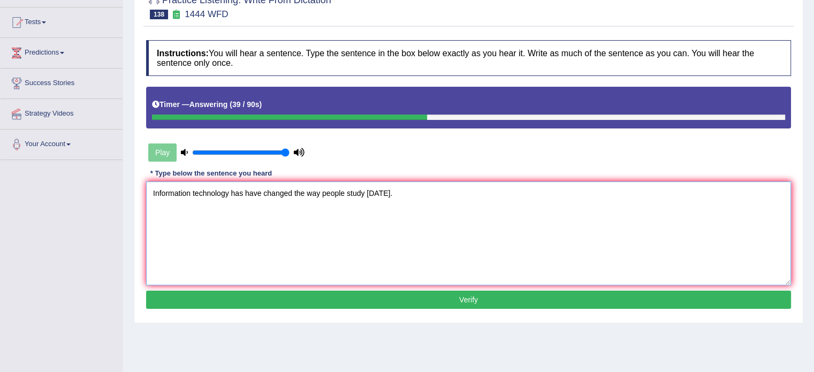
type textarea "Information technology has have changed the way people study today."
click at [385, 300] on button "Verify" at bounding box center [468, 300] width 645 height 18
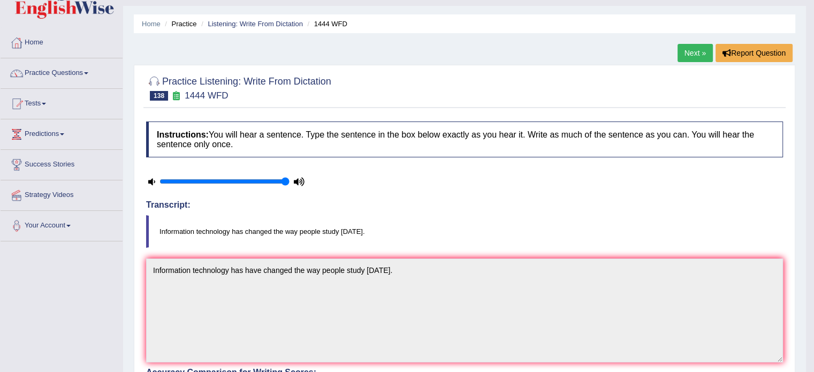
scroll to position [0, 0]
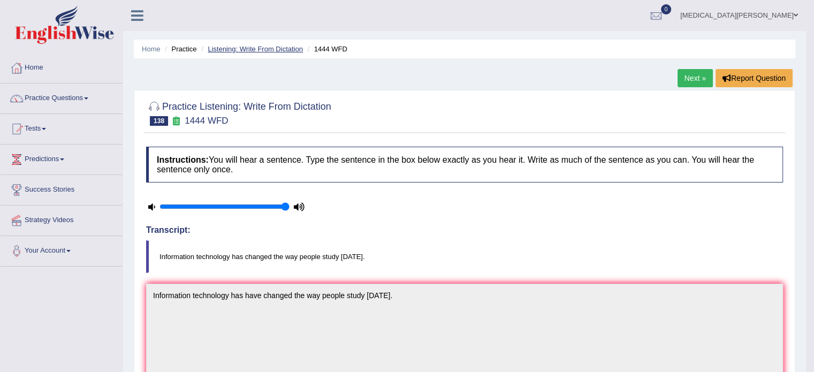
click at [276, 47] on link "Listening: Write From Dictation" at bounding box center [255, 49] width 95 height 8
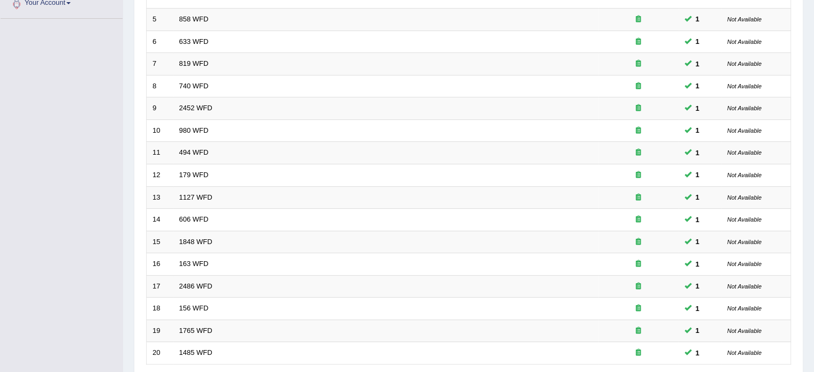
scroll to position [333, 0]
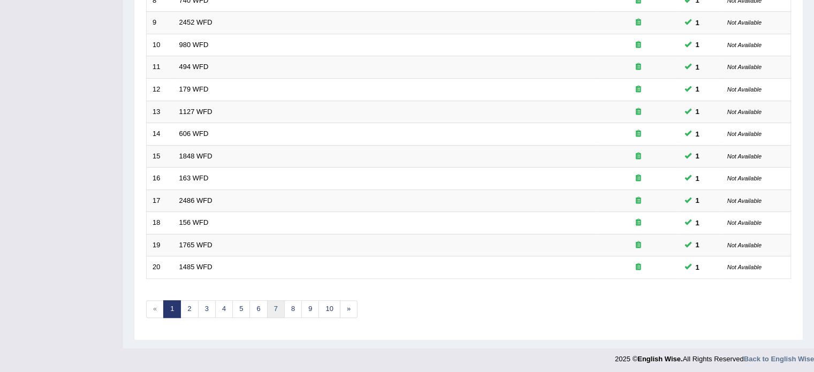
click at [271, 300] on link "7" at bounding box center [276, 309] width 18 height 18
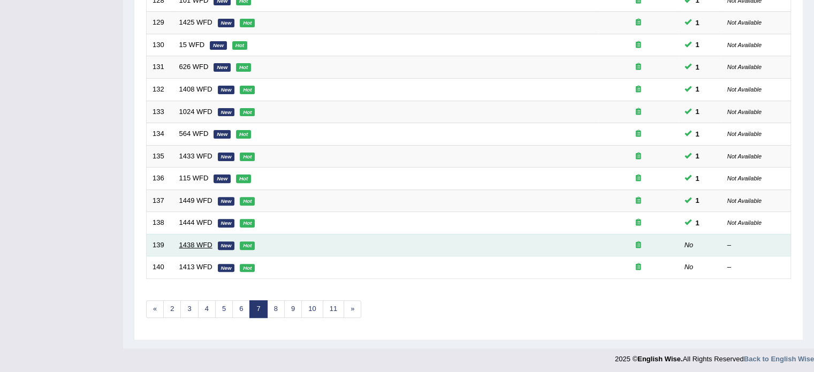
click at [199, 243] on link "1438 WFD" at bounding box center [195, 245] width 33 height 8
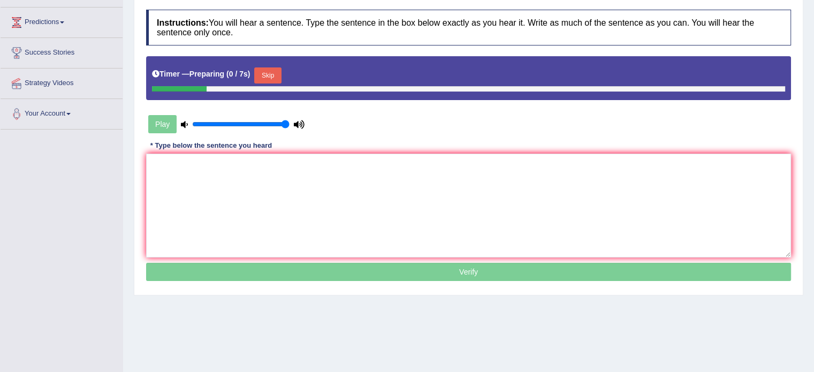
scroll to position [155, 0]
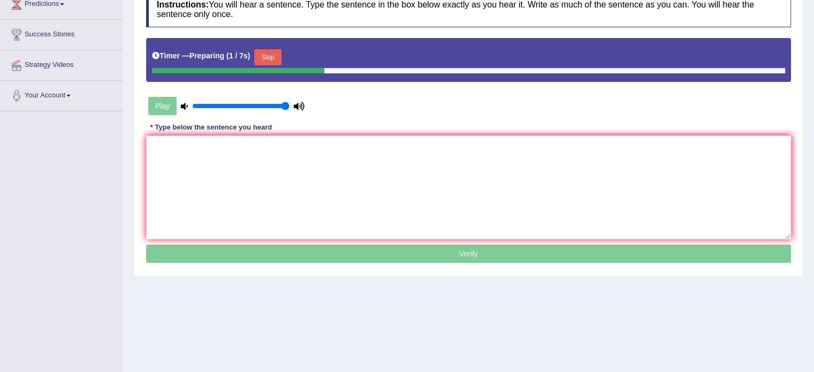
click at [263, 53] on button "Skip" at bounding box center [267, 57] width 27 height 16
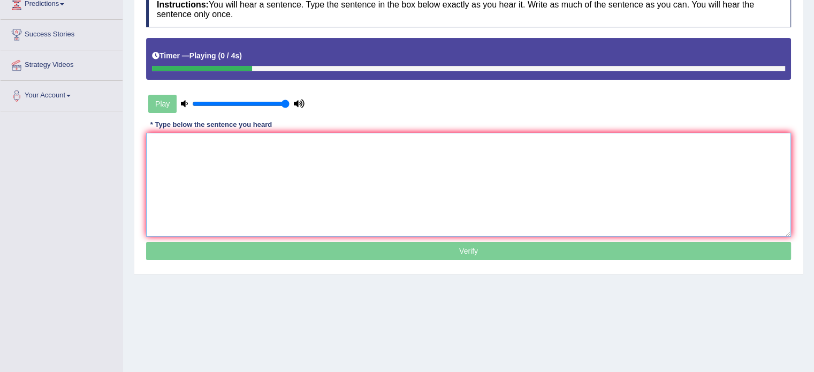
click at [251, 162] on textarea at bounding box center [468, 185] width 645 height 104
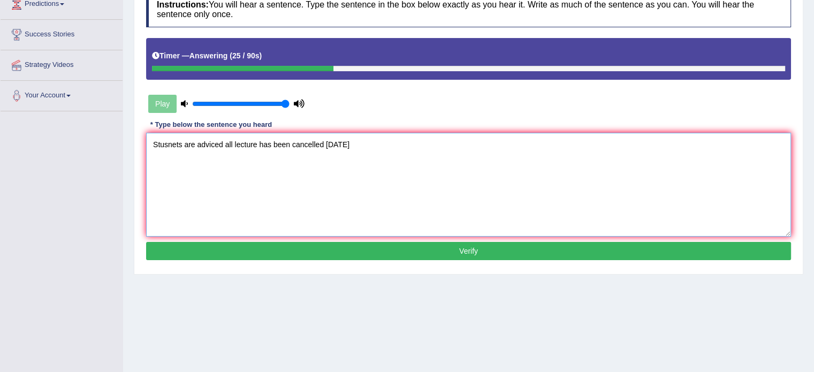
click at [233, 142] on textarea "Stusnets are adviced all lecture has been cancelled today" at bounding box center [468, 185] width 645 height 104
click at [283, 143] on textarea "Stusnets are adviced all the lecture has been cancelled today" at bounding box center [468, 185] width 645 height 104
click at [403, 145] on textarea "Stusnets are adviced all the lecture has lectures have been cancelled today" at bounding box center [468, 185] width 645 height 104
type textarea "Stusnets are adviced all the lecture has lectures have been cancelled today."
click at [360, 242] on button "Verify" at bounding box center [468, 251] width 645 height 18
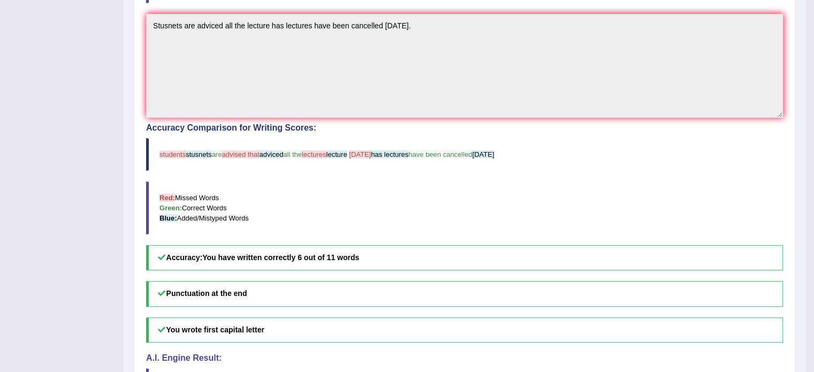
scroll to position [0, 0]
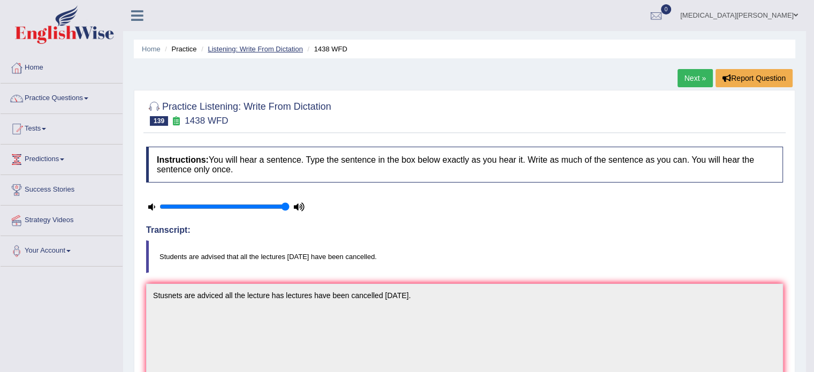
click at [271, 45] on link "Listening: Write From Dictation" at bounding box center [255, 49] width 95 height 8
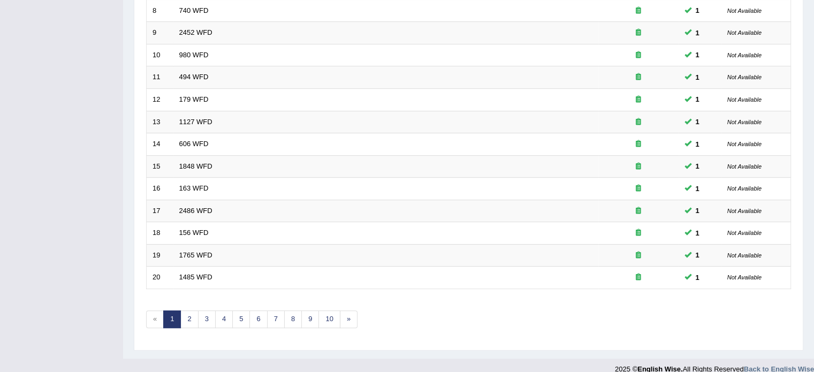
scroll to position [333, 0]
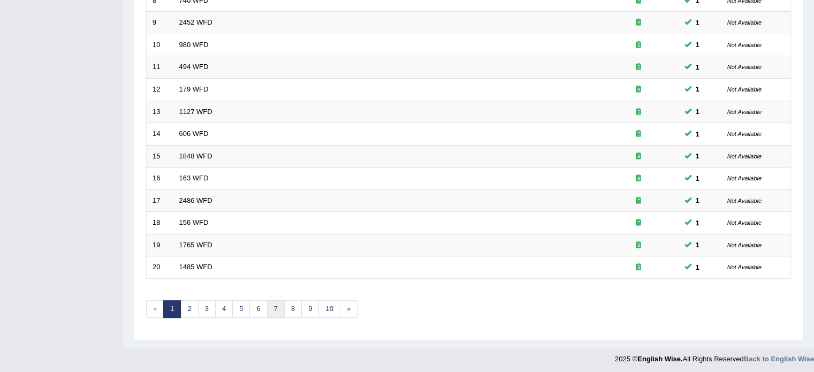
click at [272, 307] on link "7" at bounding box center [276, 309] width 18 height 18
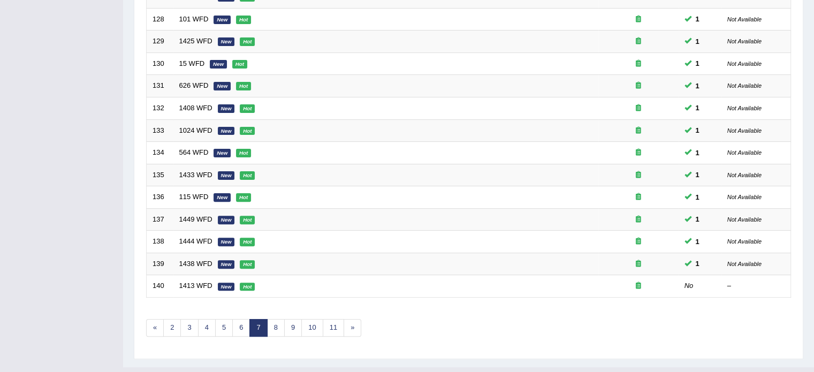
scroll to position [333, 0]
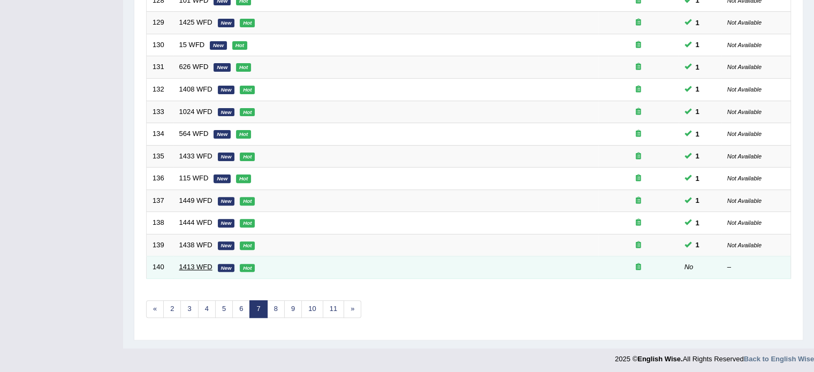
click at [188, 264] on link "1413 WFD" at bounding box center [195, 267] width 33 height 8
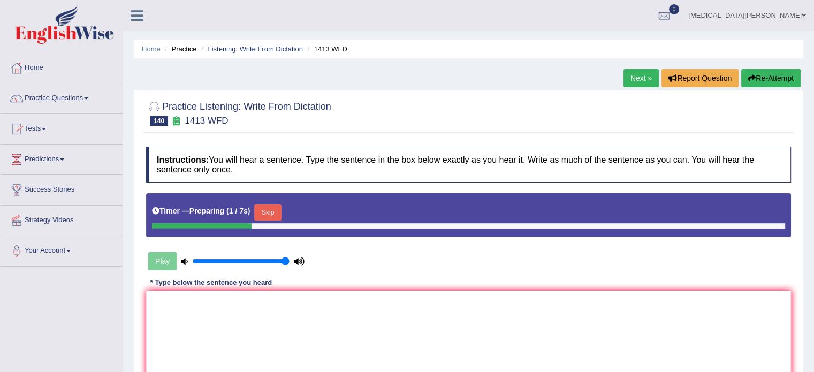
click at [255, 204] on button "Skip" at bounding box center [267, 212] width 27 height 16
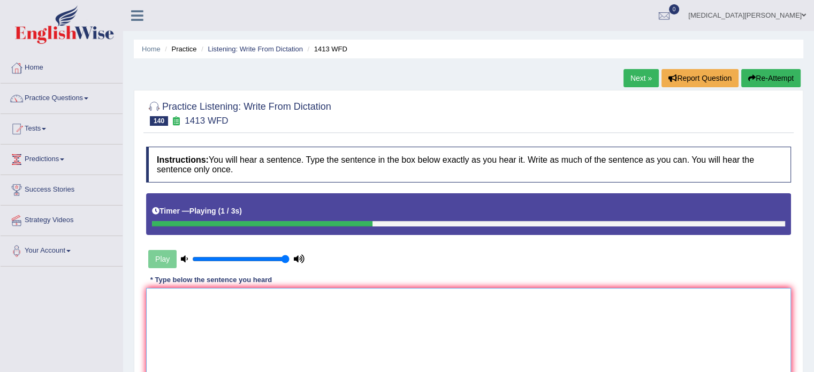
click at [252, 310] on textarea at bounding box center [468, 340] width 645 height 104
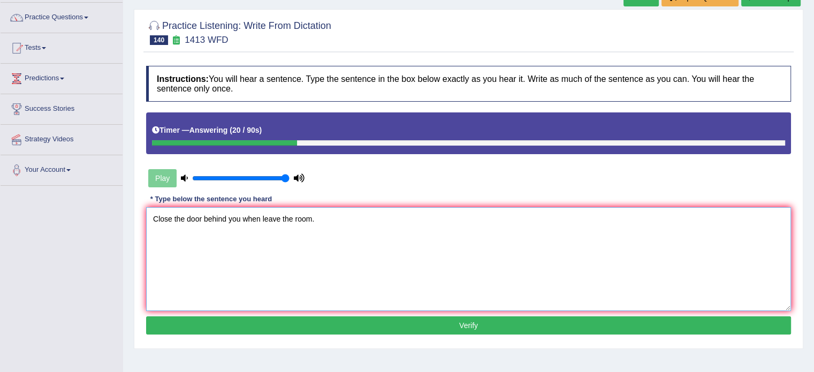
scroll to position [81, 0]
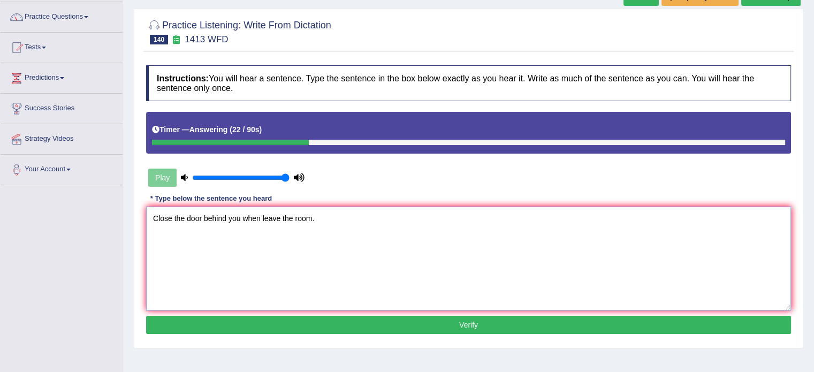
type textarea "Close the door behind you when leave the room."
click at [267, 319] on button "Verify" at bounding box center [468, 325] width 645 height 18
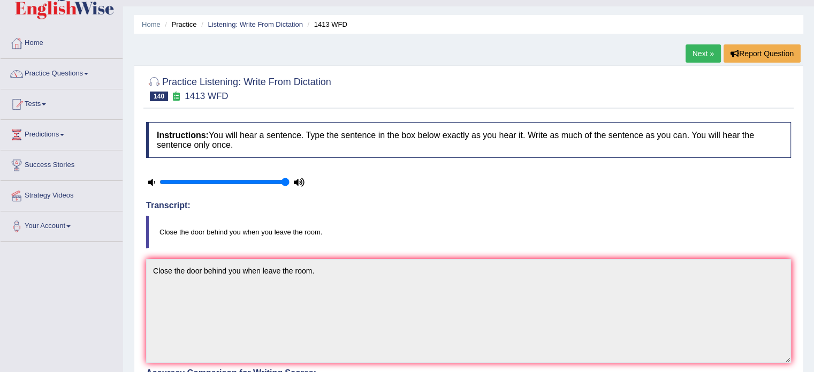
scroll to position [0, 0]
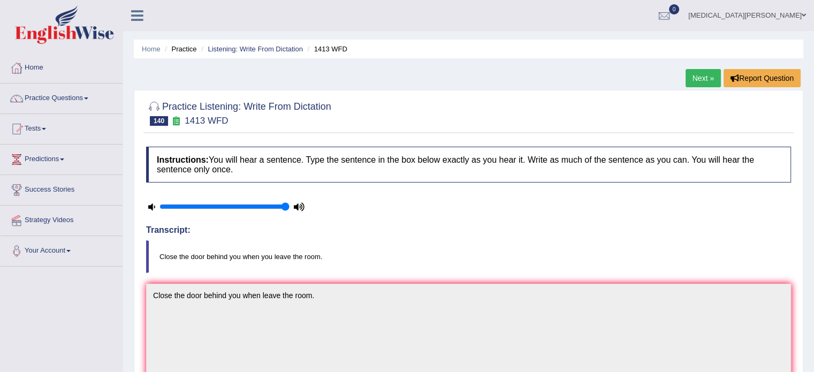
click at [279, 44] on li "Listening: Write From Dictation" at bounding box center [251, 49] width 104 height 10
click at [273, 49] on link "Listening: Write From Dictation" at bounding box center [255, 49] width 95 height 8
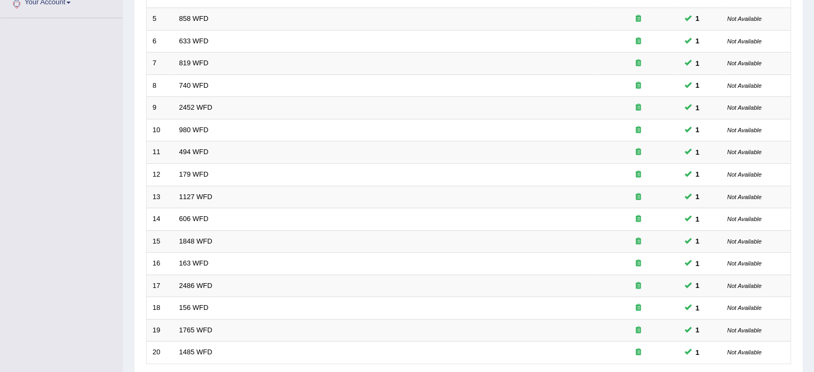
scroll to position [333, 0]
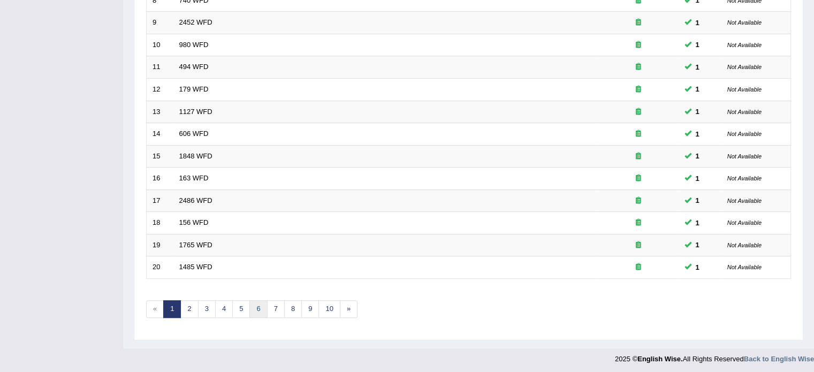
click at [255, 304] on link "6" at bounding box center [258, 309] width 18 height 18
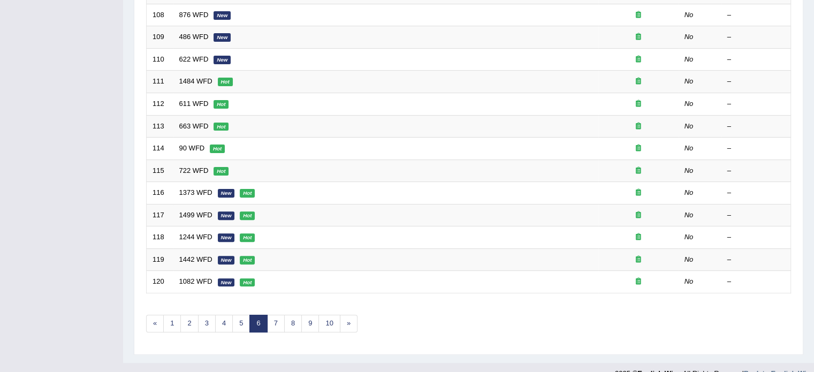
scroll to position [333, 0]
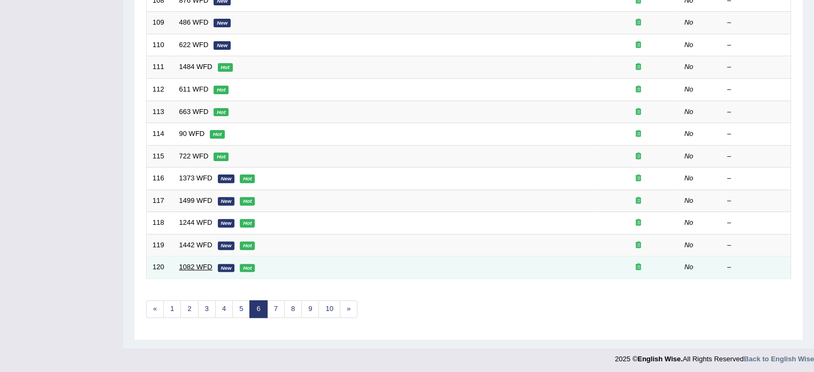
click at [193, 265] on link "1082 WFD" at bounding box center [195, 267] width 33 height 8
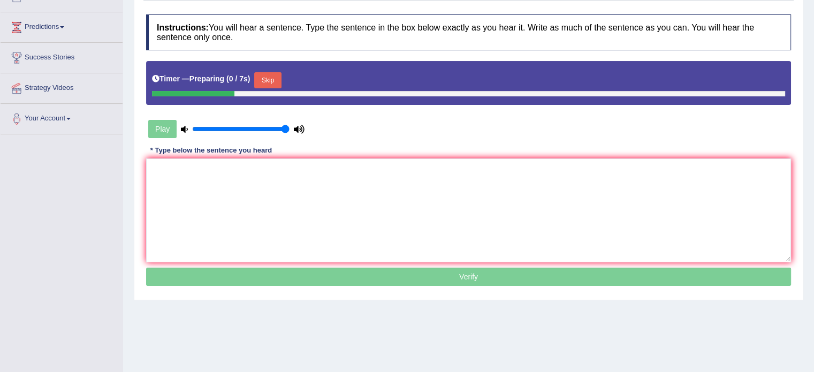
scroll to position [133, 0]
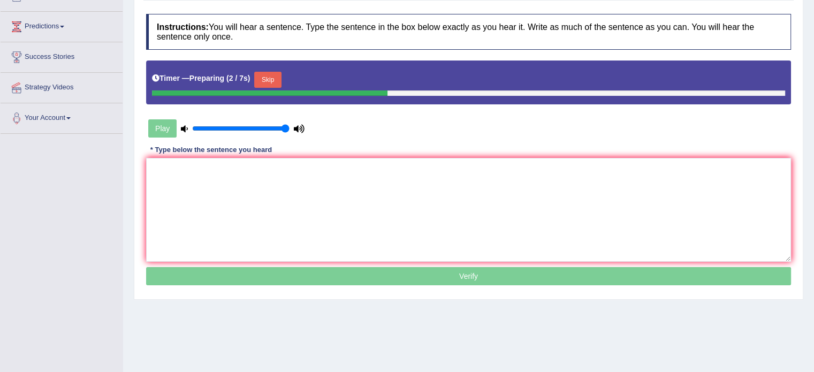
click at [264, 78] on button "Skip" at bounding box center [267, 80] width 27 height 16
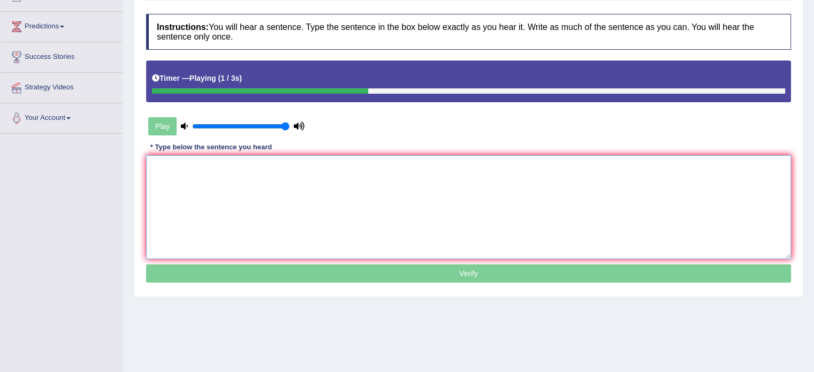
click at [259, 178] on textarea at bounding box center [468, 207] width 645 height 104
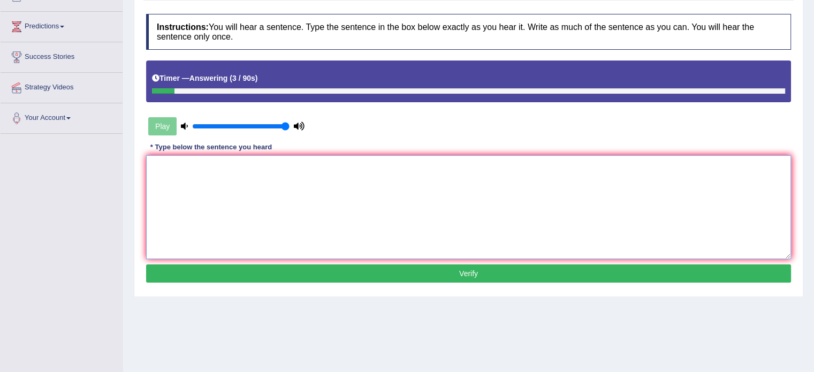
type textarea "T"
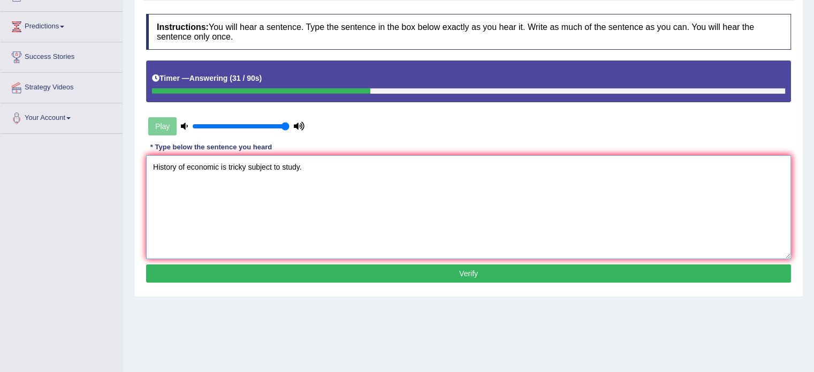
type textarea "History of economic is tricky subject to study."
click at [293, 270] on button "Verify" at bounding box center [468, 273] width 645 height 18
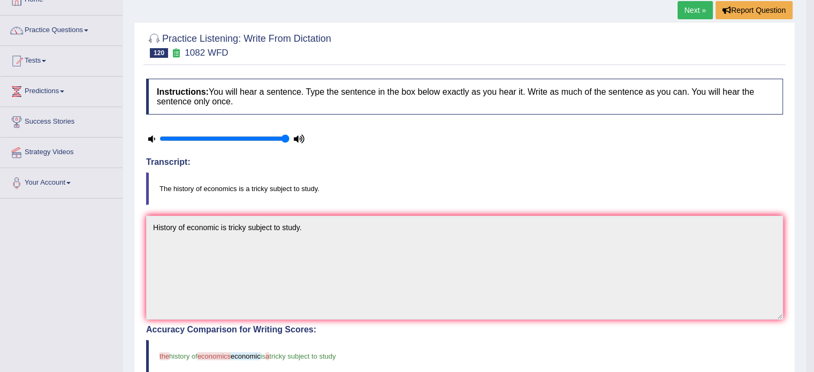
scroll to position [0, 0]
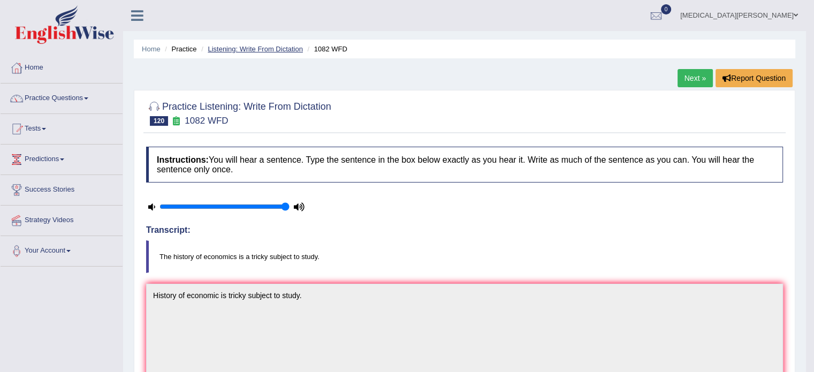
click at [264, 51] on link "Listening: Write From Dictation" at bounding box center [255, 49] width 95 height 8
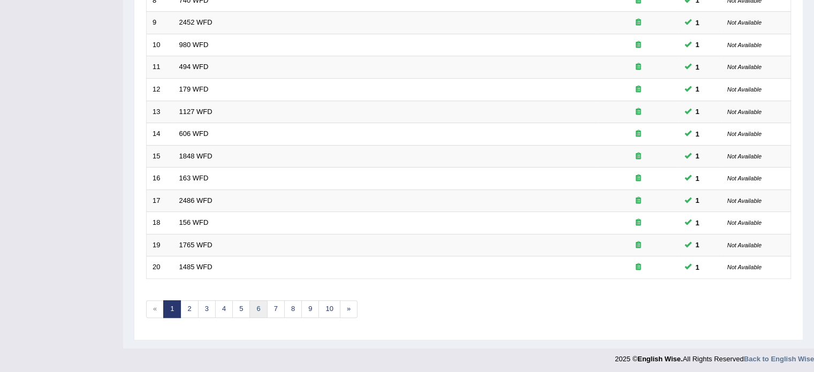
click at [261, 309] on link "6" at bounding box center [258, 309] width 18 height 18
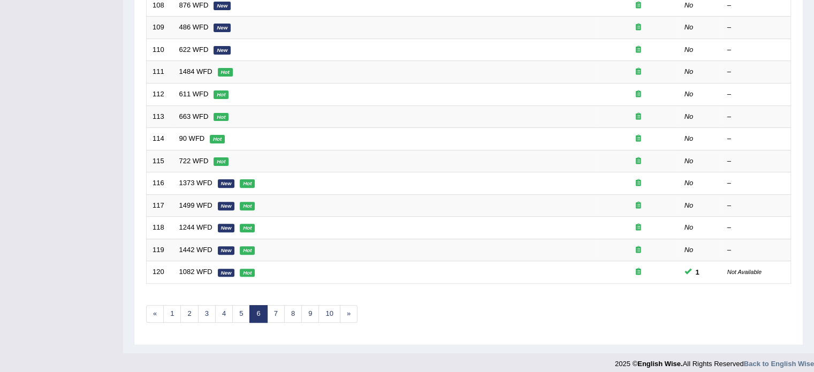
scroll to position [333, 0]
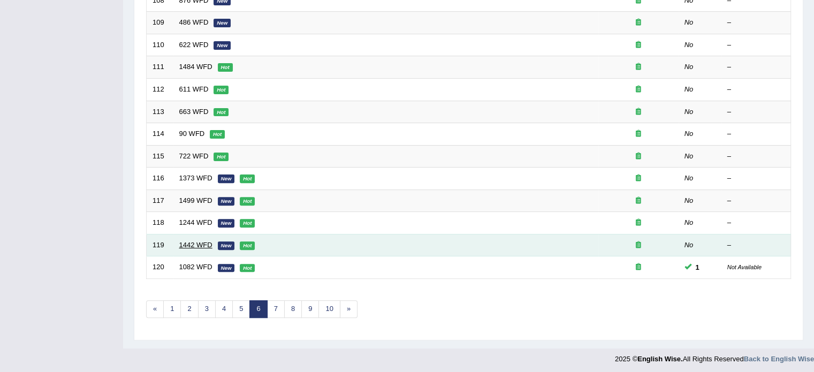
click at [186, 243] on link "1442 WFD" at bounding box center [195, 245] width 33 height 8
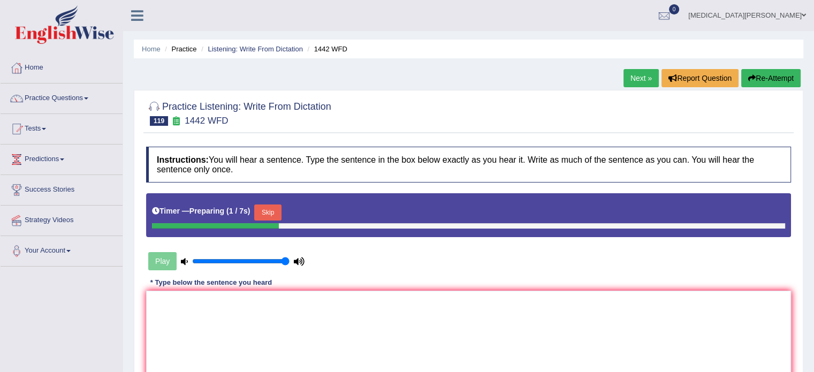
click at [262, 203] on div "Timer — Preparing ( 1 / 7s ) Skip" at bounding box center [468, 212] width 633 height 21
click at [262, 212] on button "Skip" at bounding box center [267, 212] width 27 height 16
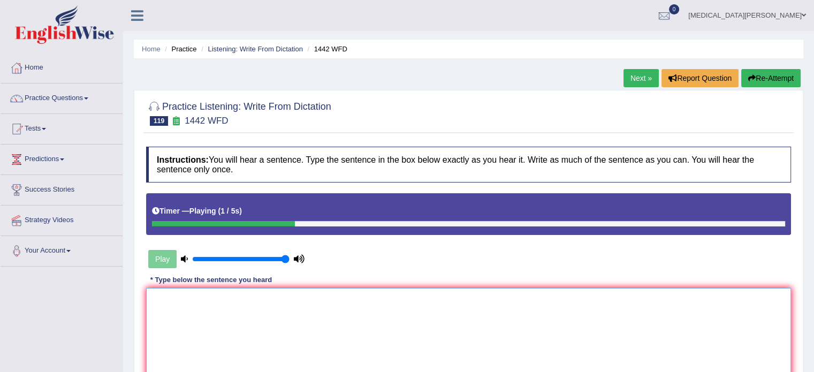
click at [247, 312] on textarea at bounding box center [468, 340] width 645 height 104
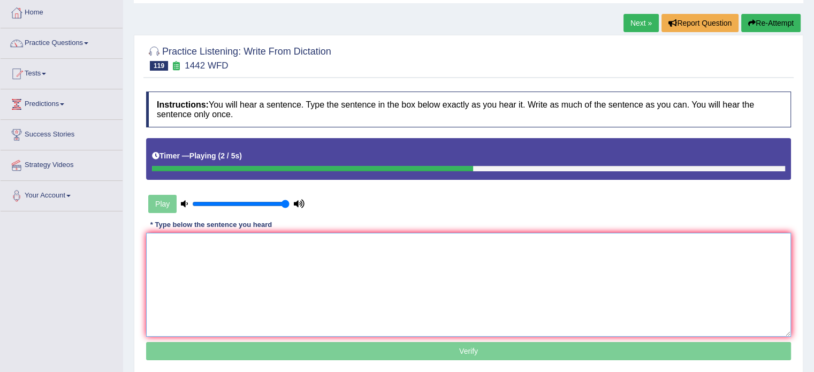
scroll to position [56, 0]
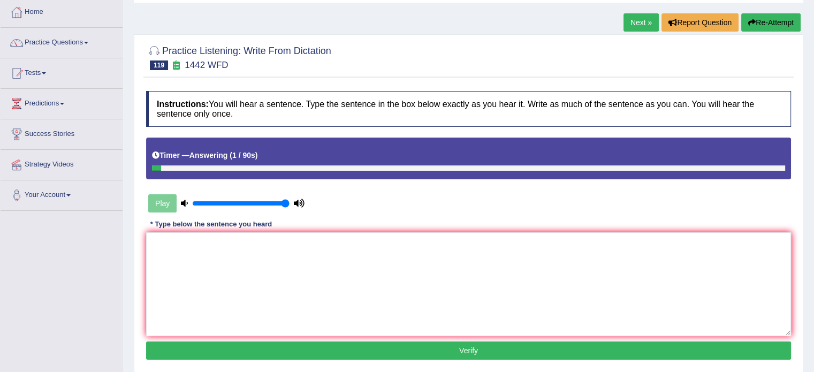
click at [774, 25] on button "Re-Attempt" at bounding box center [770, 22] width 59 height 18
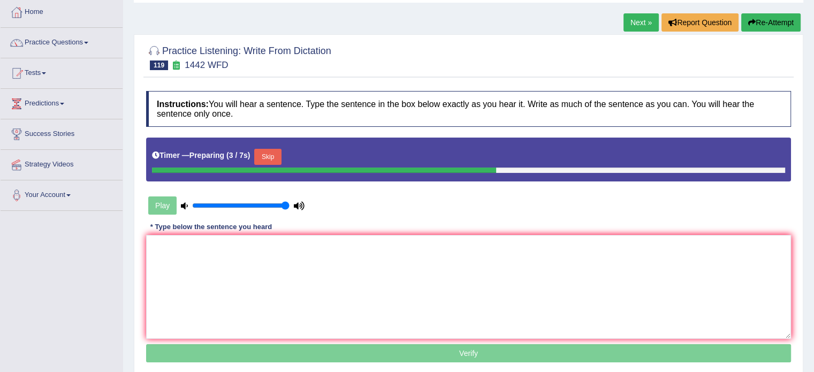
click at [268, 157] on button "Skip" at bounding box center [267, 157] width 27 height 16
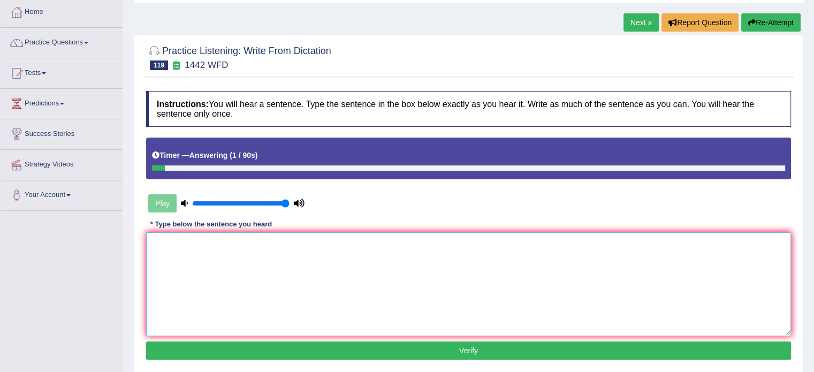
click at [252, 254] on textarea at bounding box center [468, 284] width 645 height 104
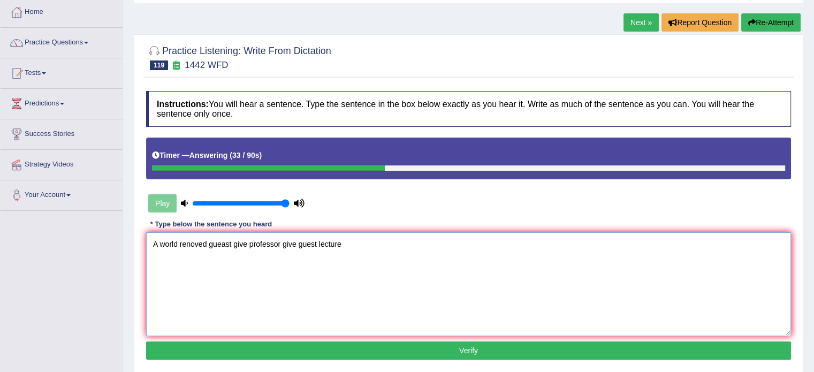
click at [234, 243] on textarea "A world renoved gueast give professor give guest lecture" at bounding box center [468, 284] width 645 height 104
click at [222, 243] on textarea "A world renoved give professor give guest lecture" at bounding box center [468, 284] width 645 height 104
click at [304, 243] on textarea "A world reowned professor give guest lecture" at bounding box center [468, 284] width 645 height 104
type textarea "A world reowned professor give guest lecture."
click at [300, 349] on button "Verify" at bounding box center [468, 350] width 645 height 18
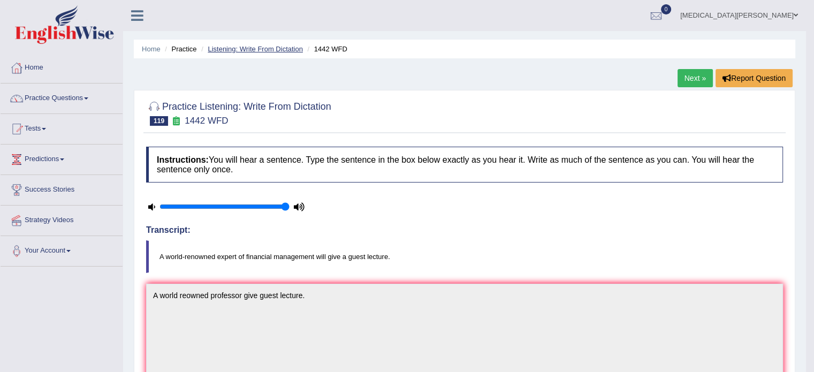
click at [290, 50] on link "Listening: Write From Dictation" at bounding box center [255, 49] width 95 height 8
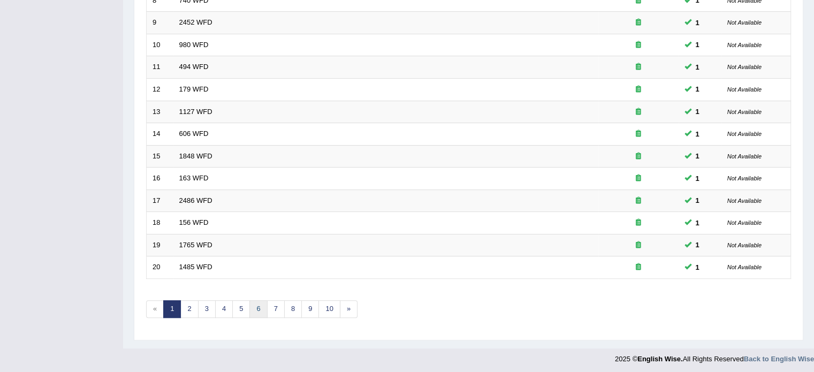
click at [253, 303] on link "6" at bounding box center [258, 309] width 18 height 18
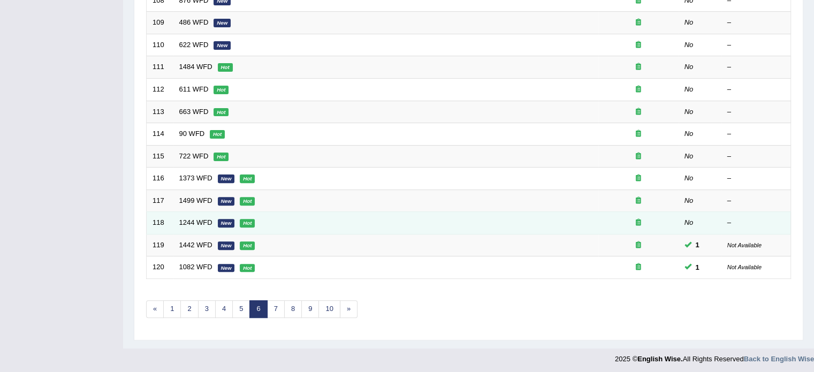
scroll to position [333, 0]
click at [189, 222] on link "1244 WFD" at bounding box center [195, 223] width 33 height 8
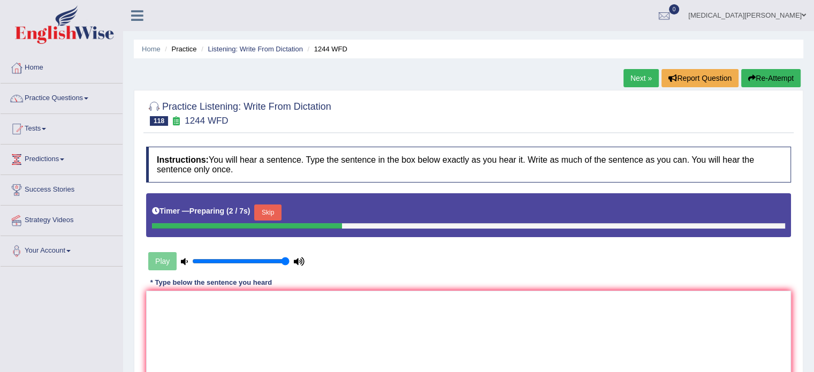
click at [263, 205] on button "Skip" at bounding box center [267, 212] width 27 height 16
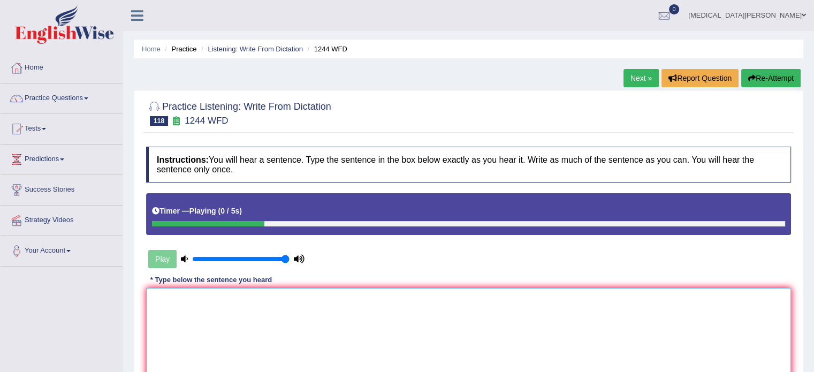
click at [255, 317] on textarea at bounding box center [468, 340] width 645 height 104
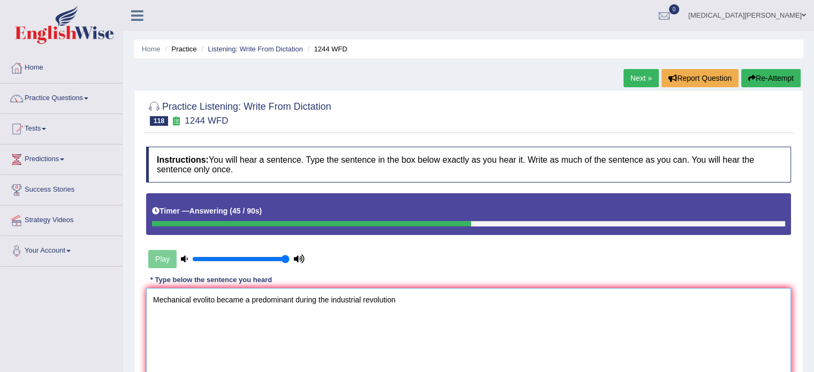
click at [215, 299] on textarea "Mechanical evolito became a predominant during the industrial revolution" at bounding box center [468, 340] width 645 height 104
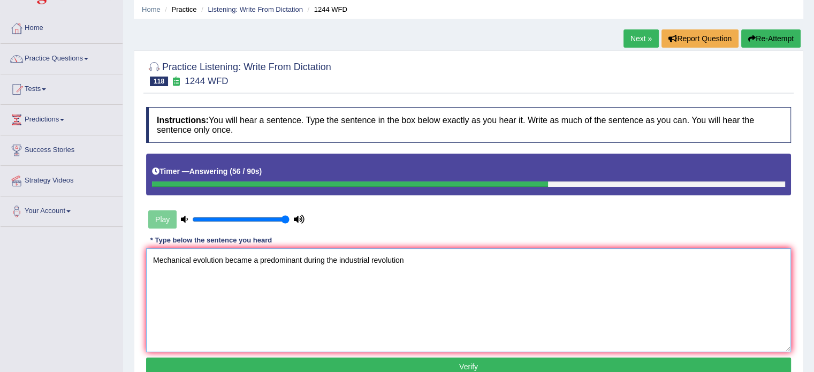
scroll to position [47, 0]
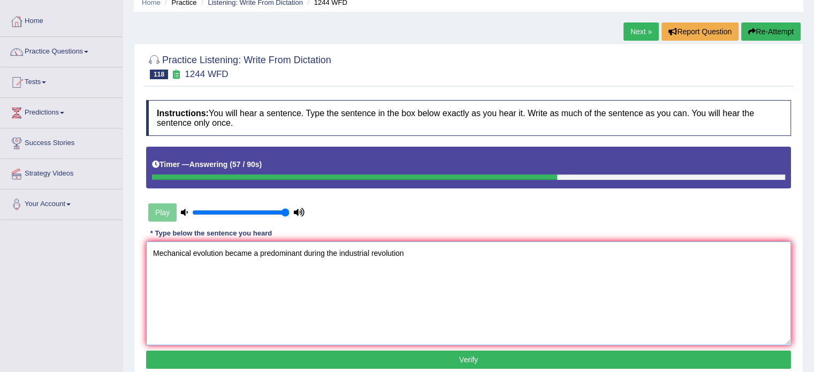
click at [409, 255] on textarea "Mechanical evolution became a predominant during the industrial revolution" at bounding box center [468, 293] width 645 height 104
type textarea "Mechanical evolution became a predominant during the industrial revolutions rev…"
click at [246, 359] on button "Verify" at bounding box center [468, 359] width 645 height 18
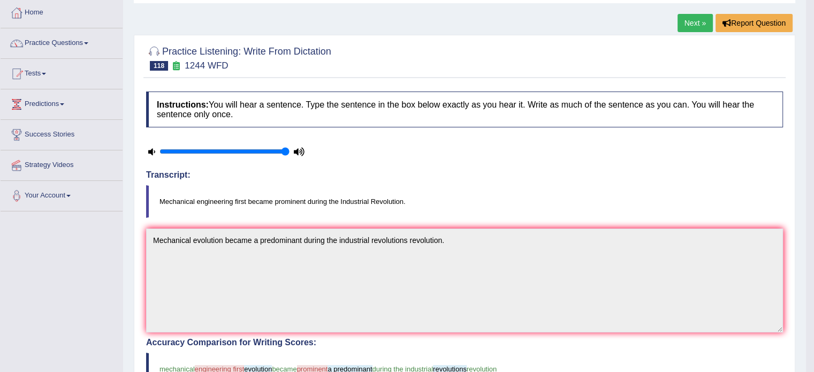
scroll to position [0, 0]
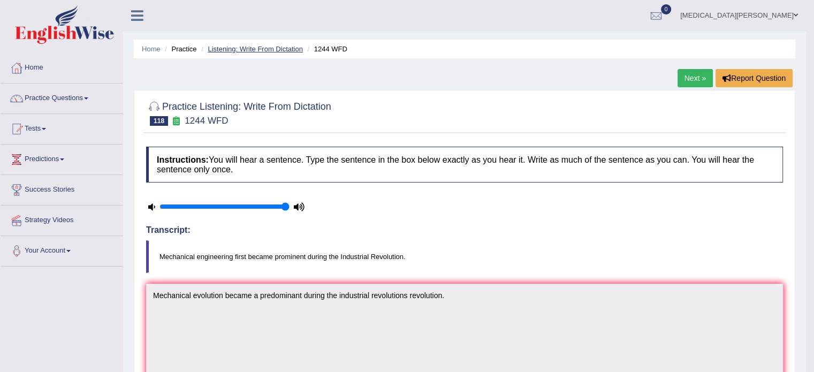
click at [258, 45] on link "Listening: Write From Dictation" at bounding box center [255, 49] width 95 height 8
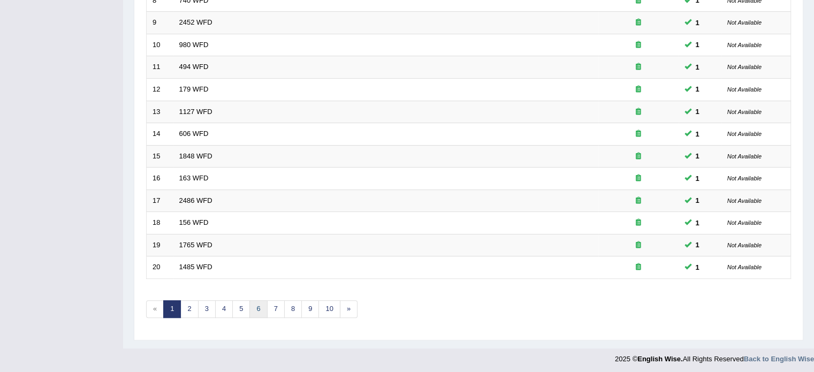
click at [252, 304] on link "6" at bounding box center [258, 309] width 18 height 18
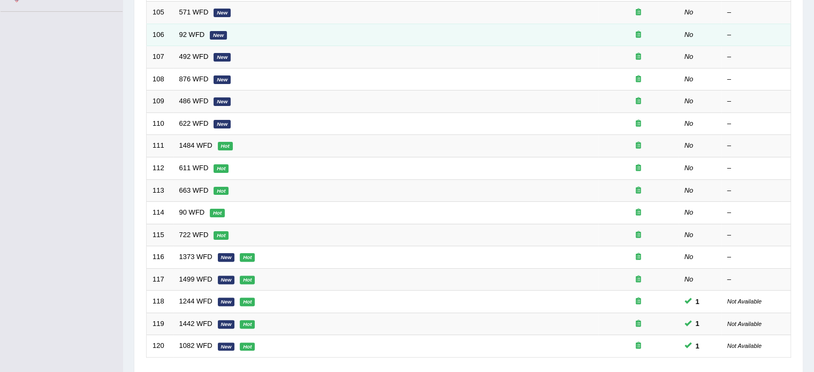
scroll to position [256, 0]
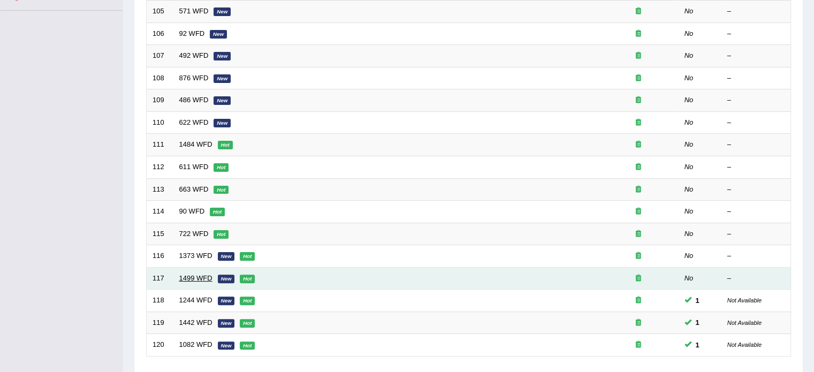
click at [197, 276] on link "1499 WFD" at bounding box center [195, 278] width 33 height 8
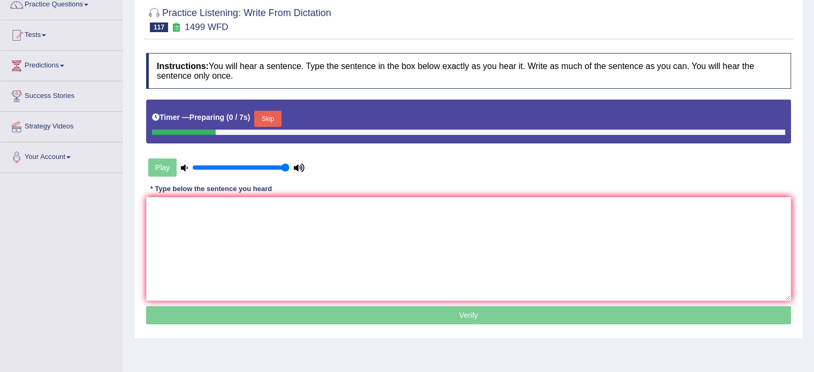
scroll to position [98, 0]
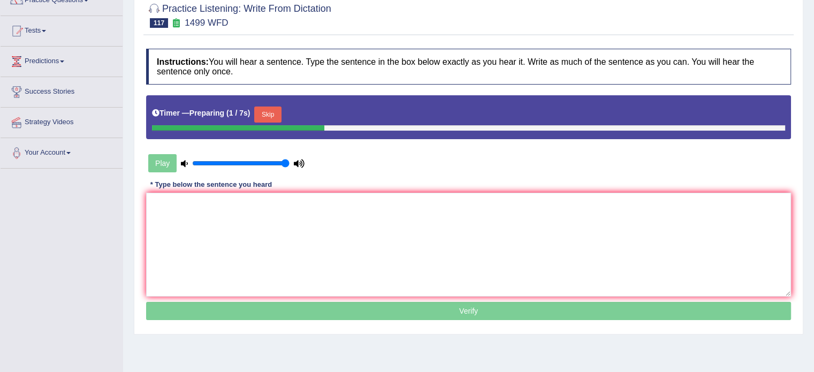
click at [266, 115] on button "Skip" at bounding box center [267, 114] width 27 height 16
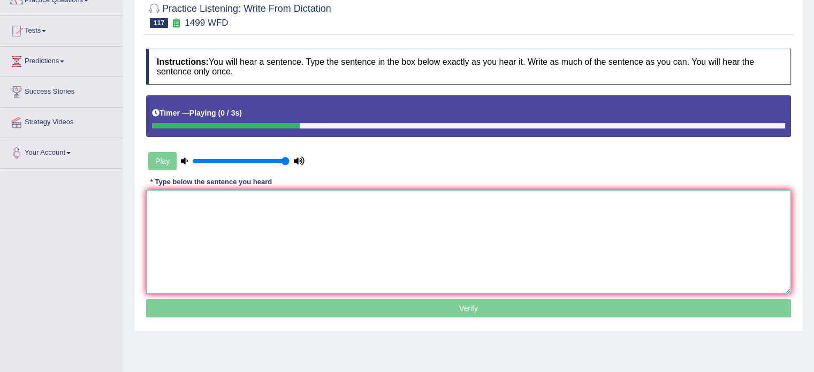
click at [266, 210] on textarea at bounding box center [468, 242] width 645 height 104
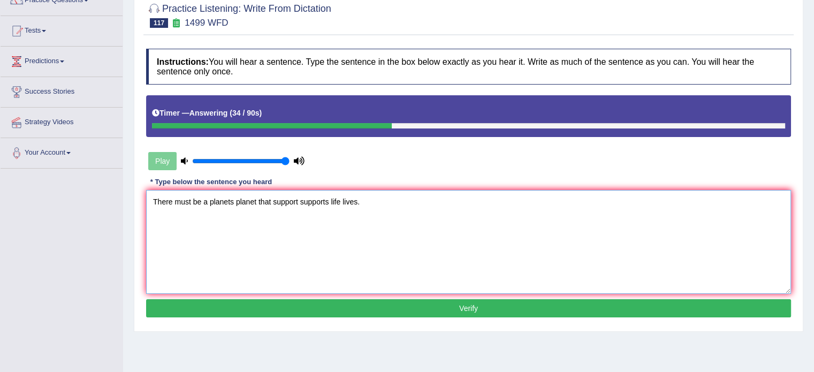
click at [257, 201] on textarea "There must be a planets planet that support supports life lives." at bounding box center [468, 242] width 645 height 104
click at [330, 297] on div "Instructions: You will hear a sentence. Type the sentence in the box below exac…" at bounding box center [468, 184] width 650 height 283
drag, startPoint x: 391, startPoint y: 199, endPoint x: 380, endPoint y: 201, distance: 10.4
click at [380, 201] on textarea "There must be a planets planet in the universe that support supports life lives." at bounding box center [468, 242] width 645 height 104
click at [350, 200] on textarea "There must be a planets planet in the universe that support supports lives." at bounding box center [468, 242] width 645 height 104
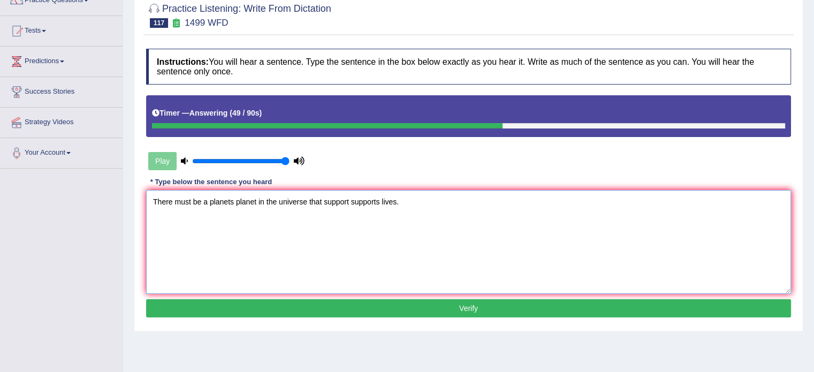
click at [381, 203] on textarea "There must be a planets planet in the universe that support supports lives." at bounding box center [468, 242] width 645 height 104
paste textarea "life"
click at [353, 201] on textarea "There must be a planets planet in the universe that support supports life." at bounding box center [468, 242] width 645 height 104
paste textarea "lives"
click at [400, 199] on textarea "There must be a planets planet in the universe that support lives supports life." at bounding box center [468, 242] width 645 height 104
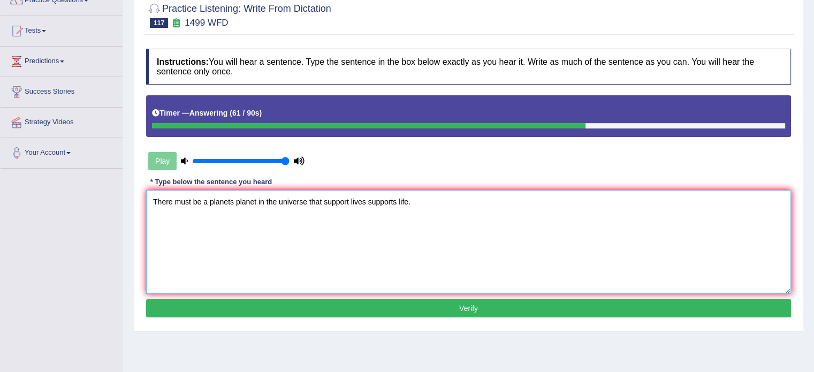
type textarea "There must be a planets planet in the universe that support lives supports life."
click at [377, 303] on button "Verify" at bounding box center [468, 308] width 645 height 18
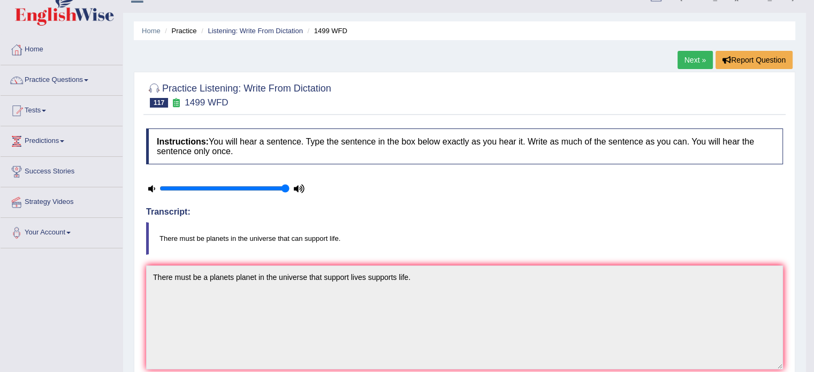
scroll to position [17, 0]
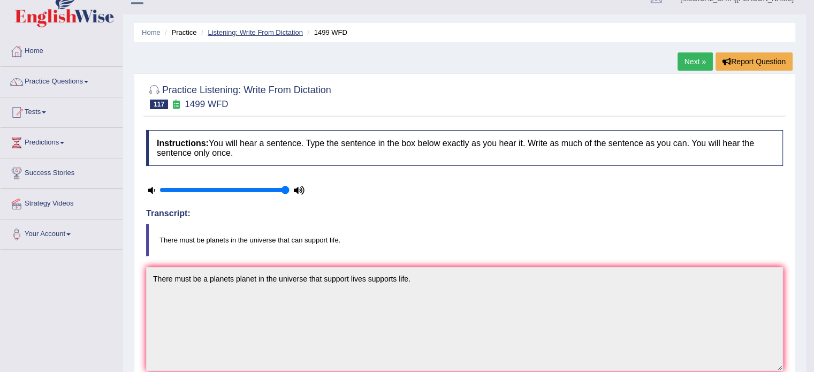
click at [272, 32] on link "Listening: Write From Dictation" at bounding box center [255, 32] width 95 height 8
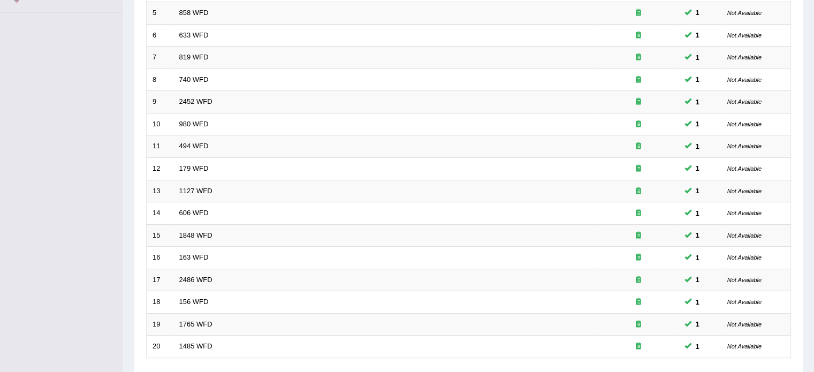
scroll to position [333, 0]
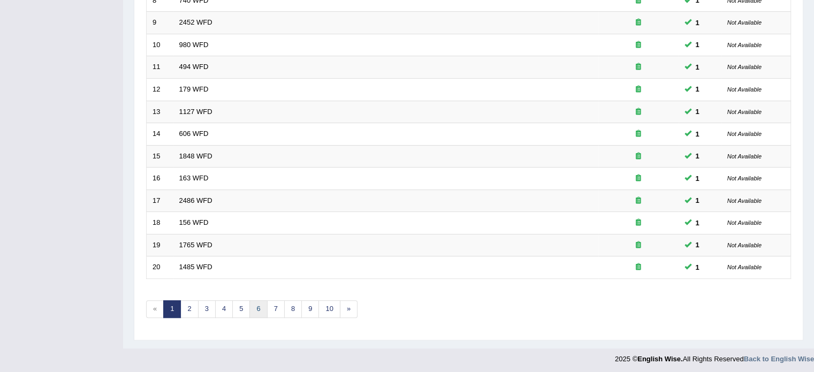
click at [257, 305] on link "6" at bounding box center [258, 309] width 18 height 18
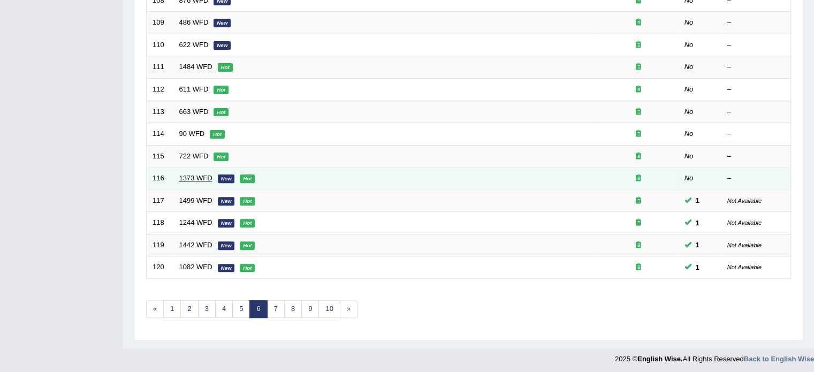
click at [194, 174] on link "1373 WFD" at bounding box center [195, 178] width 33 height 8
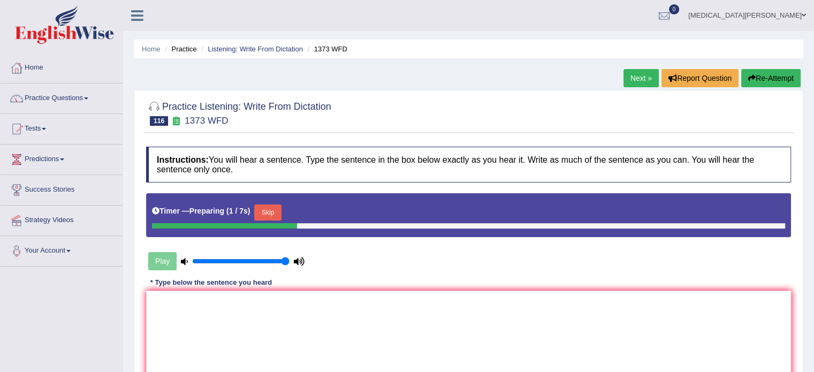
click at [265, 206] on button "Skip" at bounding box center [267, 212] width 27 height 16
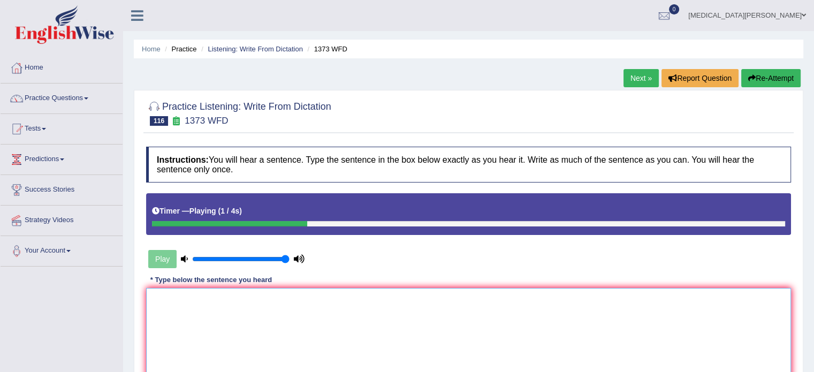
click at [276, 312] on textarea at bounding box center [468, 340] width 645 height 104
click at [753, 74] on icon "button" at bounding box center [751, 77] width 7 height 7
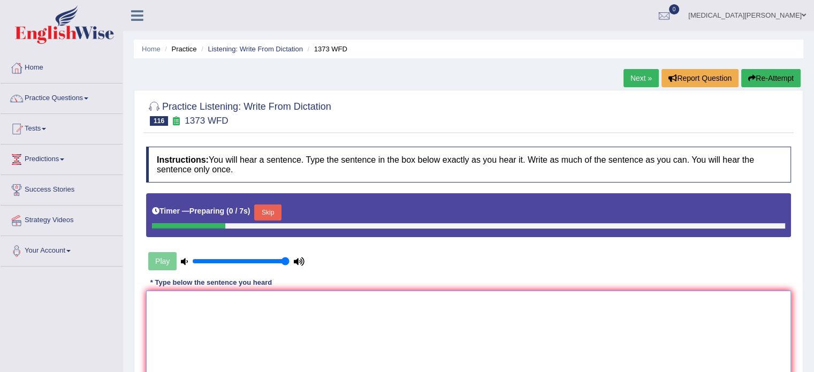
click at [404, 344] on textarea at bounding box center [468, 343] width 645 height 104
click at [265, 212] on button "Skip" at bounding box center [267, 212] width 27 height 16
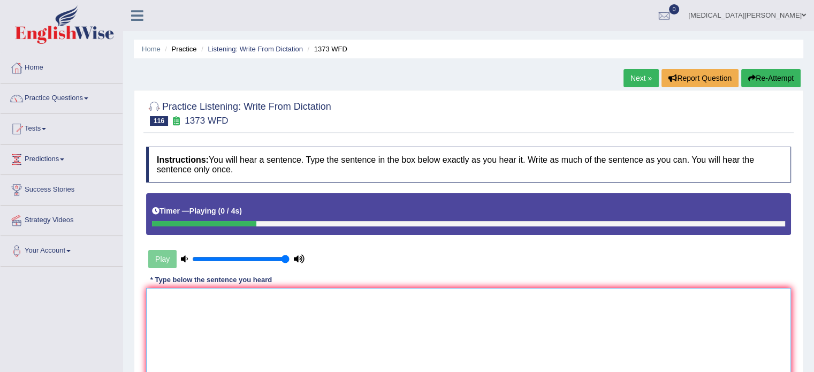
click at [300, 319] on textarea at bounding box center [468, 340] width 645 height 104
click at [300, 314] on textarea at bounding box center [468, 340] width 645 height 104
type textarea "The research"
click at [765, 77] on button "Re-Attempt" at bounding box center [770, 78] width 59 height 18
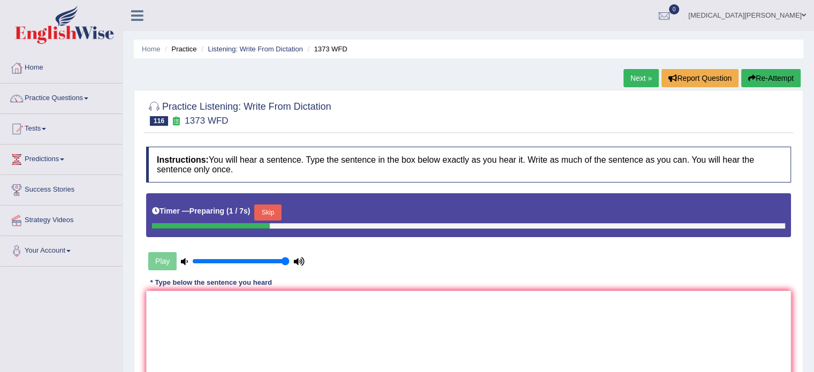
click at [268, 207] on button "Skip" at bounding box center [267, 212] width 27 height 16
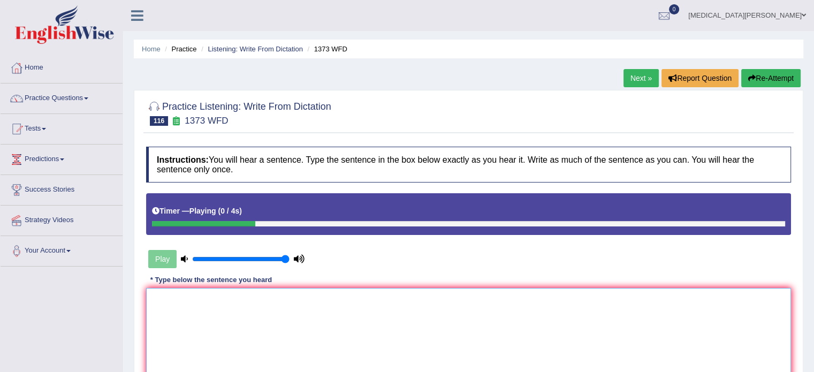
click at [263, 322] on textarea at bounding box center [468, 340] width 645 height 104
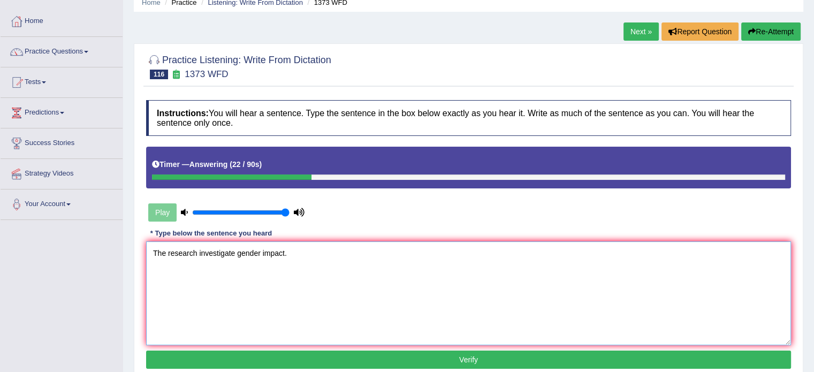
scroll to position [47, 0]
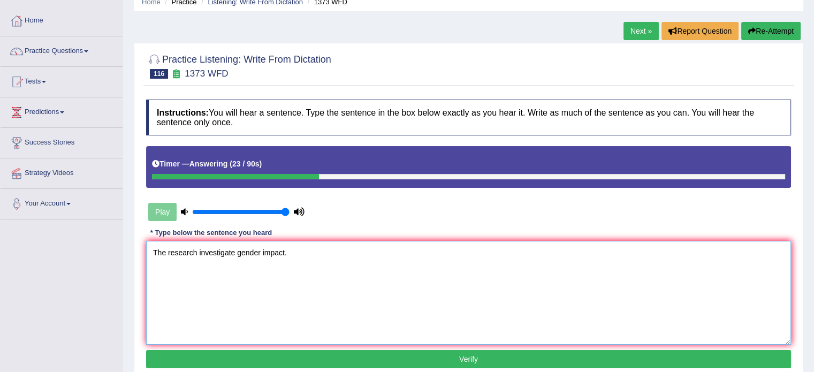
type textarea "The research investigate gender impact."
click at [297, 355] on button "Verify" at bounding box center [468, 359] width 645 height 18
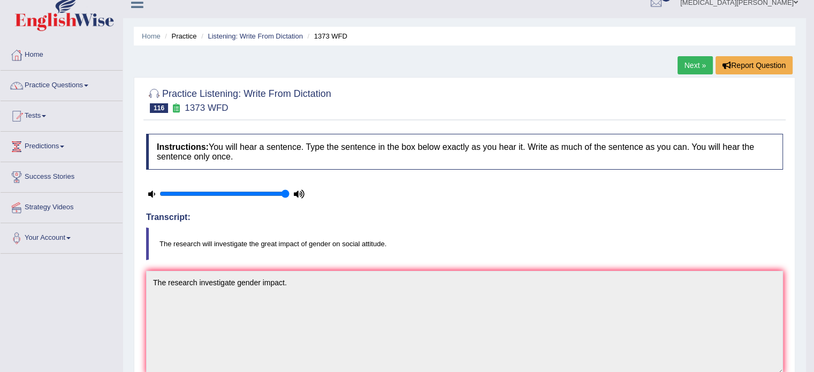
scroll to position [12, 0]
click at [256, 37] on link "Listening: Write From Dictation" at bounding box center [255, 37] width 95 height 8
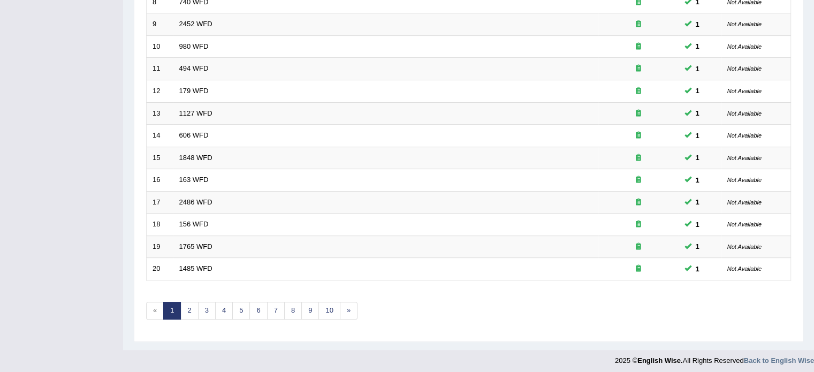
scroll to position [333, 0]
click at [257, 304] on link "6" at bounding box center [258, 309] width 18 height 18
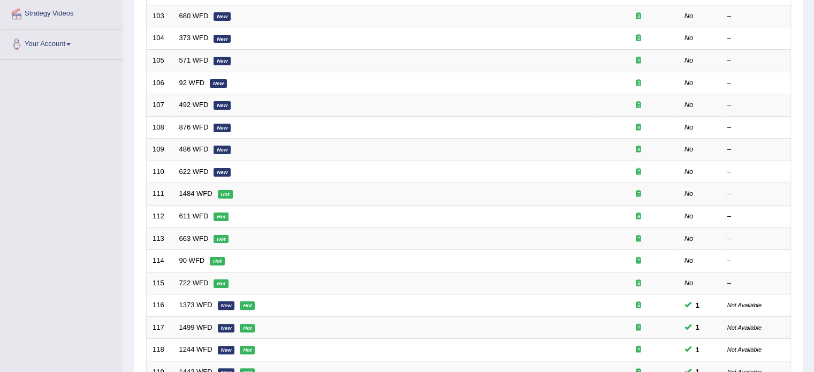
scroll to position [210, 0]
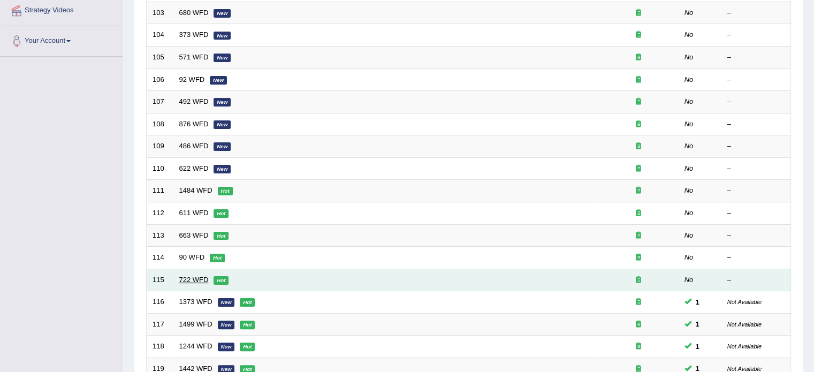
click at [193, 279] on link "722 WFD" at bounding box center [193, 280] width 29 height 8
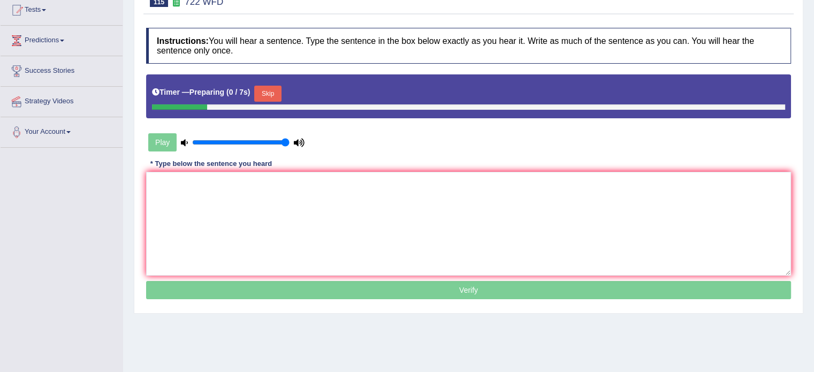
scroll to position [137, 0]
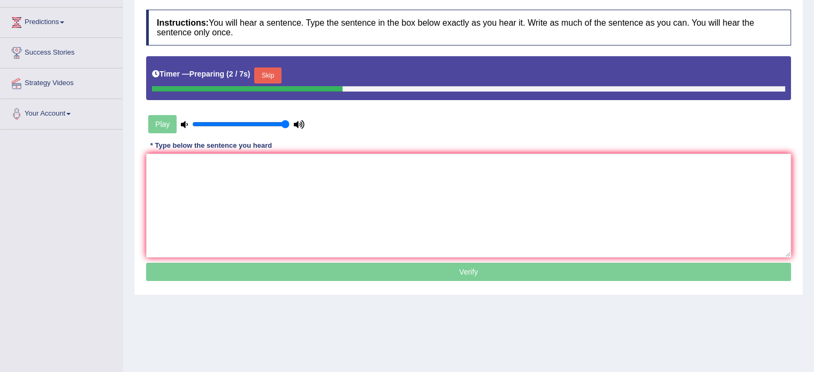
click at [263, 74] on button "Skip" at bounding box center [267, 75] width 27 height 16
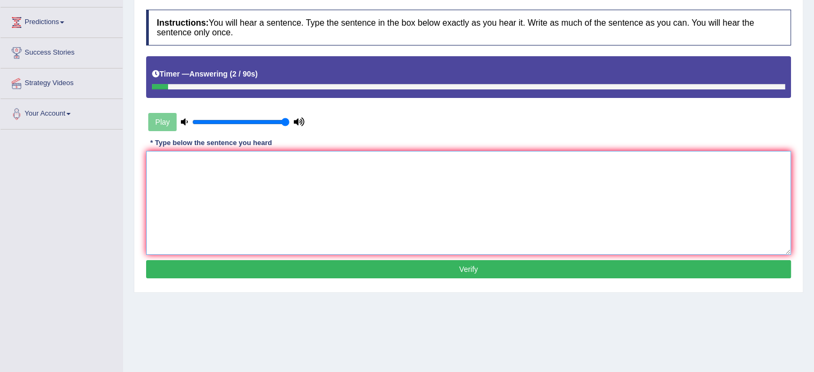
click at [263, 186] on textarea at bounding box center [468, 203] width 645 height 104
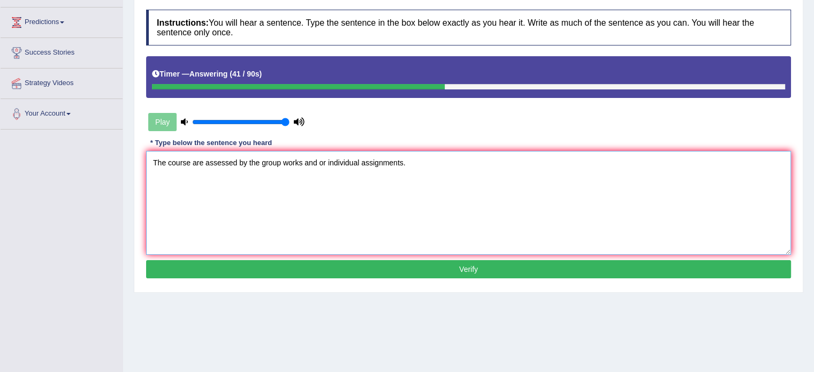
type textarea "The course are assessed by the group works and or individual assignments."
click at [273, 267] on button "Verify" at bounding box center [468, 269] width 645 height 18
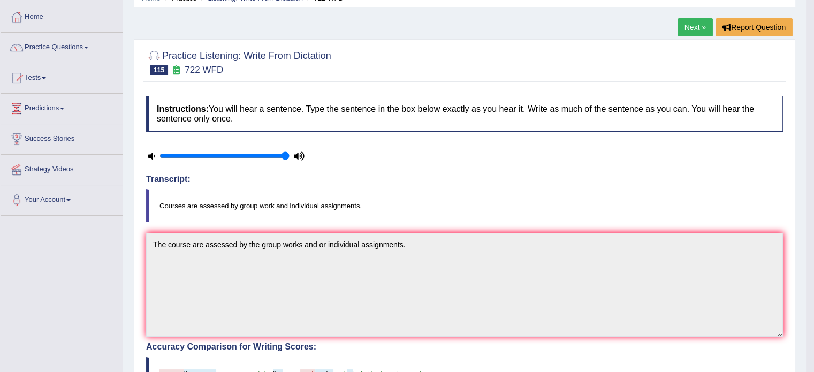
scroll to position [0, 0]
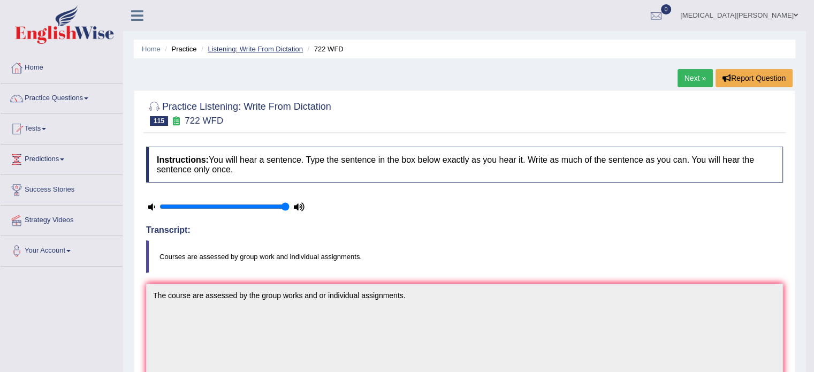
click at [268, 49] on link "Listening: Write From Dictation" at bounding box center [255, 49] width 95 height 8
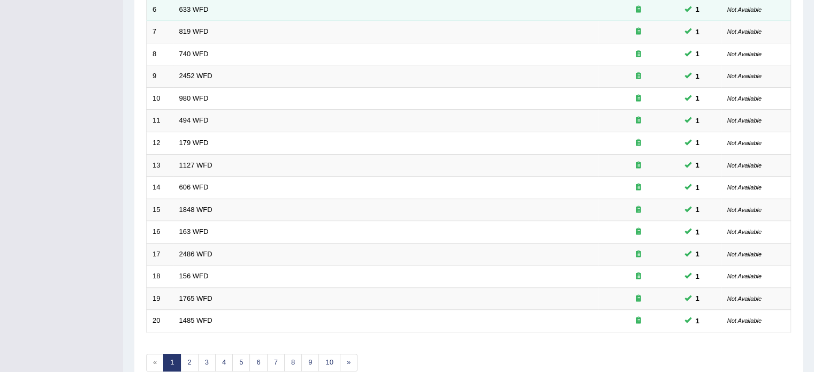
scroll to position [333, 0]
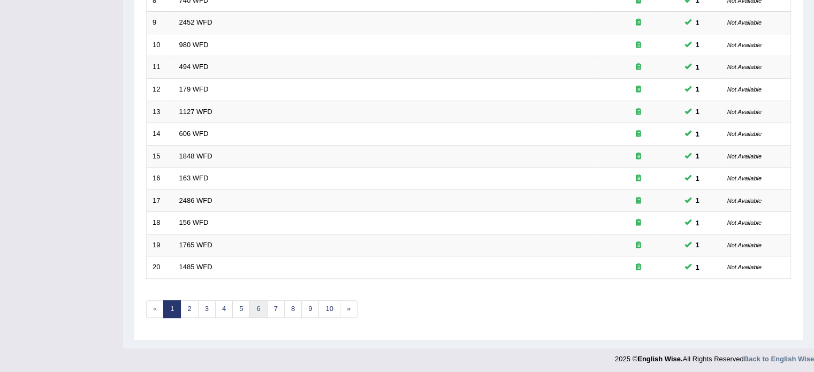
click at [254, 303] on link "6" at bounding box center [258, 309] width 18 height 18
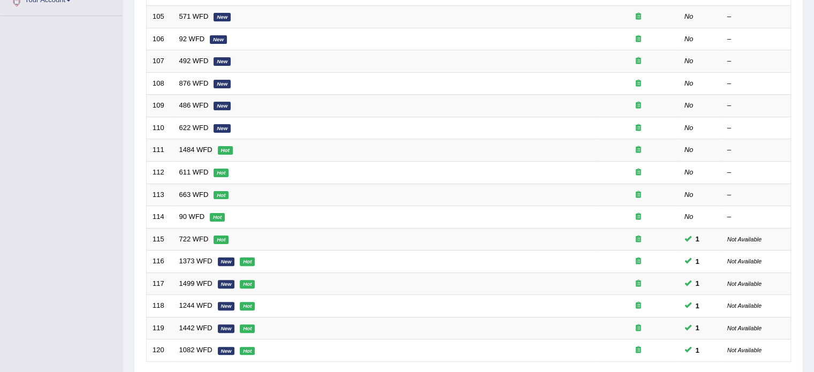
scroll to position [263, 0]
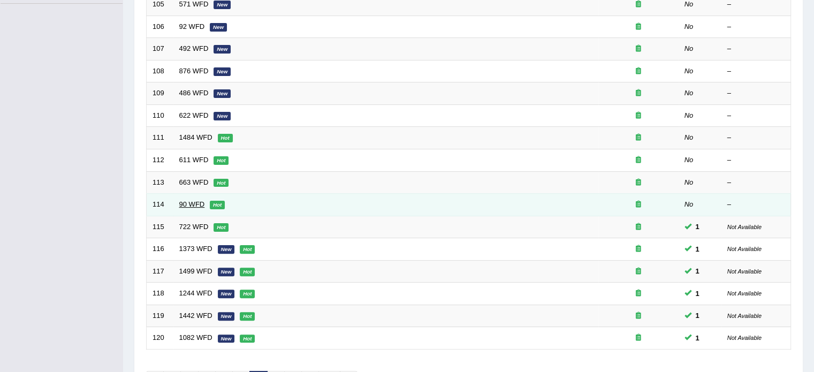
click at [188, 201] on link "90 WFD" at bounding box center [192, 204] width 26 height 8
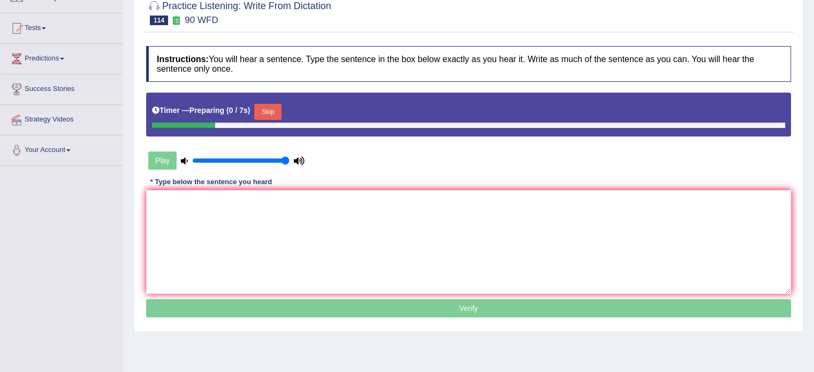
scroll to position [104, 0]
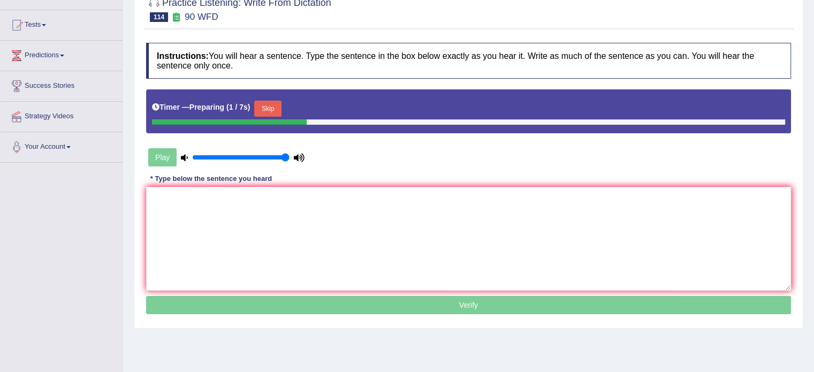
click at [267, 106] on button "Skip" at bounding box center [267, 109] width 27 height 16
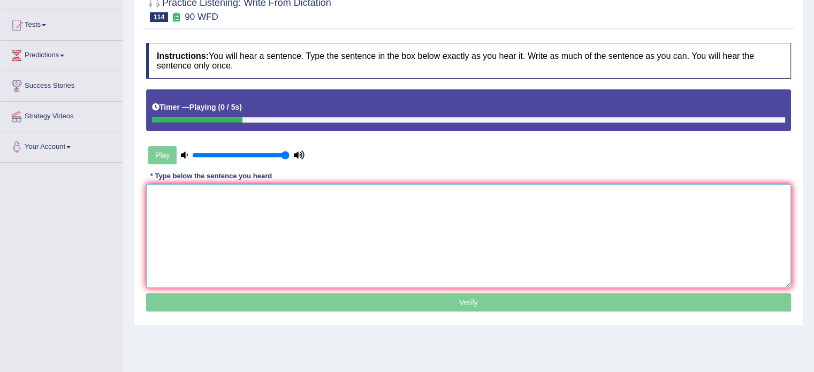
click at [246, 203] on textarea at bounding box center [468, 236] width 645 height 104
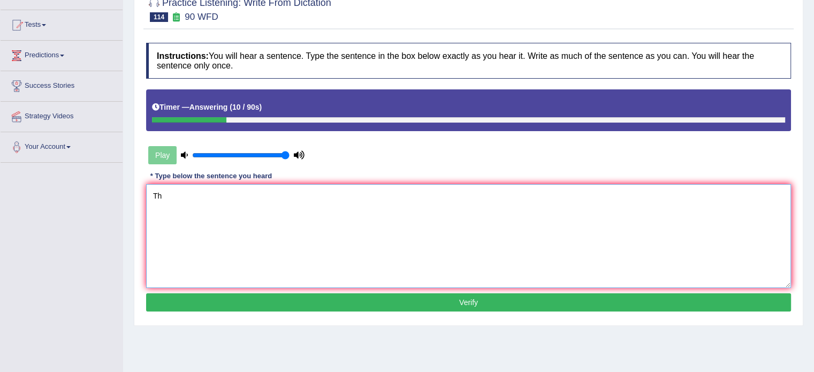
type textarea "T"
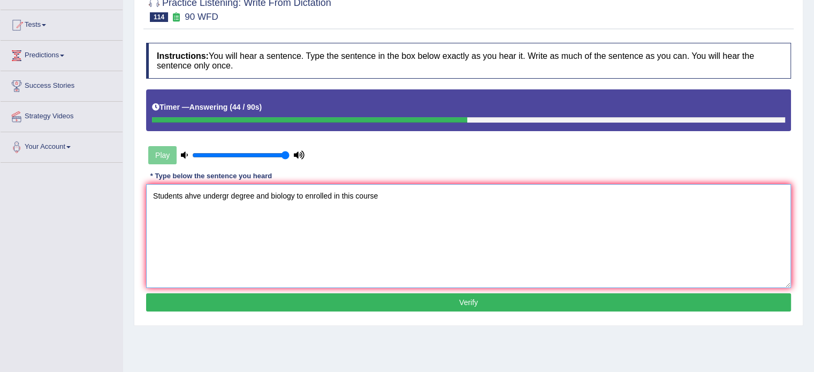
click at [187, 192] on textarea "Students ahve undergr degree and biology to enrolled in this course" at bounding box center [468, 236] width 645 height 104
click at [407, 206] on textarea "Students have undergraduate degree and biology to enrolled in this course" at bounding box center [468, 236] width 645 height 104
type textarea "Students have undergraduate degree and biology to enrolled in this course."
click at [371, 299] on button "Verify" at bounding box center [468, 302] width 645 height 18
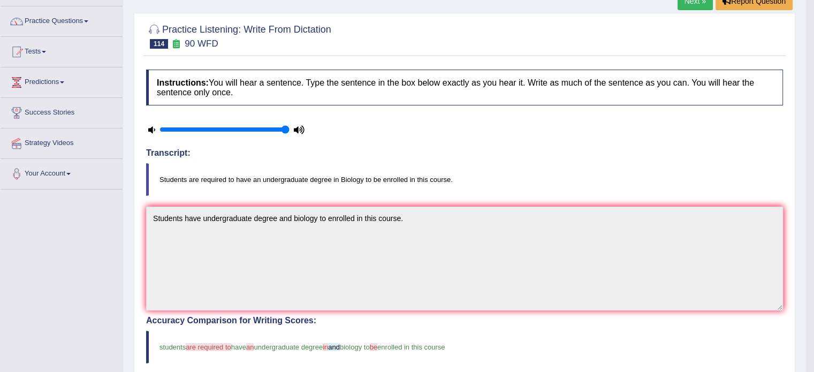
scroll to position [0, 0]
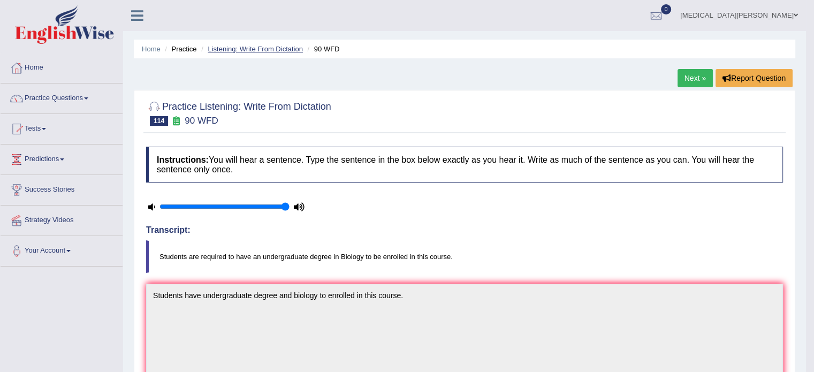
click at [274, 46] on link "Listening: Write From Dictation" at bounding box center [255, 49] width 95 height 8
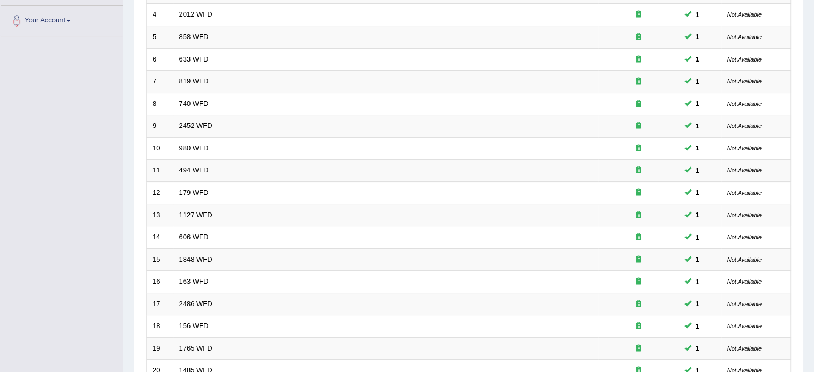
scroll to position [271, 0]
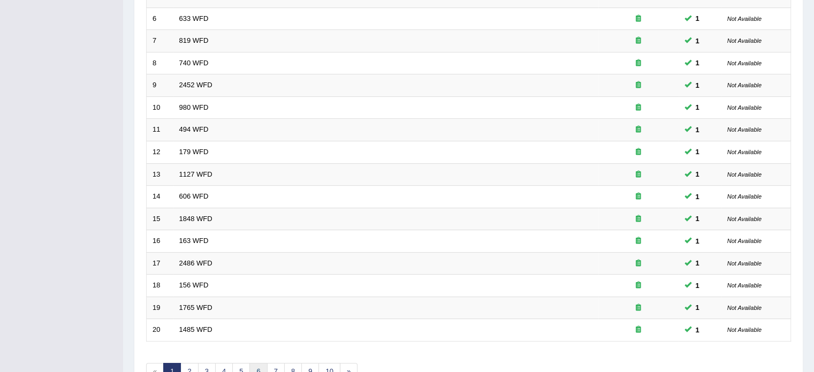
click at [256, 364] on link "6" at bounding box center [258, 372] width 18 height 18
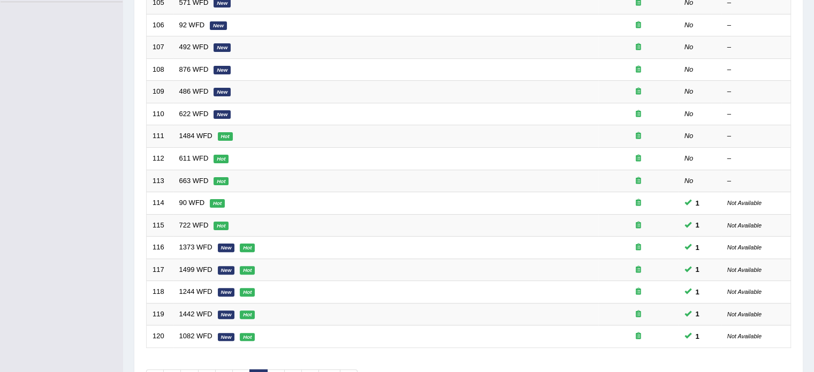
scroll to position [272, 0]
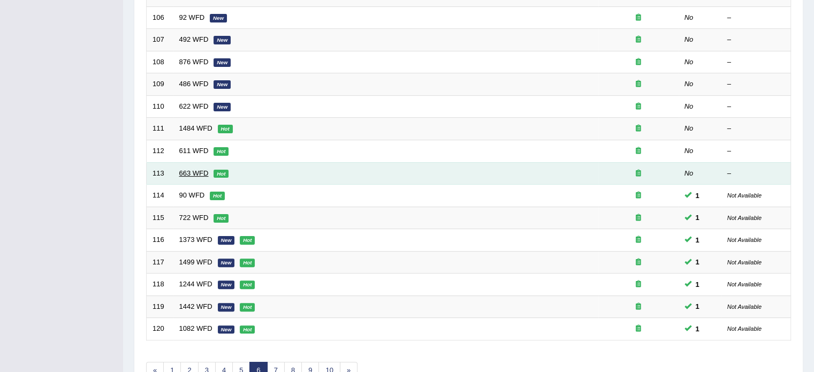
click at [187, 170] on link "663 WFD" at bounding box center [193, 173] width 29 height 8
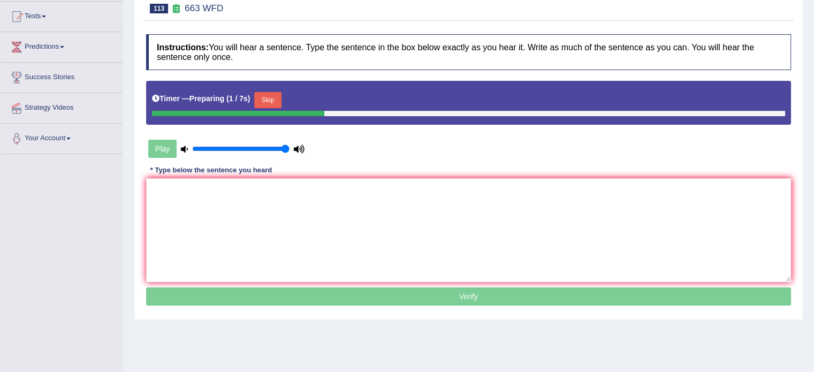
click at [262, 100] on button "Skip" at bounding box center [267, 100] width 27 height 16
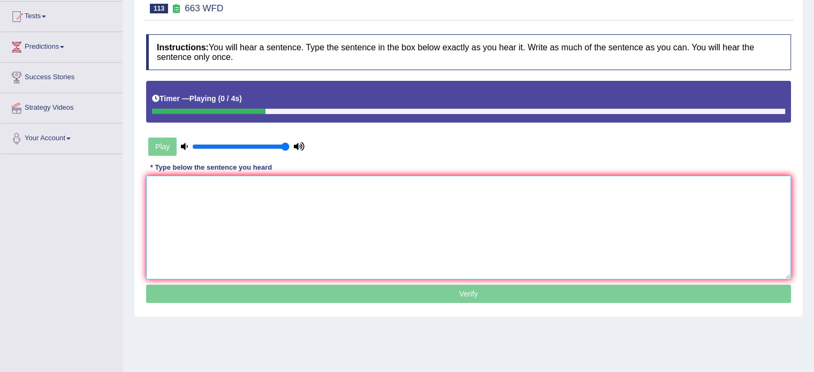
click at [242, 209] on textarea at bounding box center [468, 228] width 645 height 104
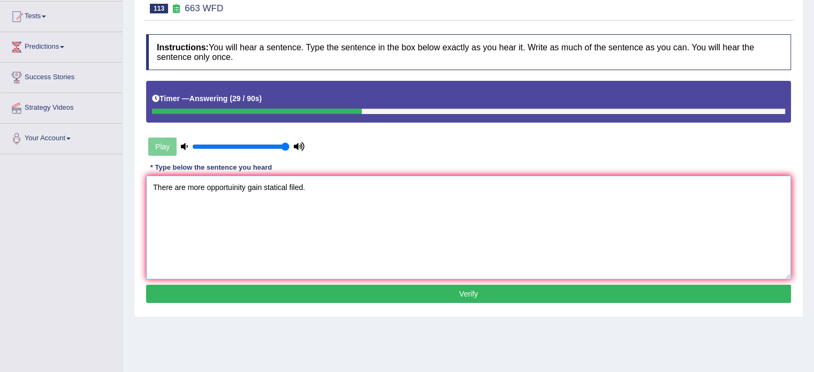
click at [277, 186] on textarea "There are more opportuinity gain statical filed." at bounding box center [468, 228] width 645 height 104
click at [310, 186] on textarea "There are more opportuinity gain statistical filed." at bounding box center [468, 228] width 645 height 104
click at [243, 186] on textarea "There are more opportuinity gain statistical field." at bounding box center [468, 228] width 645 height 104
type textarea "There are more opportuinities to gain statistical field."
click at [347, 295] on button "Verify" at bounding box center [468, 294] width 645 height 18
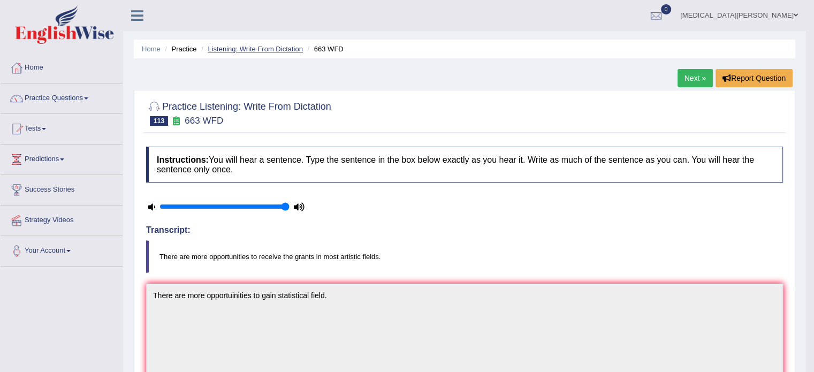
click at [251, 45] on link "Listening: Write From Dictation" at bounding box center [255, 49] width 95 height 8
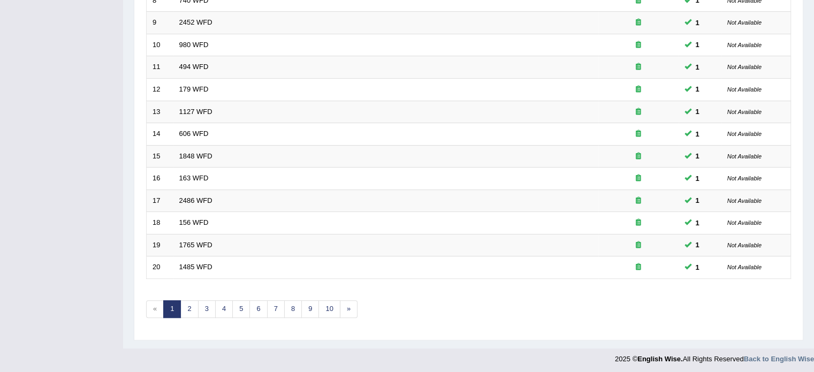
scroll to position [333, 0]
click at [256, 303] on link "6" at bounding box center [258, 309] width 18 height 18
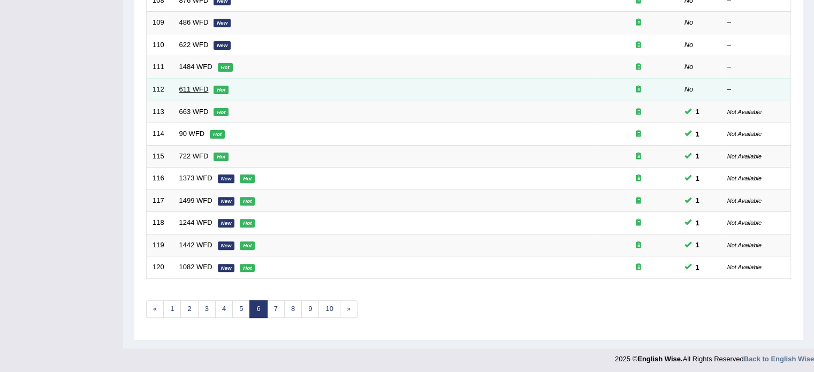
click at [186, 86] on link "611 WFD" at bounding box center [193, 89] width 29 height 8
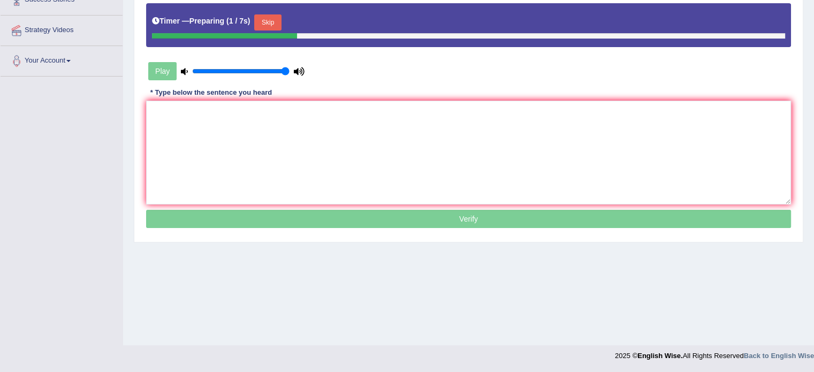
click at [263, 24] on button "Skip" at bounding box center [267, 22] width 27 height 16
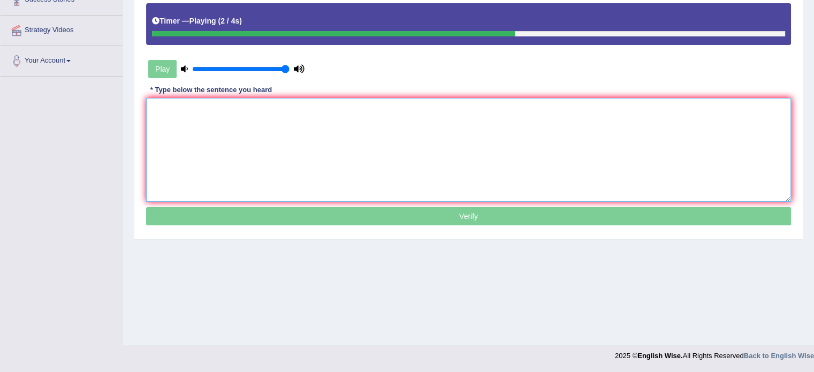
click at [277, 133] on textarea at bounding box center [468, 150] width 645 height 104
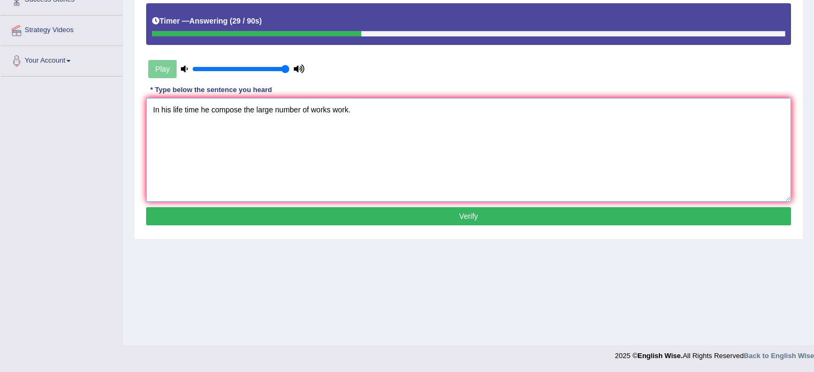
type textarea "In his life time he compose the large number of works work."
click at [273, 209] on button "Verify" at bounding box center [468, 216] width 645 height 18
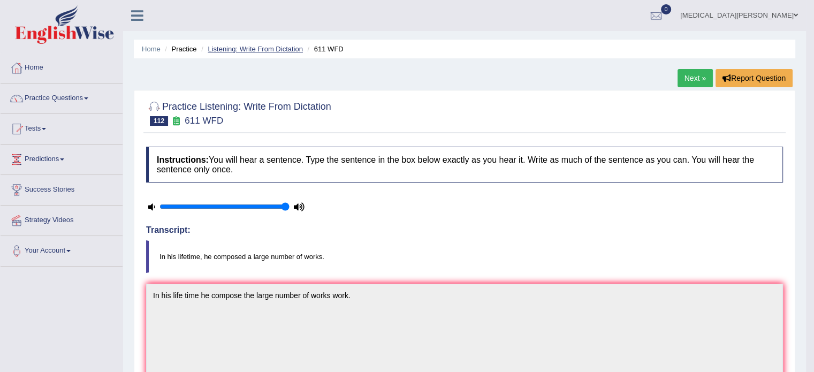
click at [263, 46] on link "Listening: Write From Dictation" at bounding box center [255, 49] width 95 height 8
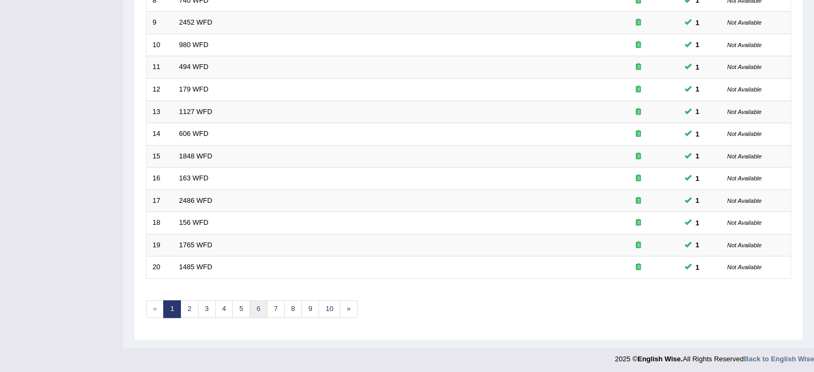
click at [255, 310] on link "6" at bounding box center [258, 309] width 18 height 18
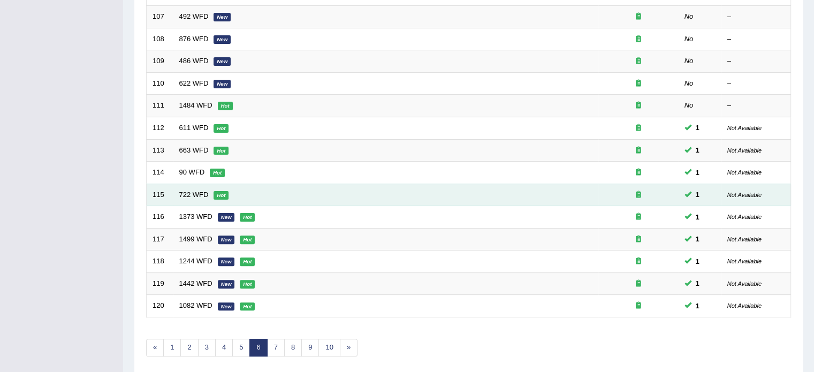
scroll to position [306, 0]
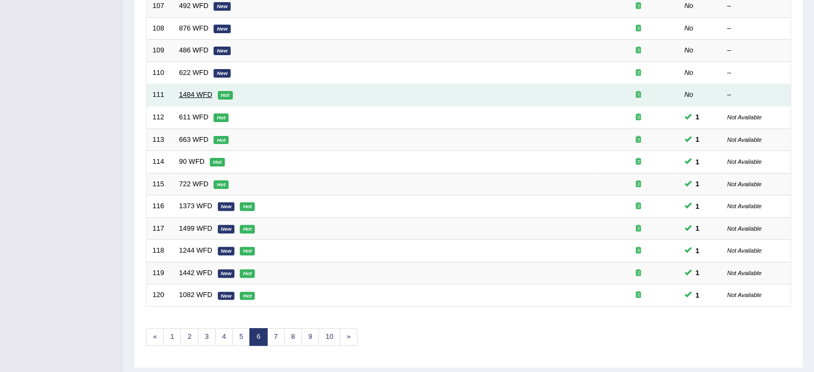
click at [187, 93] on link "1484 WFD" at bounding box center [195, 94] width 33 height 8
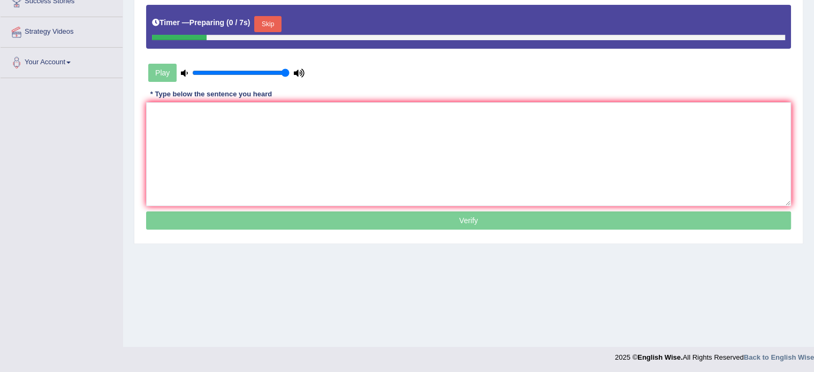
scroll to position [190, 0]
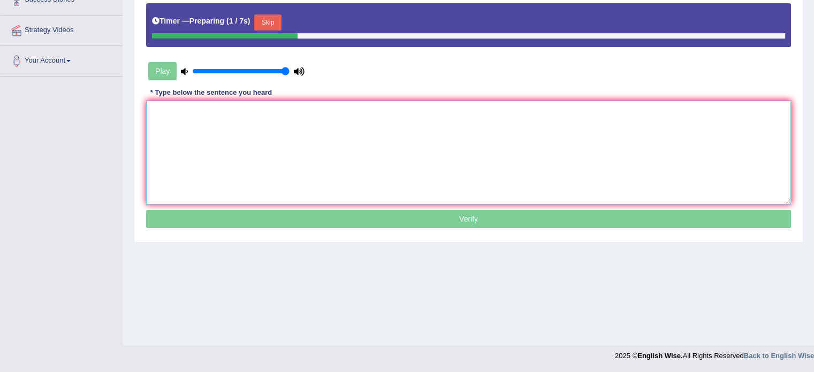
click at [244, 116] on textarea at bounding box center [468, 153] width 645 height 104
click at [266, 18] on button "Skip" at bounding box center [267, 22] width 27 height 16
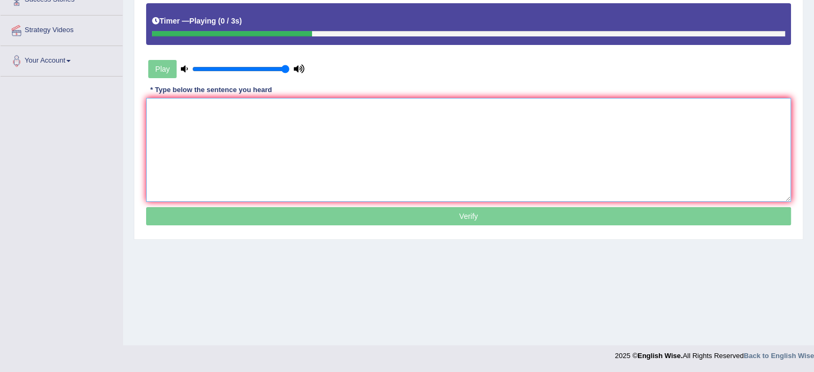
click at [253, 115] on textarea at bounding box center [468, 150] width 645 height 104
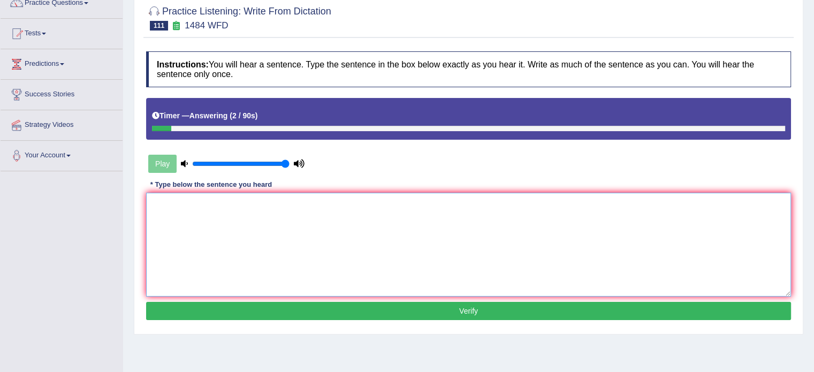
scroll to position [0, 0]
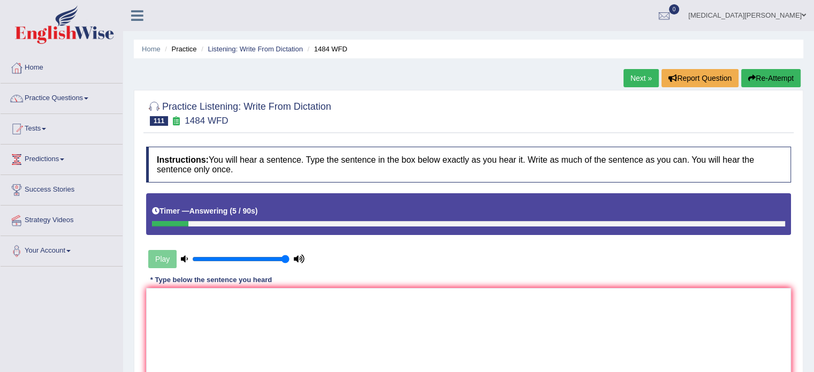
click at [758, 78] on button "Re-Attempt" at bounding box center [770, 78] width 59 height 18
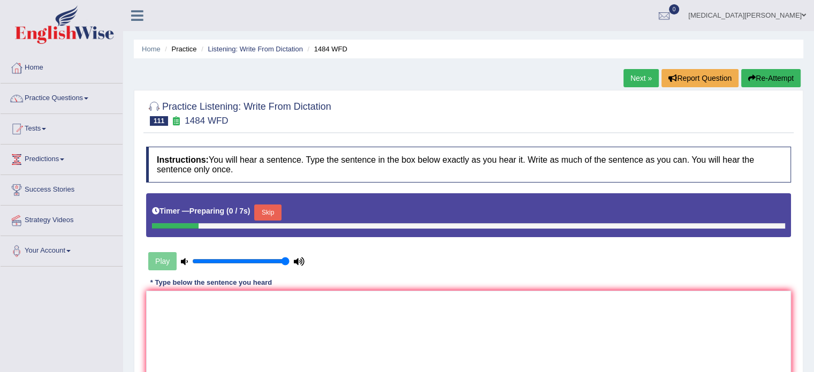
scroll to position [190, 0]
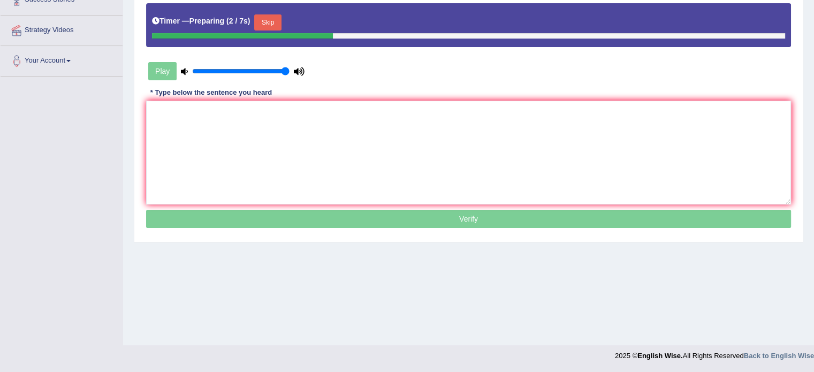
click at [268, 19] on button "Skip" at bounding box center [267, 22] width 27 height 16
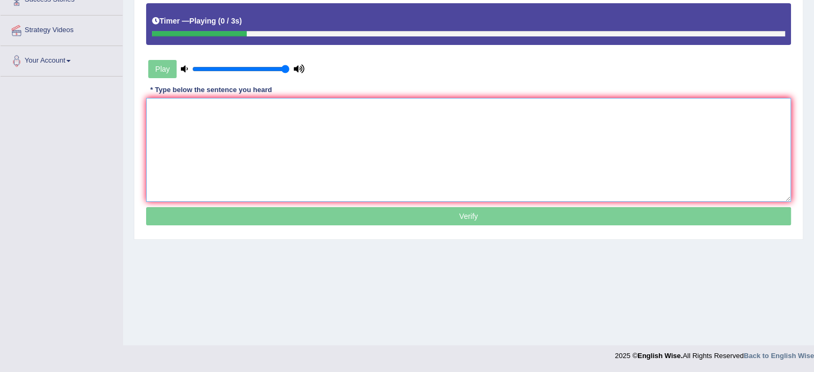
click at [269, 113] on textarea at bounding box center [468, 150] width 645 height 104
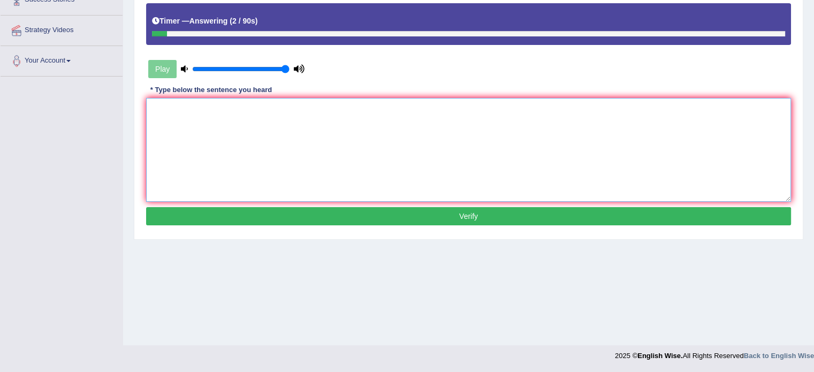
type textarea "M"
type textarea "n"
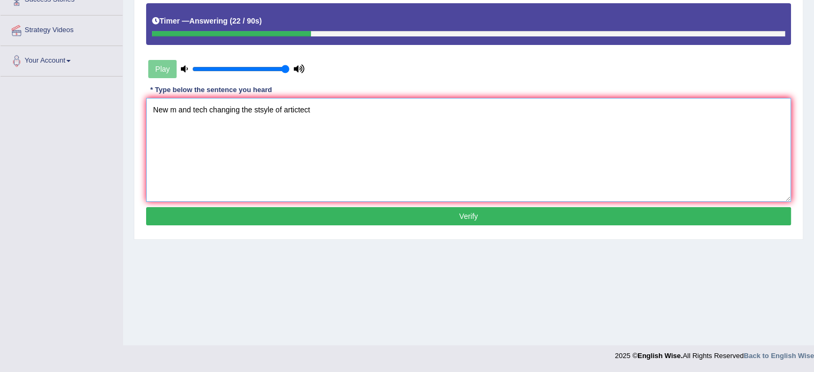
click at [176, 109] on textarea "New m and tech changing the stsyle of artictect" at bounding box center [468, 150] width 645 height 104
click at [226, 109] on textarea "New material and tech changing the stsyle of artictect" at bounding box center [468, 150] width 645 height 104
click at [214, 109] on textarea "New material and technology changing the stsyle of artictect" at bounding box center [468, 150] width 645 height 104
click at [340, 108] on textarea "New material and technique technology changing the stsyle of artictect" at bounding box center [468, 150] width 645 height 104
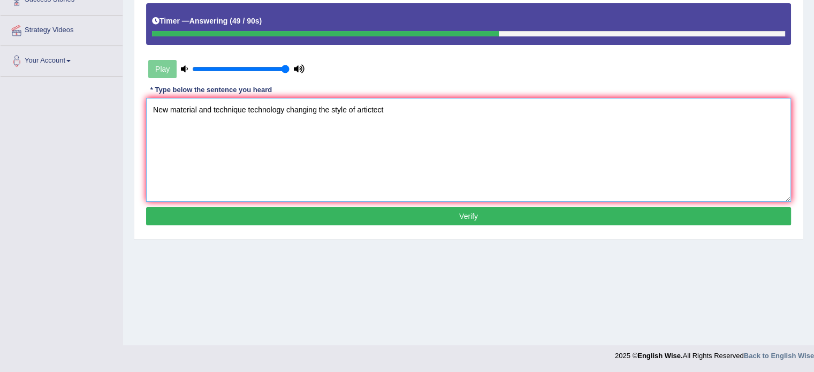
click at [374, 109] on textarea "New material and technique technology changing the style of artictect" at bounding box center [468, 150] width 645 height 104
click at [398, 108] on textarea "New material and technique technology changing the style of artichitect" at bounding box center [468, 150] width 645 height 104
type textarea "New material and technique technology changing the style of artichitect."
click at [388, 216] on button "Verify" at bounding box center [468, 216] width 645 height 18
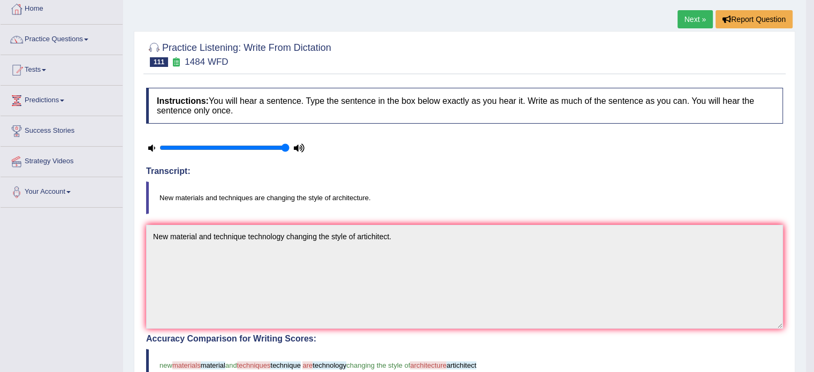
scroll to position [0, 0]
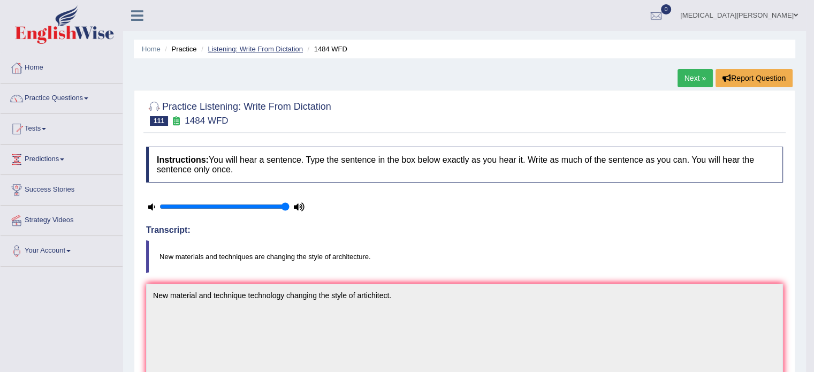
click at [280, 45] on link "Listening: Write From Dictation" at bounding box center [255, 49] width 95 height 8
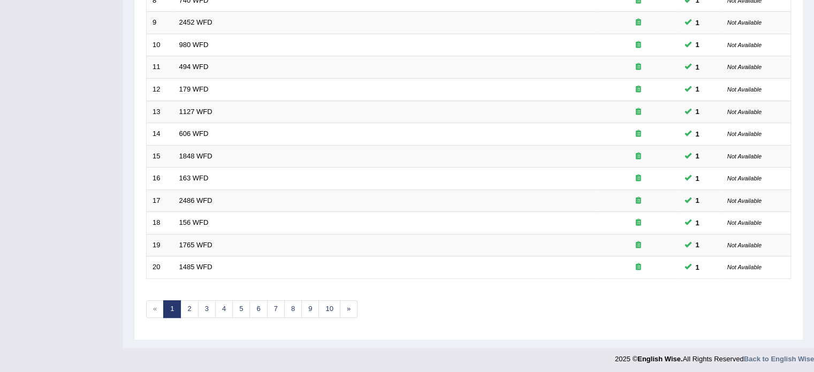
scroll to position [333, 0]
click at [250, 306] on link "6" at bounding box center [258, 310] width 18 height 18
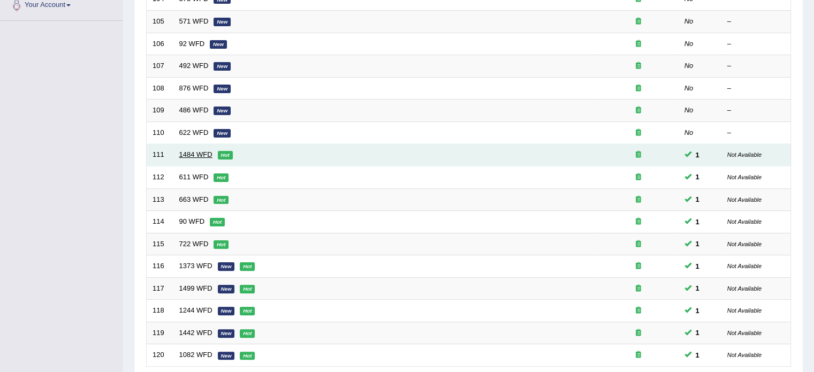
scroll to position [333, 0]
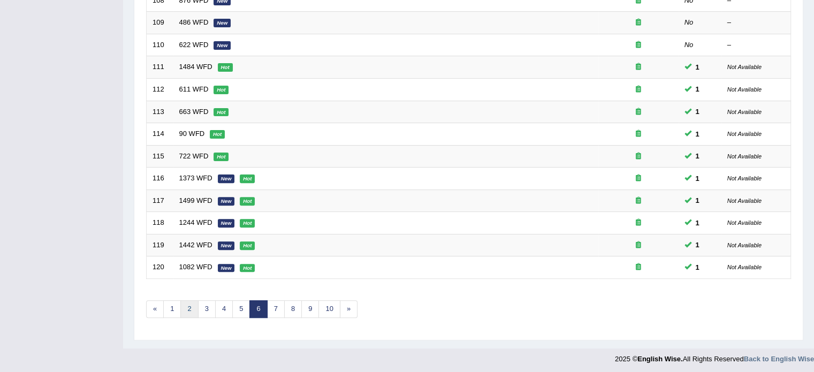
click at [191, 304] on link "2" at bounding box center [189, 309] width 18 height 18
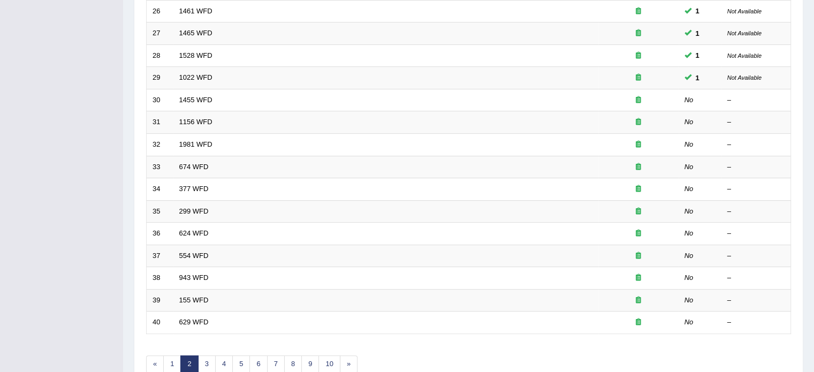
scroll to position [333, 0]
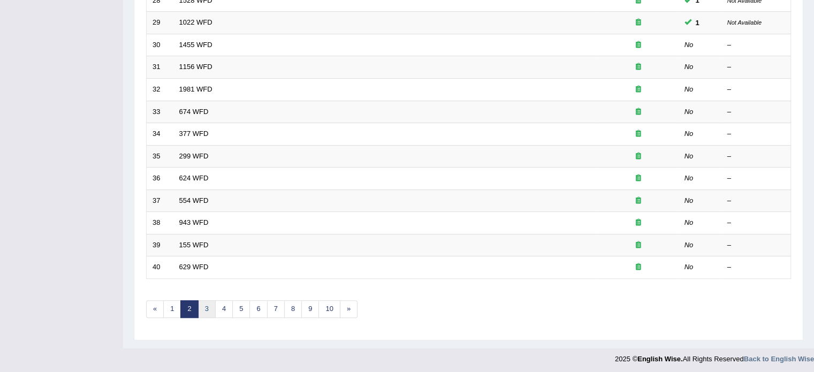
click at [209, 304] on link "3" at bounding box center [207, 309] width 18 height 18
click at [224, 309] on link "4" at bounding box center [224, 309] width 18 height 18
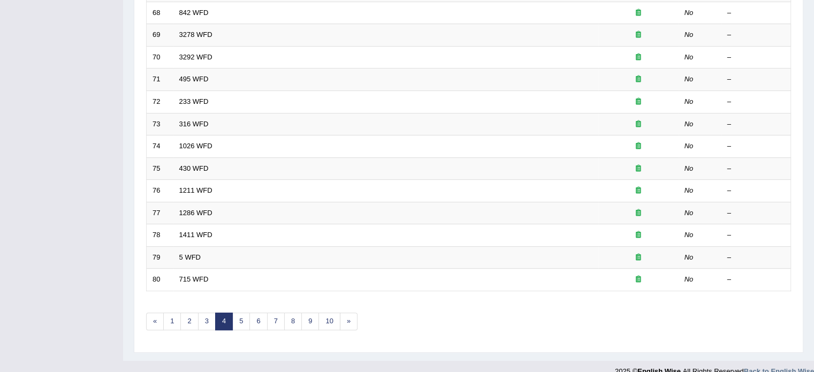
scroll to position [333, 0]
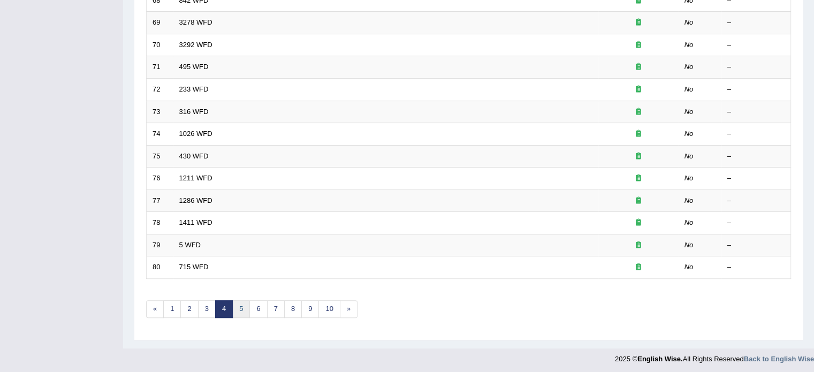
click at [237, 307] on link "5" at bounding box center [241, 309] width 18 height 18
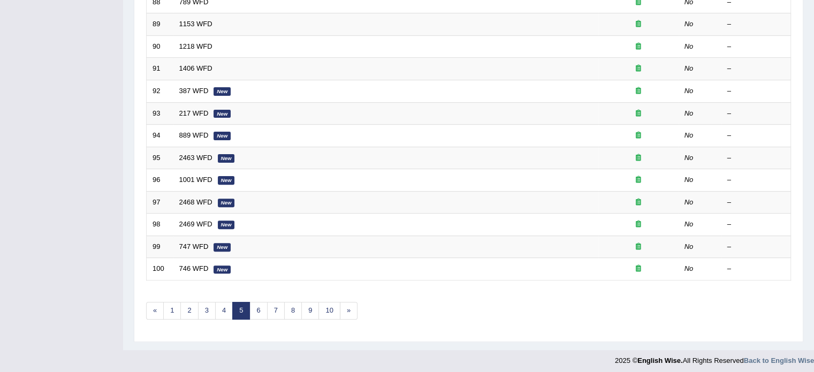
scroll to position [333, 0]
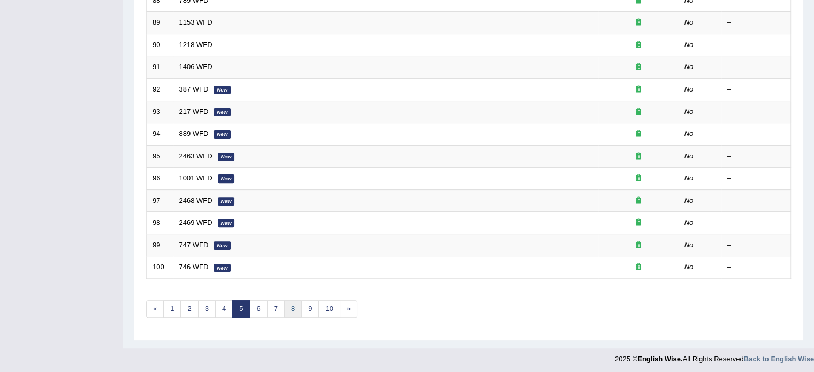
click at [291, 308] on link "8" at bounding box center [293, 309] width 18 height 18
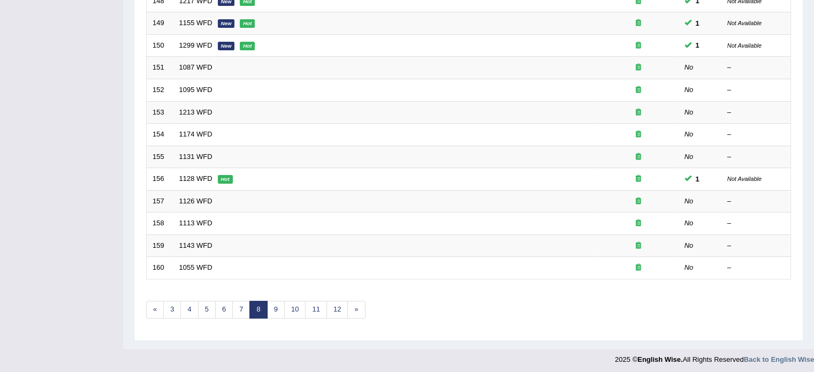
scroll to position [333, 0]
click at [272, 306] on link "9" at bounding box center [276, 309] width 18 height 18
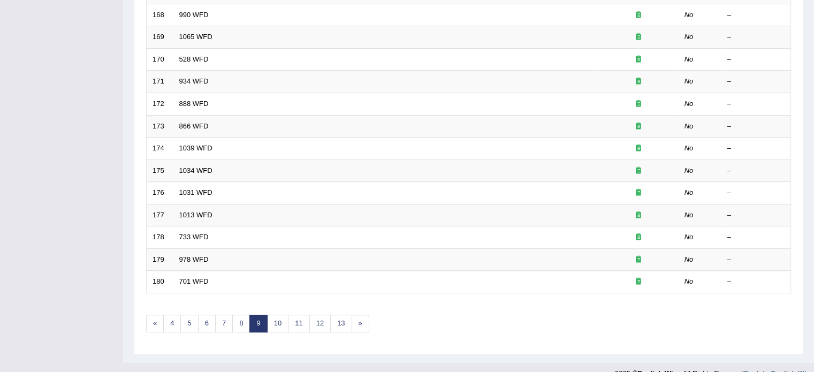
scroll to position [333, 0]
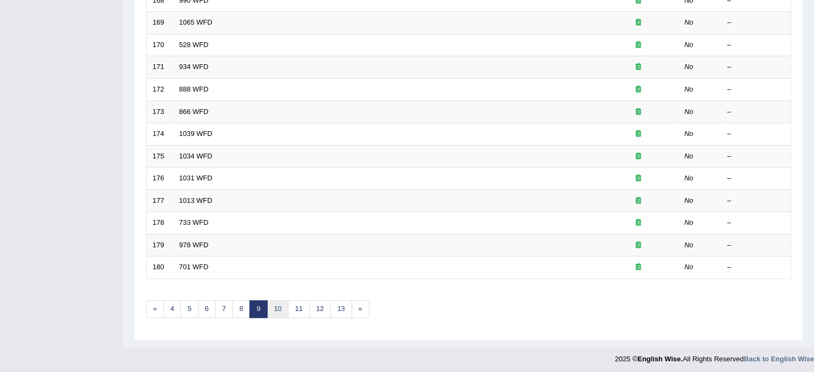
click at [277, 309] on link "10" at bounding box center [277, 309] width 21 height 18
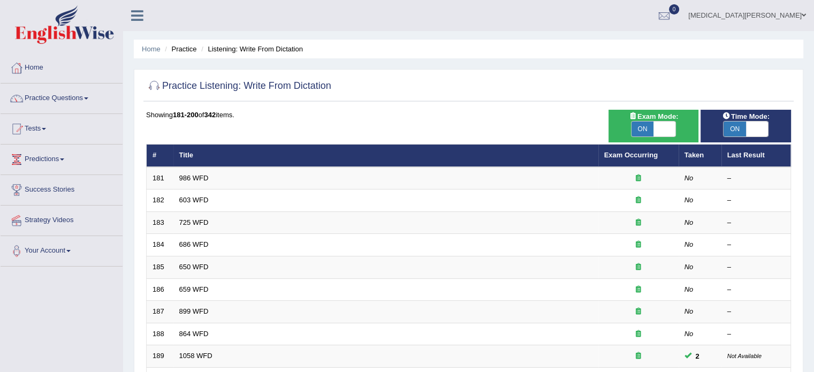
scroll to position [333, 0]
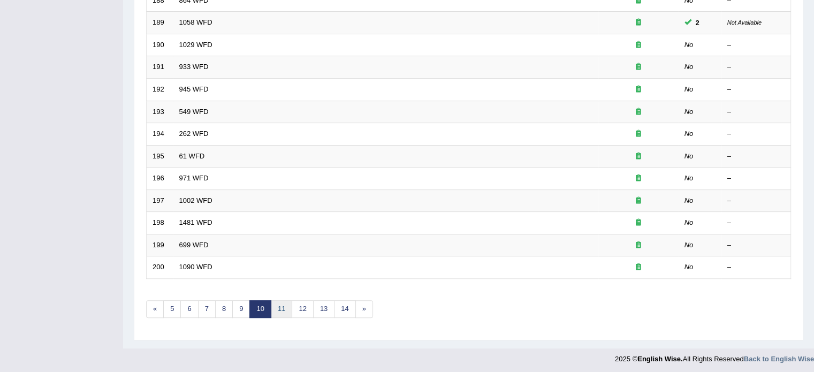
click at [281, 307] on link "11" at bounding box center [281, 309] width 21 height 18
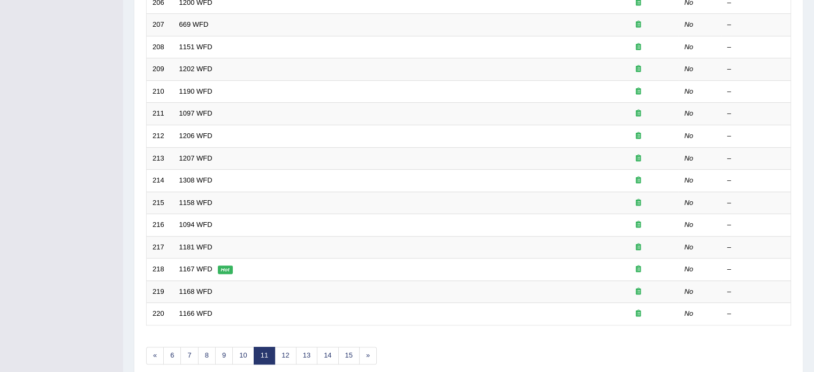
scroll to position [333, 0]
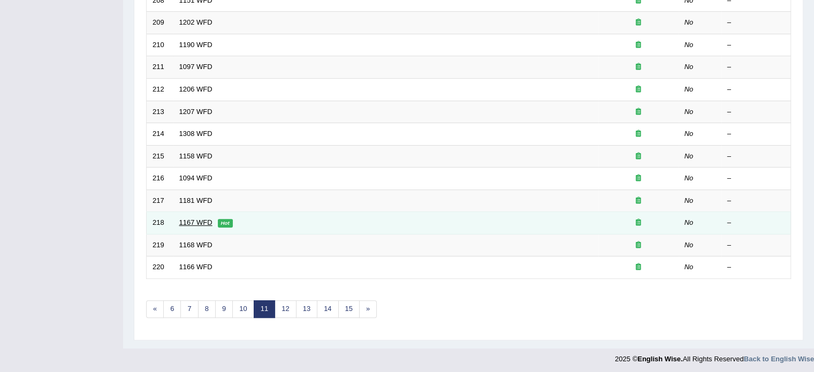
click at [193, 220] on link "1167 WFD" at bounding box center [195, 222] width 33 height 8
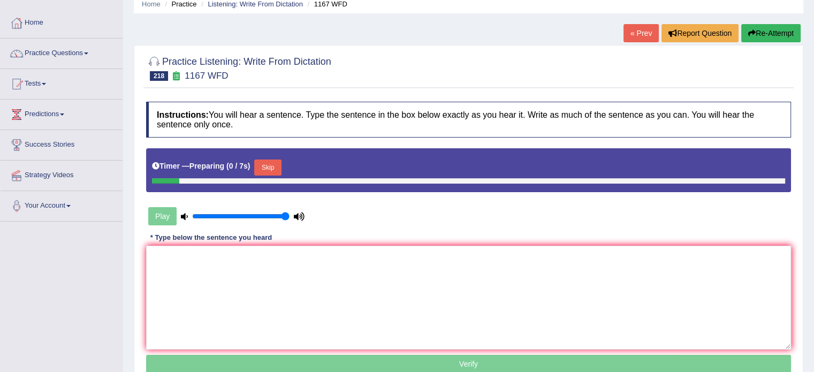
scroll to position [54, 0]
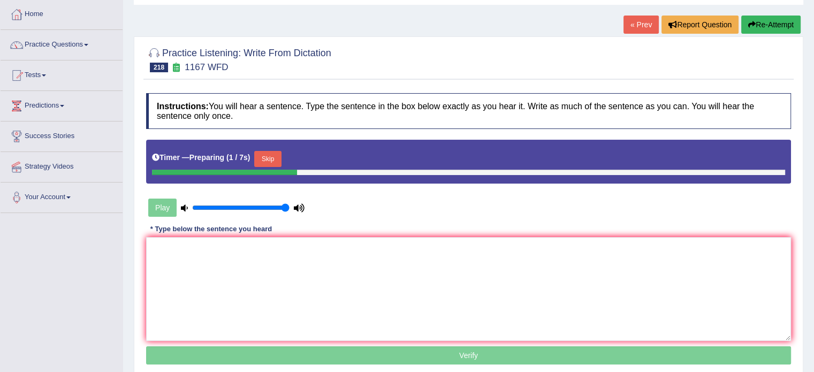
click at [262, 155] on button "Skip" at bounding box center [267, 159] width 27 height 16
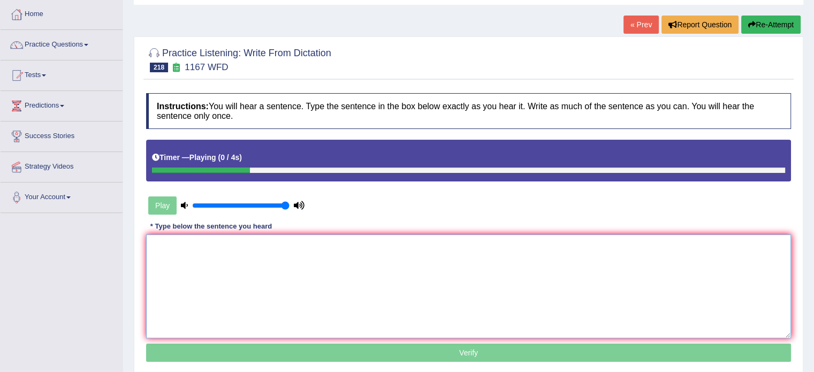
click at [251, 260] on textarea at bounding box center [468, 286] width 645 height 104
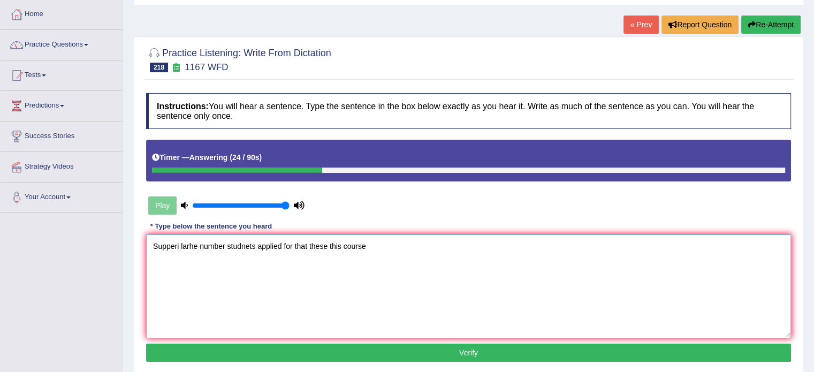
click at [245, 245] on textarea "Supperi larhe number studnets applied for that these this course" at bounding box center [468, 286] width 645 height 104
click at [192, 245] on textarea "Supperi larhe number students applied for that these this course" at bounding box center [468, 286] width 645 height 104
click at [180, 245] on textarea "Supperi large number students applied for that these this course" at bounding box center [468, 286] width 645 height 104
click at [182, 246] on textarea "Suprisengly large number students applied for that these this course" at bounding box center [468, 286] width 645 height 104
click at [387, 250] on textarea "Suprisengly large number students applied for that these this course" at bounding box center [468, 286] width 645 height 104
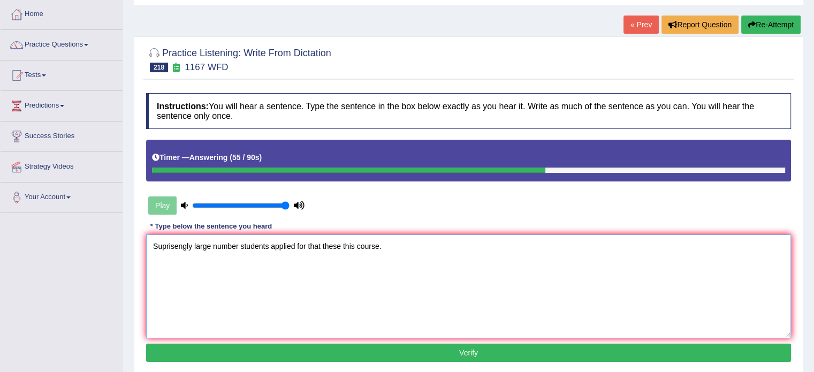
click at [194, 246] on textarea "Suprisengly large number students applied for that these this course." at bounding box center [468, 286] width 645 height 104
click at [192, 248] on textarea "Suprisengly suprisingly large number students applied for that these this cours…" at bounding box center [468, 286] width 645 height 104
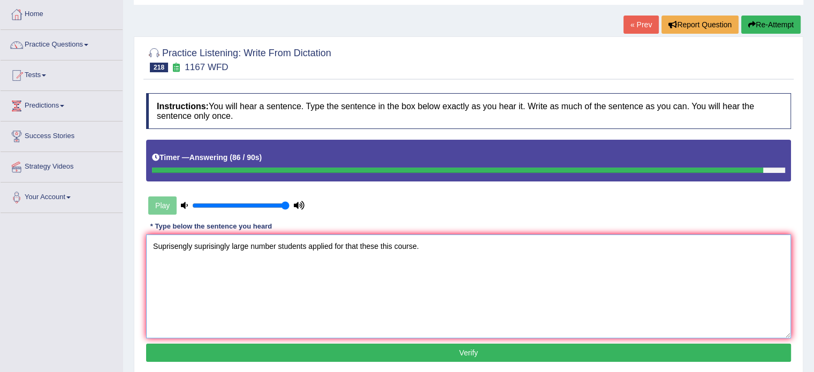
type textarea "Suprisengly suprisingly large number students applied for that these this cours…"
click at [285, 349] on button "Verify" at bounding box center [468, 353] width 645 height 18
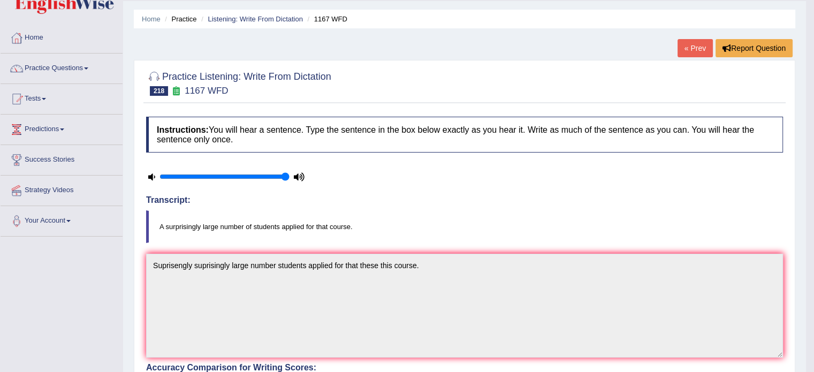
scroll to position [0, 0]
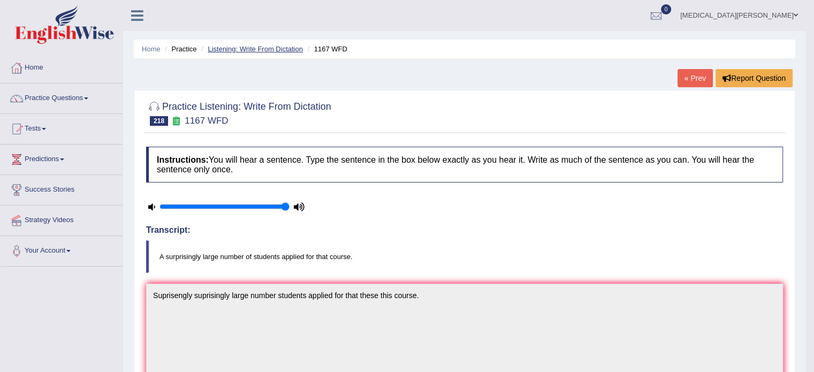
click at [248, 48] on link "Listening: Write From Dictation" at bounding box center [255, 49] width 95 height 8
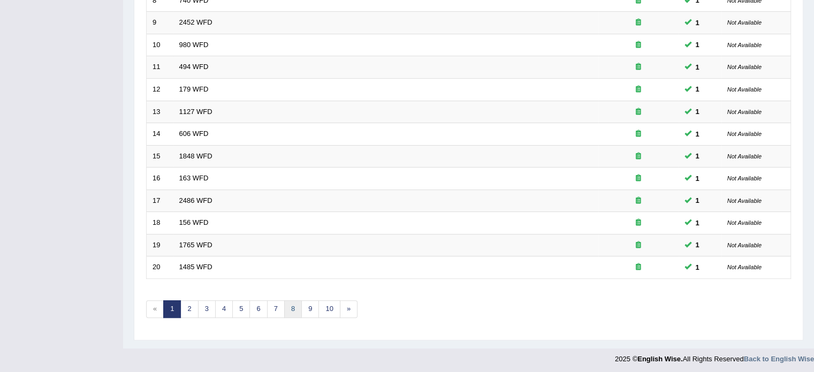
click at [292, 305] on link "8" at bounding box center [293, 309] width 18 height 18
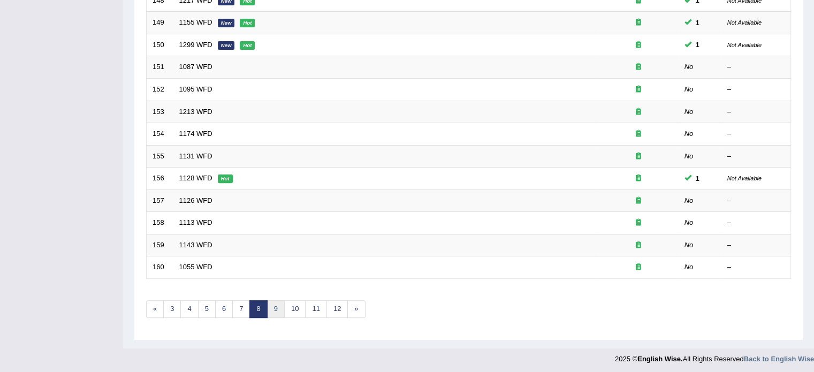
click at [277, 304] on link "9" at bounding box center [276, 309] width 18 height 18
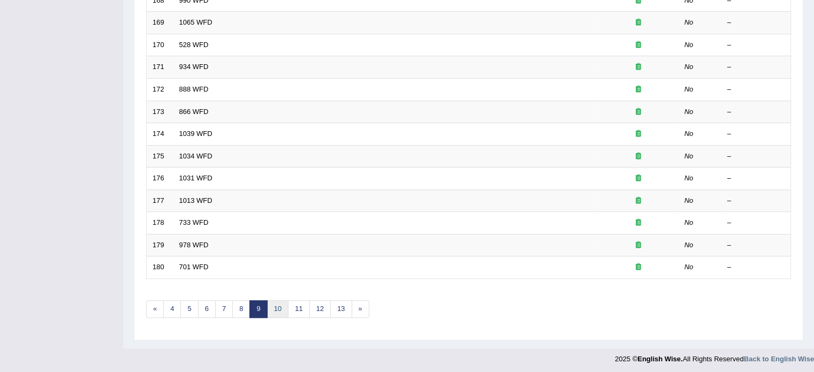
click at [274, 306] on link "10" at bounding box center [277, 309] width 21 height 18
click at [280, 307] on link "11" at bounding box center [281, 309] width 21 height 18
click at [287, 306] on link "12" at bounding box center [284, 309] width 21 height 18
click at [291, 307] on link "13" at bounding box center [288, 309] width 21 height 18
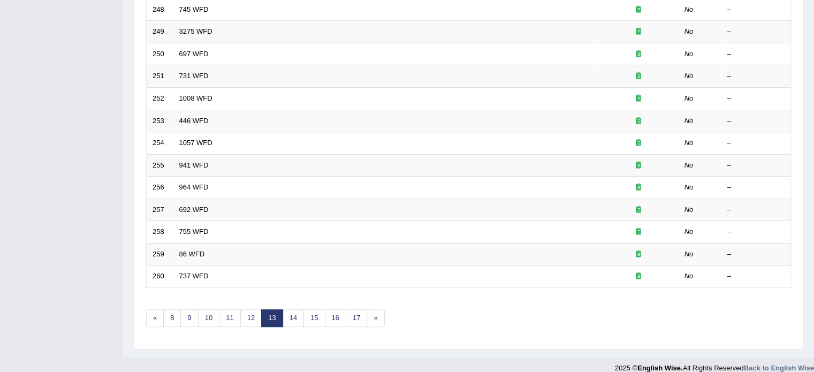
scroll to position [333, 0]
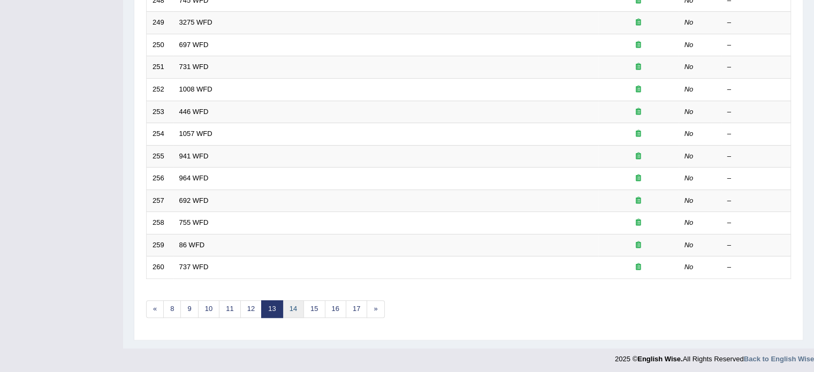
click at [292, 308] on link "14" at bounding box center [293, 309] width 21 height 18
click at [295, 308] on link "15" at bounding box center [296, 309] width 21 height 18
click at [312, 306] on link "16" at bounding box center [317, 310] width 21 height 18
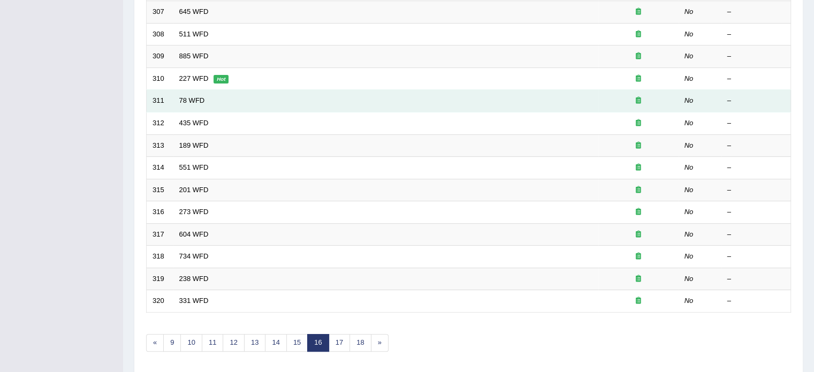
scroll to position [302, 0]
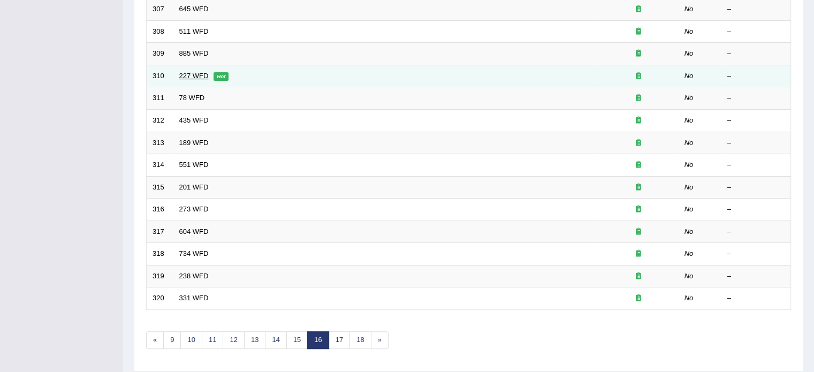
click at [190, 75] on link "227 WFD" at bounding box center [193, 76] width 29 height 8
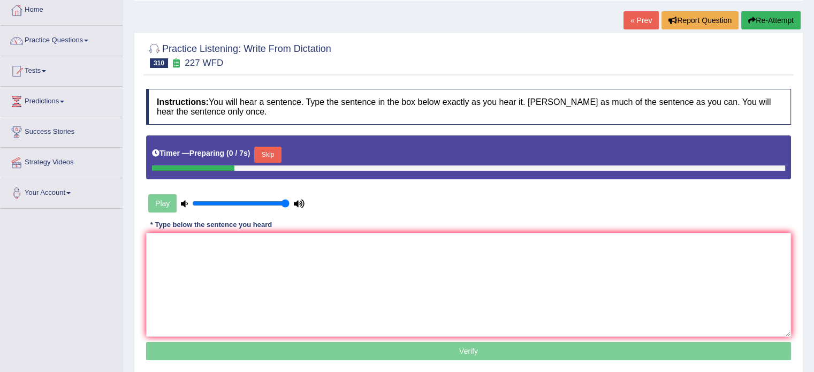
scroll to position [60, 0]
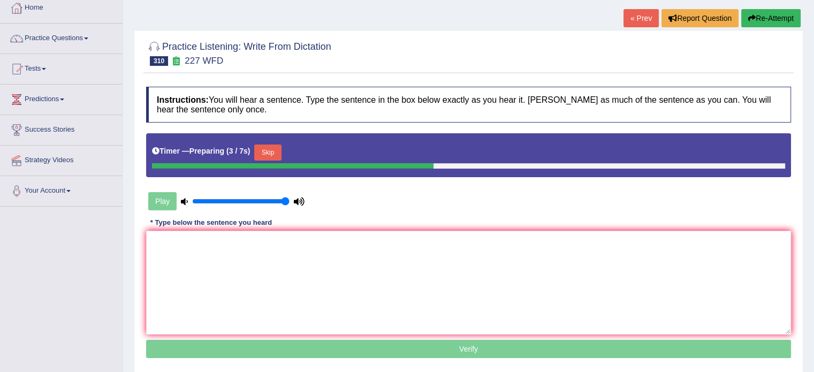
click at [270, 153] on button "Skip" at bounding box center [267, 152] width 27 height 16
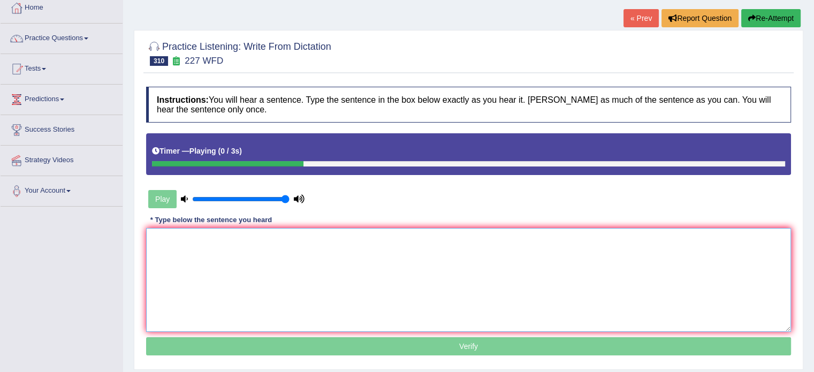
click at [271, 239] on textarea at bounding box center [468, 280] width 645 height 104
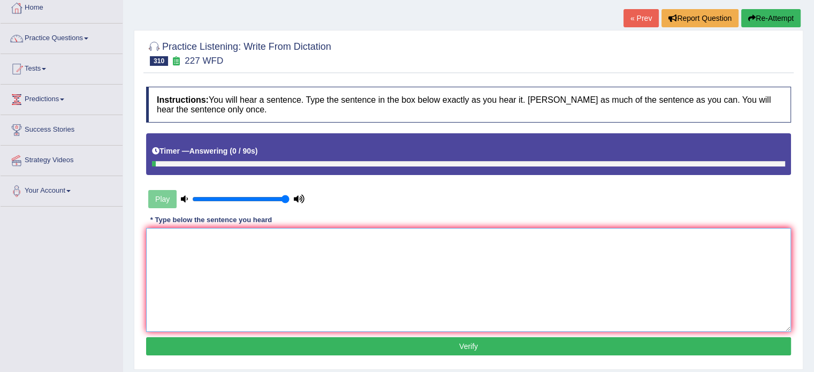
click at [535, 268] on textarea at bounding box center [468, 280] width 645 height 104
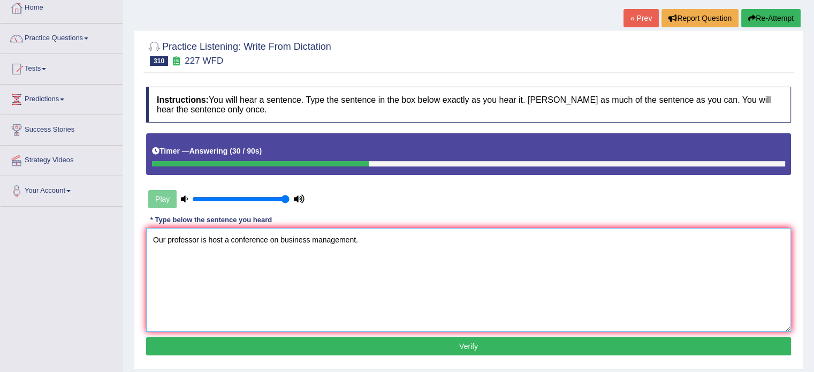
click at [223, 237] on textarea "Our professor is host a conference on business management." at bounding box center [468, 280] width 645 height 104
type textarea "Our professor is hosting a conference on business management."
click at [321, 331] on div "Instructions: You will hear a sentence. Type the sentence in the box below exac…" at bounding box center [468, 222] width 650 height 283
click at [322, 342] on button "Verify" at bounding box center [468, 346] width 645 height 18
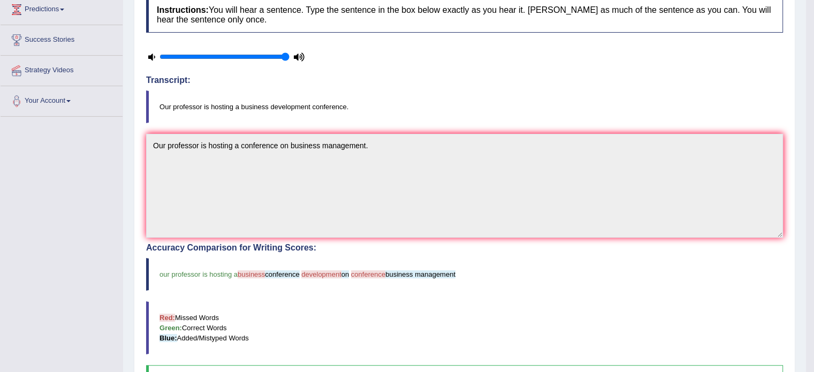
scroll to position [0, 0]
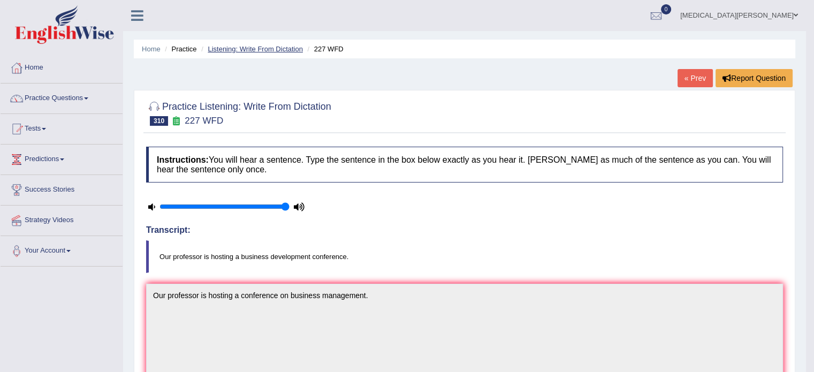
click at [264, 45] on link "Listening: Write From Dictation" at bounding box center [255, 49] width 95 height 8
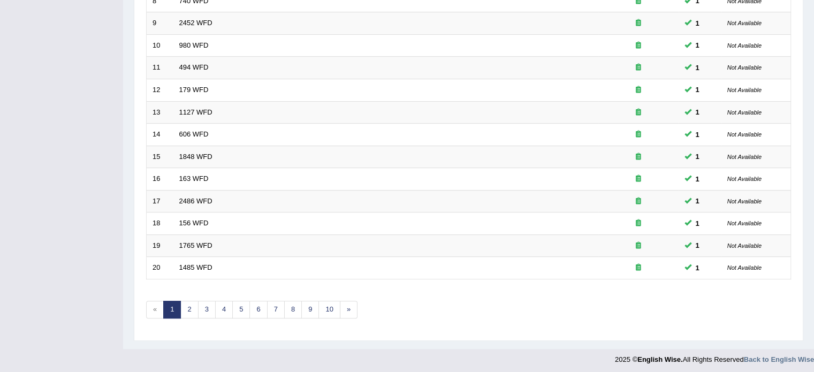
scroll to position [333, 0]
click at [344, 304] on link "»" at bounding box center [349, 309] width 18 height 18
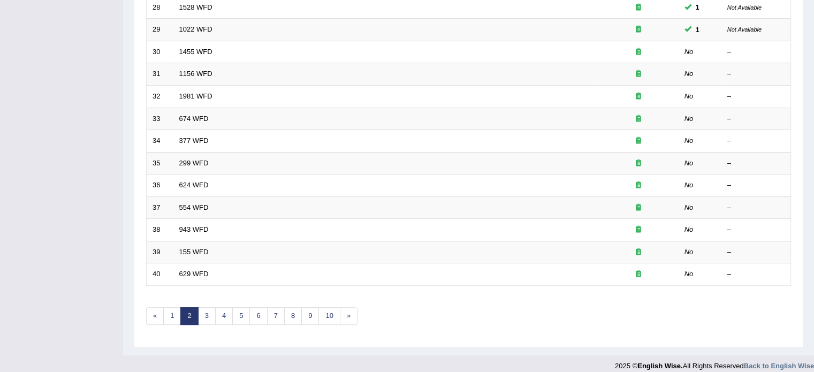
scroll to position [333, 0]
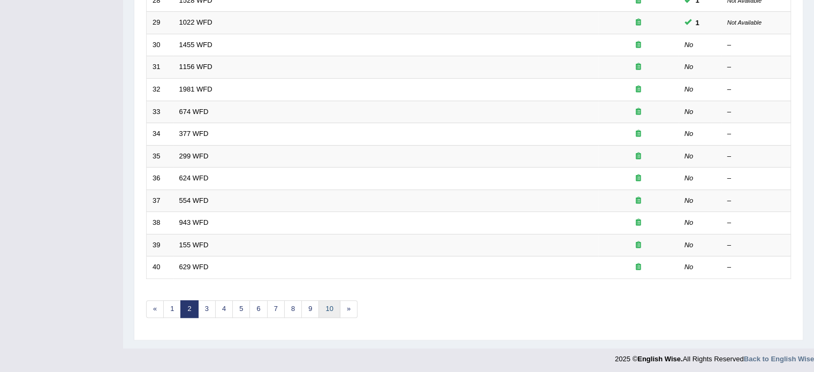
click at [324, 306] on link "10" at bounding box center [328, 309] width 21 height 18
click at [325, 305] on link "13" at bounding box center [323, 309] width 21 height 18
click at [286, 306] on link "14" at bounding box center [293, 309] width 21 height 18
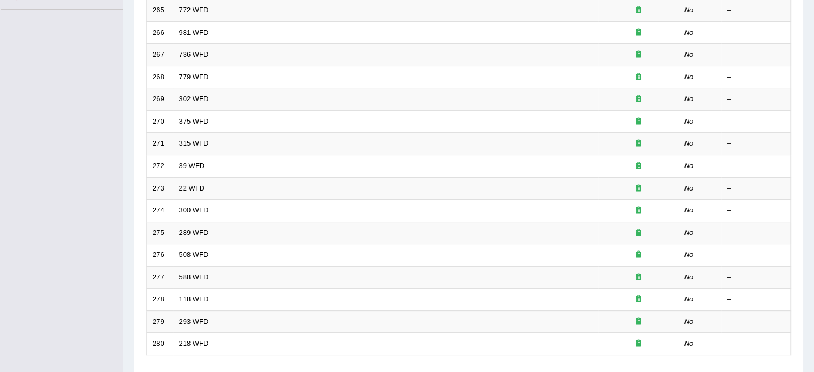
scroll to position [333, 0]
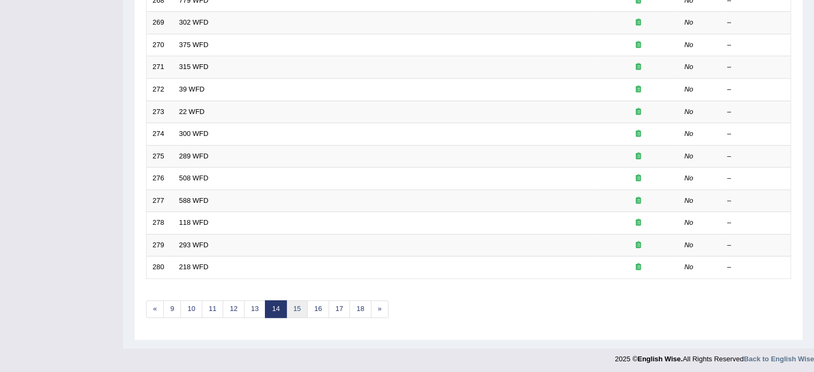
click at [299, 309] on link "15" at bounding box center [296, 309] width 21 height 18
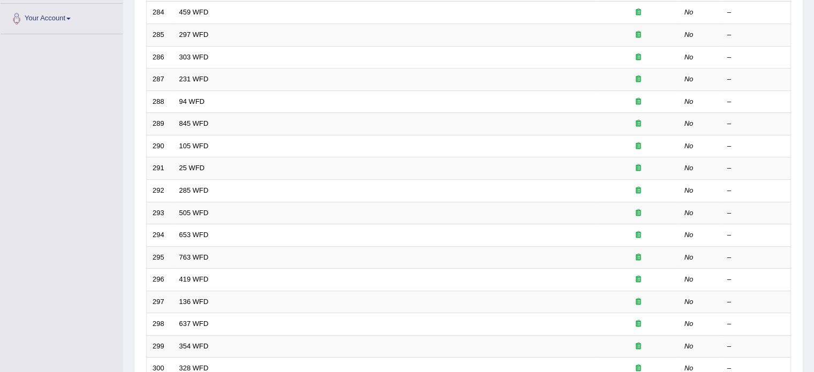
scroll to position [333, 0]
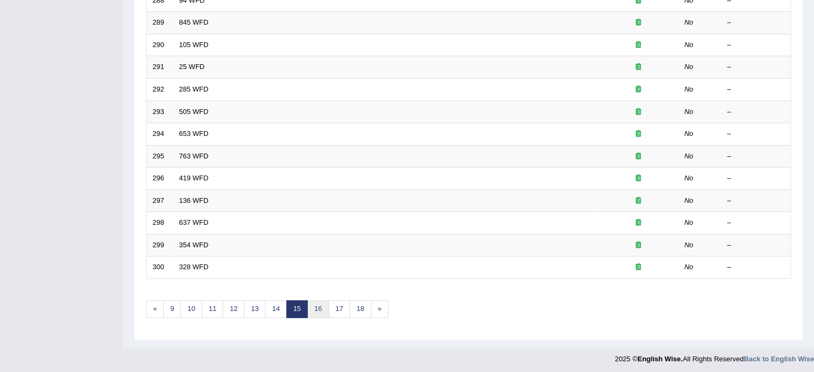
click at [310, 309] on link "16" at bounding box center [317, 309] width 21 height 18
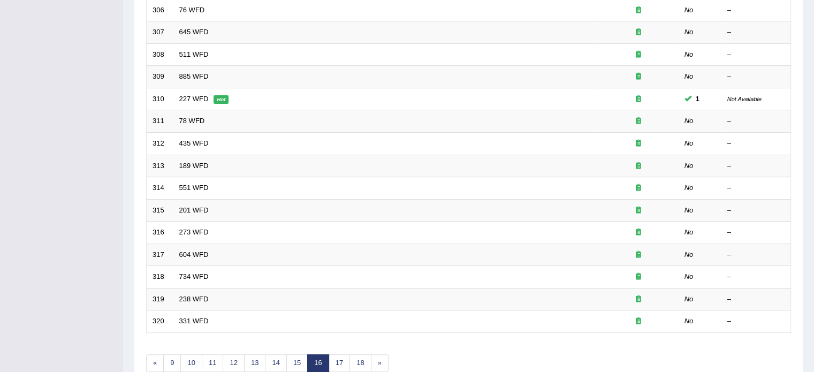
scroll to position [333, 0]
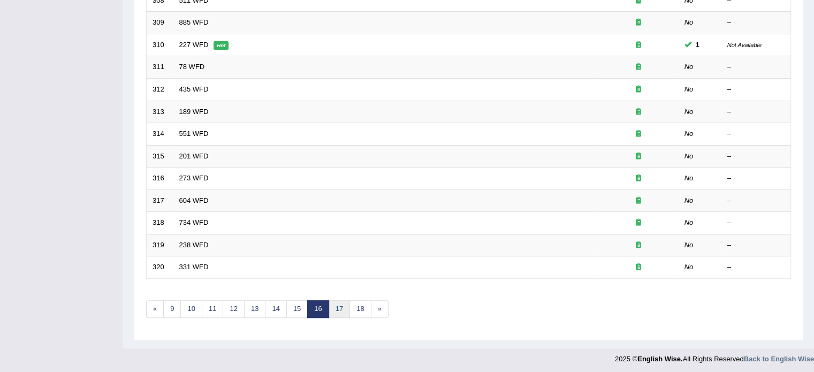
click at [338, 301] on link "17" at bounding box center [339, 309] width 21 height 18
click at [356, 307] on link "18" at bounding box center [359, 309] width 21 height 18
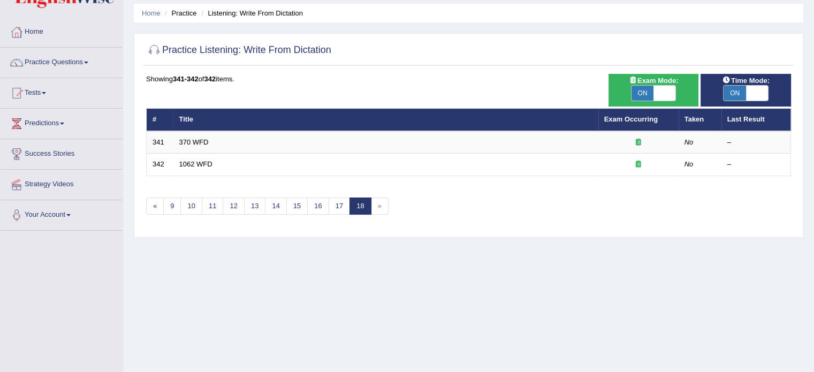
scroll to position [36, 0]
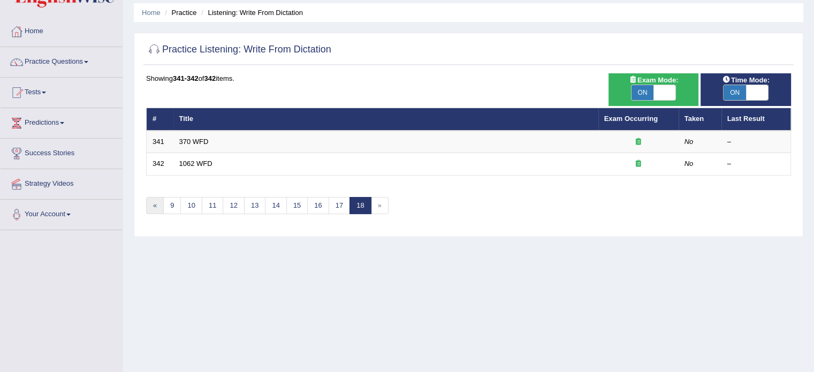
click at [157, 203] on link "«" at bounding box center [155, 206] width 18 height 18
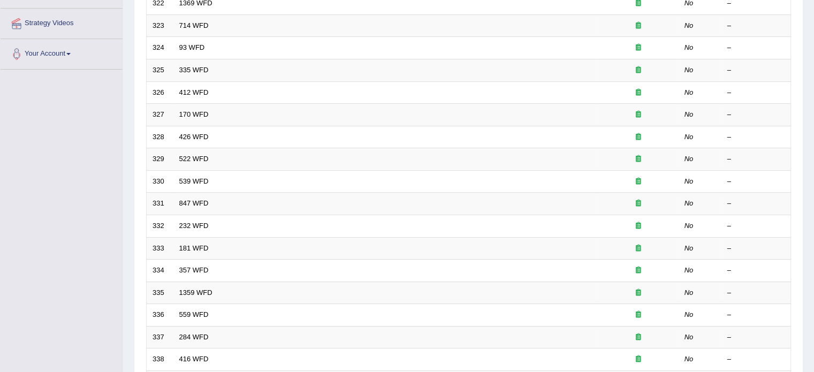
scroll to position [333, 0]
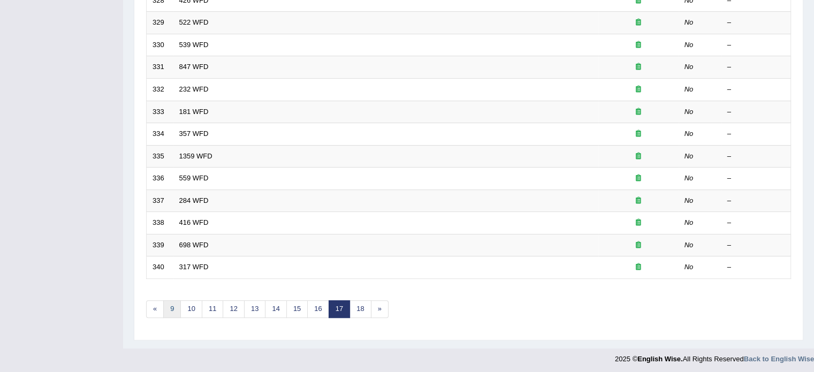
click at [171, 306] on link "9" at bounding box center [172, 309] width 18 height 18
click at [168, 303] on link "4" at bounding box center [172, 309] width 18 height 18
click at [168, 307] on link "1" at bounding box center [172, 309] width 18 height 18
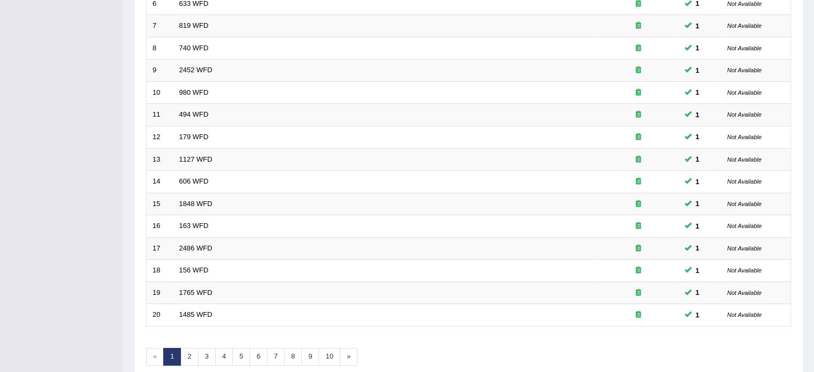
scroll to position [333, 0]
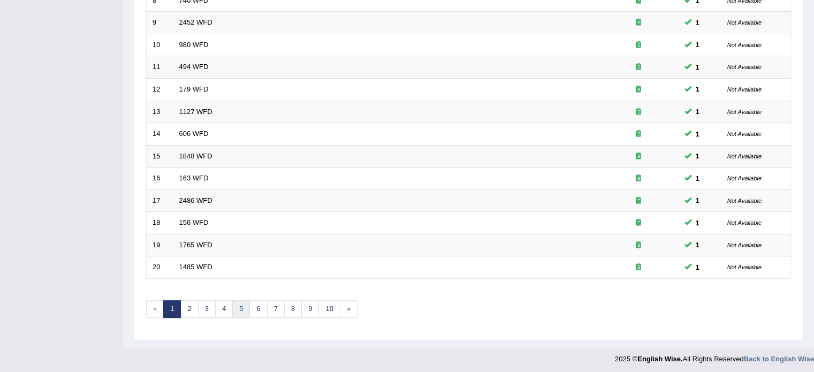
click at [238, 306] on link "5" at bounding box center [241, 309] width 18 height 18
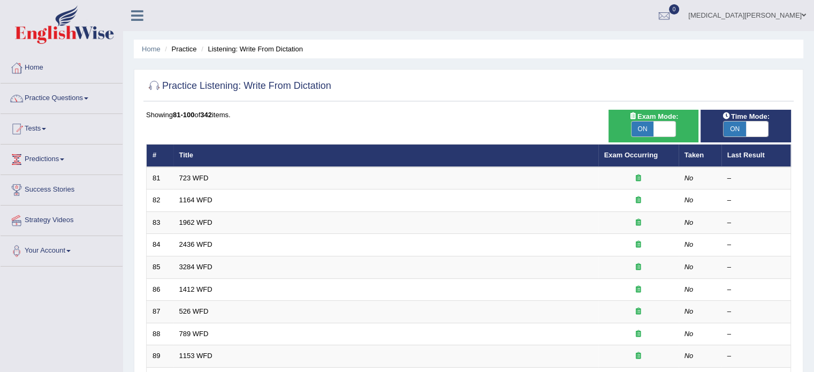
scroll to position [79, 0]
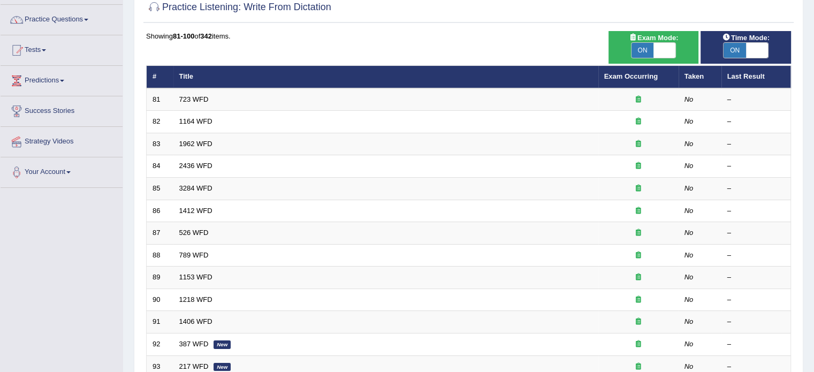
drag, startPoint x: 306, startPoint y: 231, endPoint x: 93, endPoint y: 249, distance: 214.3
click at [93, 249] on div "Toggle navigation Home Practice Questions Speaking Practice Read Aloud Repeat S…" at bounding box center [407, 272] width 814 height 703
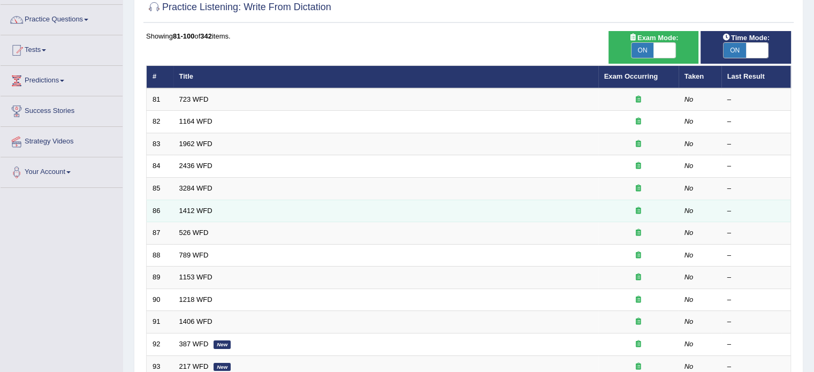
scroll to position [0, 0]
